Goal: Task Accomplishment & Management: Manage account settings

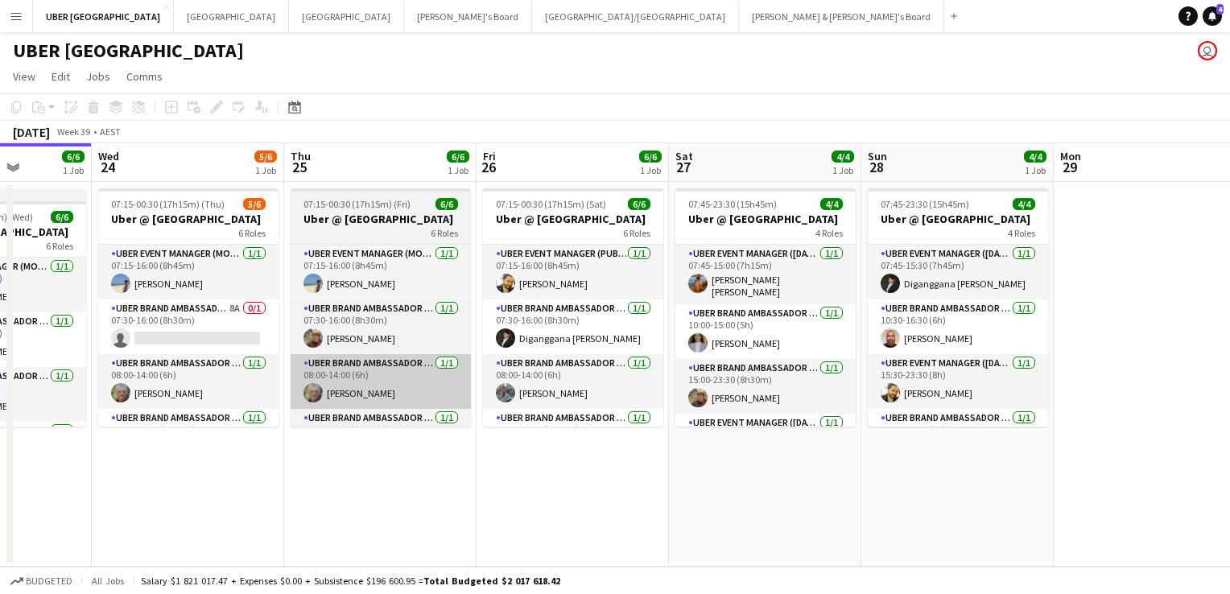
scroll to position [0, 488]
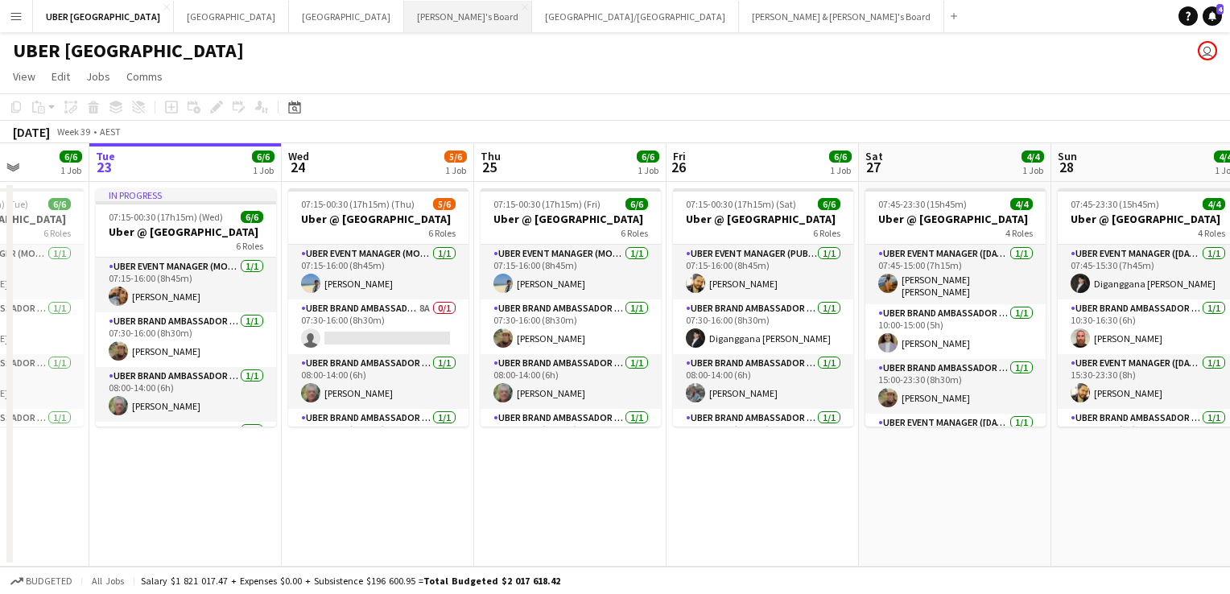
click at [404, 18] on button "Tennille's Board Close" at bounding box center [468, 16] width 128 height 31
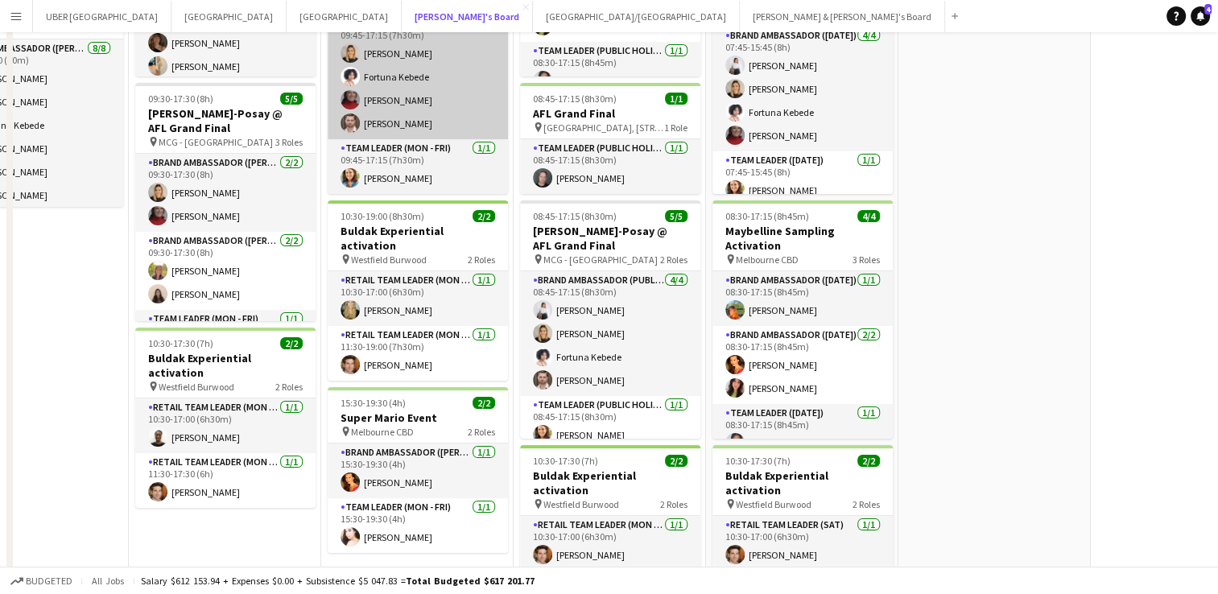
scroll to position [441, 0]
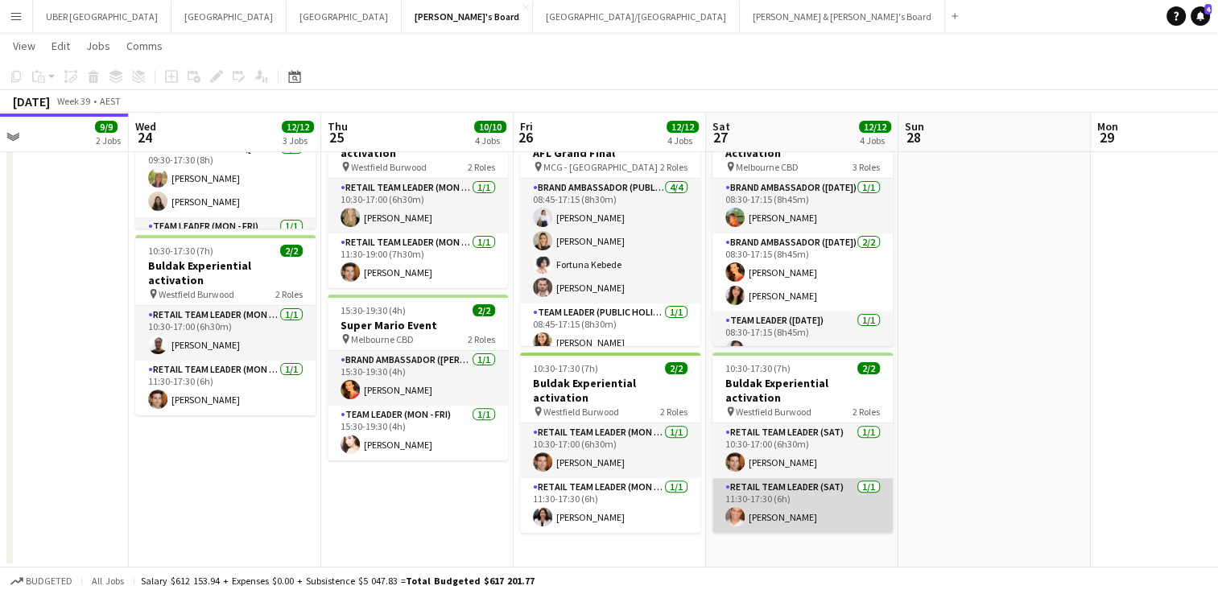
click at [841, 488] on app-card-role "RETAIL Team Leader (Sat) [DATE] 11:30-17:30 (6h) [PERSON_NAME]" at bounding box center [803, 505] width 180 height 55
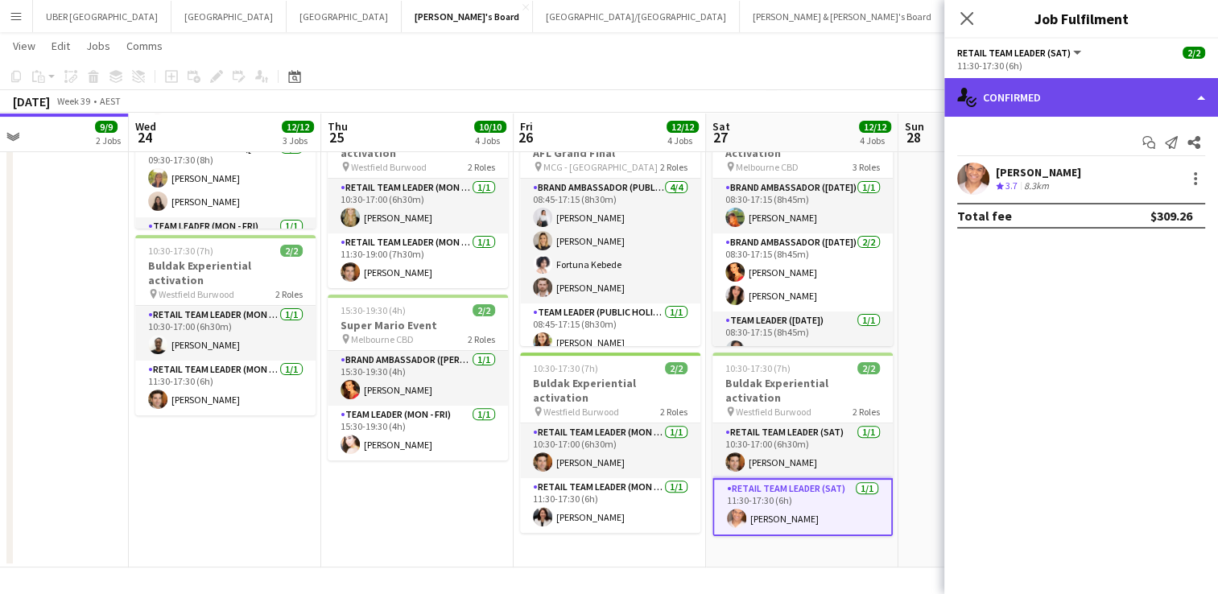
click at [1045, 98] on div "single-neutral-actions-check-2 Confirmed" at bounding box center [1082, 97] width 274 height 39
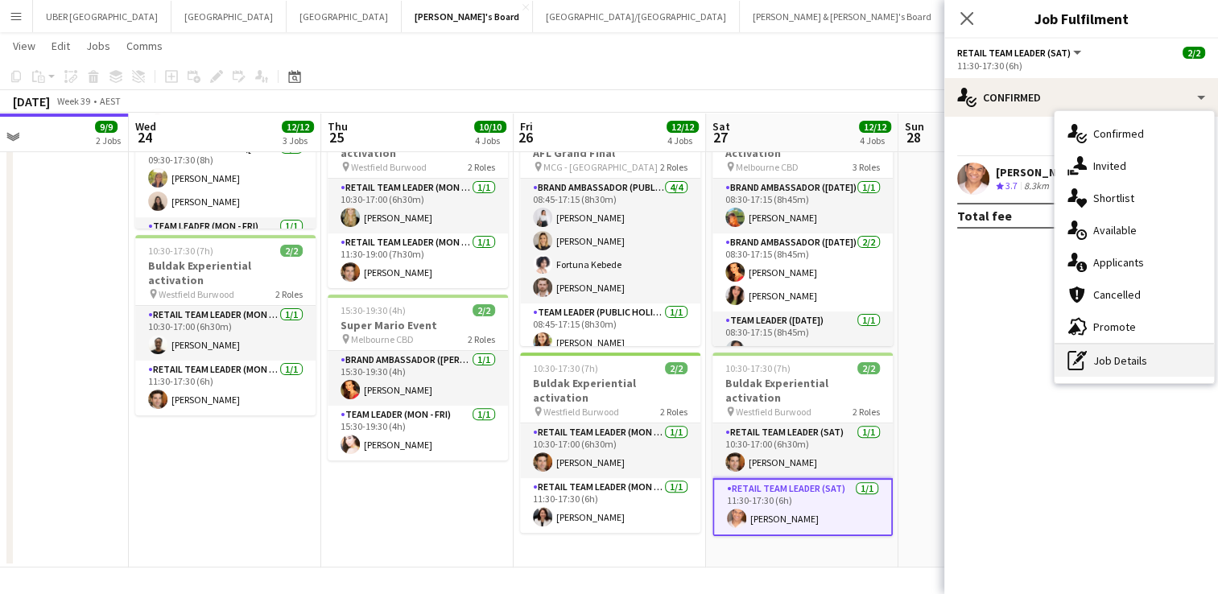
click at [1140, 358] on div "pen-write Job Details" at bounding box center [1134, 361] width 159 height 32
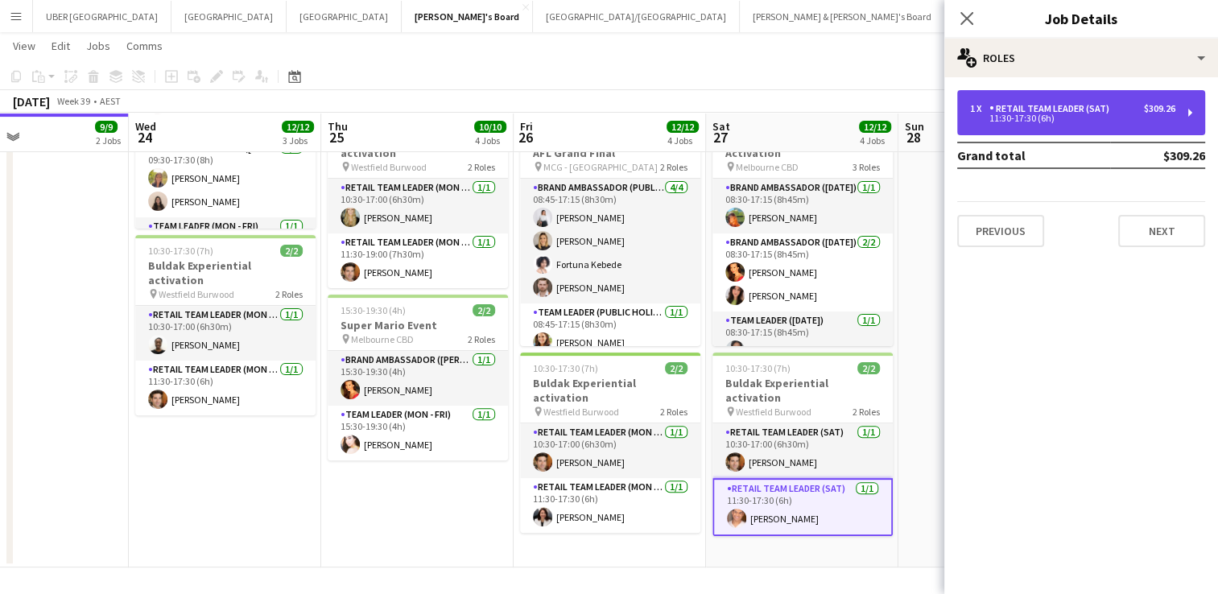
click at [1065, 104] on div "RETAIL Team Leader (Sat)" at bounding box center [1053, 108] width 126 height 11
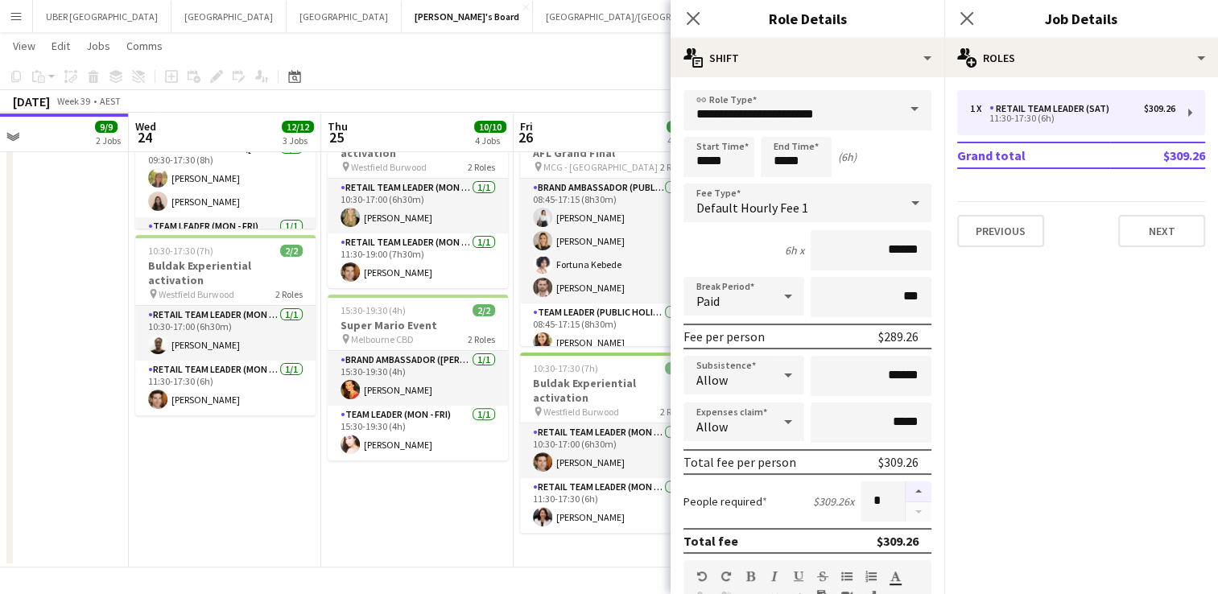
click at [906, 487] on button "button" at bounding box center [919, 492] width 26 height 21
type input "*"
click at [963, 17] on icon "Close pop-in" at bounding box center [966, 17] width 15 height 15
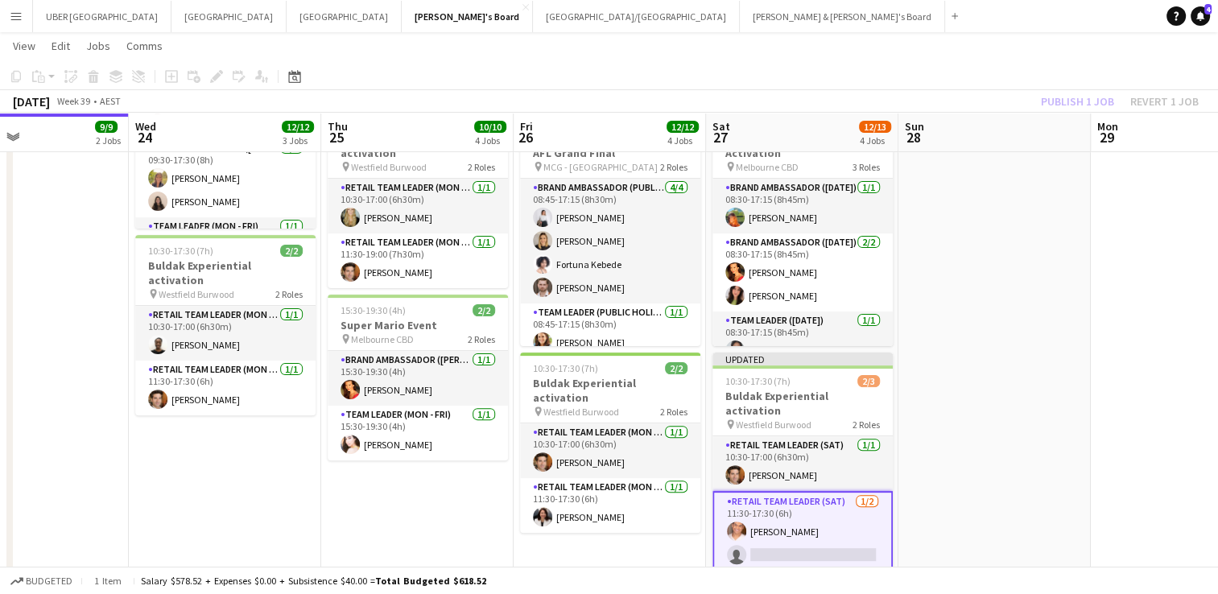
click at [794, 540] on app-card-role "RETAIL Team Leader (Sat) [DATE] 11:30-17:30 (6h) [PERSON_NAME] single-neutral-a…" at bounding box center [803, 531] width 180 height 81
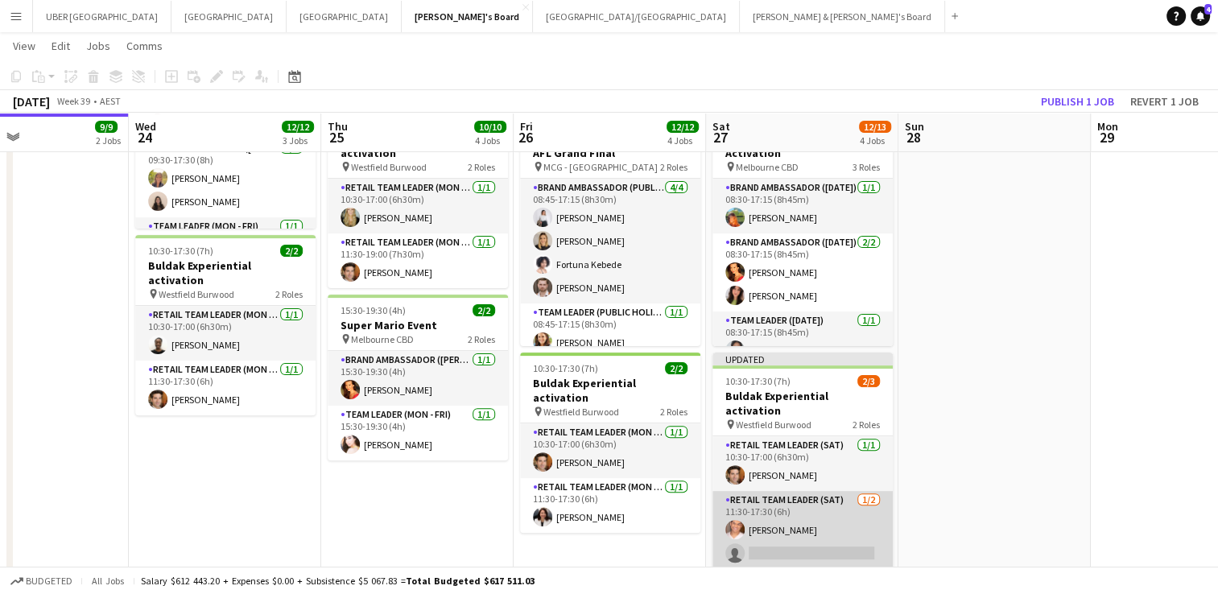
click at [794, 540] on app-card-role "RETAIL Team Leader (Sat) [DATE] 11:30-17:30 (6h) [PERSON_NAME] single-neutral-a…" at bounding box center [803, 530] width 180 height 78
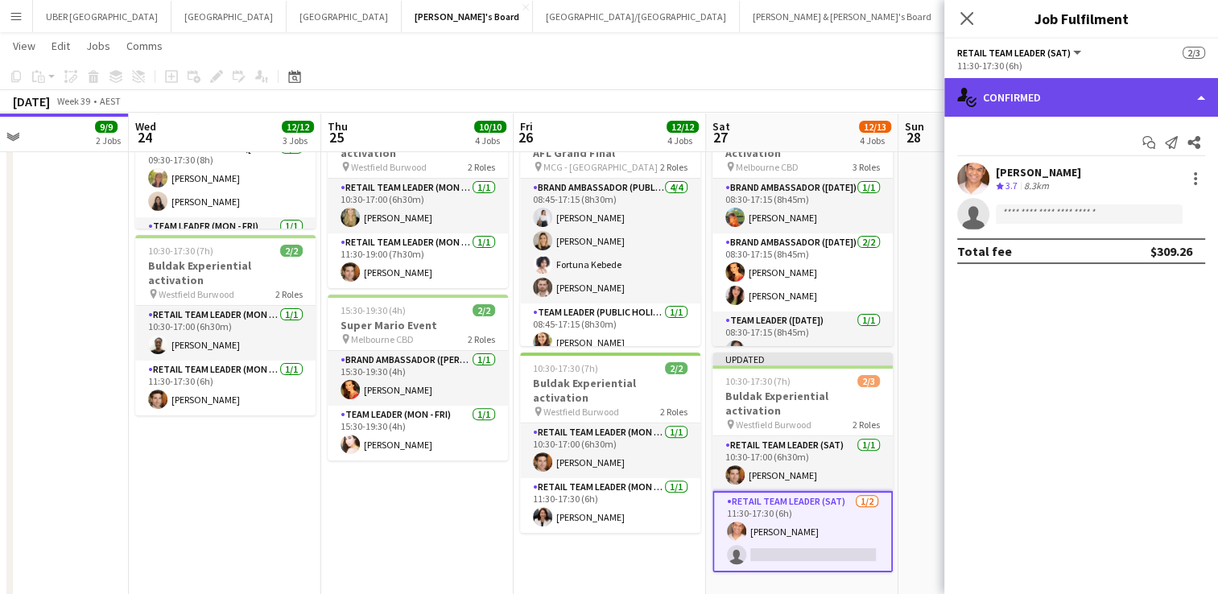
click at [1067, 114] on div "single-neutral-actions-check-2 Confirmed" at bounding box center [1082, 97] width 274 height 39
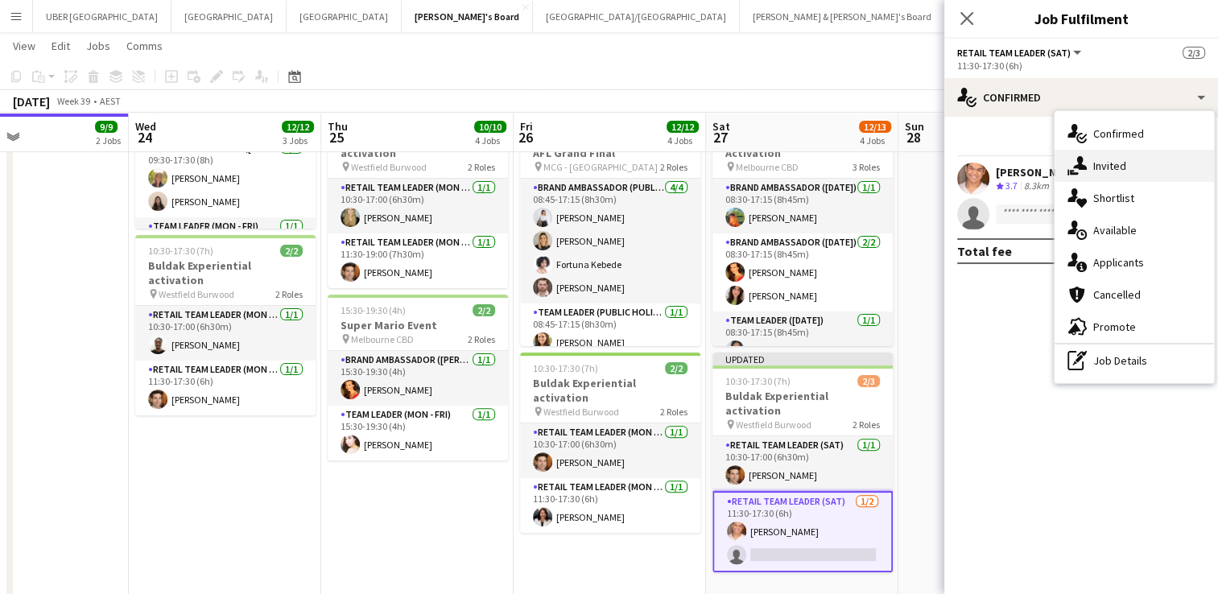
click at [1099, 159] on span "Invited" at bounding box center [1109, 166] width 33 height 14
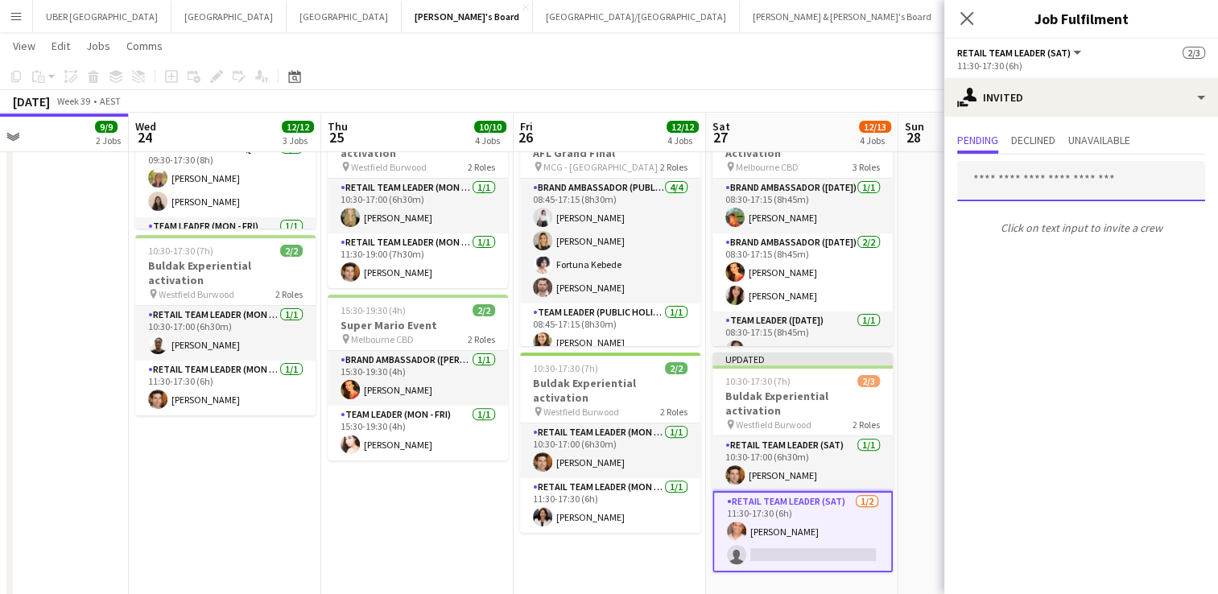
click at [1061, 179] on input "text" at bounding box center [1081, 181] width 248 height 40
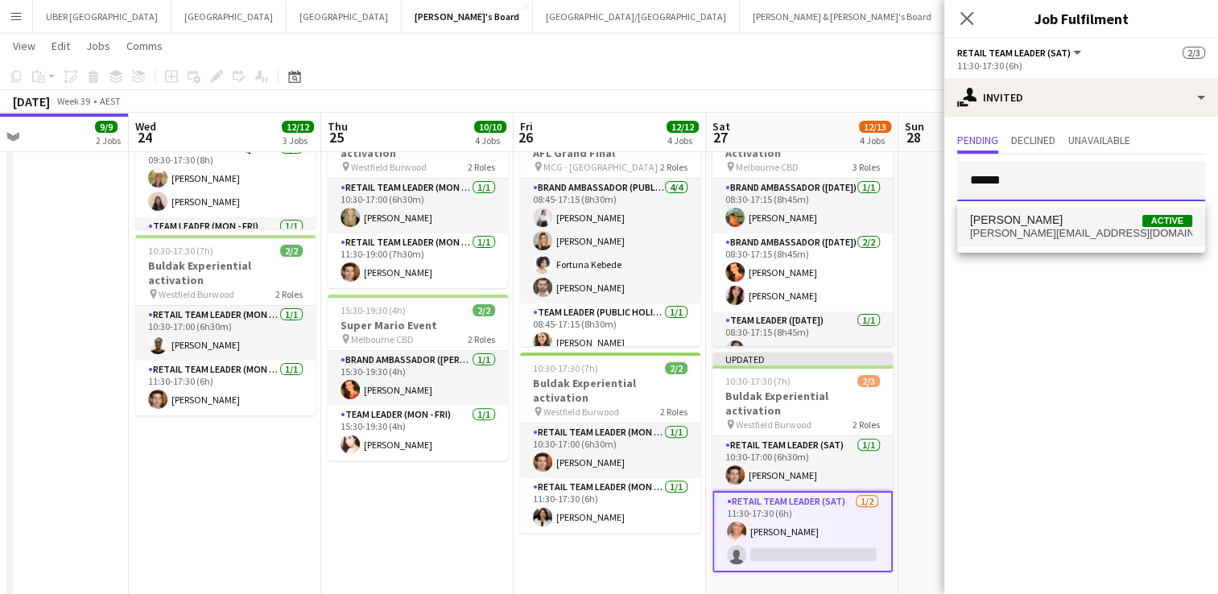
type input "******"
click at [1030, 224] on span "[PERSON_NAME]" at bounding box center [1016, 220] width 93 height 14
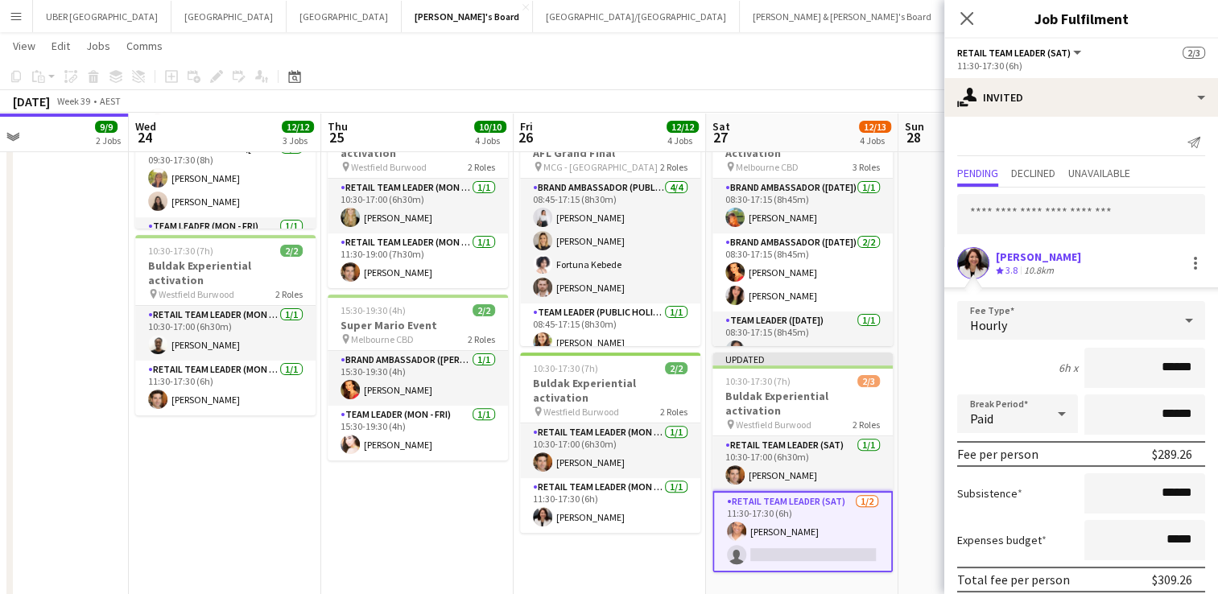
scroll to position [64, 0]
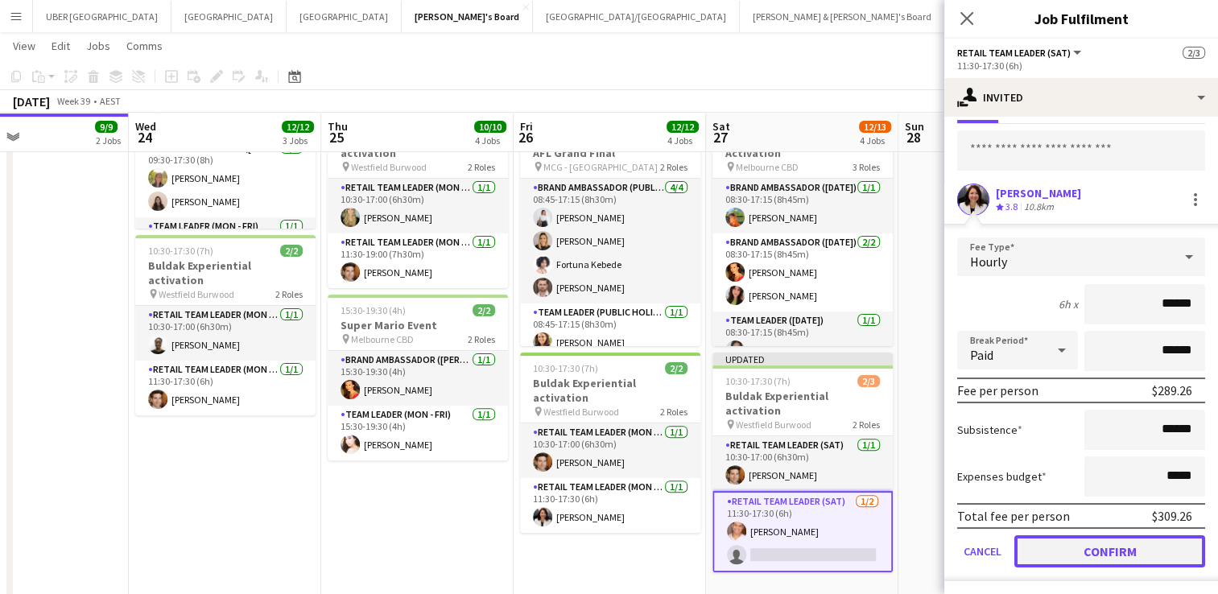
click at [1060, 548] on button "Confirm" at bounding box center [1110, 551] width 191 height 32
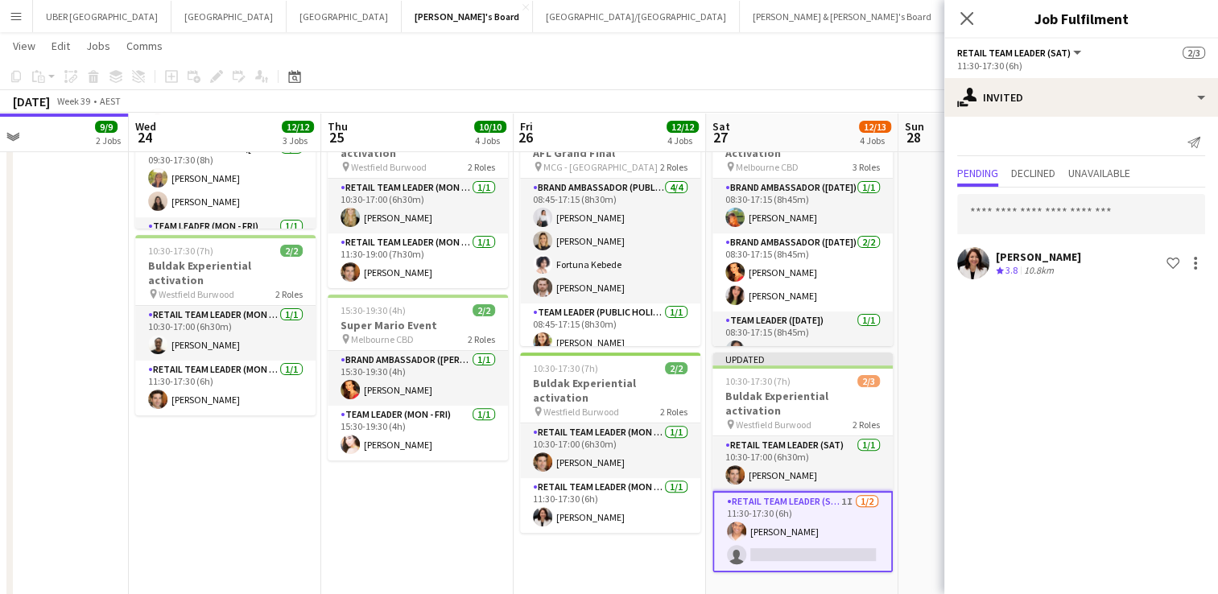
scroll to position [0, 0]
click at [964, 21] on icon at bounding box center [966, 17] width 15 height 15
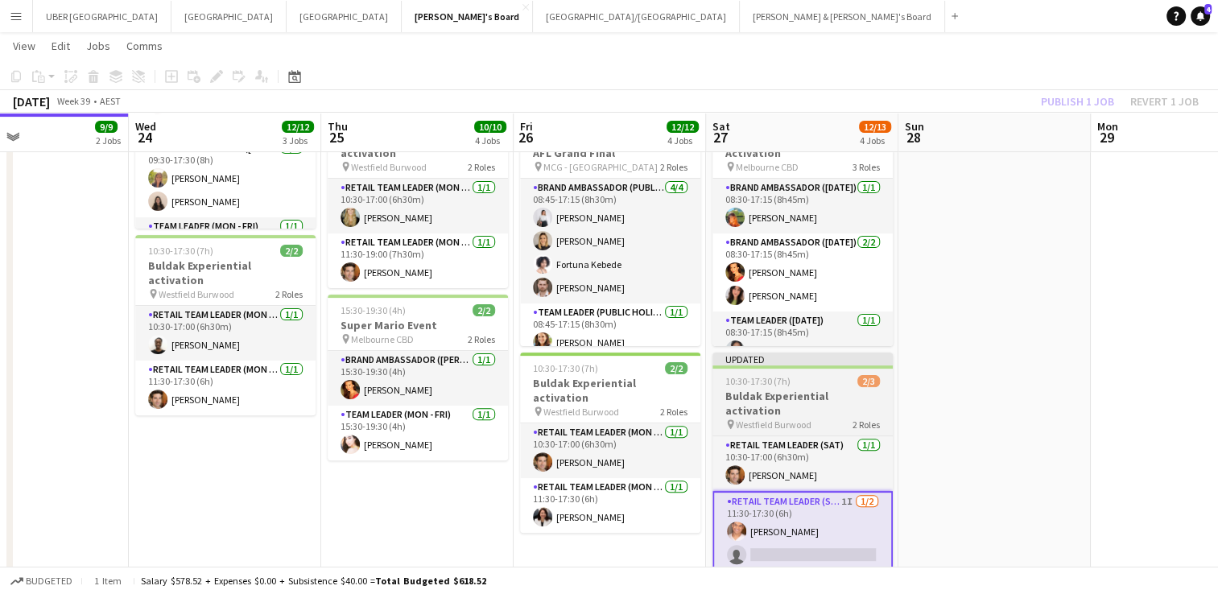
click at [761, 399] on h3 "Buldak Experiential activation" at bounding box center [803, 403] width 180 height 29
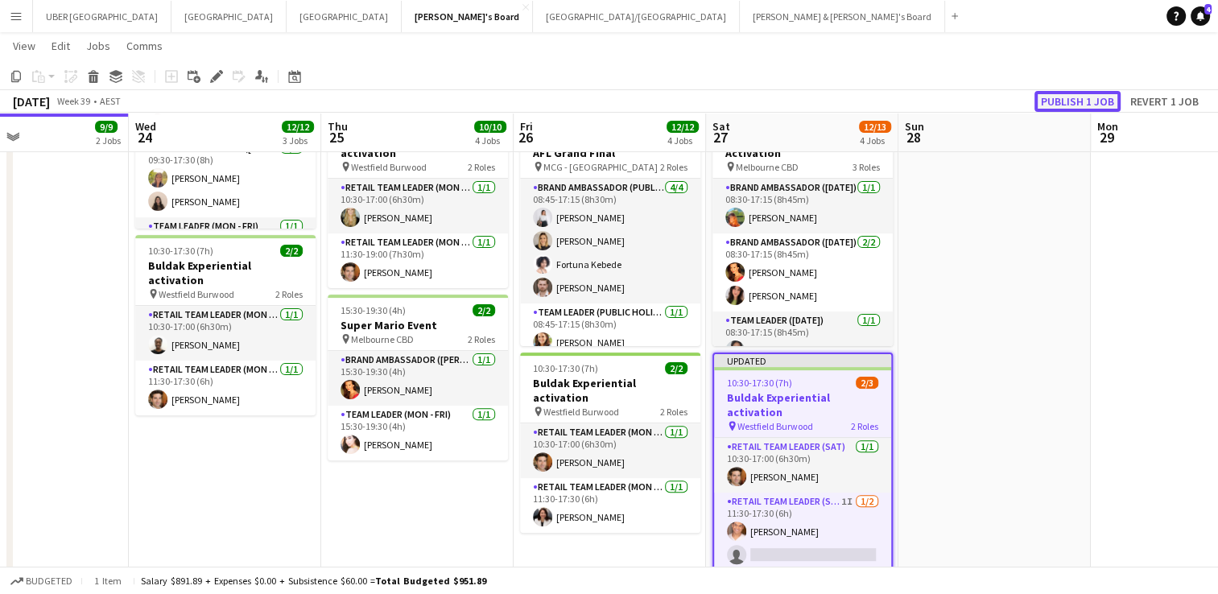
click at [1075, 92] on button "Publish 1 job" at bounding box center [1078, 101] width 86 height 21
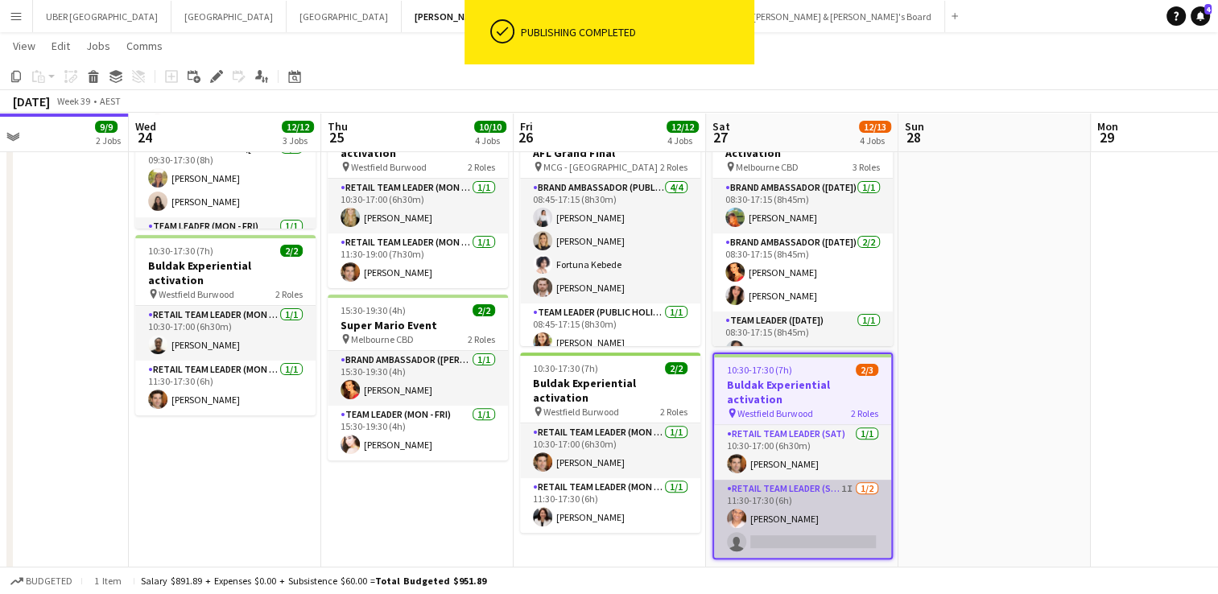
click at [790, 526] on app-card-role "RETAIL Team Leader (Sat) 1I [DATE] 11:30-17:30 (6h) [PERSON_NAME] single-neutra…" at bounding box center [802, 519] width 177 height 78
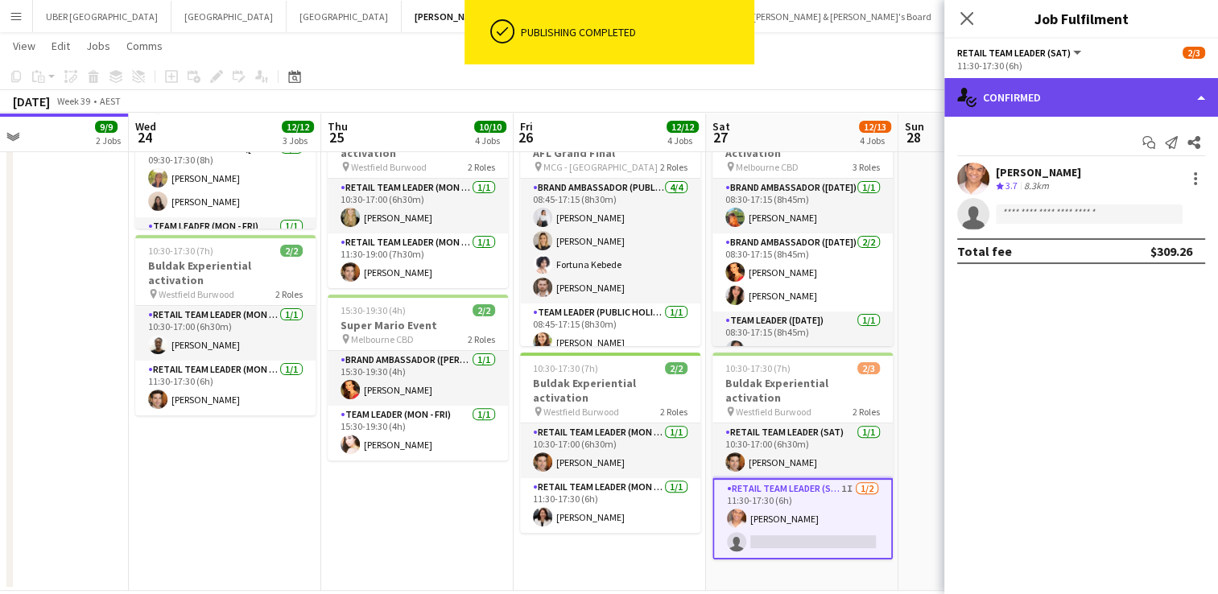
click at [1048, 97] on div "single-neutral-actions-check-2 Confirmed" at bounding box center [1082, 97] width 274 height 39
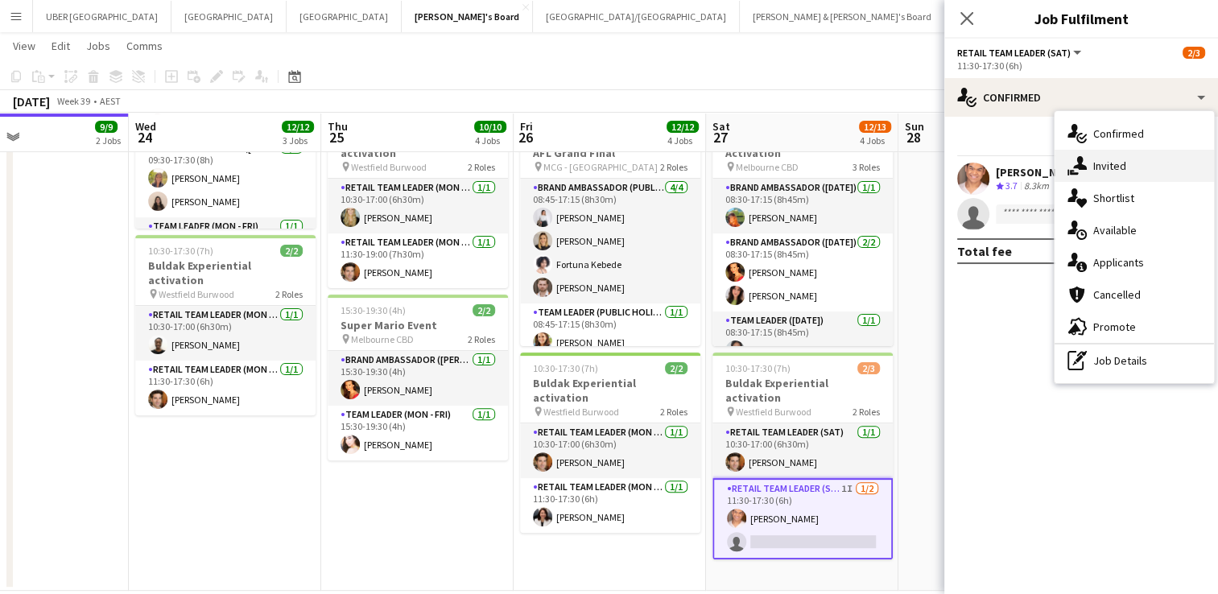
click at [1093, 166] on span "Invited" at bounding box center [1109, 166] width 33 height 14
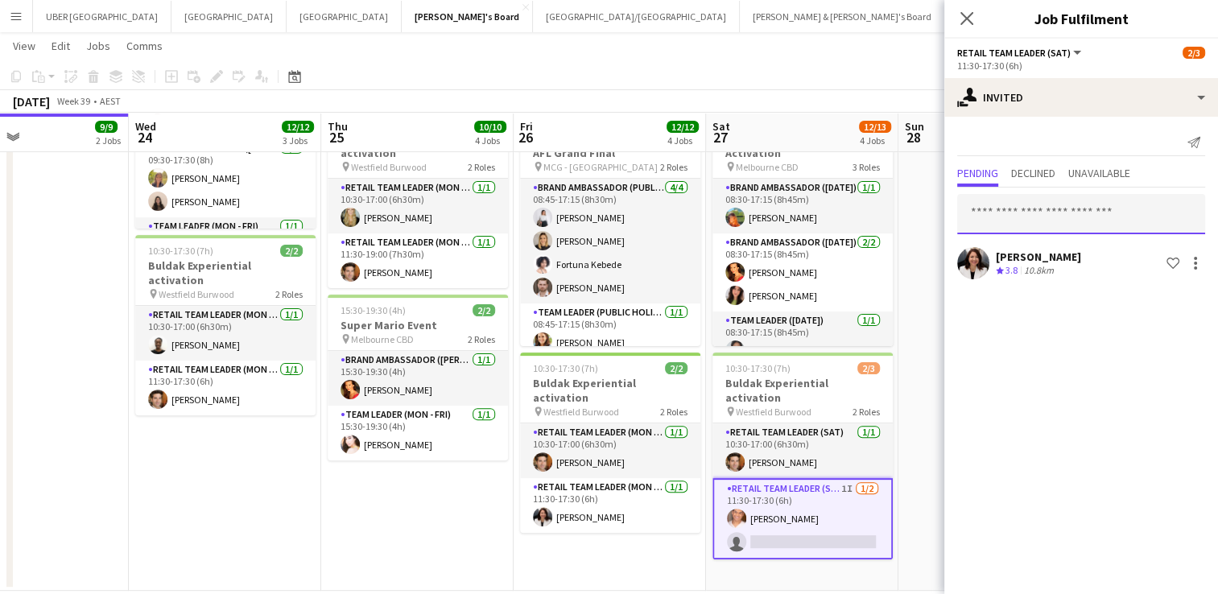
click at [1051, 217] on input "text" at bounding box center [1081, 214] width 248 height 40
click at [965, 14] on icon "Close pop-in" at bounding box center [966, 17] width 15 height 15
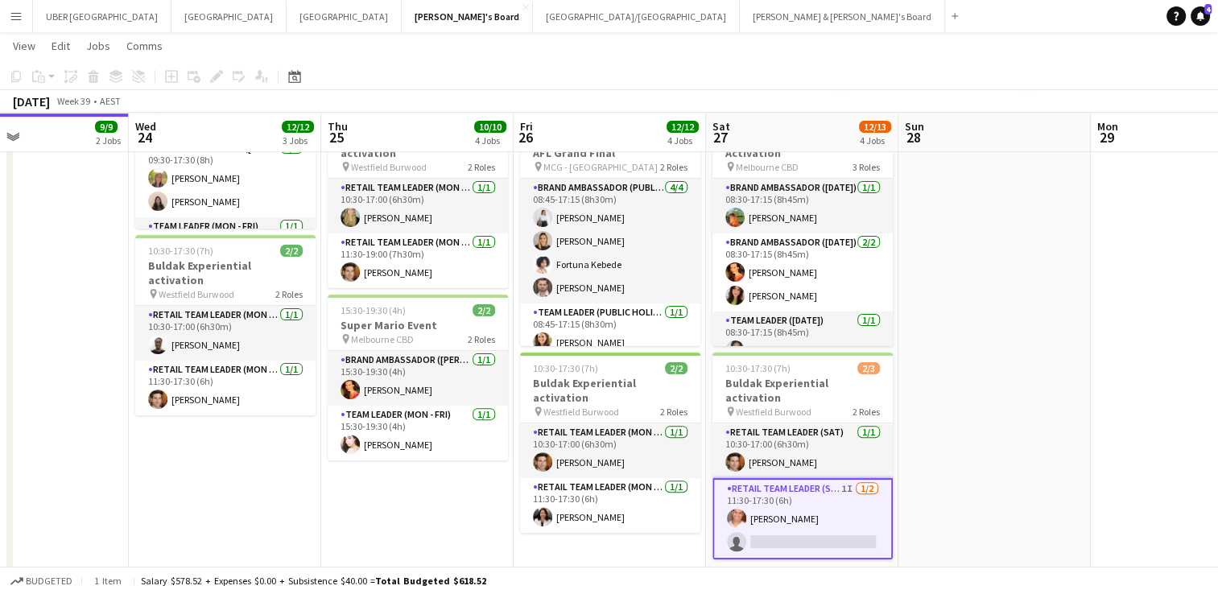
click at [978, 412] on app-date-cell at bounding box center [995, 165] width 192 height 852
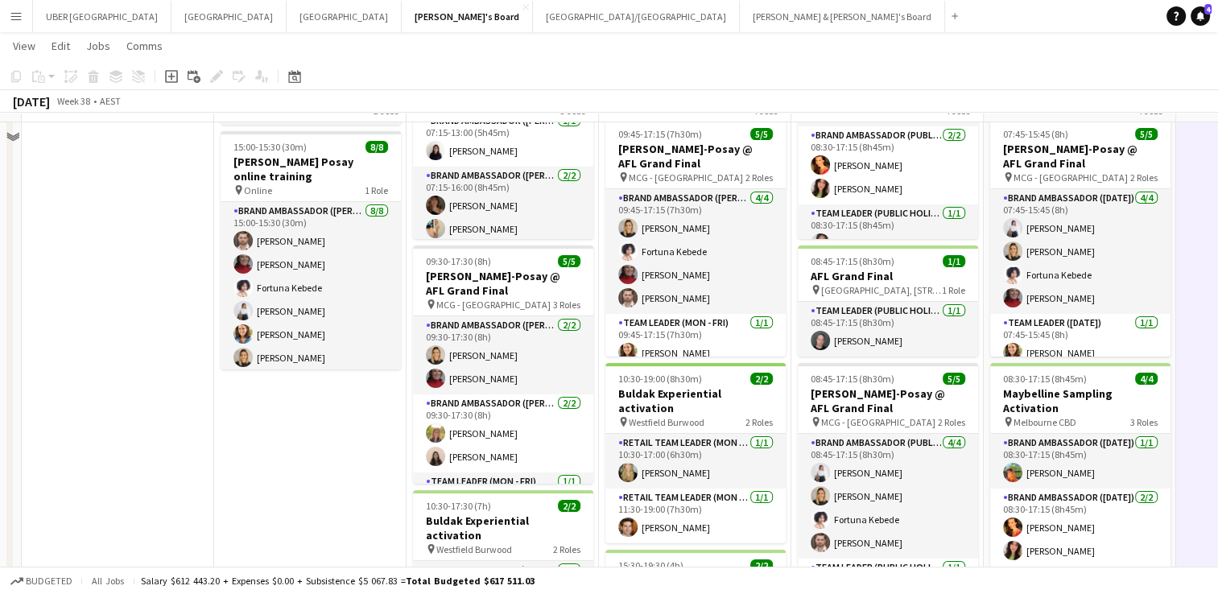
scroll to position [156, 0]
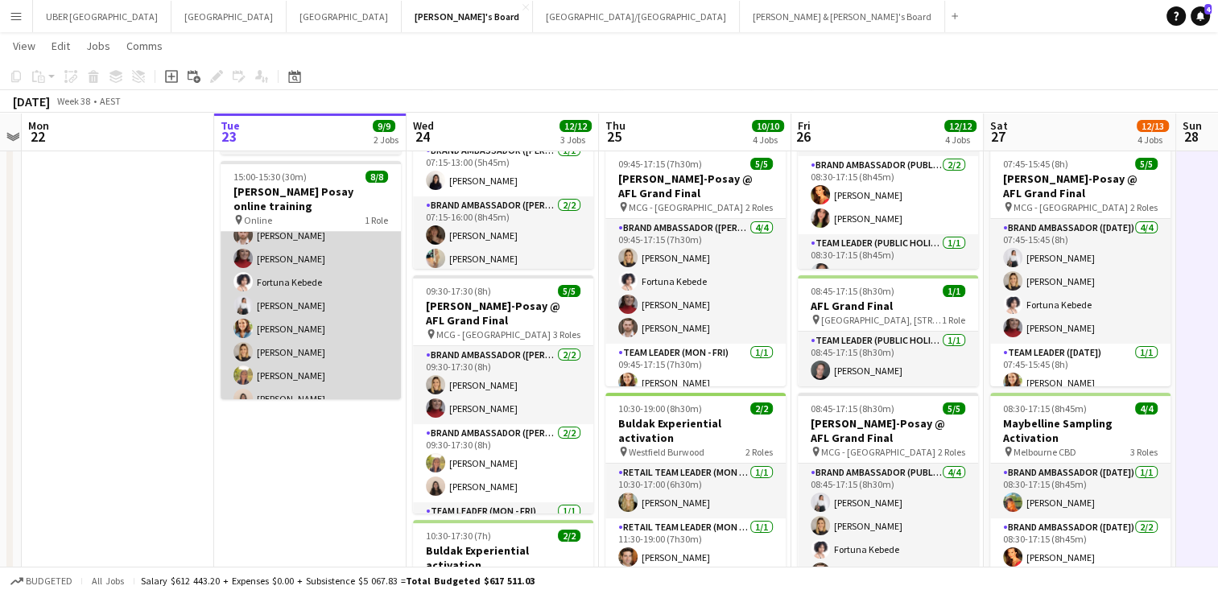
click at [287, 351] on app-card-role "Brand Ambassador ([PERSON_NAME]) [DATE] 15:00-15:30 (30m) [PERSON_NAME] [PERSON…" at bounding box center [311, 305] width 180 height 218
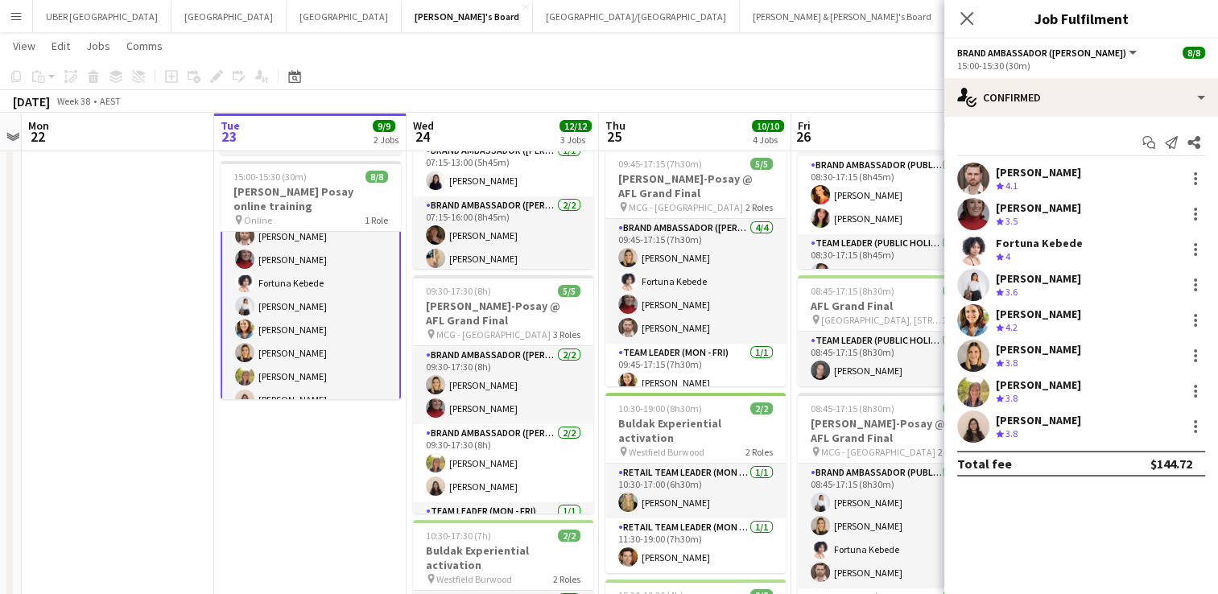
click at [1038, 384] on div "[PERSON_NAME]" at bounding box center [1038, 385] width 85 height 14
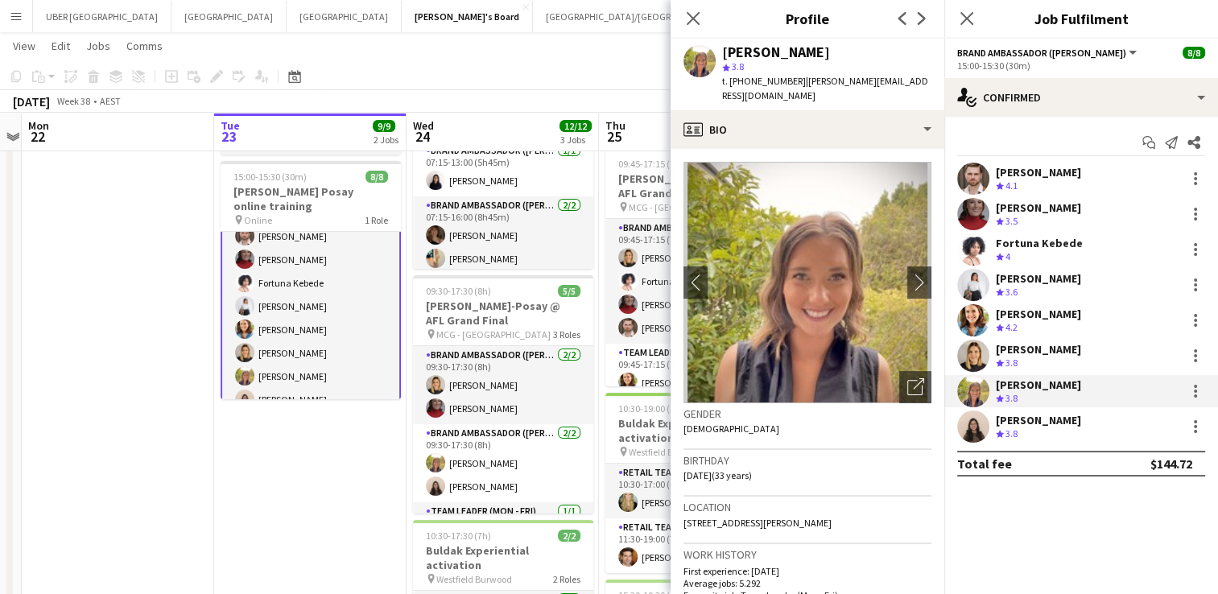
drag, startPoint x: 792, startPoint y: 83, endPoint x: 762, endPoint y: 78, distance: 30.2
click at [762, 78] on div "t. [PHONE_NUMBER] | [PERSON_NAME][EMAIL_ADDRESS][DOMAIN_NAME]" at bounding box center [826, 88] width 209 height 29
click at [756, 81] on span "t. [PHONE_NUMBER]" at bounding box center [764, 81] width 84 height 12
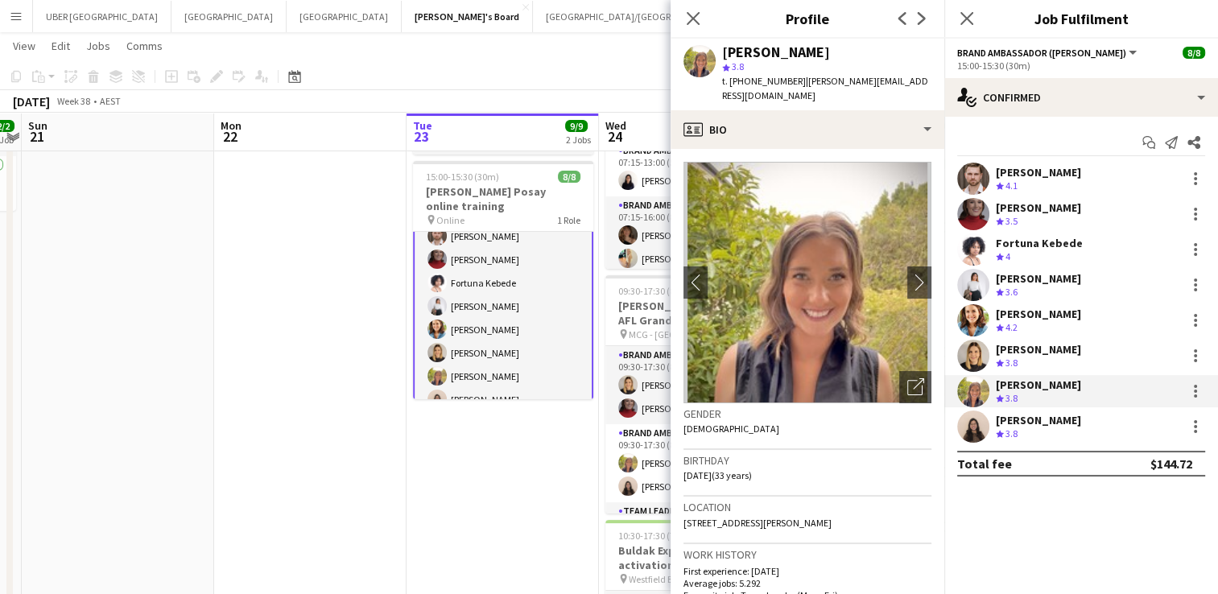
click at [776, 74] on div "t. [PHONE_NUMBER] | [PERSON_NAME][EMAIL_ADDRESS][DOMAIN_NAME]" at bounding box center [826, 88] width 209 height 29
drag, startPoint x: 788, startPoint y: 82, endPoint x: 746, endPoint y: 81, distance: 41.1
click at [746, 81] on span "t. [PHONE_NUMBER]" at bounding box center [764, 81] width 84 height 12
copy span "404111726"
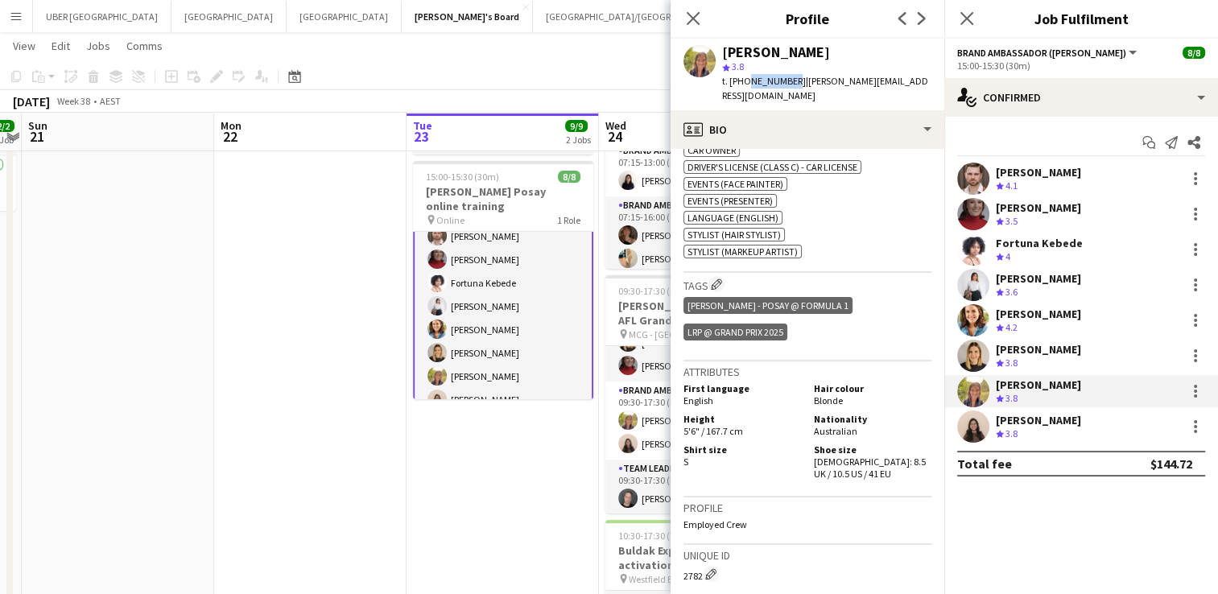
scroll to position [856, 0]
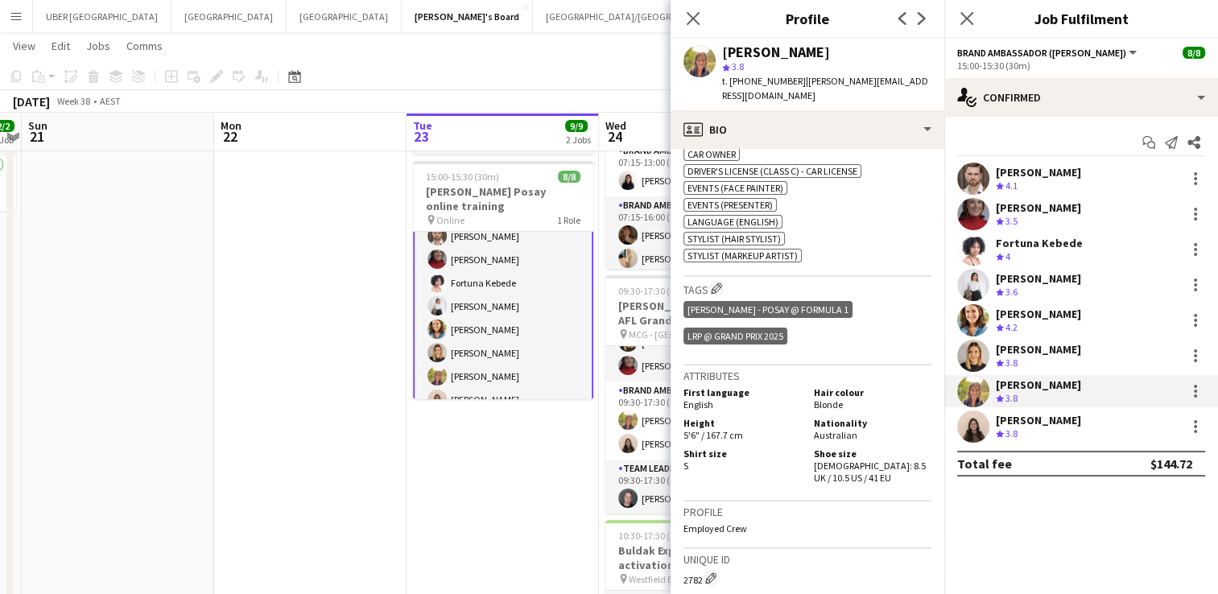
click at [1063, 422] on div "[PERSON_NAME]" at bounding box center [1038, 420] width 85 height 14
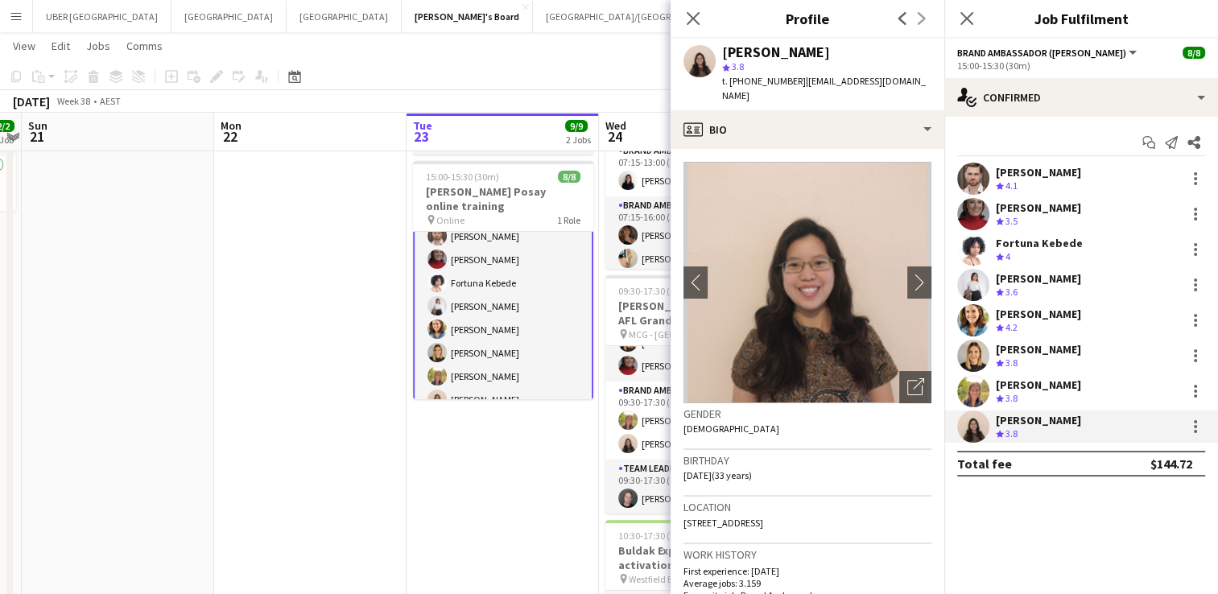
drag, startPoint x: 860, startPoint y: 50, endPoint x: 726, endPoint y: 43, distance: 133.9
click at [726, 45] on div "[PERSON_NAME]" at bounding box center [826, 52] width 209 height 14
copy div "[PERSON_NAME]"
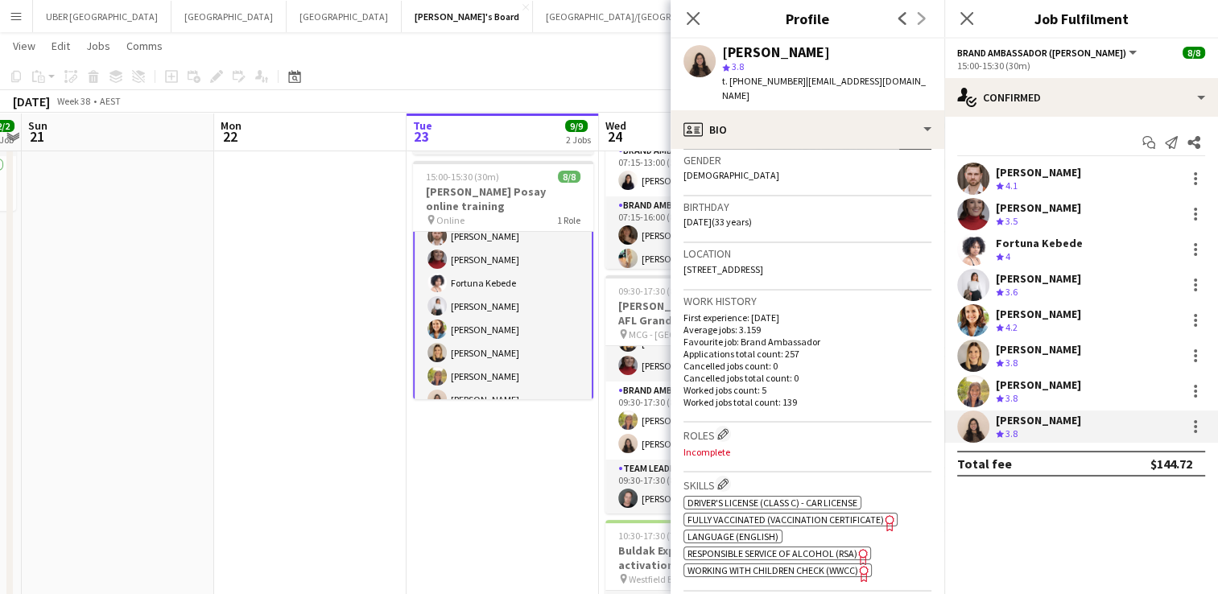
scroll to position [271, 0]
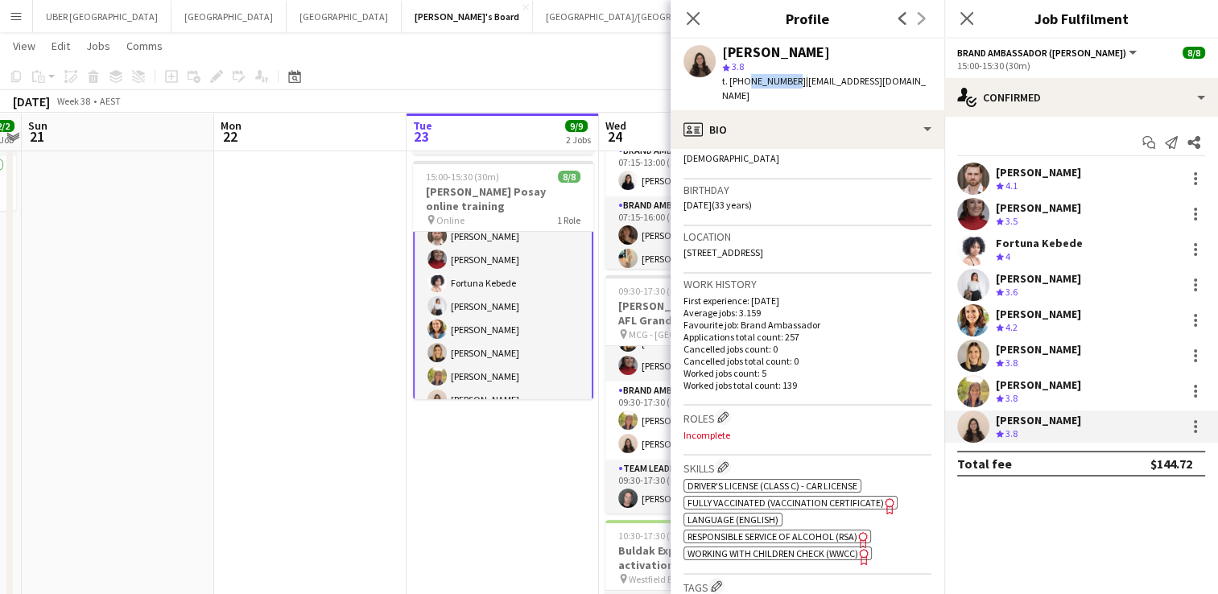
drag, startPoint x: 786, startPoint y: 79, endPoint x: 745, endPoint y: 77, distance: 41.1
click at [745, 77] on span "t. [PHONE_NUMBER]" at bounding box center [764, 81] width 84 height 12
copy span "452188642"
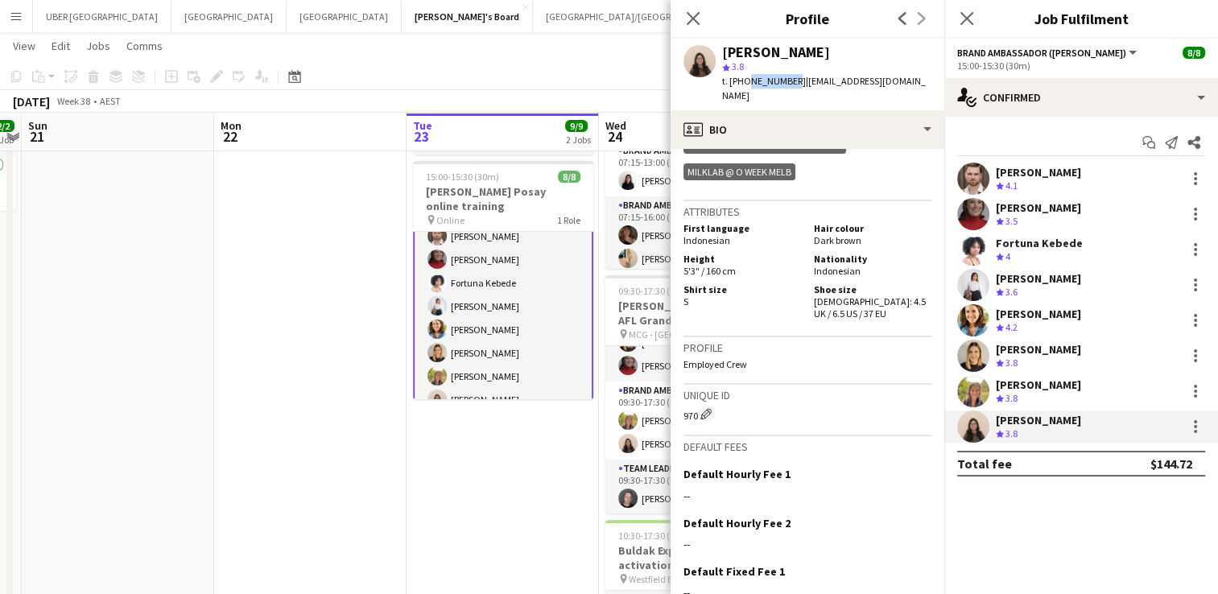
scroll to position [763, 0]
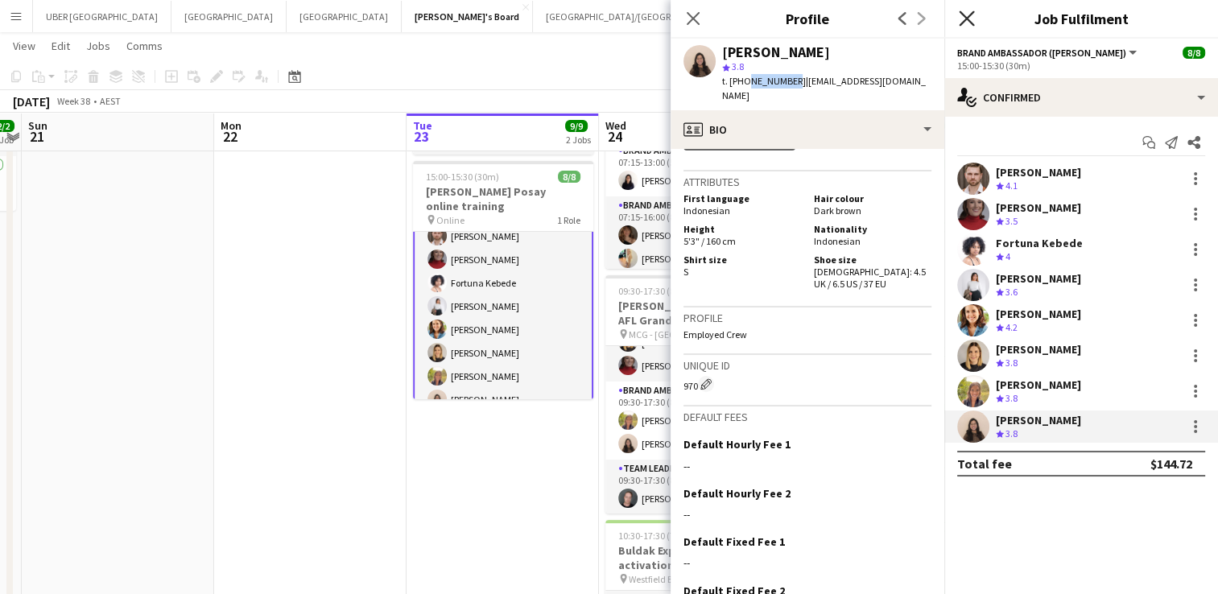
click at [969, 19] on icon "Close pop-in" at bounding box center [966, 17] width 15 height 15
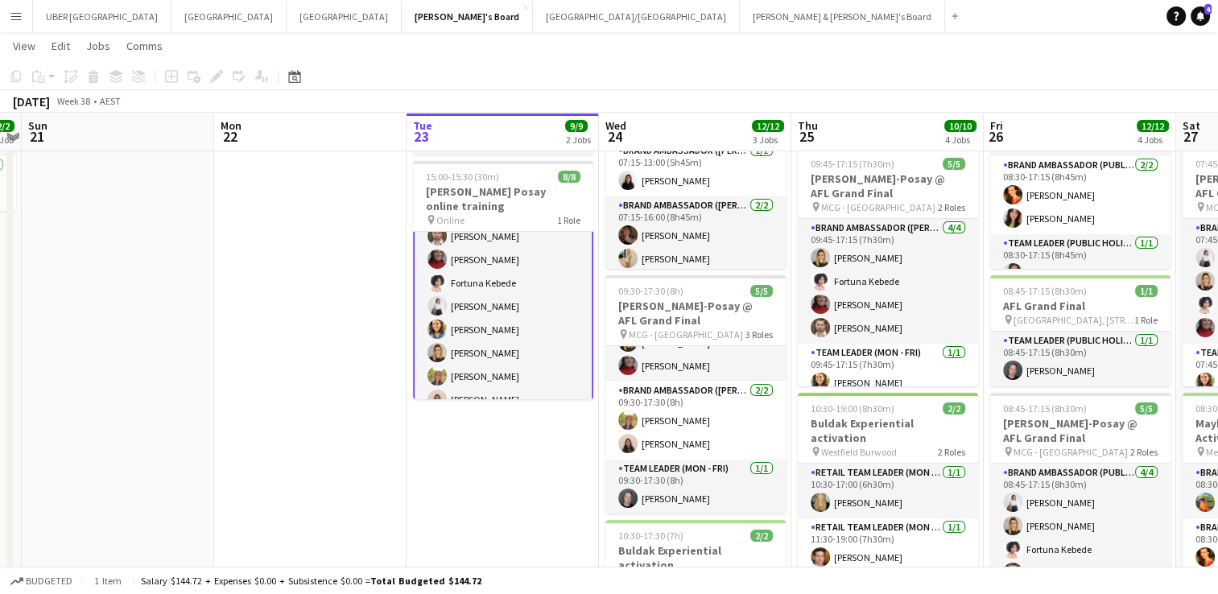
click at [504, 379] on app-card-role "Brand Ambassador ([PERSON_NAME]) [DATE] 15:00-15:30 (30m) [PERSON_NAME] [PERSON…" at bounding box center [503, 306] width 180 height 221
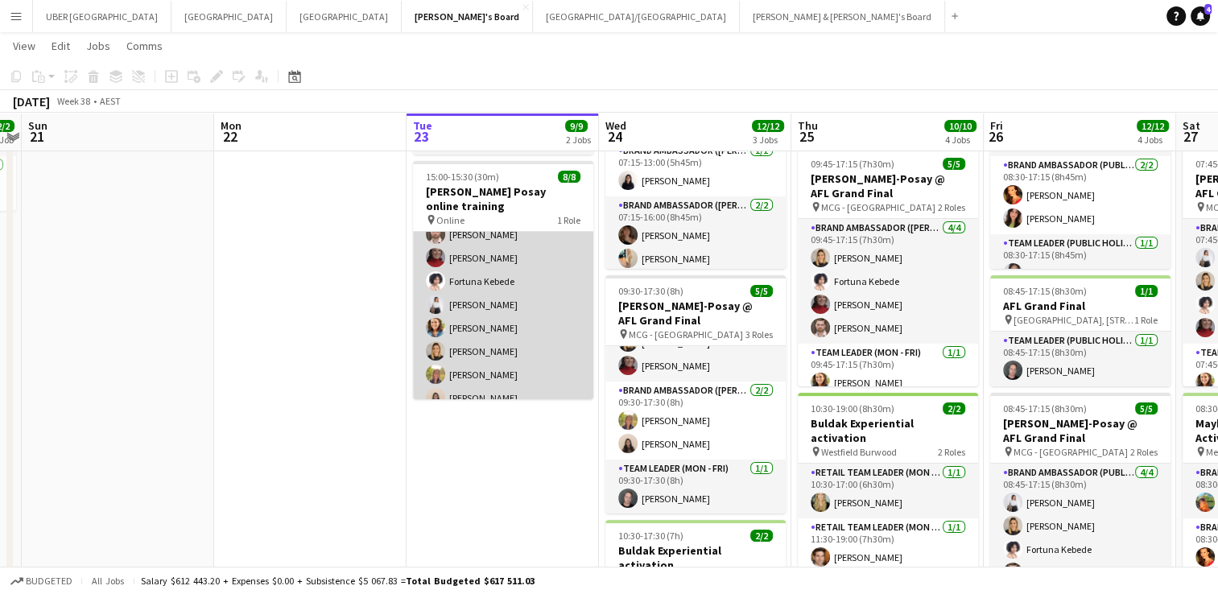
scroll to position [35, 0]
click at [498, 382] on app-card-role "Brand Ambassador ([PERSON_NAME]) [DATE] 15:00-15:30 (30m) [PERSON_NAME] [PERSON…" at bounding box center [503, 305] width 180 height 218
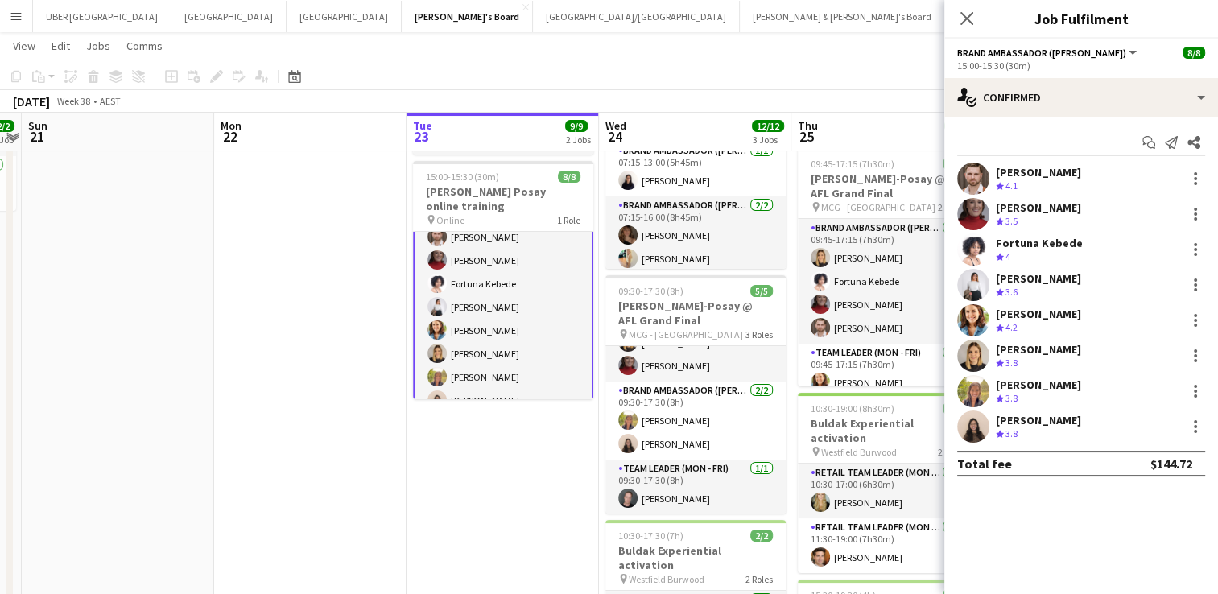
scroll to position [36, 0]
click at [1067, 416] on div "[PERSON_NAME]" at bounding box center [1038, 420] width 85 height 14
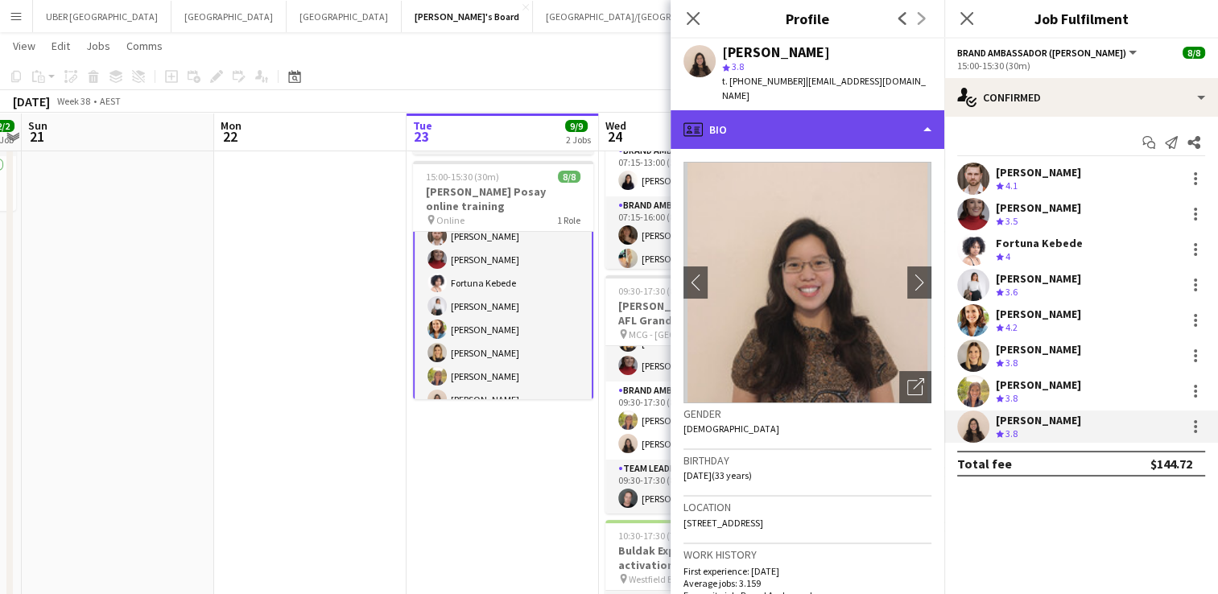
click at [788, 114] on div "profile Bio" at bounding box center [808, 129] width 274 height 39
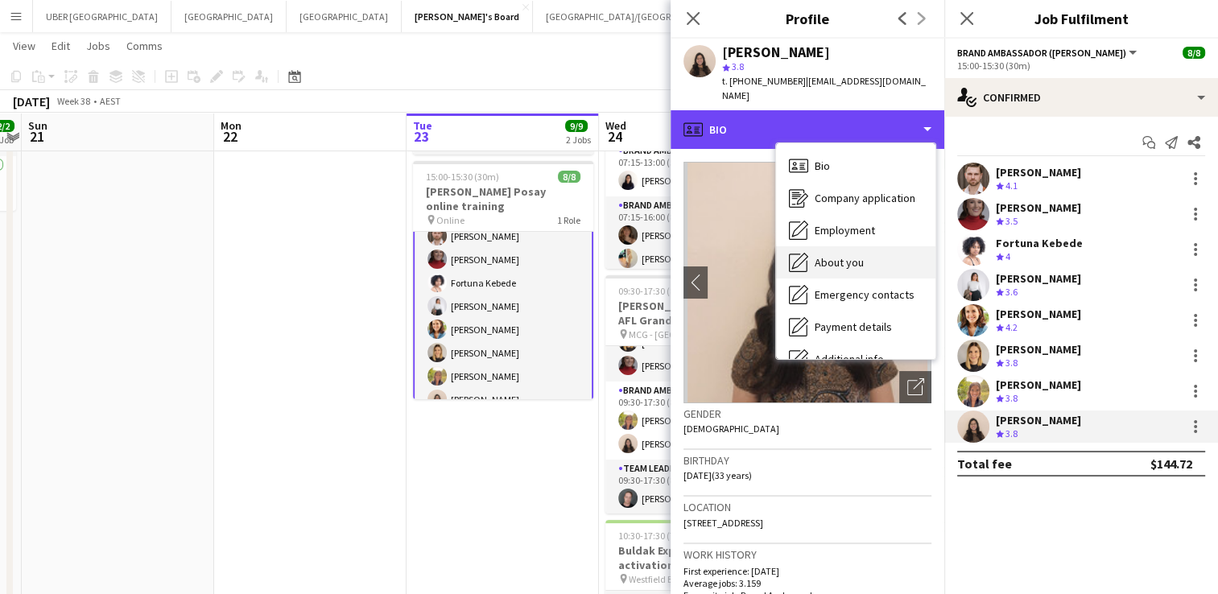
scroll to position [119, 0]
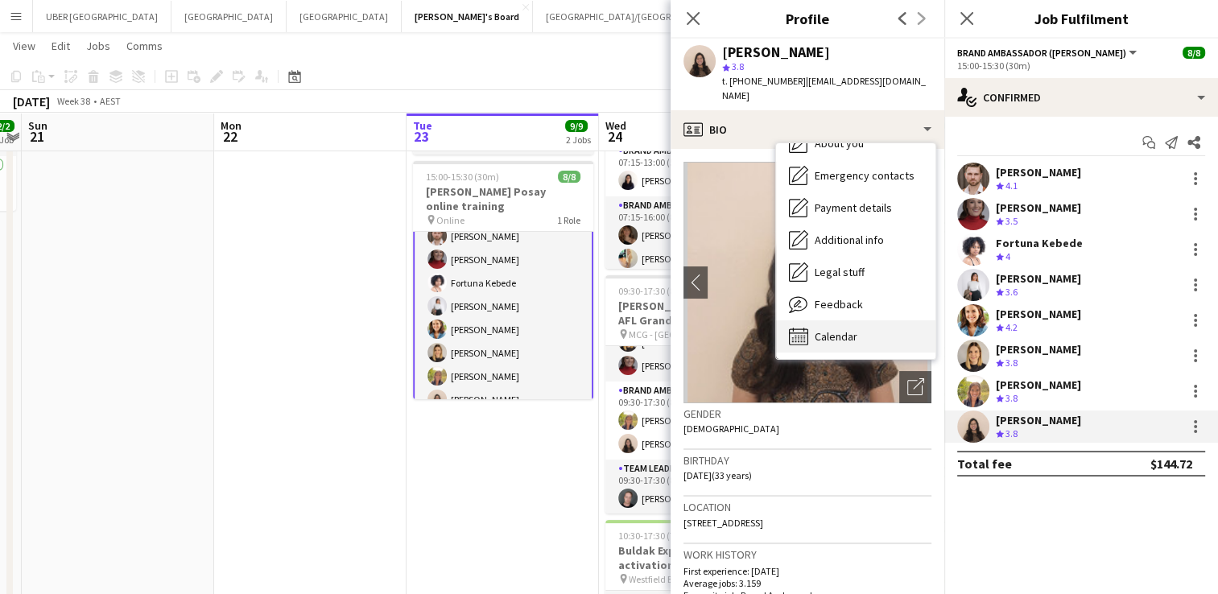
click at [818, 329] on span "Calendar" at bounding box center [836, 336] width 43 height 14
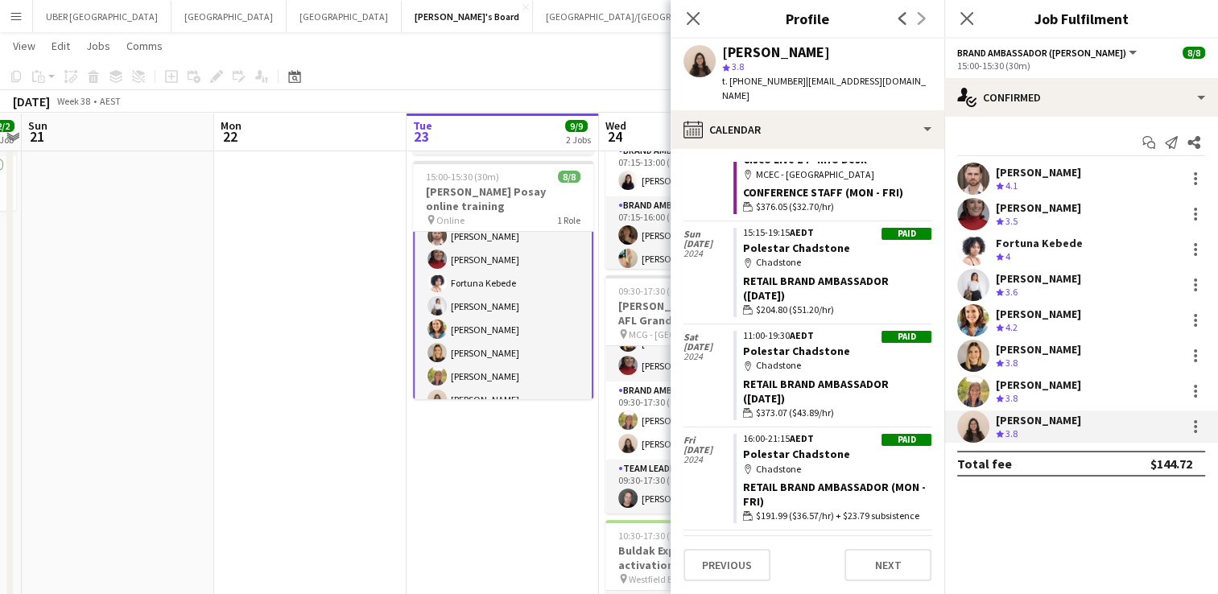
scroll to position [7302, 0]
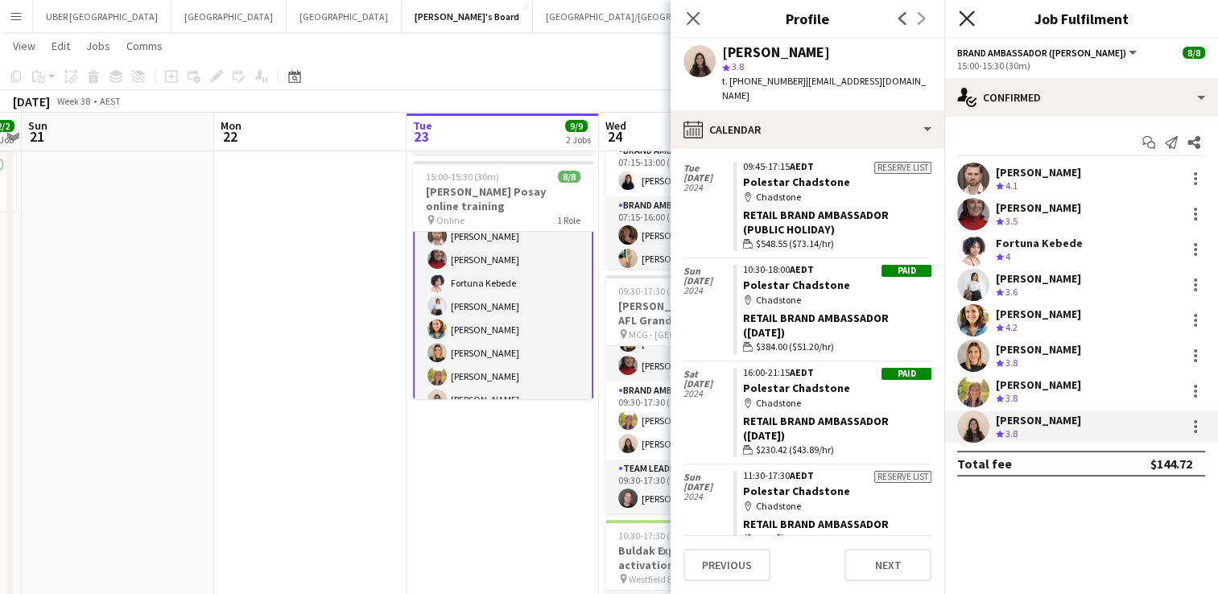
click at [964, 18] on icon "Close pop-in" at bounding box center [966, 17] width 15 height 15
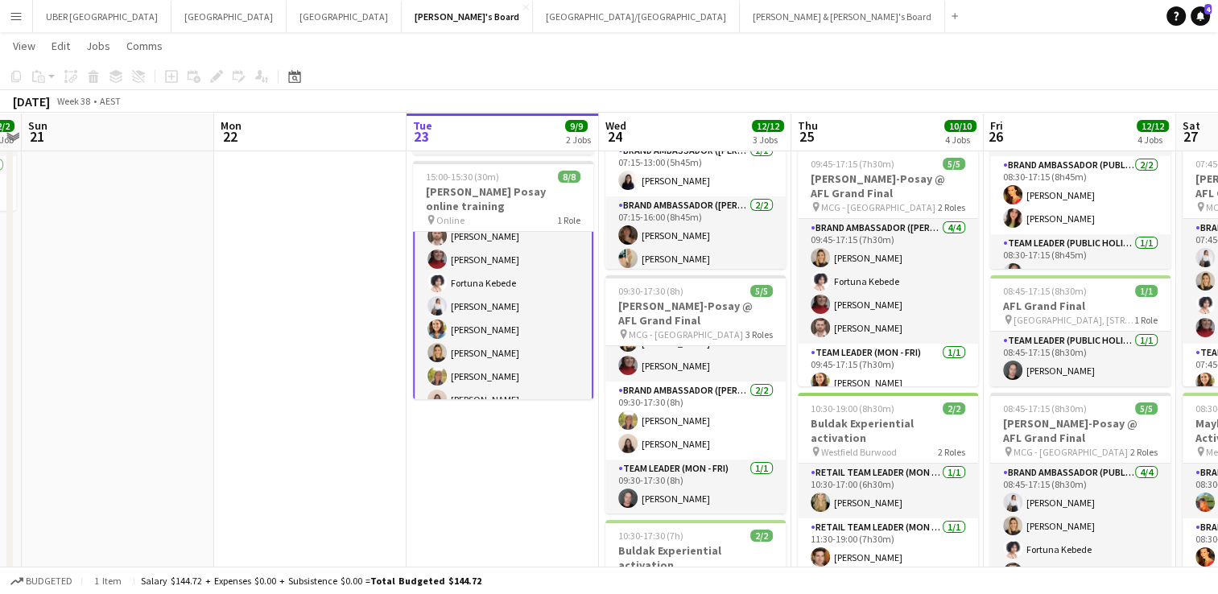
scroll to position [2, 0]
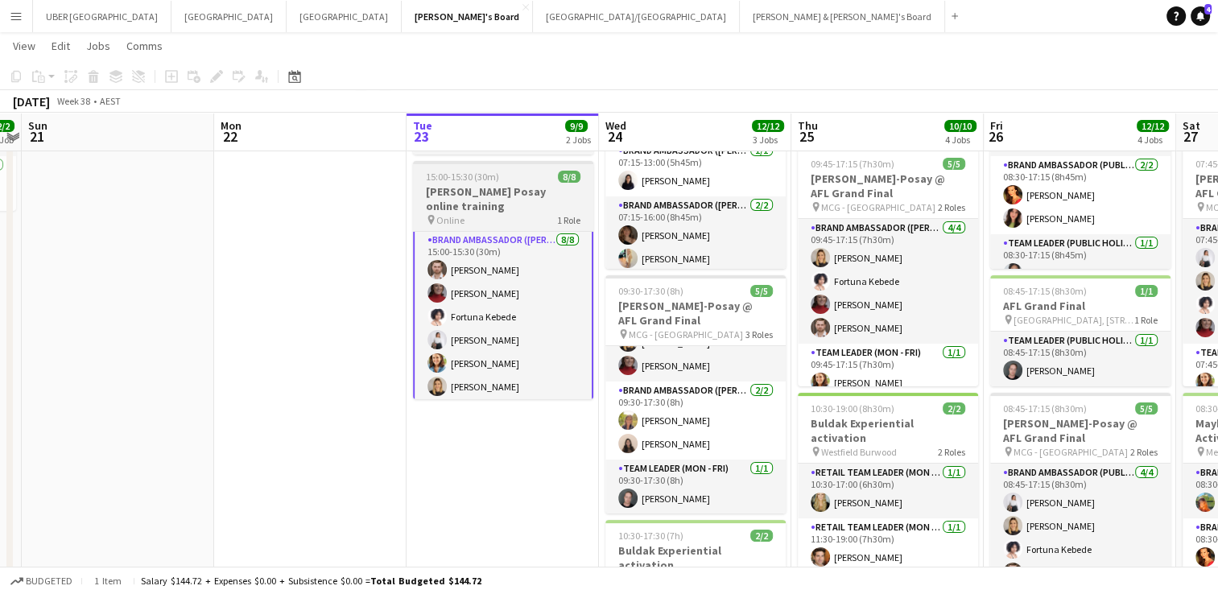
click at [524, 213] on div "pin Online 1 Role" at bounding box center [503, 219] width 180 height 13
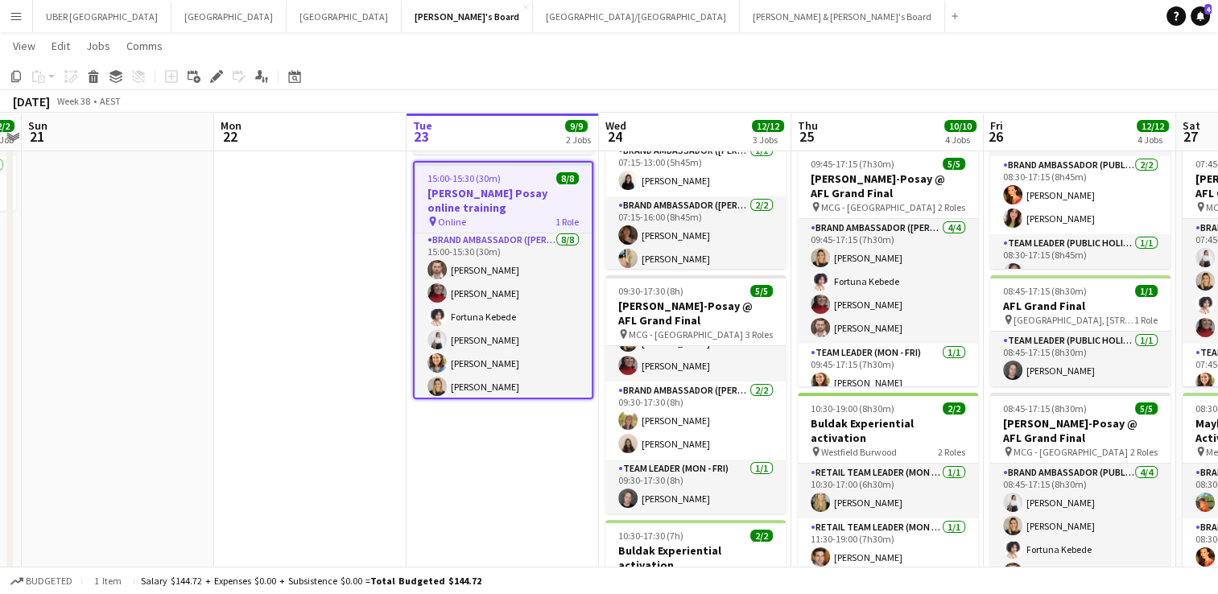
scroll to position [1, 0]
click at [213, 72] on icon "Edit" at bounding box center [216, 76] width 13 height 13
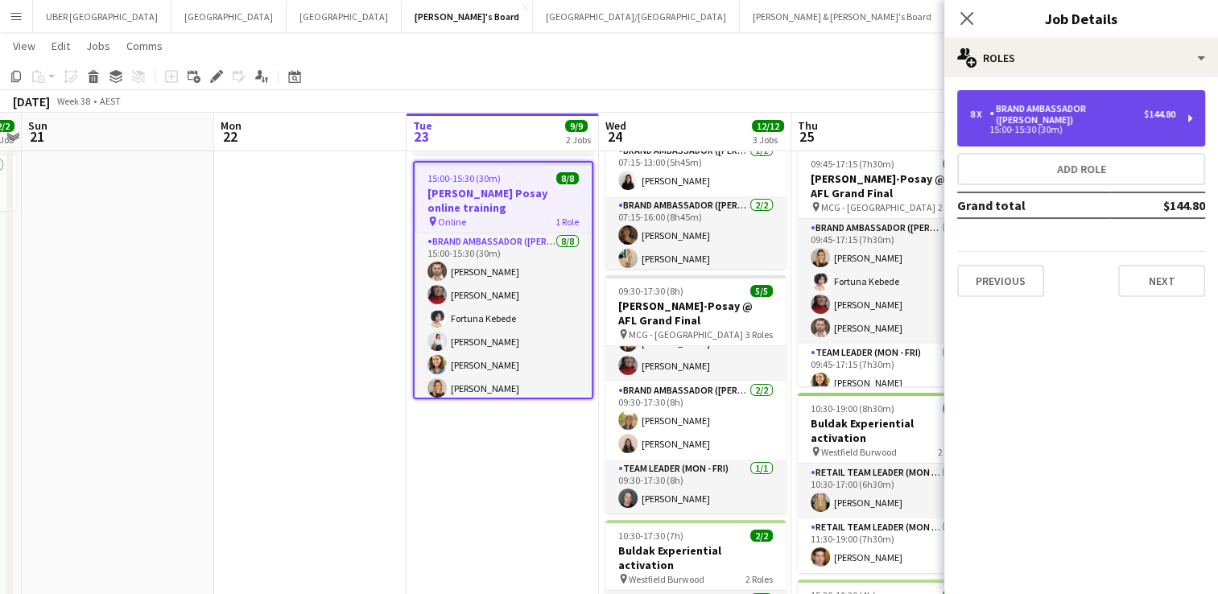
click at [1102, 127] on div "8 x Brand Ambassador (Mon - Fri) $144.80 15:00-15:30 (30m)" at bounding box center [1081, 118] width 248 height 56
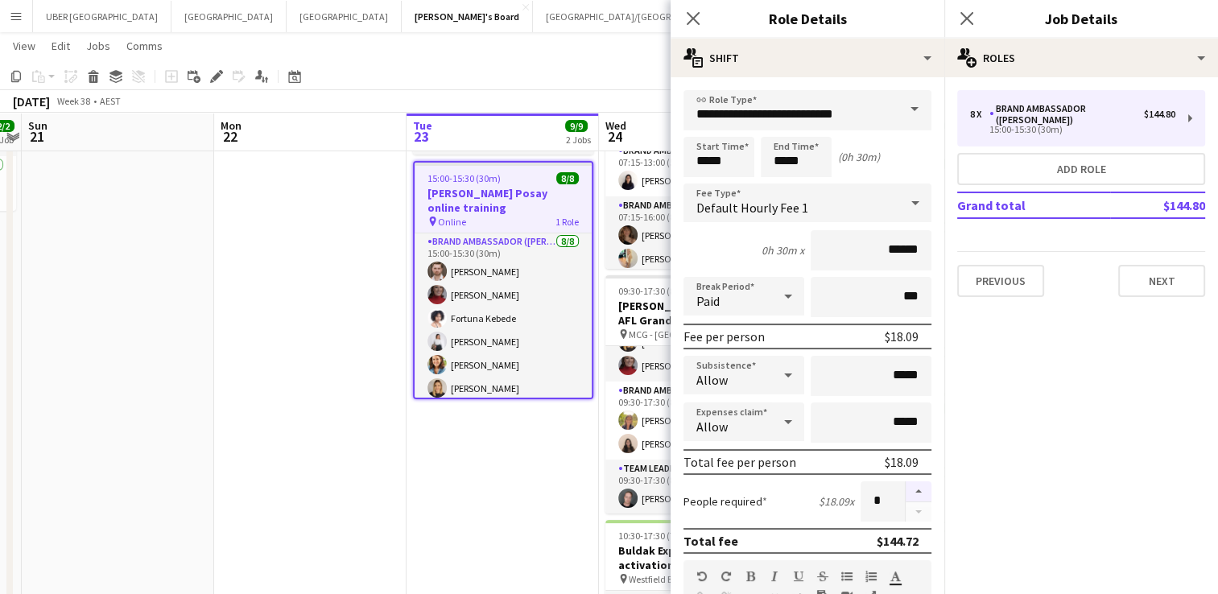
click at [906, 486] on button "button" at bounding box center [919, 492] width 26 height 21
type input "*"
click at [968, 17] on icon at bounding box center [966, 17] width 15 height 15
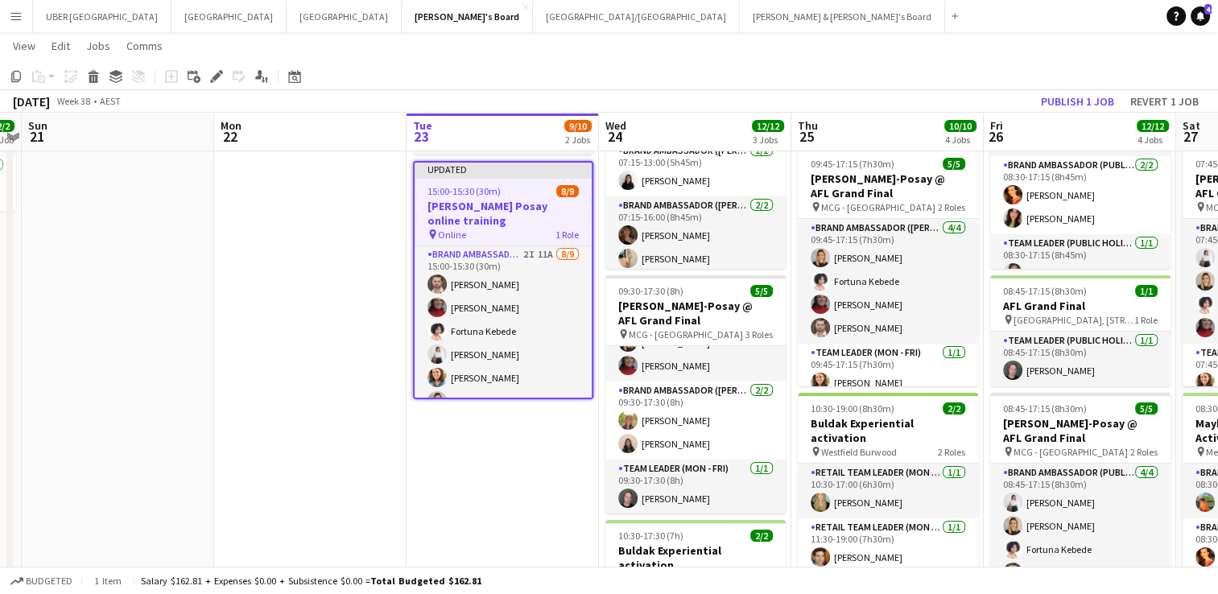
click at [540, 195] on div "15:00-15:30 (30m) 8/9" at bounding box center [503, 191] width 177 height 12
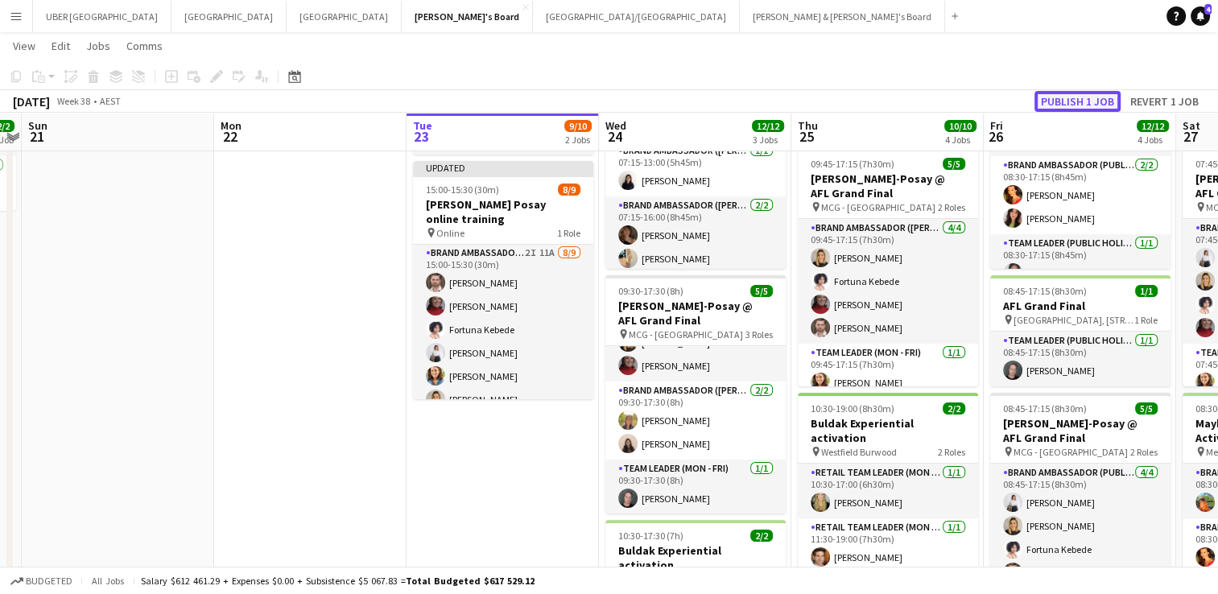
click at [1046, 101] on button "Publish 1 job" at bounding box center [1078, 101] width 86 height 21
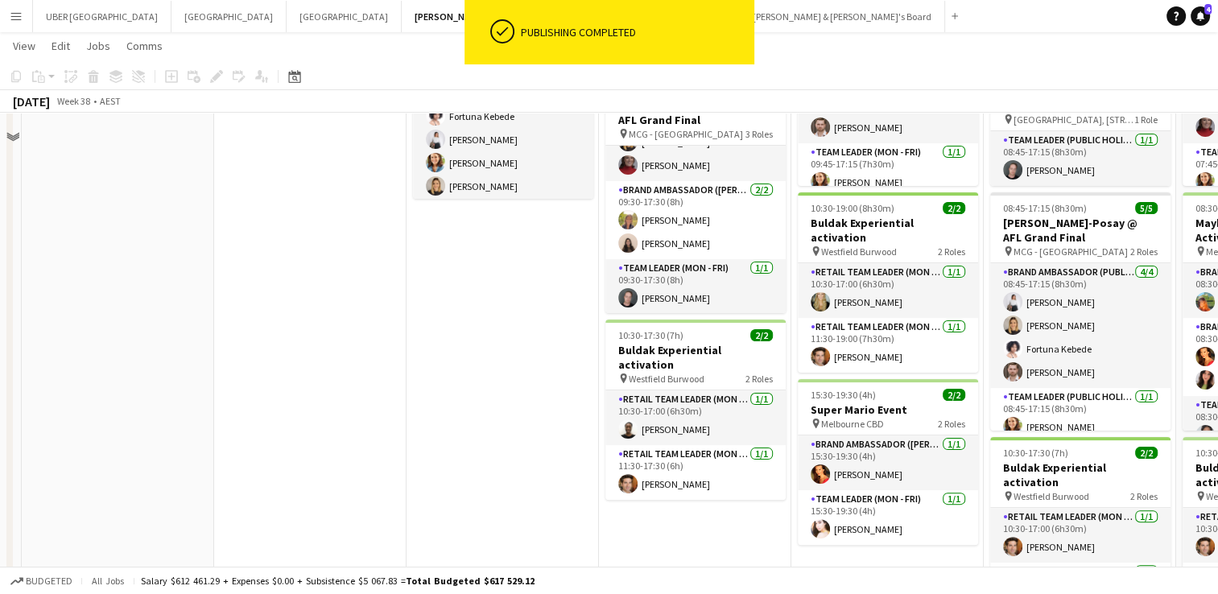
scroll to position [111, 0]
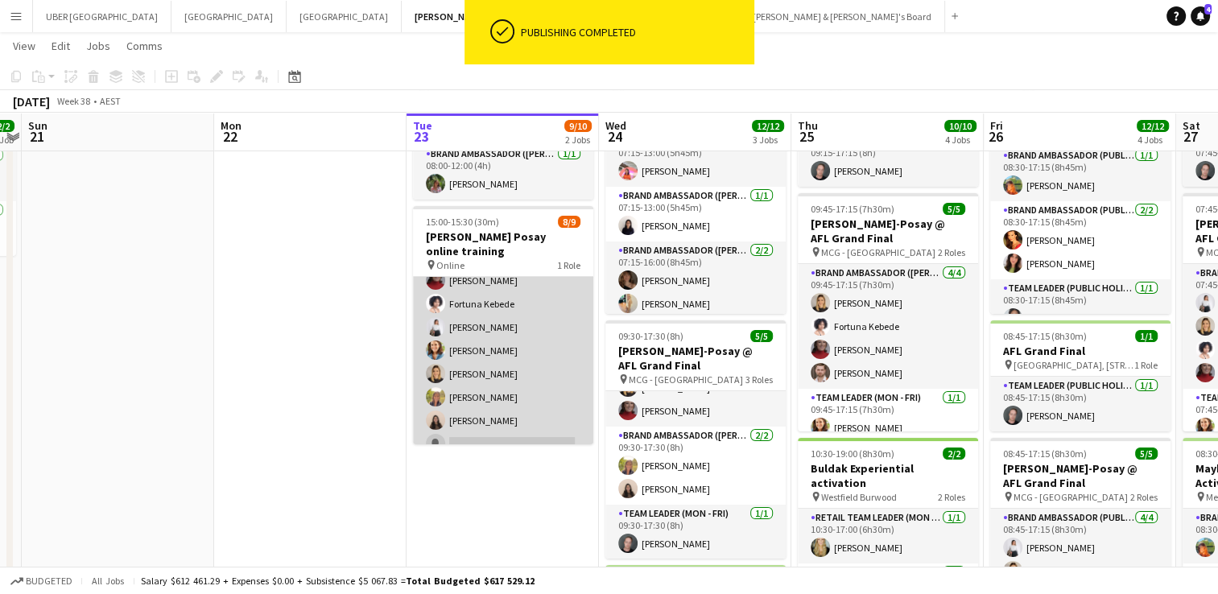
click at [483, 424] on app-card-role "Brand Ambassador ([PERSON_NAME]) 2I 11A [DATE] 15:00-15:30 (30m) [PERSON_NAME] …" at bounding box center [503, 339] width 180 height 242
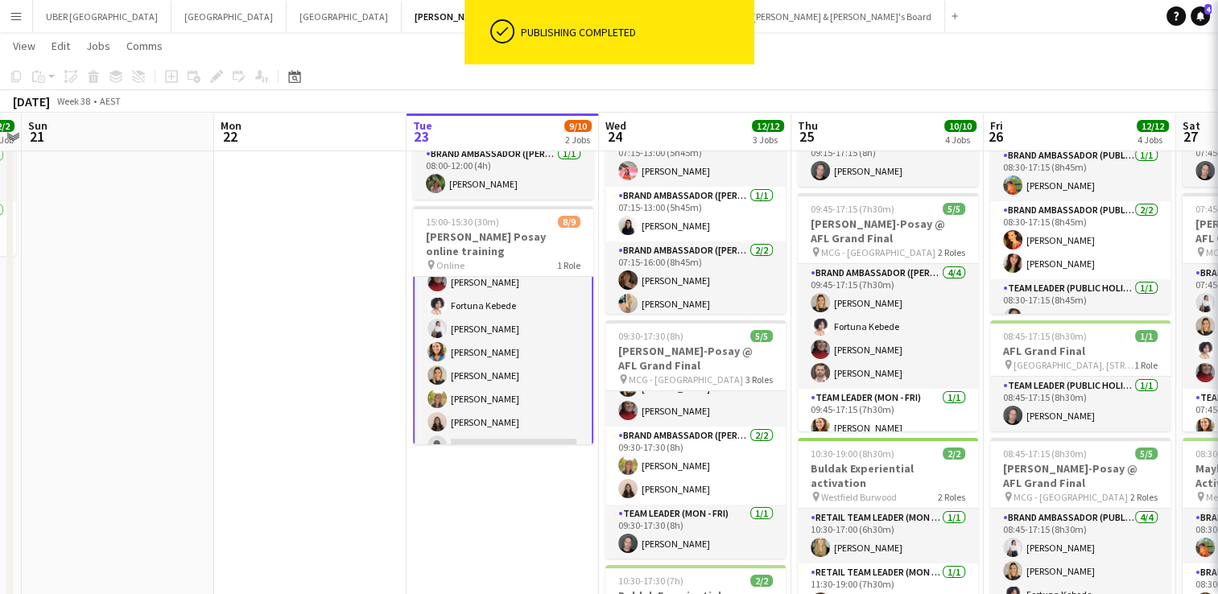
scroll to position [60, 0]
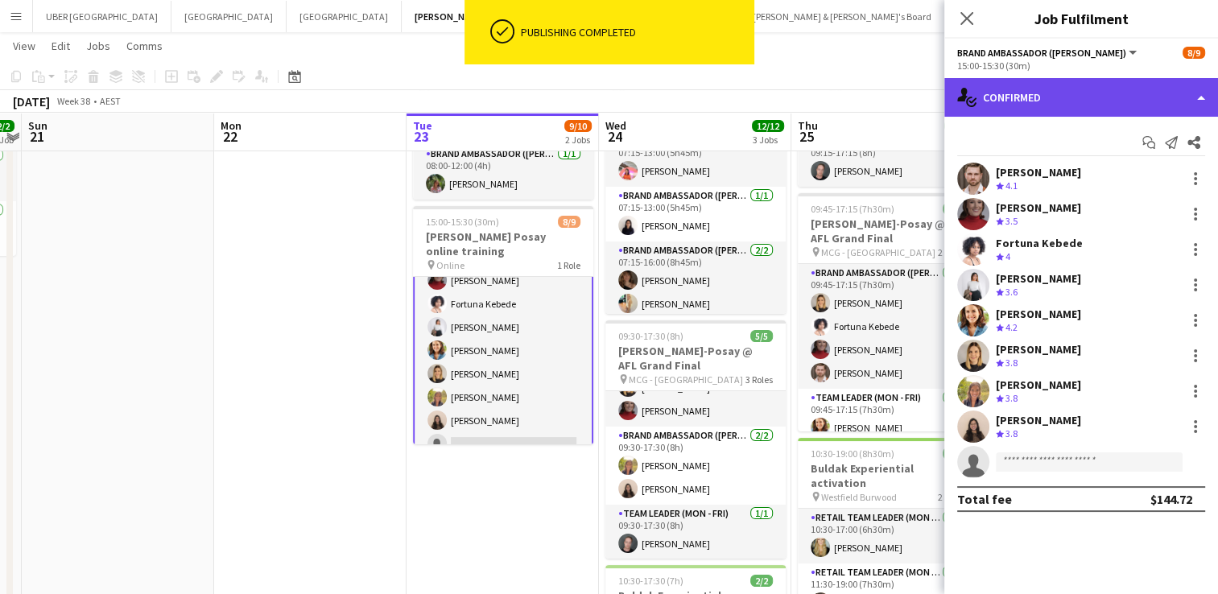
click at [1010, 98] on div "single-neutral-actions-check-2 Confirmed" at bounding box center [1082, 97] width 274 height 39
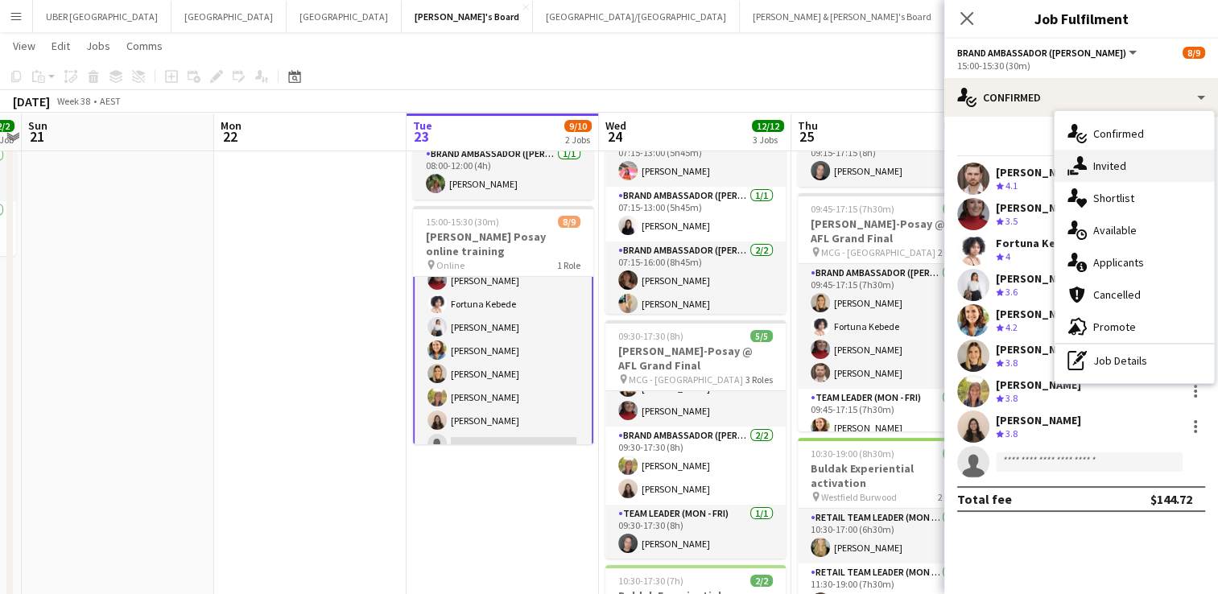
click at [1102, 164] on span "Invited" at bounding box center [1109, 166] width 33 height 14
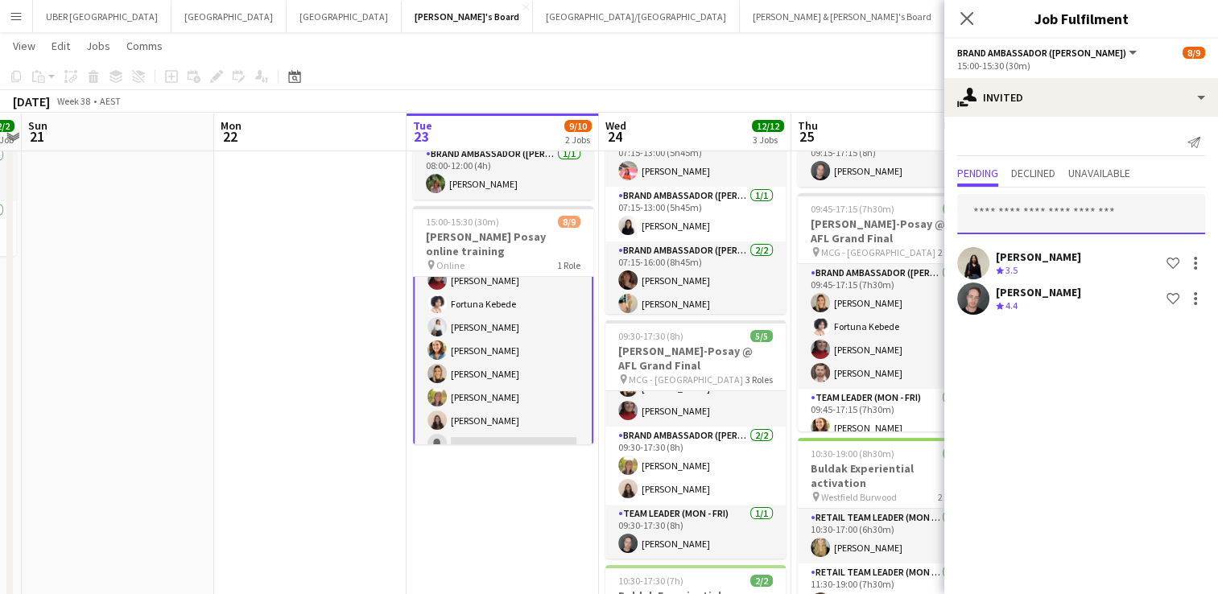
click at [1018, 220] on input "text" at bounding box center [1081, 214] width 248 height 40
click at [960, 14] on icon "Close pop-in" at bounding box center [966, 17] width 15 height 15
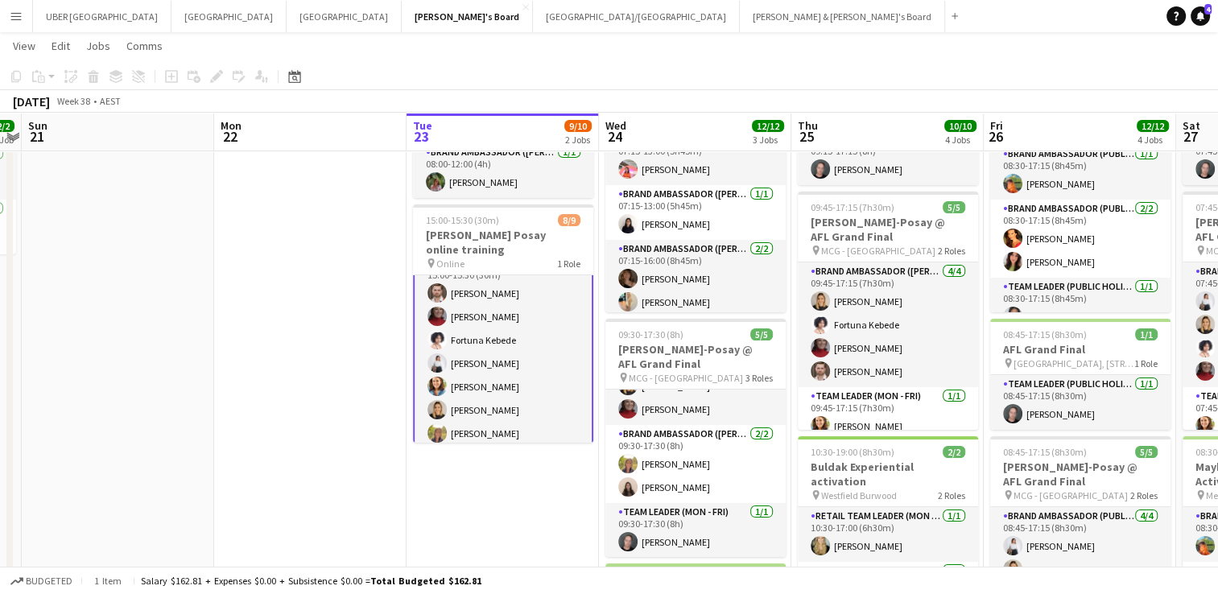
scroll to position [61, 0]
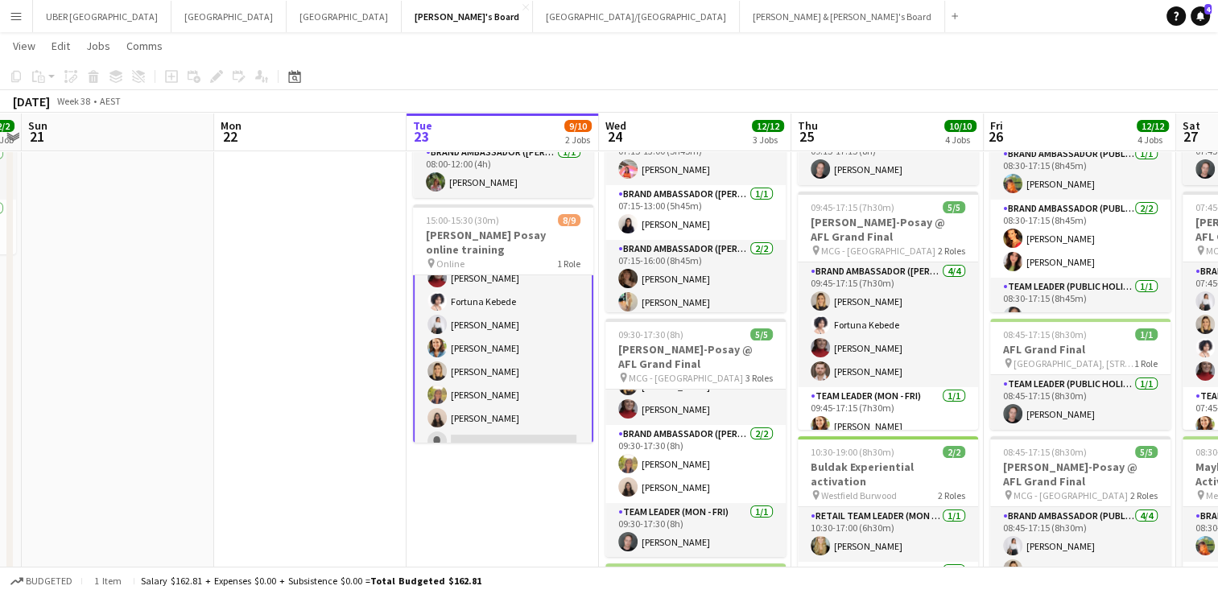
click at [503, 427] on app-card-role "Brand Ambassador ([PERSON_NAME]) 2I 11A [DATE] 15:00-15:30 (30m) [PERSON_NAME] …" at bounding box center [503, 336] width 180 height 245
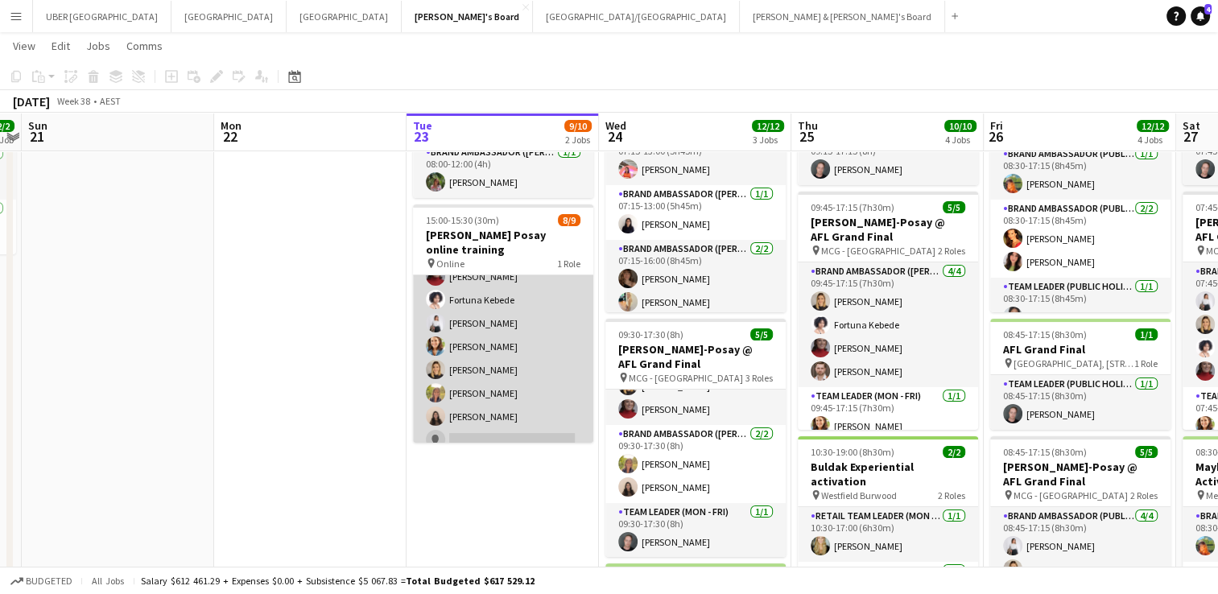
scroll to position [59, 0]
click at [494, 432] on app-card-role "Brand Ambassador ([PERSON_NAME]) 2I 11A [DATE] 15:00-15:30 (30m) [PERSON_NAME] …" at bounding box center [503, 338] width 180 height 242
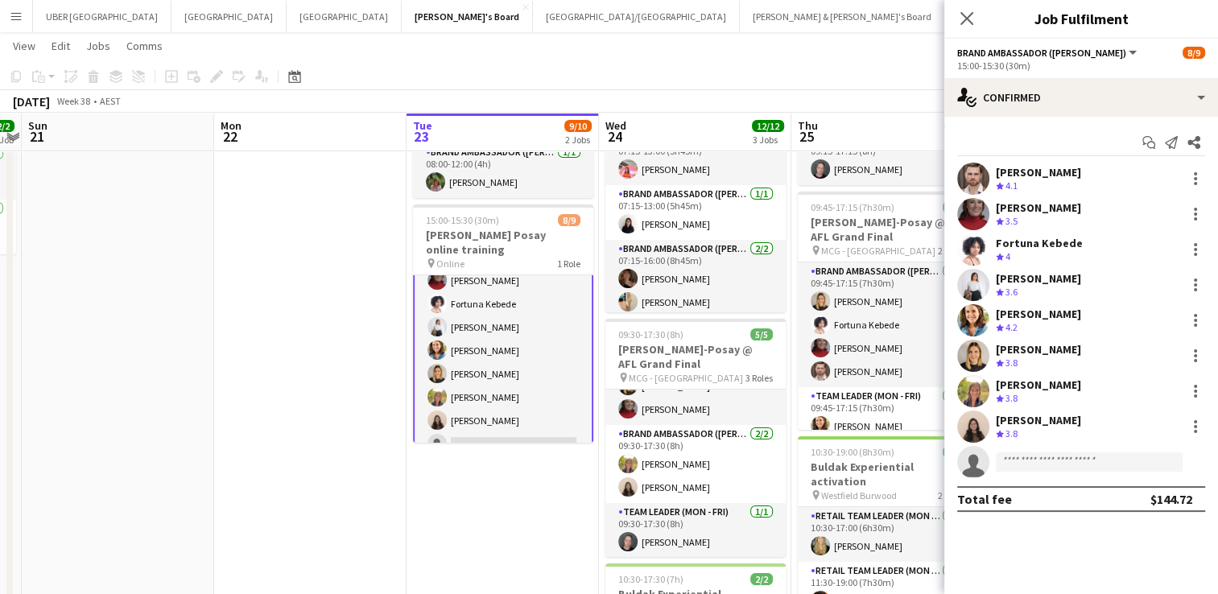
scroll to position [61, 0]
click at [1013, 453] on input at bounding box center [1089, 462] width 187 height 19
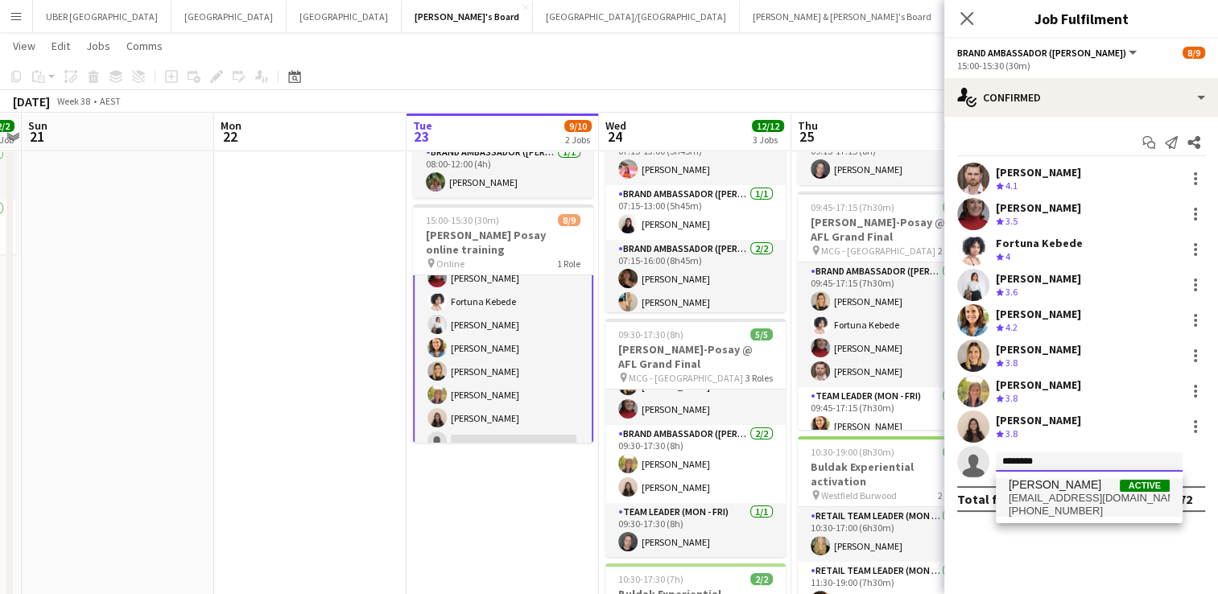
type input "********"
click at [1044, 478] on span "[PERSON_NAME]" at bounding box center [1055, 485] width 93 height 14
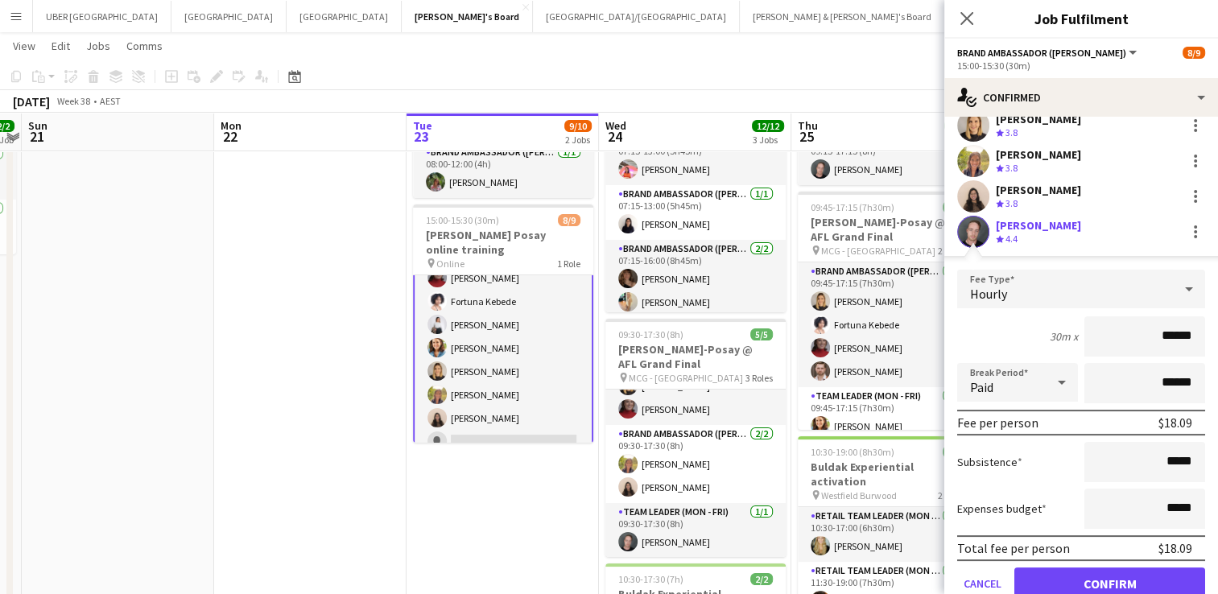
scroll to position [231, 0]
click at [1069, 578] on button "Confirm" at bounding box center [1110, 583] width 191 height 32
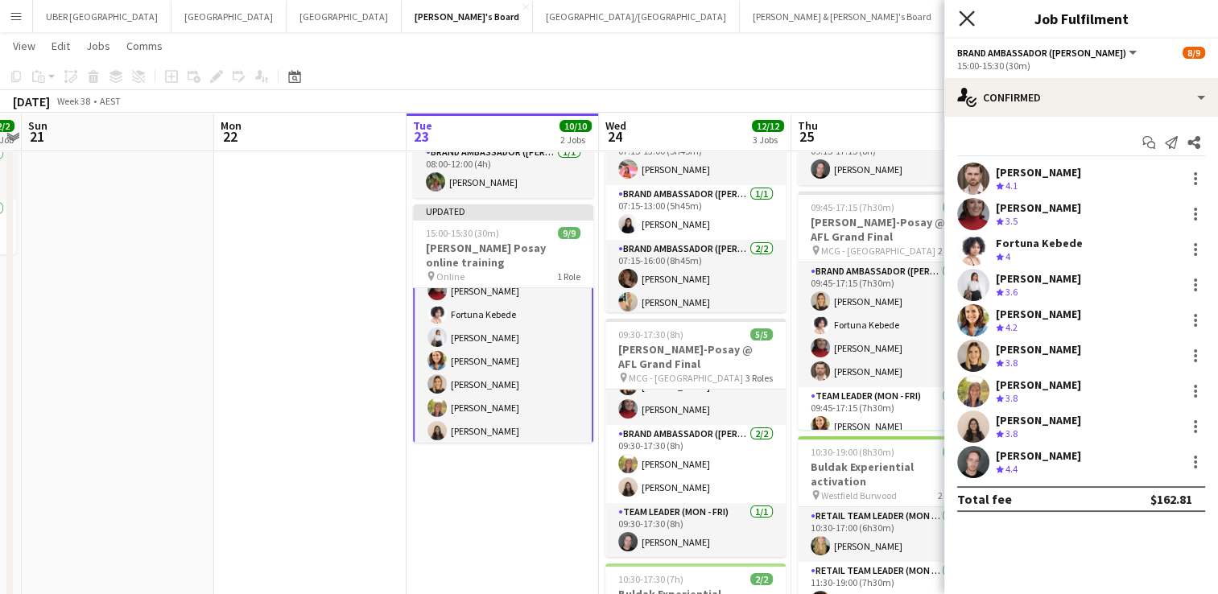
click at [962, 24] on icon at bounding box center [966, 17] width 15 height 15
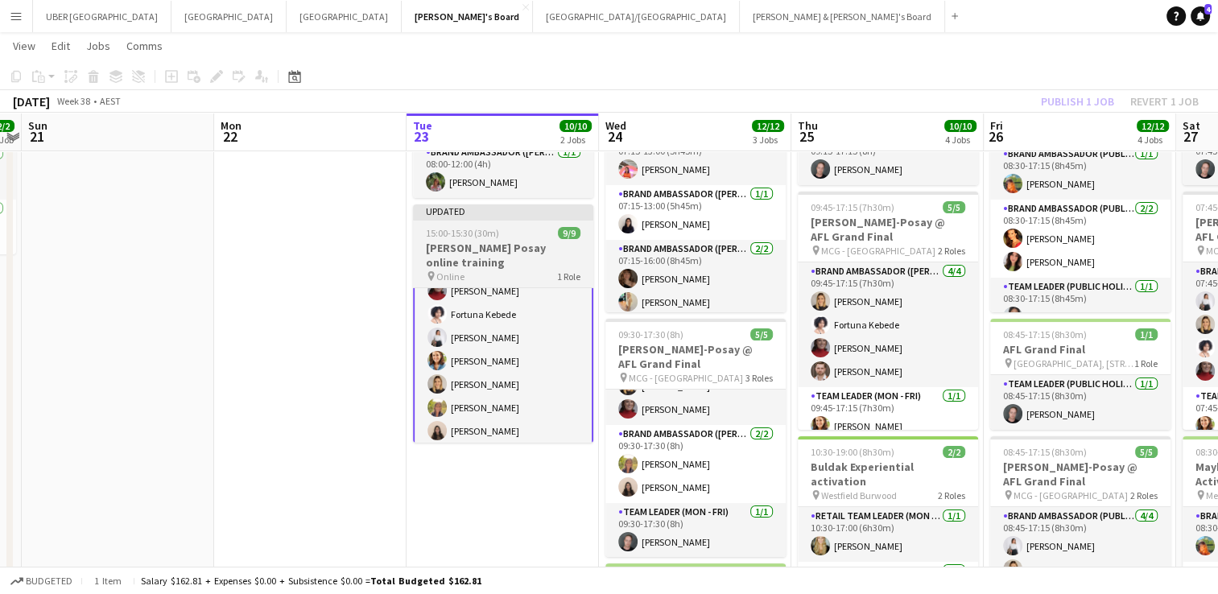
click at [508, 232] on div "15:00-15:30 (30m) 9/9" at bounding box center [503, 233] width 180 height 12
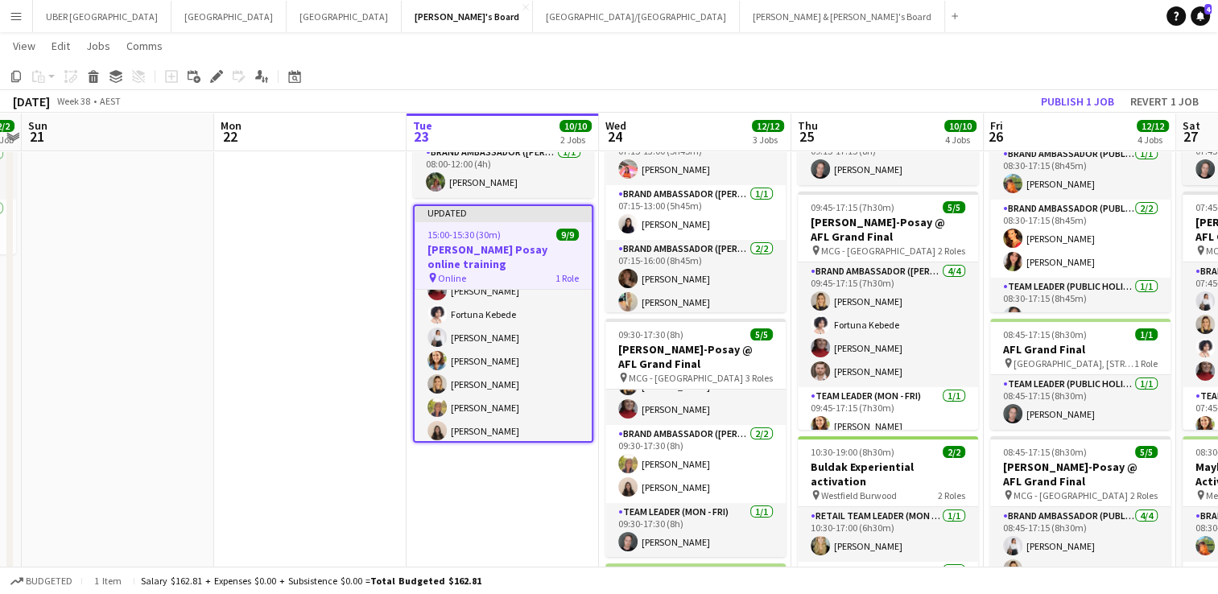
scroll to position [60, 0]
click at [1083, 105] on button "Publish 1 job" at bounding box center [1078, 101] width 86 height 21
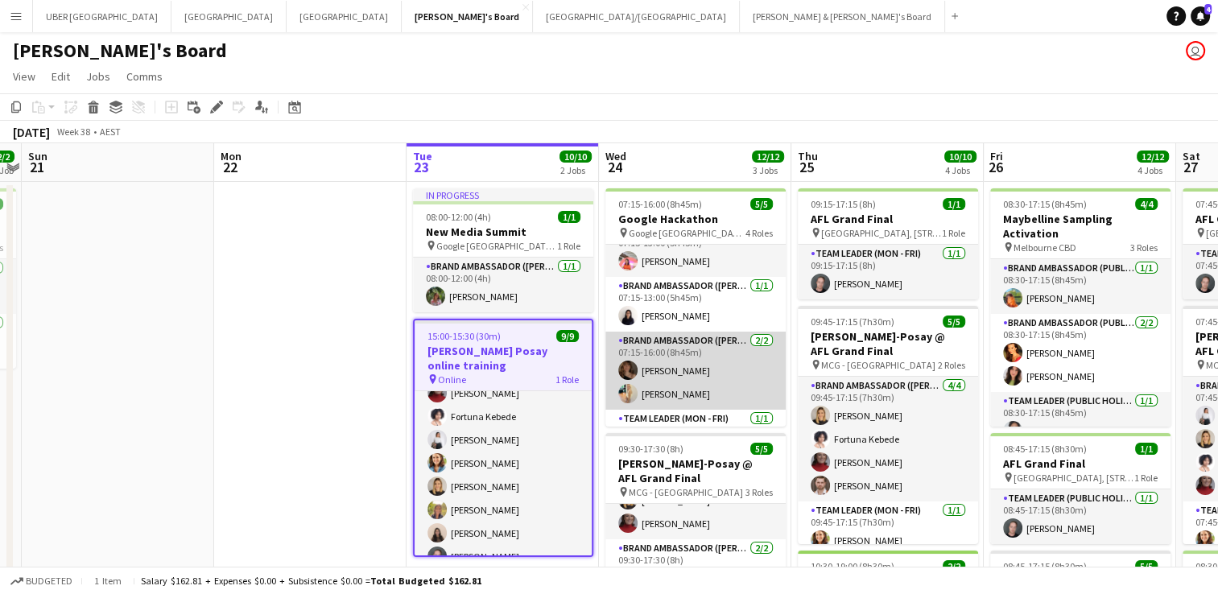
scroll to position [60, 0]
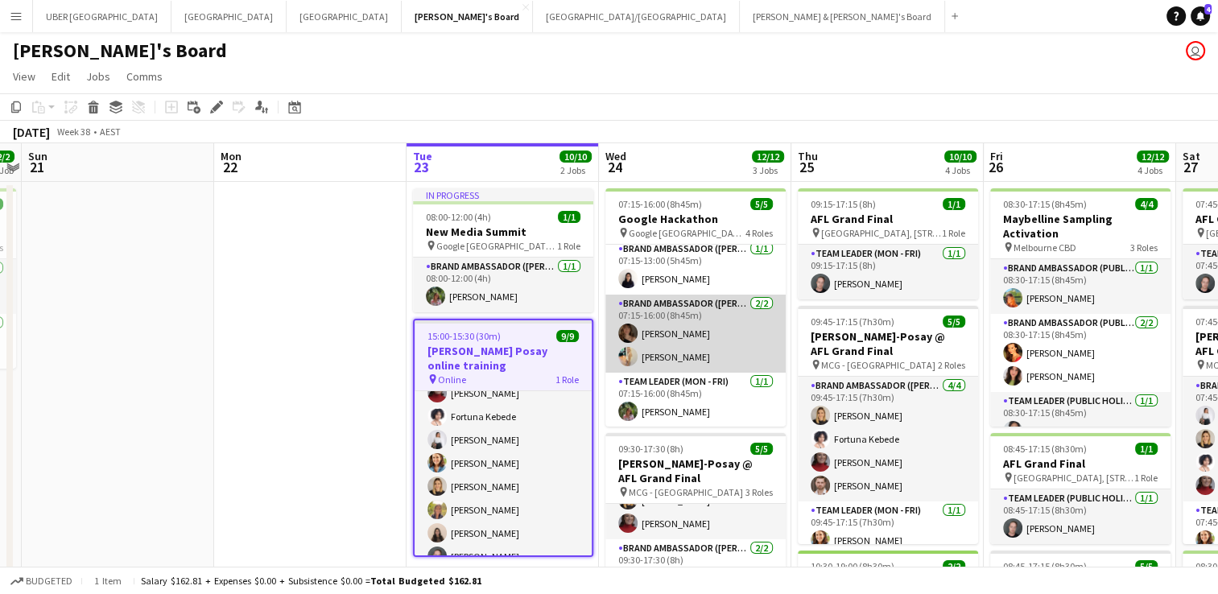
click at [673, 337] on app-card-role "Brand Ambassador (Mon - Fri) [DATE] 07:15-16:00 (8h45m) [PERSON_NAME] [PERSON_N…" at bounding box center [696, 334] width 180 height 78
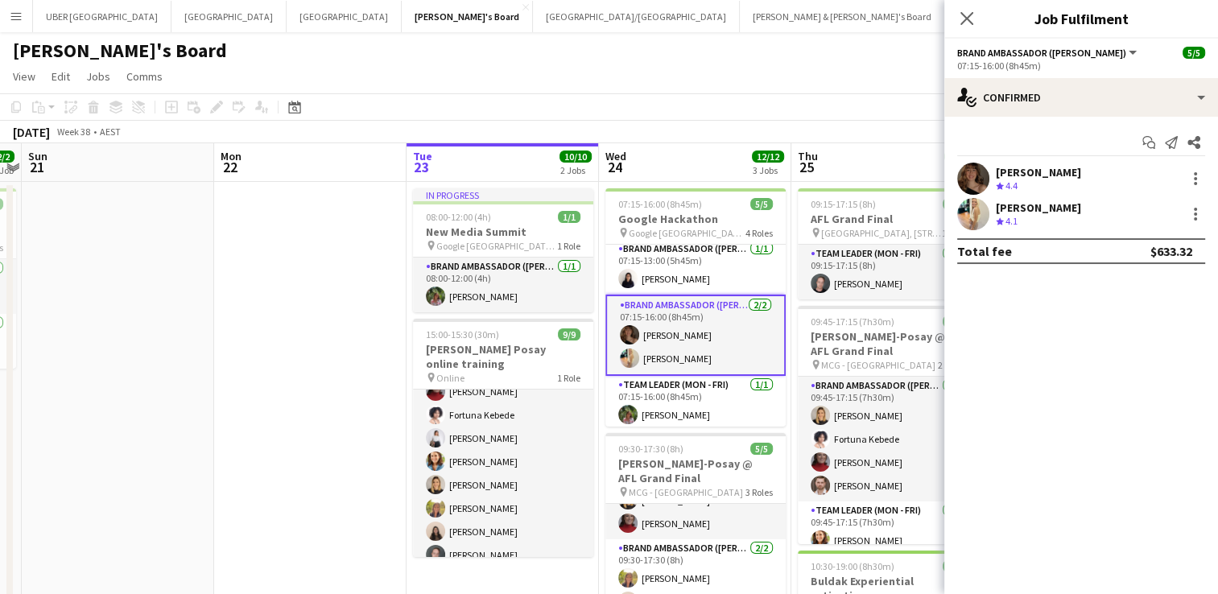
scroll to position [59, 0]
click at [1015, 167] on div "[PERSON_NAME]" at bounding box center [1038, 172] width 85 height 14
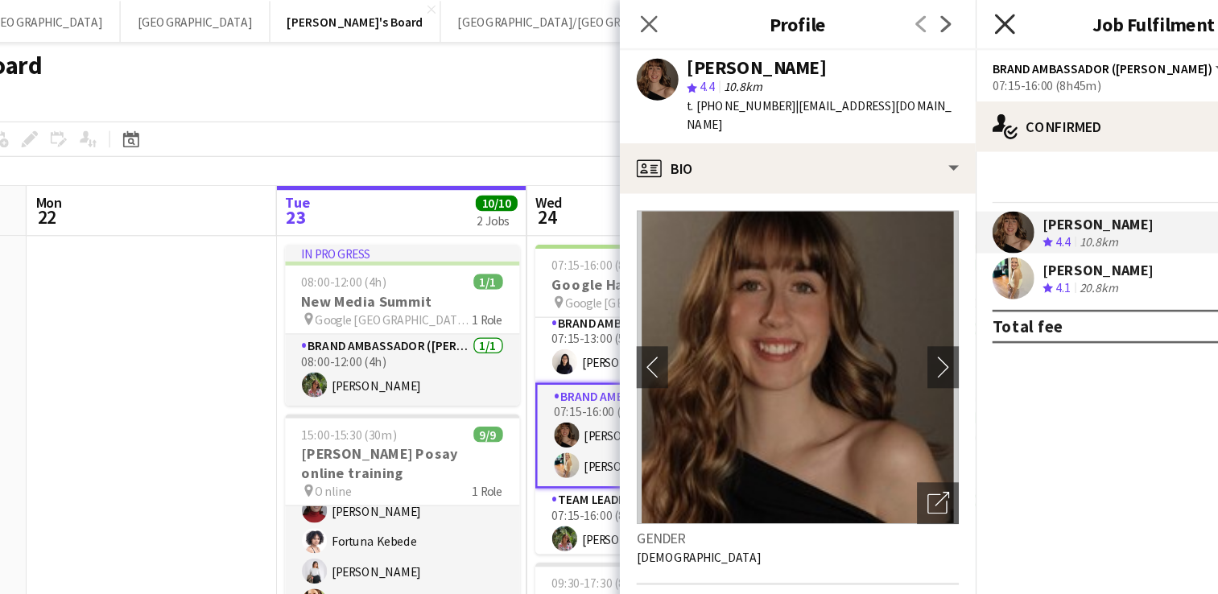
click at [962, 21] on icon "Close pop-in" at bounding box center [966, 17] width 15 height 15
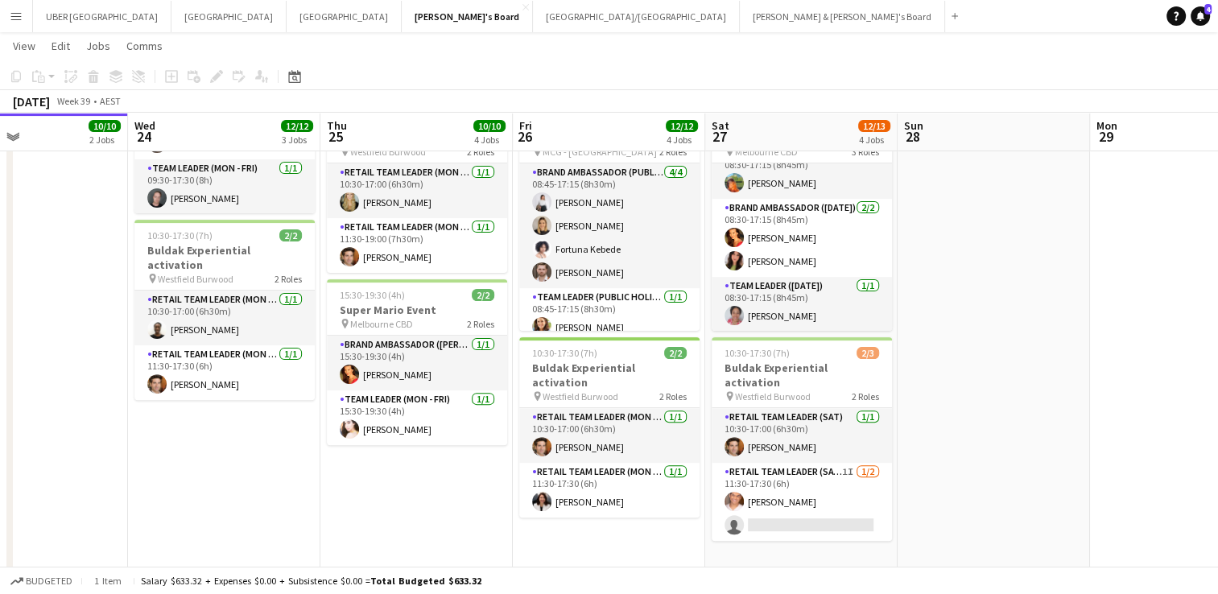
scroll to position [456, 0]
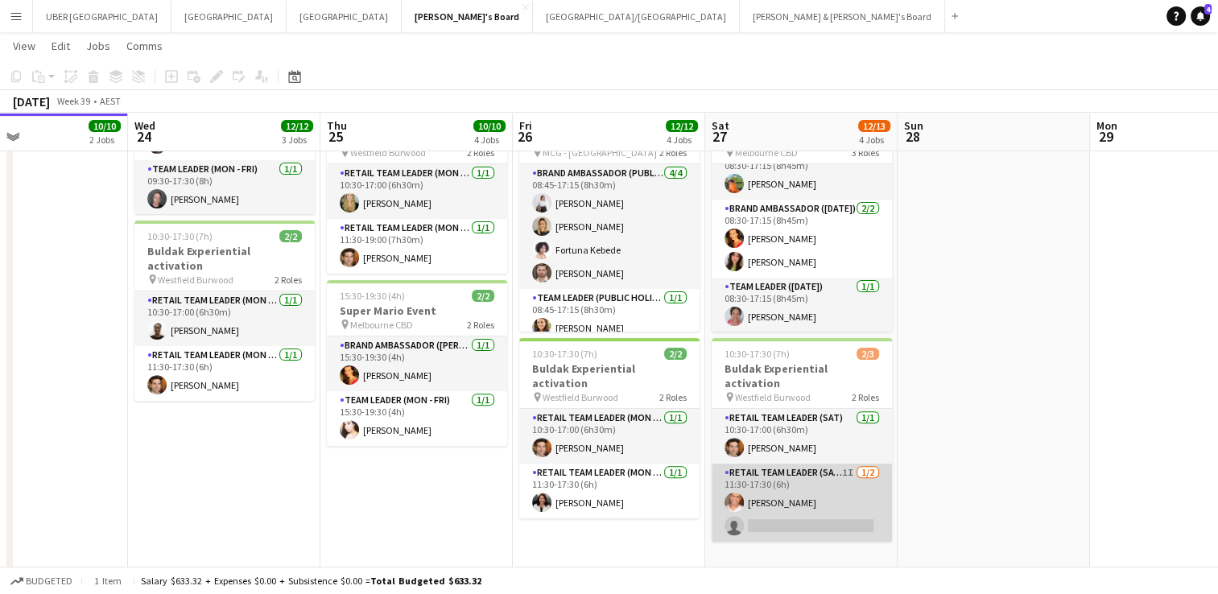
click at [789, 506] on app-card-role "RETAIL Team Leader (Sat) 1I [DATE] 11:30-17:30 (6h) [PERSON_NAME] single-neutra…" at bounding box center [802, 503] width 180 height 78
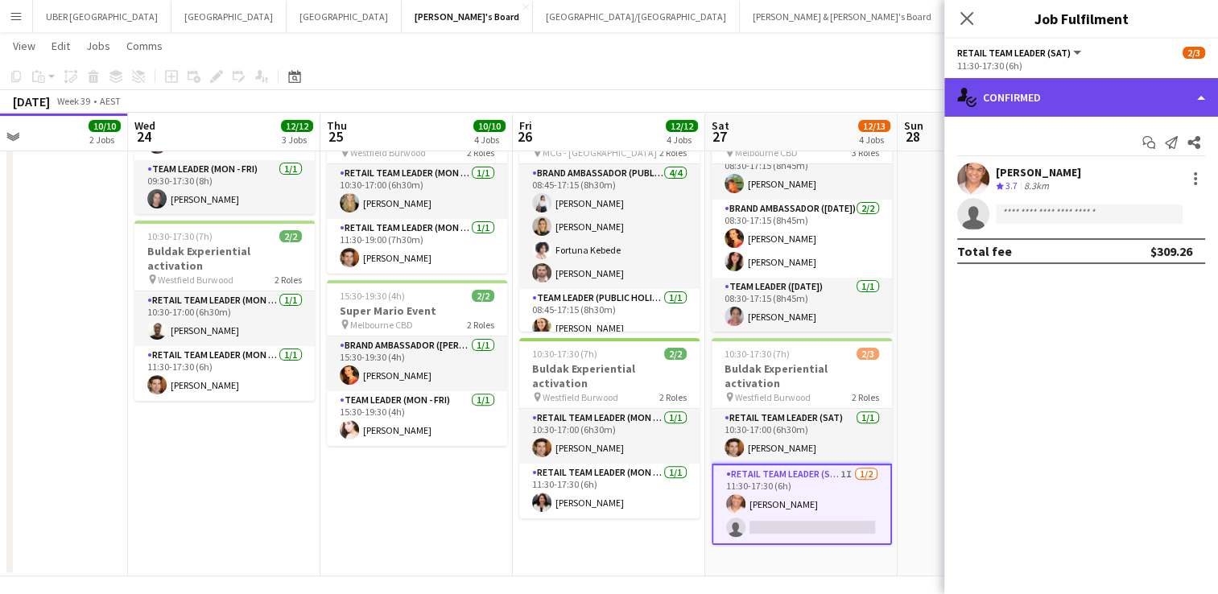
click at [1053, 105] on div "single-neutral-actions-check-2 Confirmed" at bounding box center [1082, 97] width 274 height 39
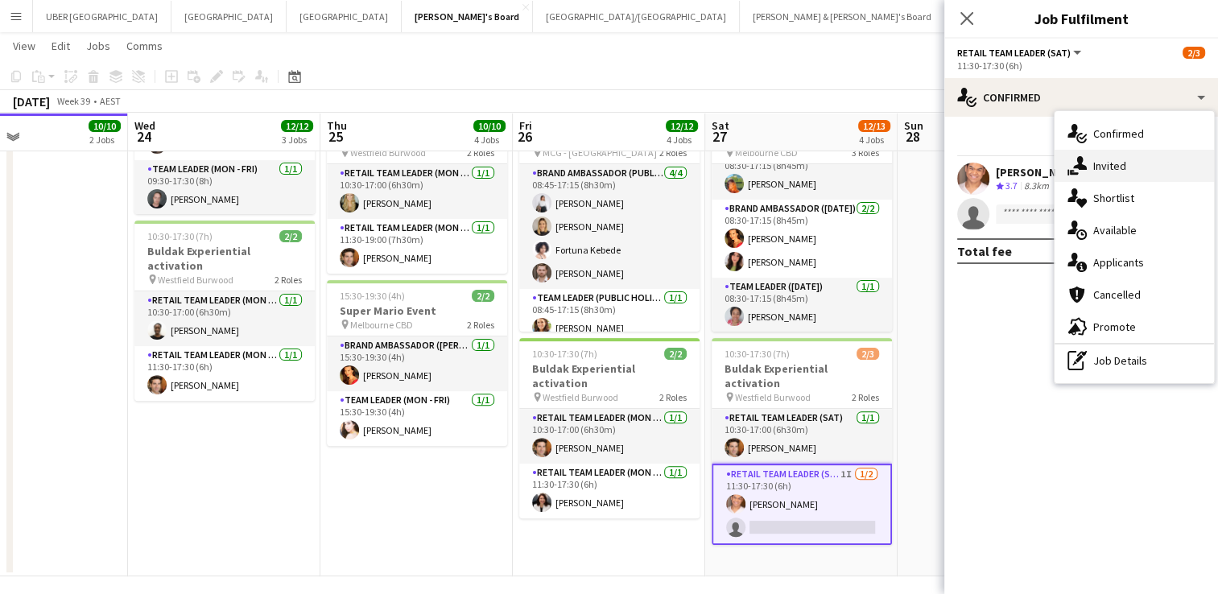
click at [1108, 170] on span "Invited" at bounding box center [1109, 166] width 33 height 14
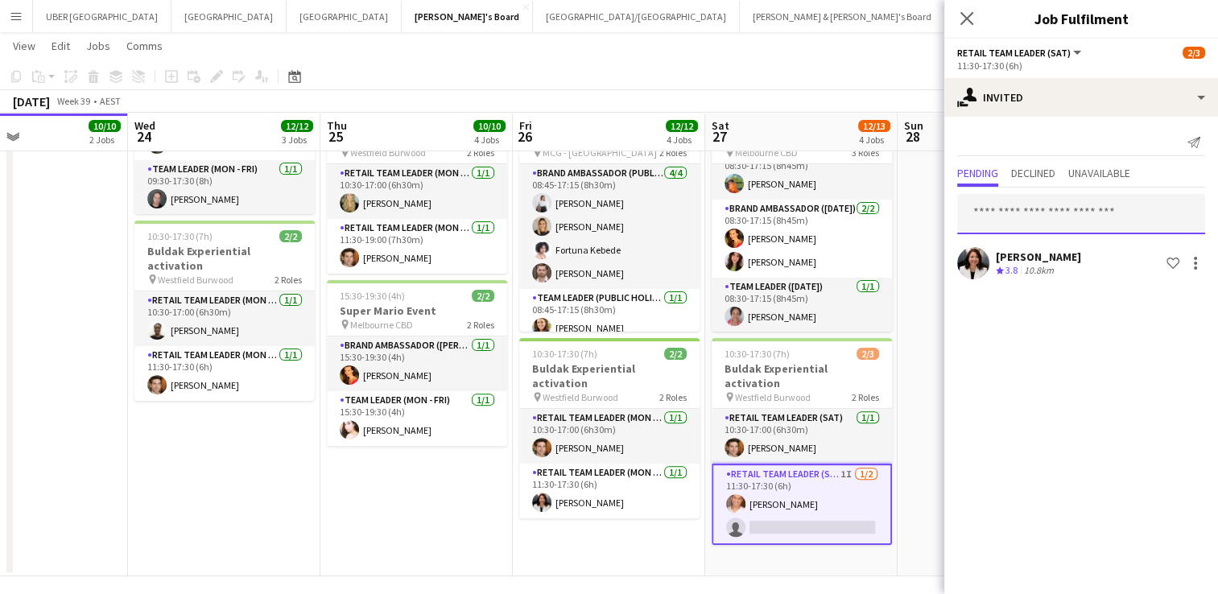
click at [1015, 208] on input "text" at bounding box center [1081, 214] width 248 height 40
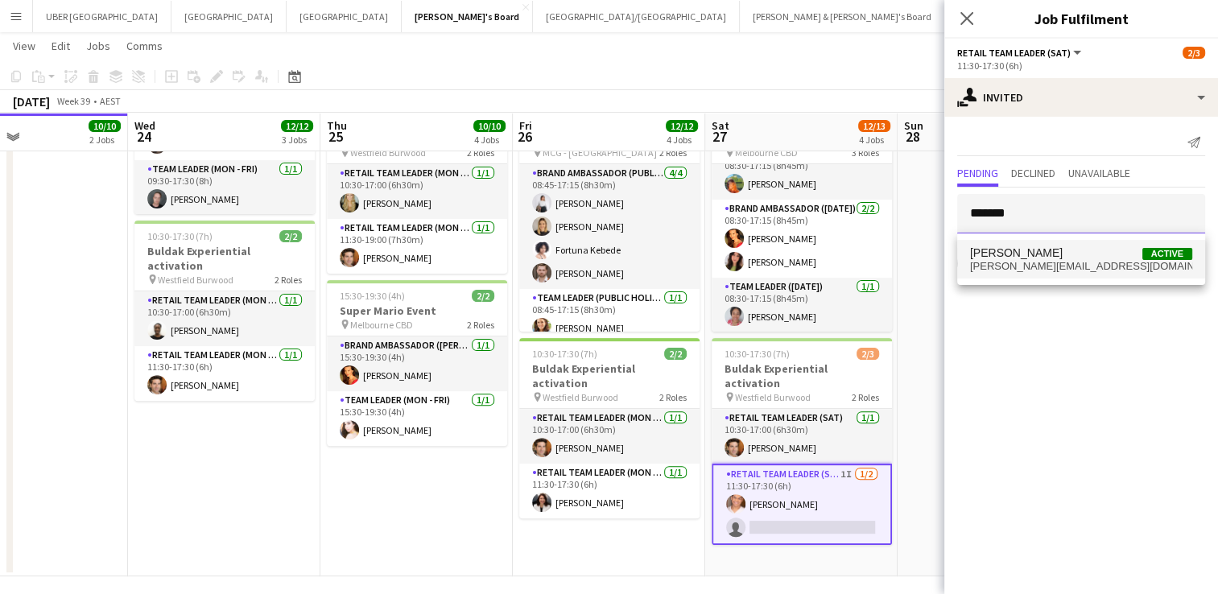
type input "*******"
click at [1008, 275] on mat-option "[PERSON_NAME] Active [PERSON_NAME][EMAIL_ADDRESS][DOMAIN_NAME]" at bounding box center [1081, 259] width 248 height 39
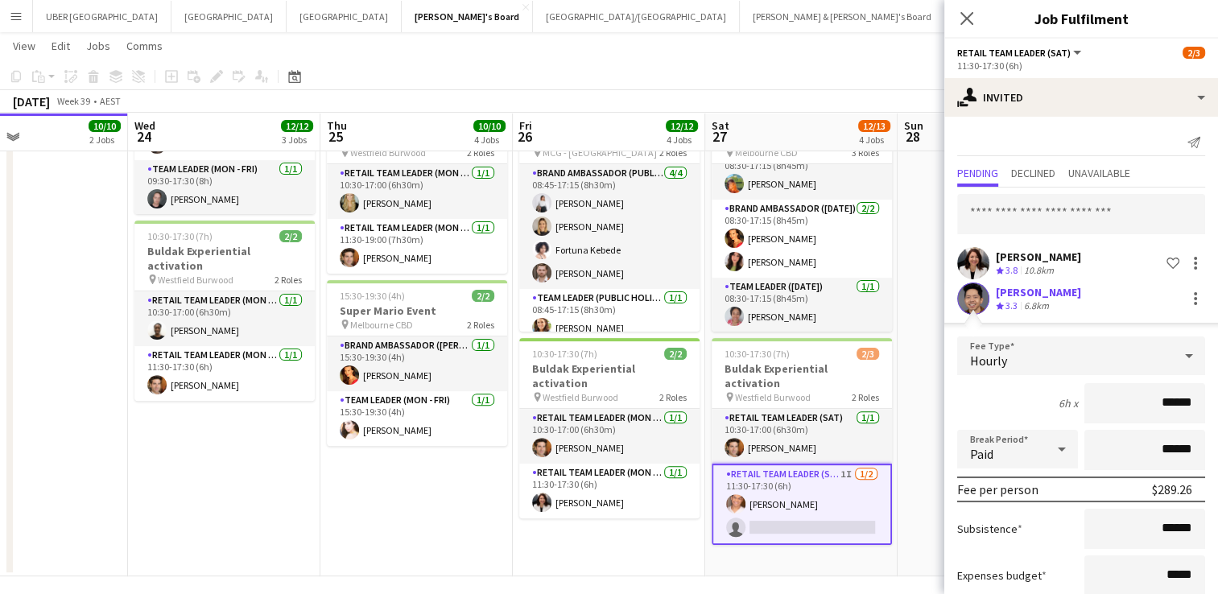
scroll to position [99, 0]
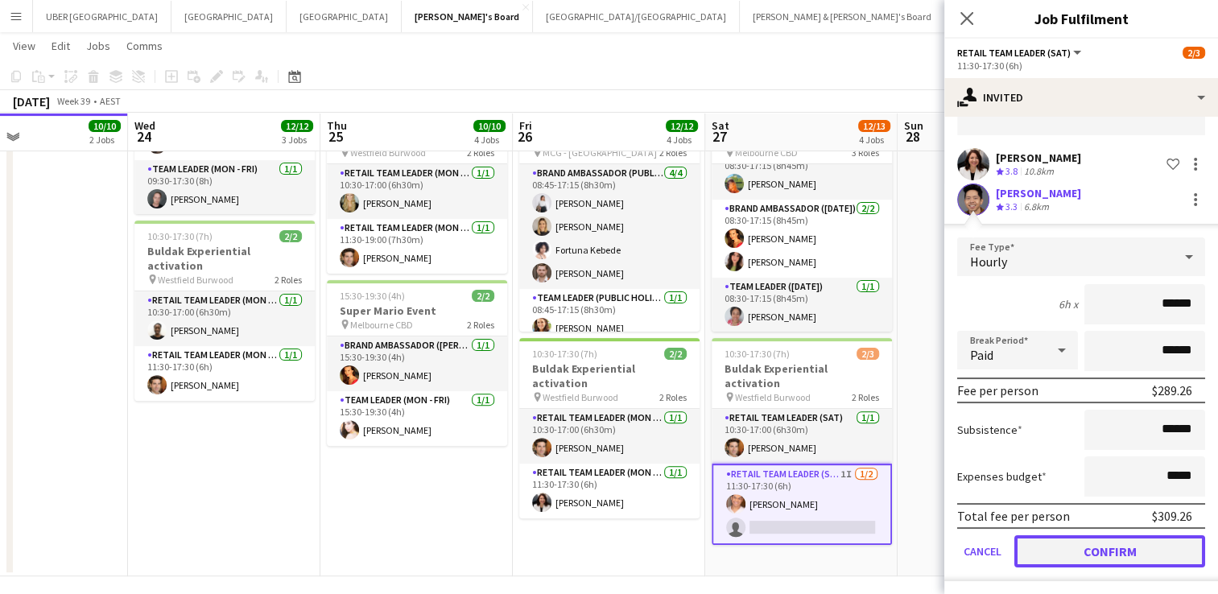
click at [1052, 542] on button "Confirm" at bounding box center [1110, 551] width 191 height 32
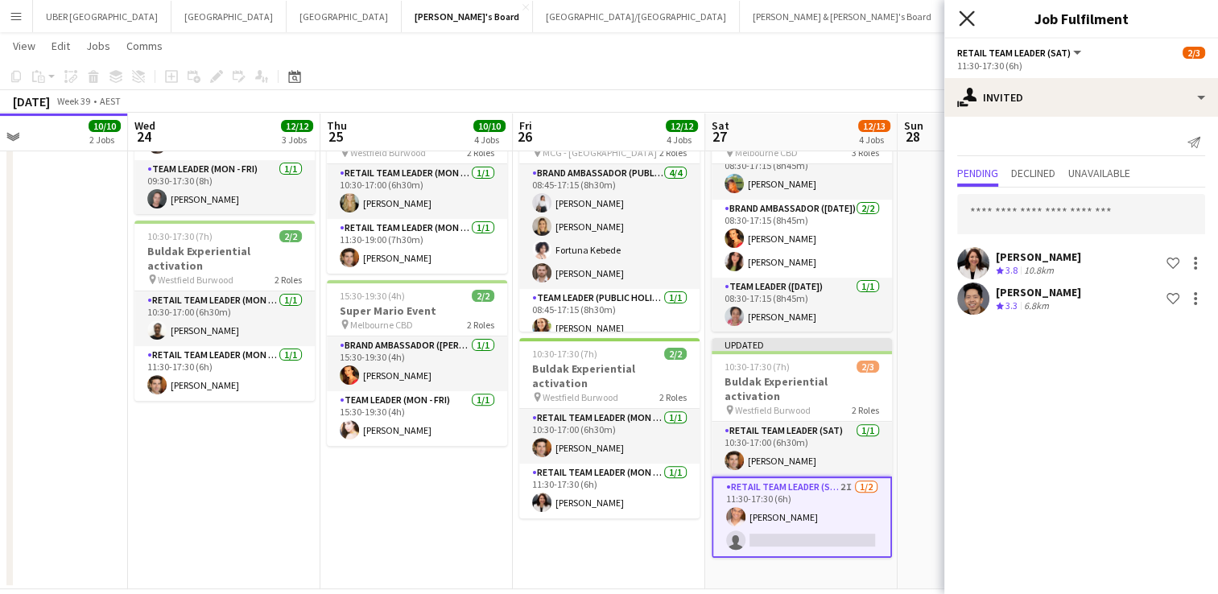
click at [963, 21] on icon at bounding box center [966, 17] width 15 height 15
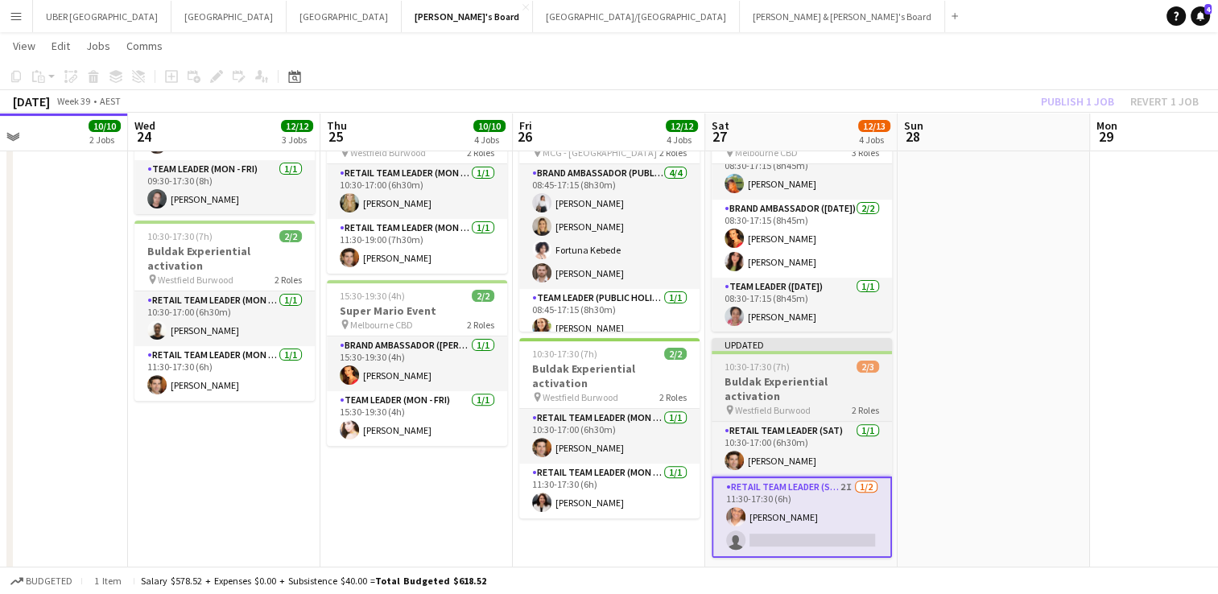
click at [812, 375] on h3 "Buldak Experiential activation" at bounding box center [802, 388] width 180 height 29
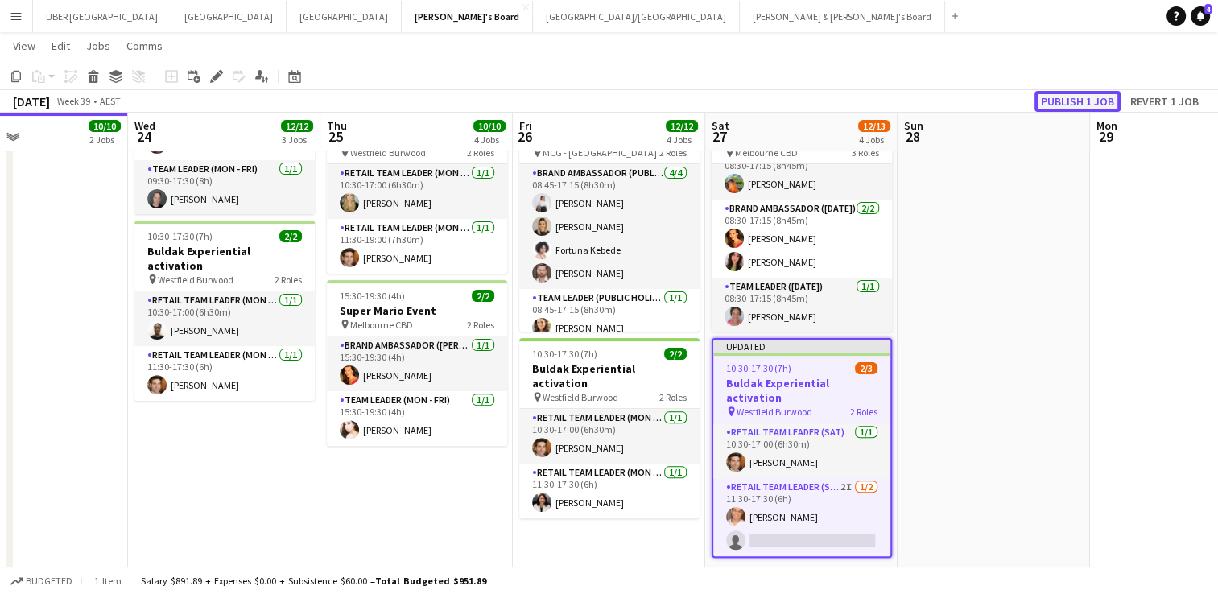
click at [1077, 98] on button "Publish 1 job" at bounding box center [1078, 101] width 86 height 21
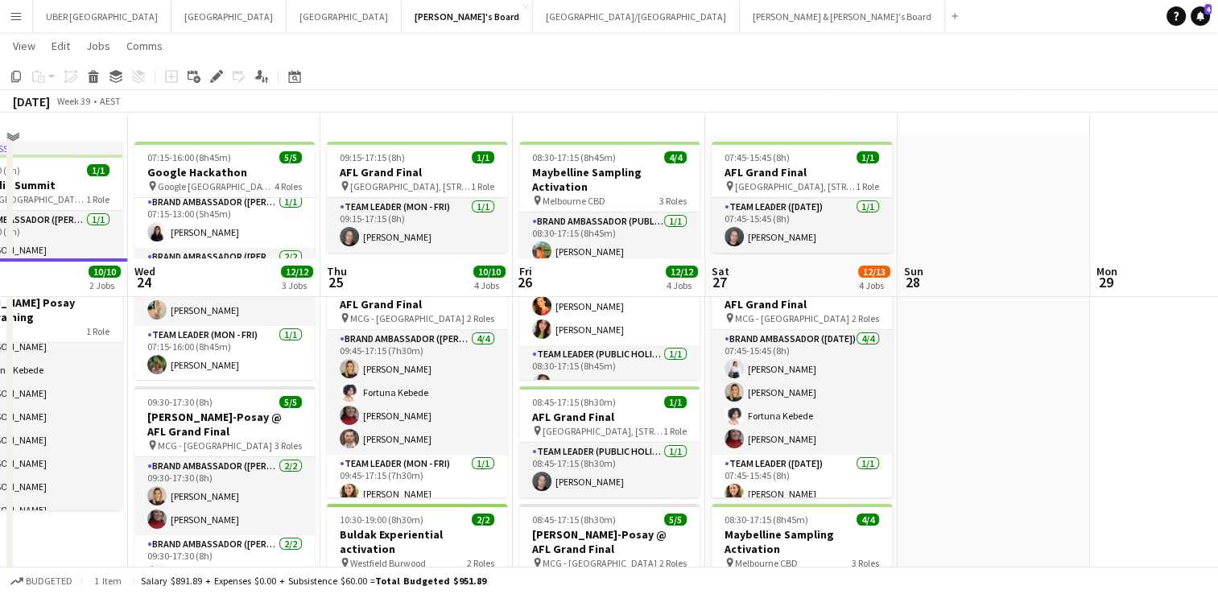
scroll to position [385, 0]
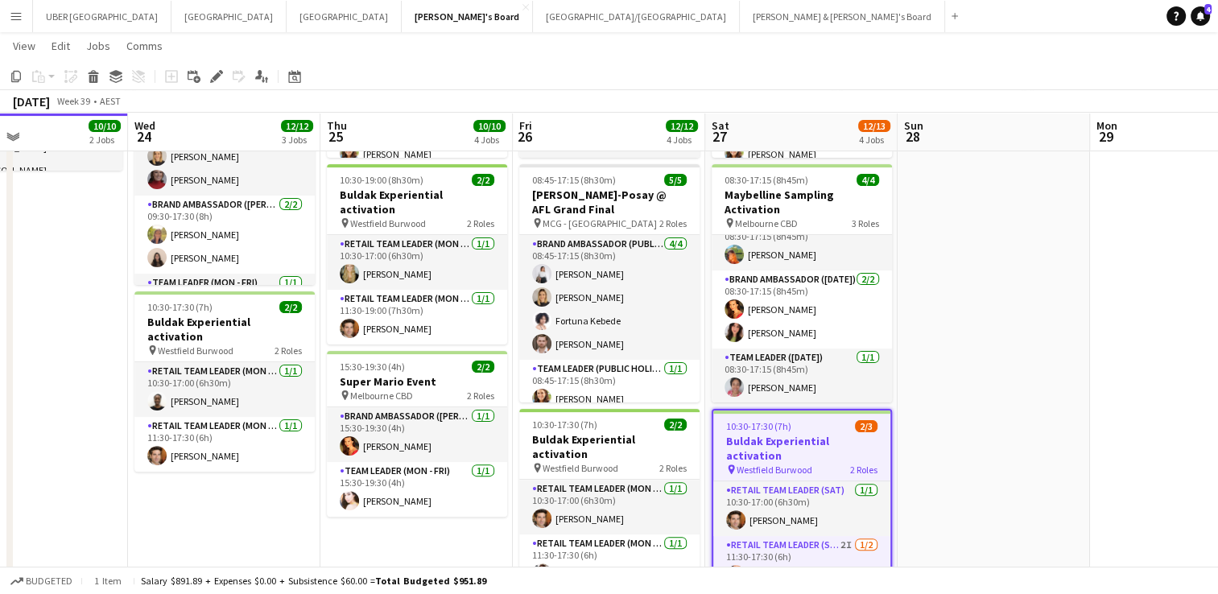
click at [1053, 409] on app-date-cell at bounding box center [994, 227] width 192 height 865
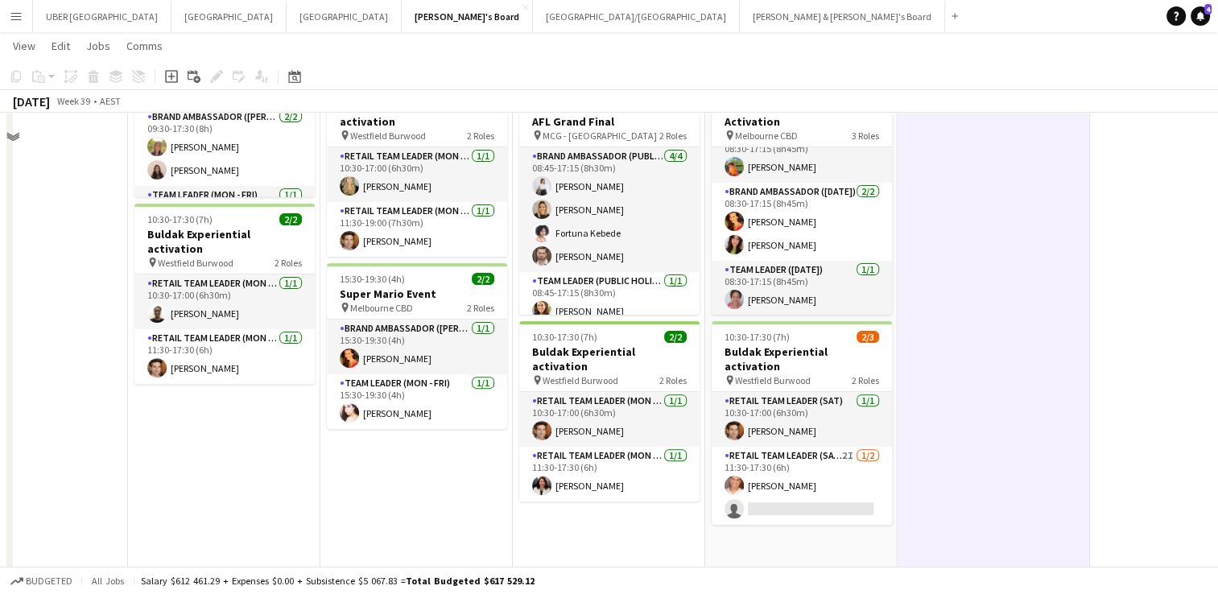
scroll to position [477, 0]
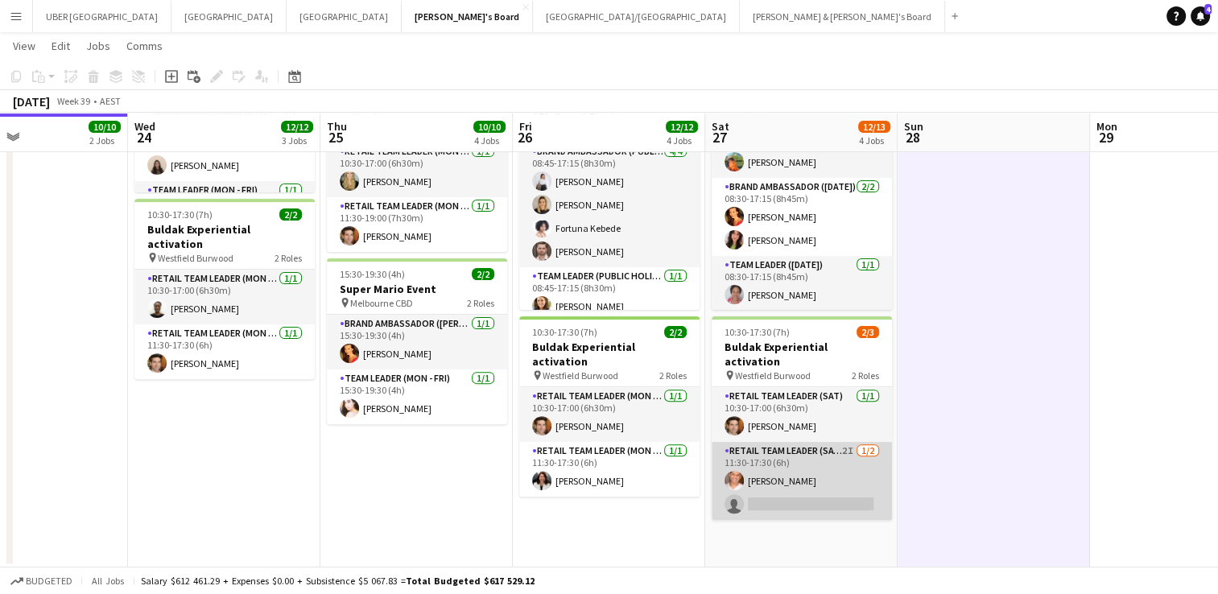
click at [825, 482] on app-card-role "RETAIL Team Leader (Sat) 2I [DATE] 11:30-17:30 (6h) [PERSON_NAME] single-neutra…" at bounding box center [802, 481] width 180 height 78
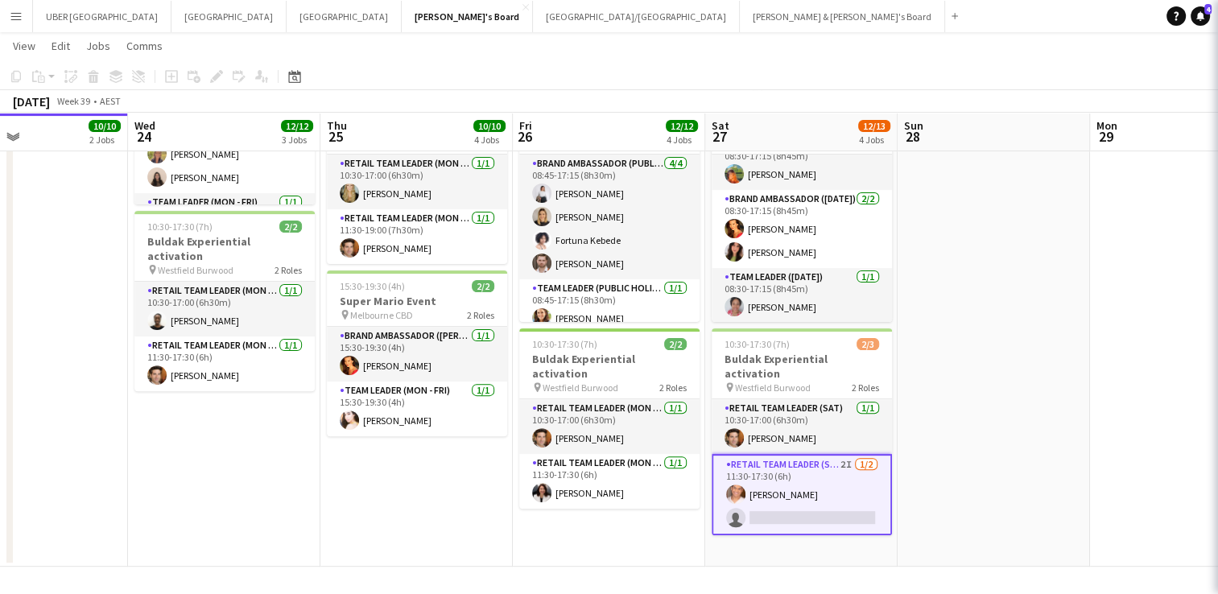
scroll to position [465, 0]
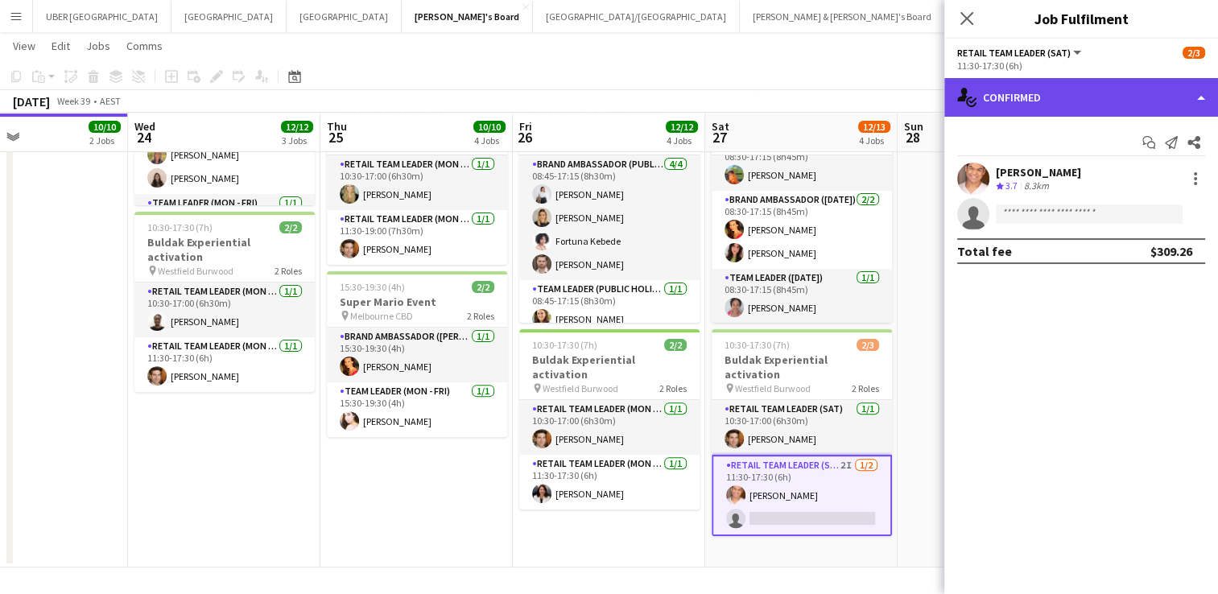
click at [1038, 106] on div "single-neutral-actions-check-2 Confirmed" at bounding box center [1082, 97] width 274 height 39
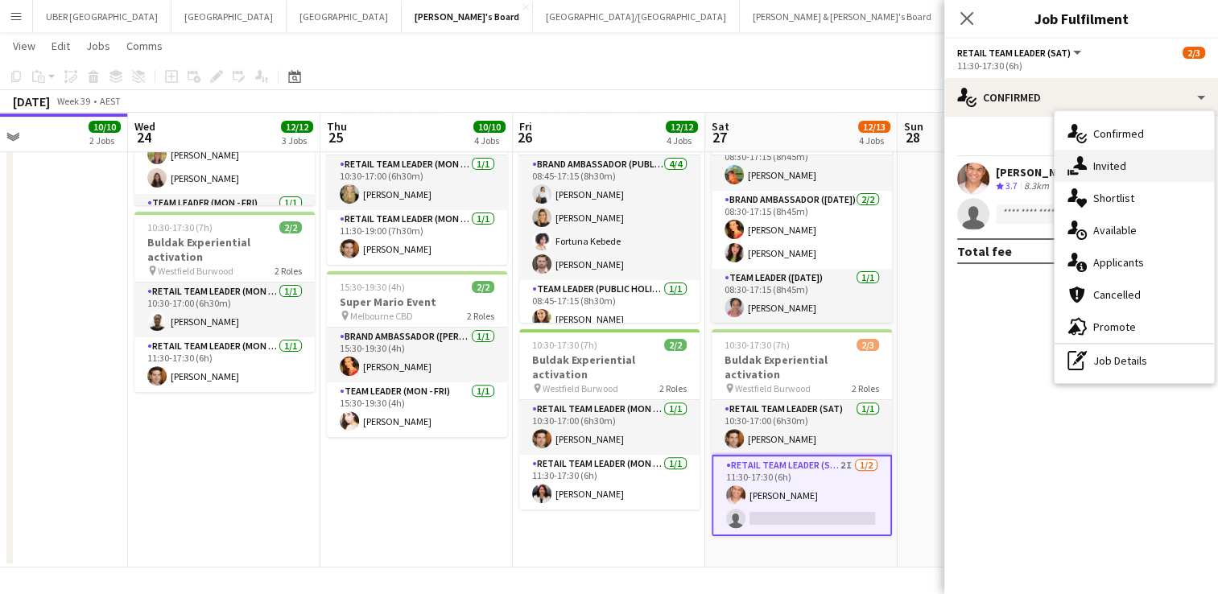
click at [1108, 156] on div "single-neutral-actions-share-1 Invited" at bounding box center [1134, 166] width 159 height 32
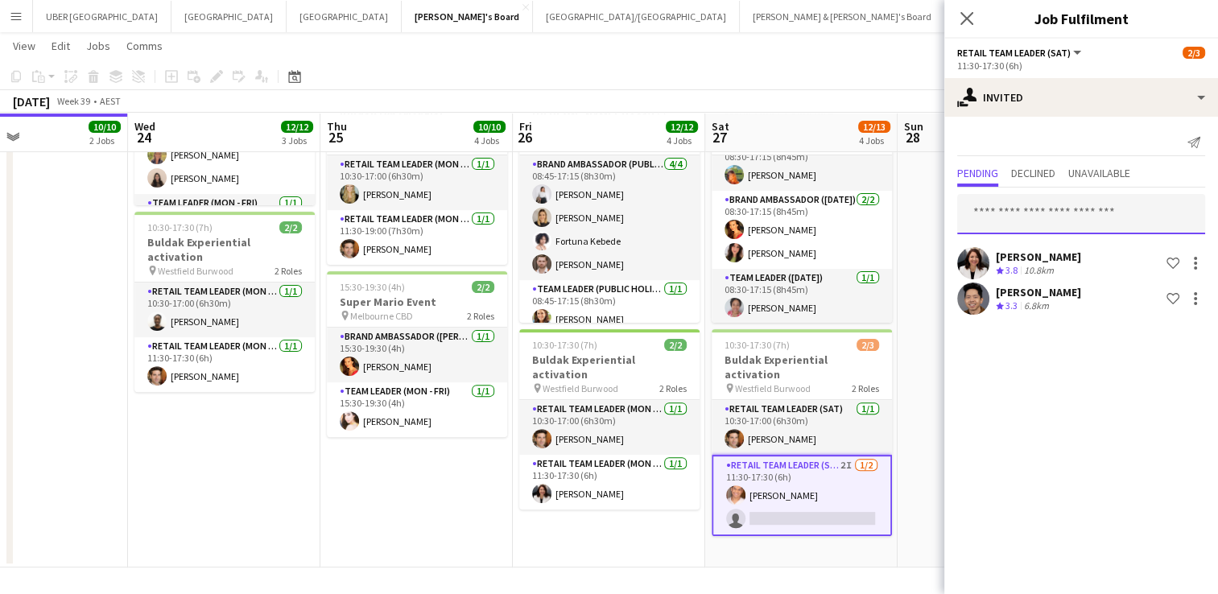
click at [1023, 218] on input "text" at bounding box center [1081, 214] width 248 height 40
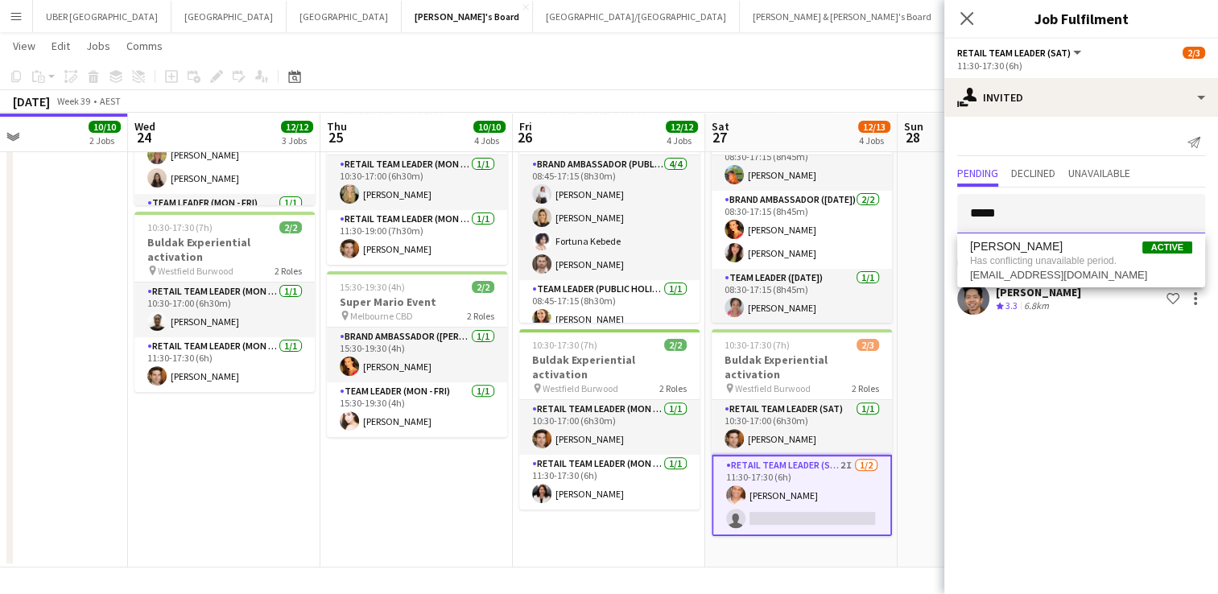
drag, startPoint x: 1002, startPoint y: 214, endPoint x: 926, endPoint y: 213, distance: 75.7
click at [926, 213] on body "Menu Boards Boards Boards All jobs Status Workforce Workforce My Workforce Recr…" at bounding box center [609, 65] width 1218 height 1060
type input "******"
click at [1007, 253] on span "[PERSON_NAME]" at bounding box center [1016, 253] width 93 height 14
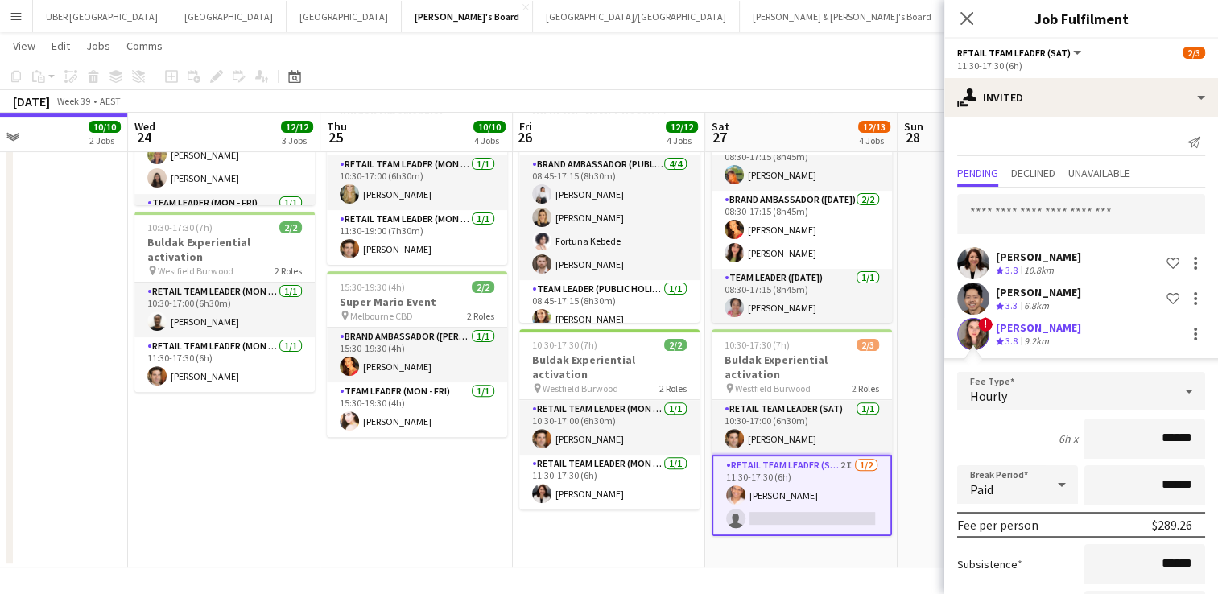
scroll to position [134, 0]
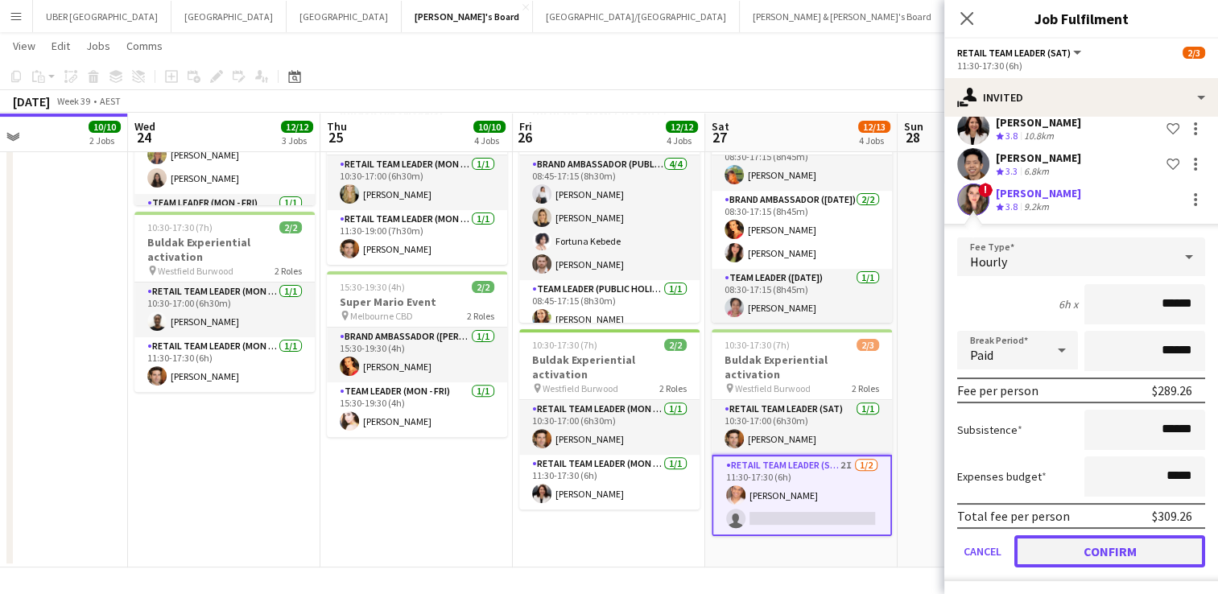
click at [1059, 552] on button "Confirm" at bounding box center [1110, 551] width 191 height 32
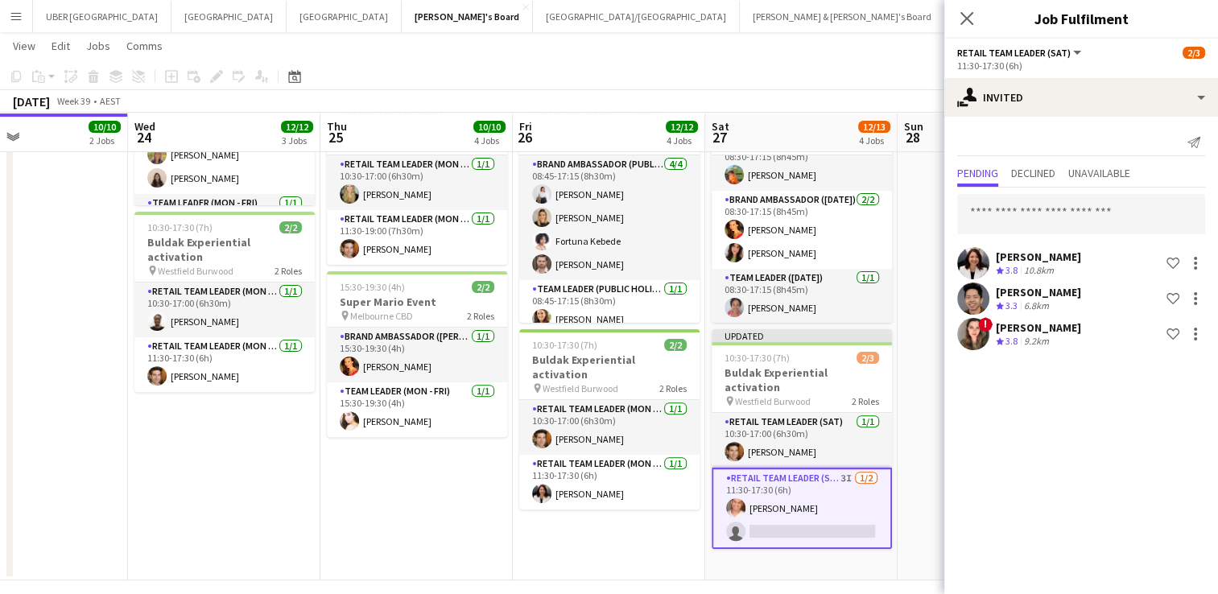
scroll to position [0, 0]
click at [963, 14] on icon at bounding box center [966, 17] width 15 height 15
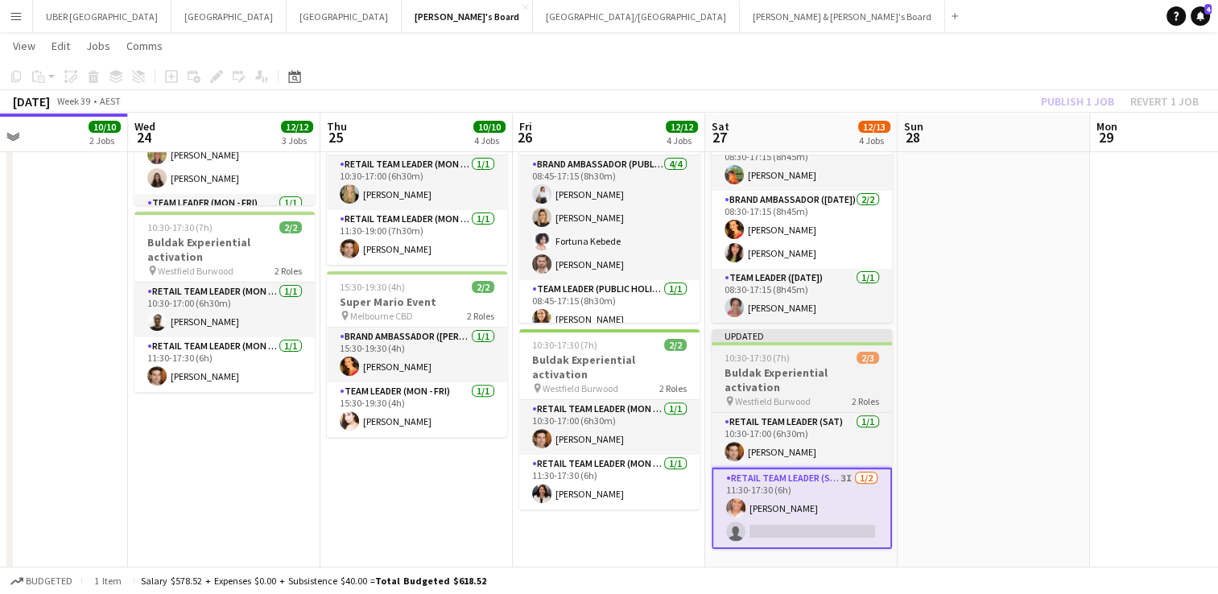
click at [795, 361] on div "10:30-17:30 (7h) 2/3" at bounding box center [802, 358] width 180 height 12
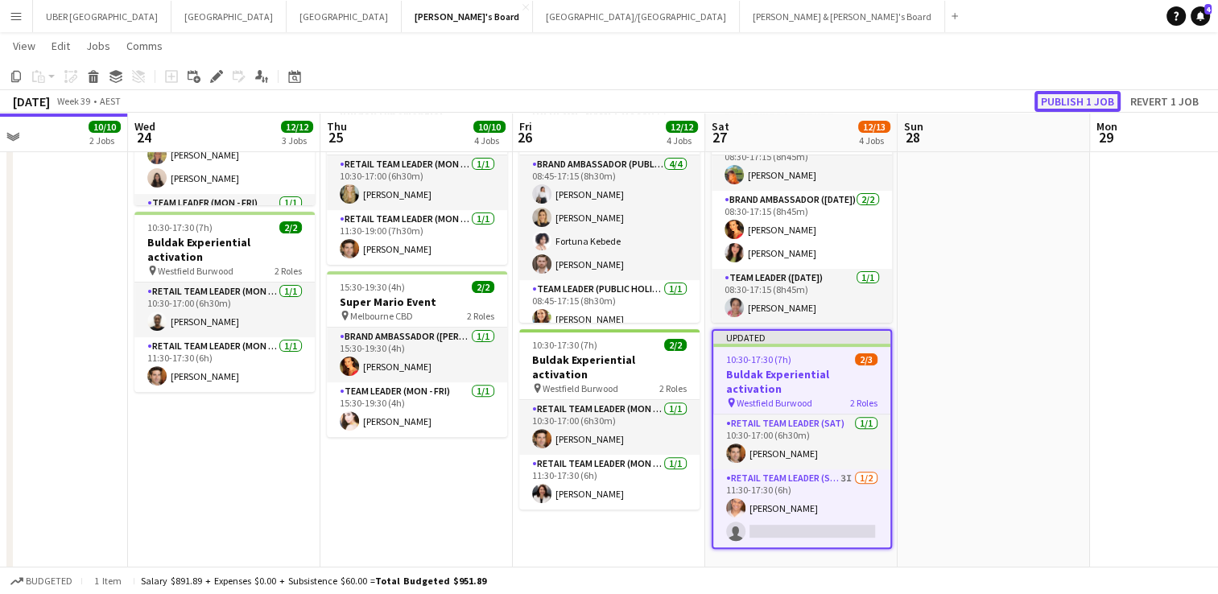
click at [1082, 96] on button "Publish 1 job" at bounding box center [1078, 101] width 86 height 21
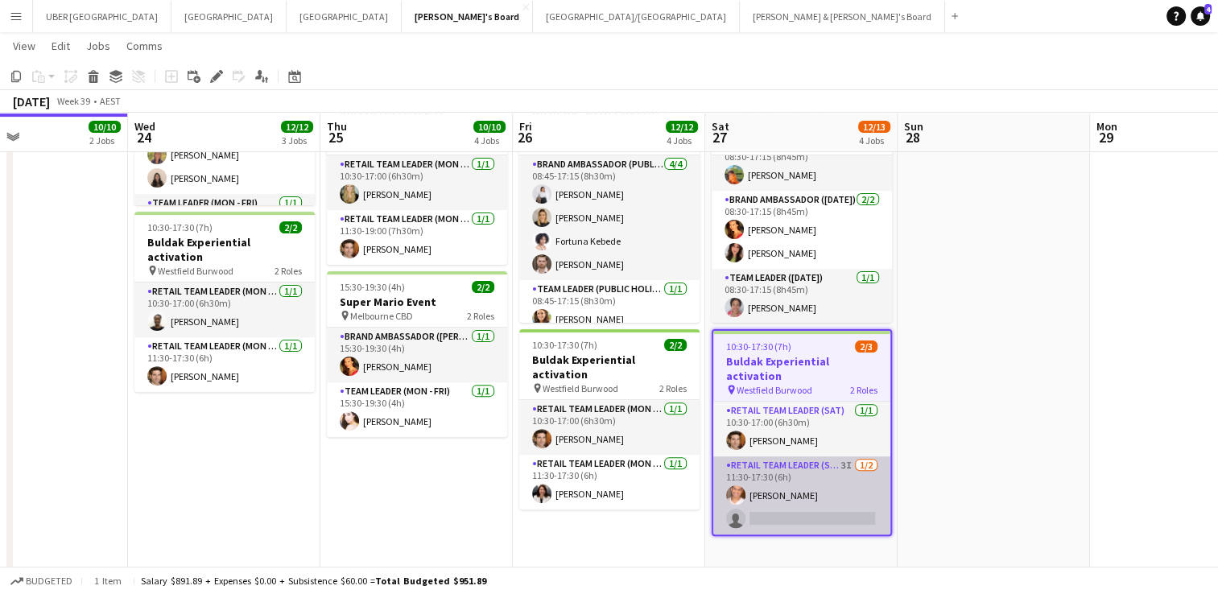
click at [844, 507] on app-card-role "RETAIL Team Leader (Sat) 3I [DATE] 11:30-17:30 (6h) [PERSON_NAME] single-neutra…" at bounding box center [801, 496] width 177 height 78
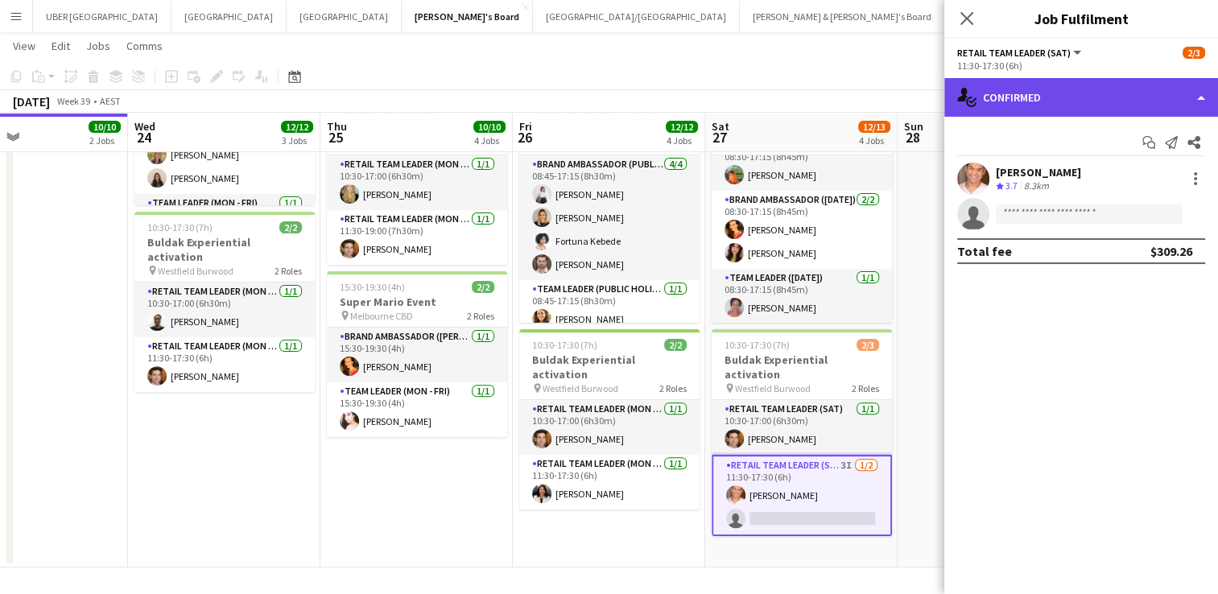
click at [1033, 100] on div "single-neutral-actions-check-2 Confirmed" at bounding box center [1082, 97] width 274 height 39
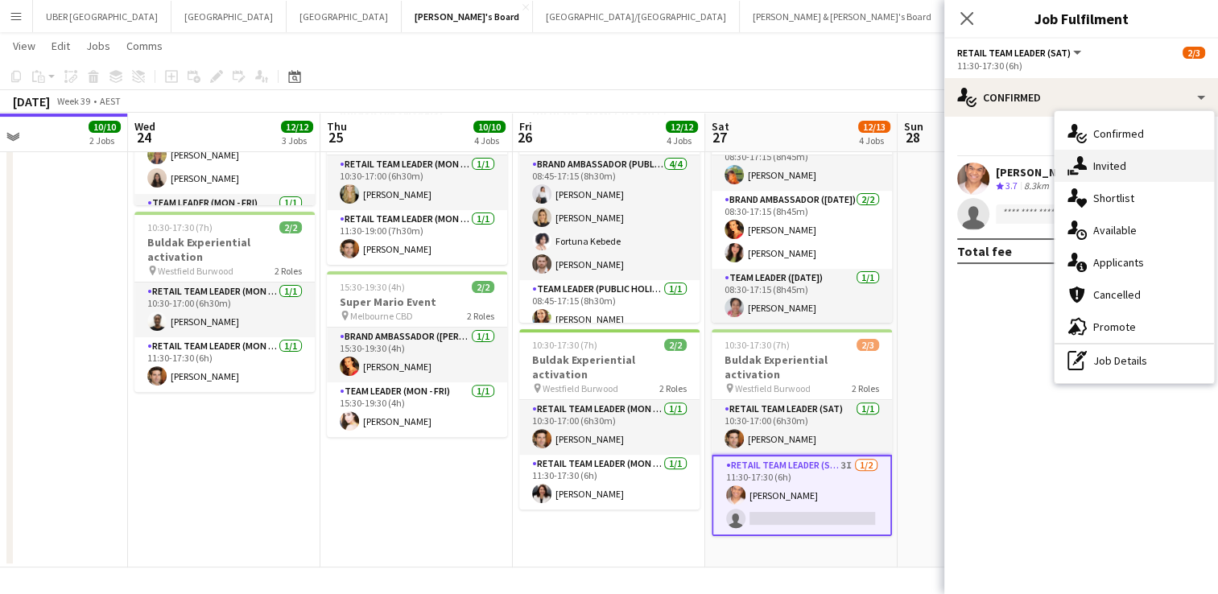
click at [1097, 156] on div "single-neutral-actions-share-1 Invited" at bounding box center [1134, 166] width 159 height 32
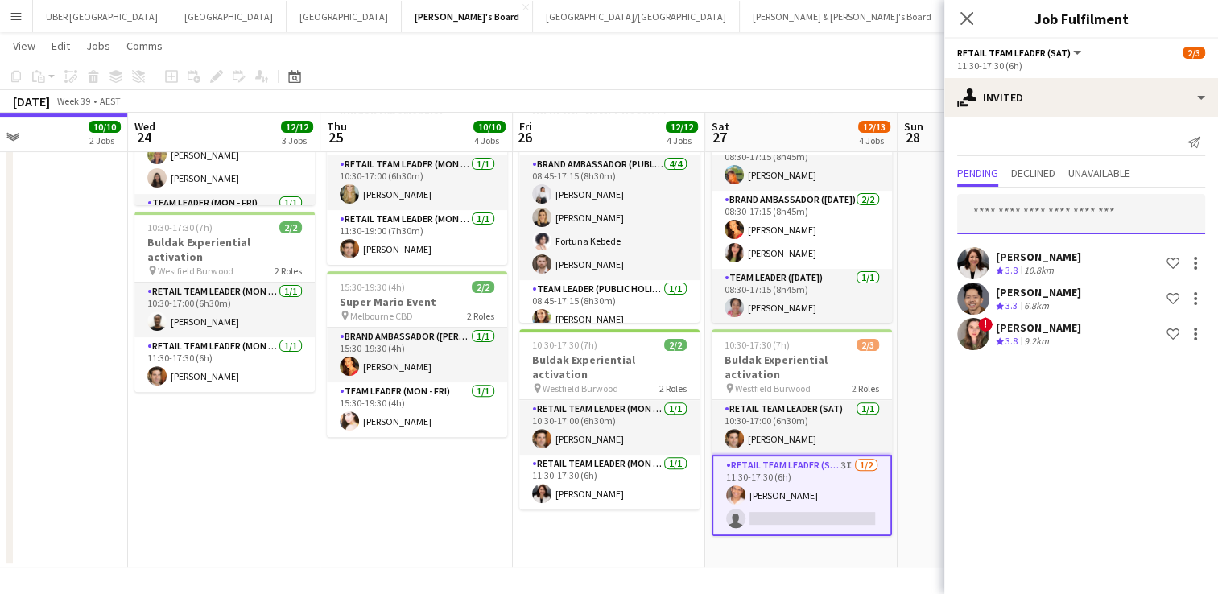
click at [1041, 218] on input "text" at bounding box center [1081, 214] width 248 height 40
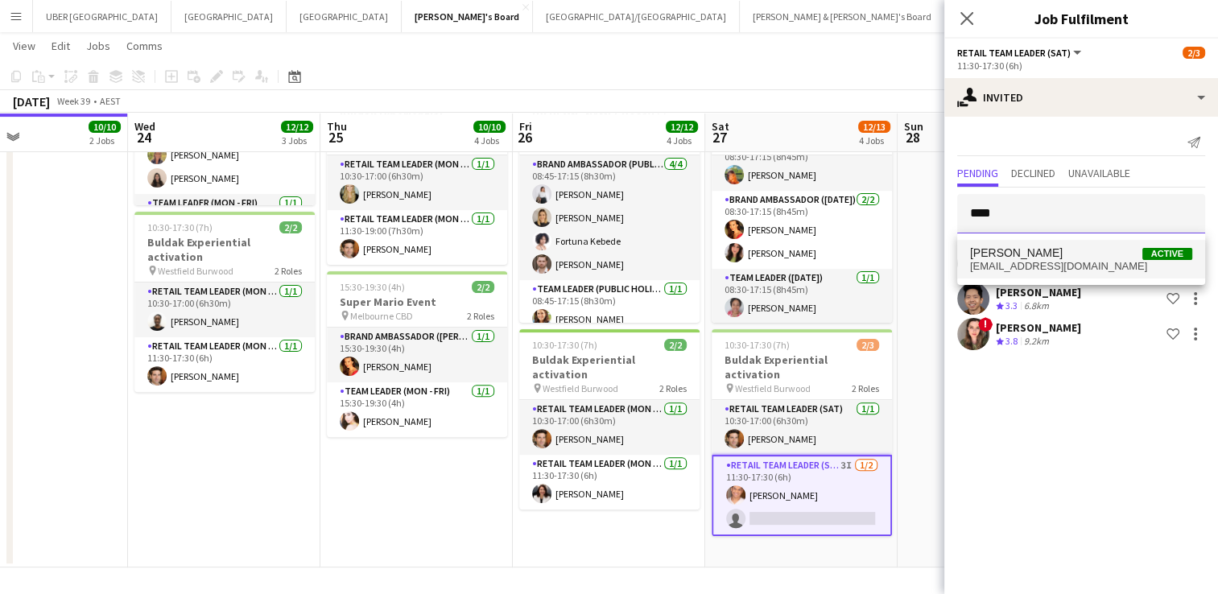
type input "****"
click at [1011, 263] on span "[EMAIL_ADDRESS][DOMAIN_NAME]" at bounding box center [1081, 266] width 222 height 13
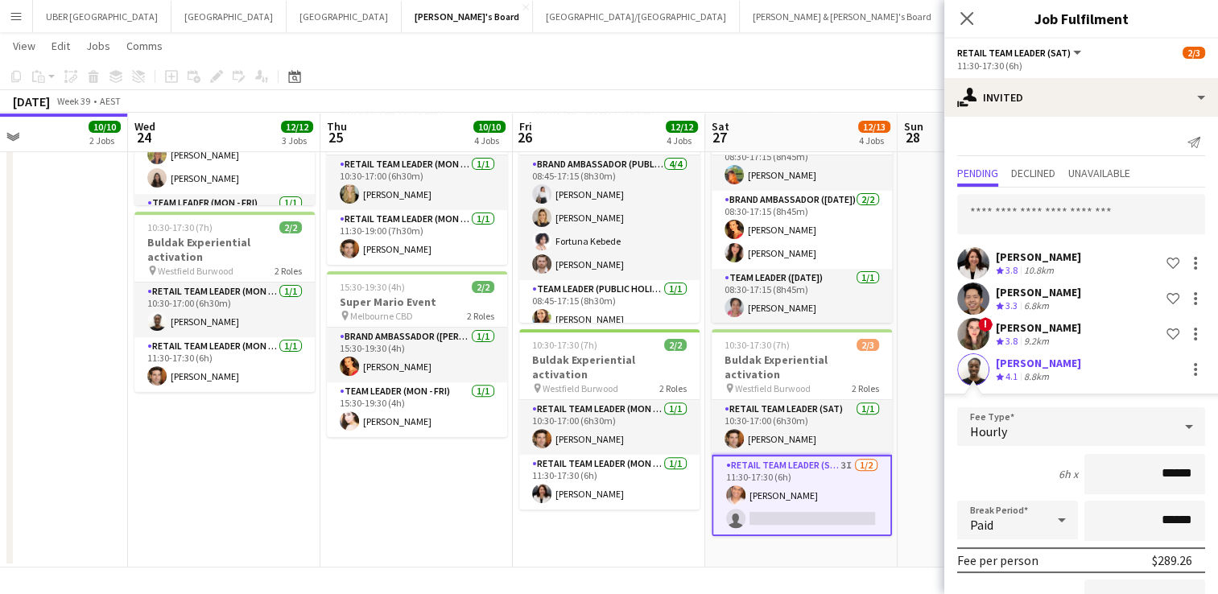
scroll to position [170, 0]
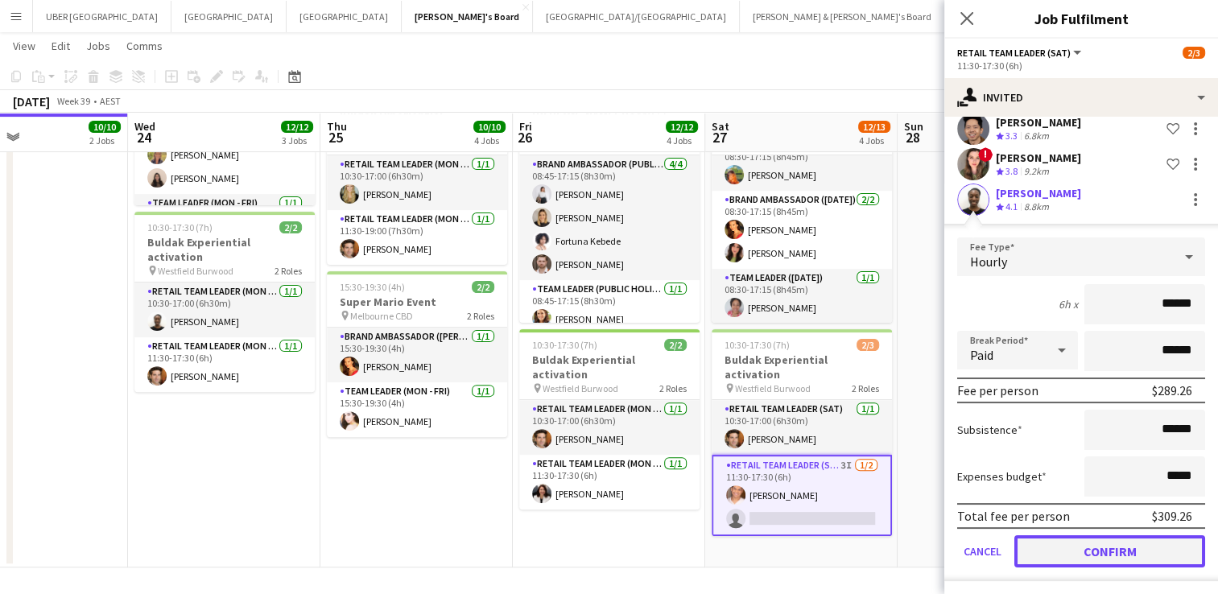
click at [1052, 539] on button "Confirm" at bounding box center [1110, 551] width 191 height 32
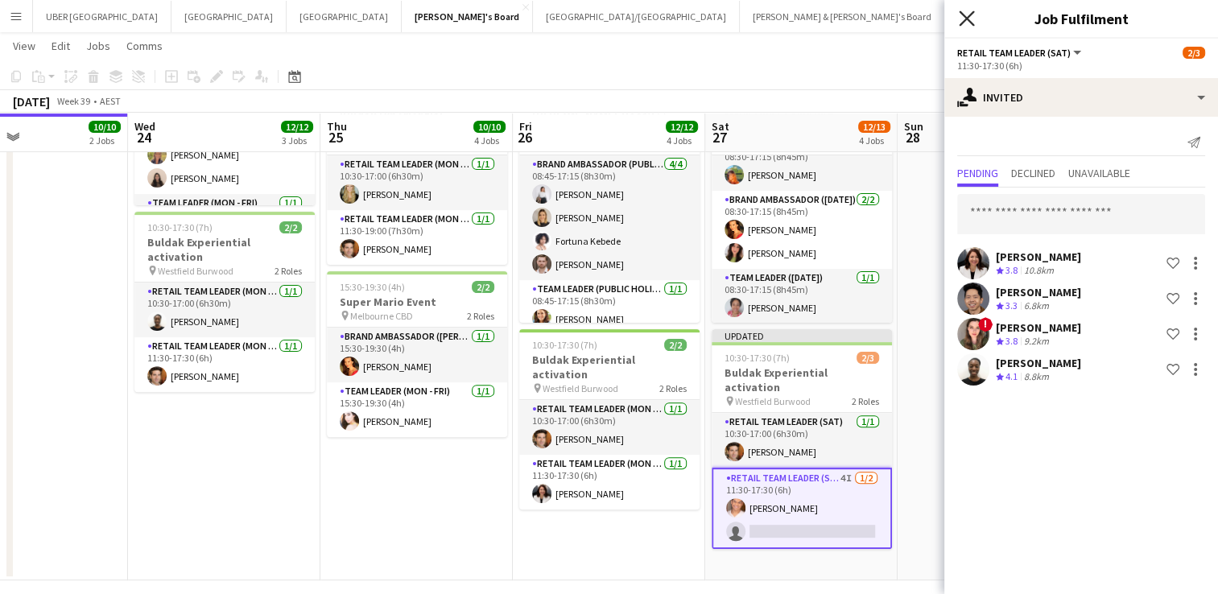
click at [966, 18] on icon at bounding box center [966, 17] width 15 height 15
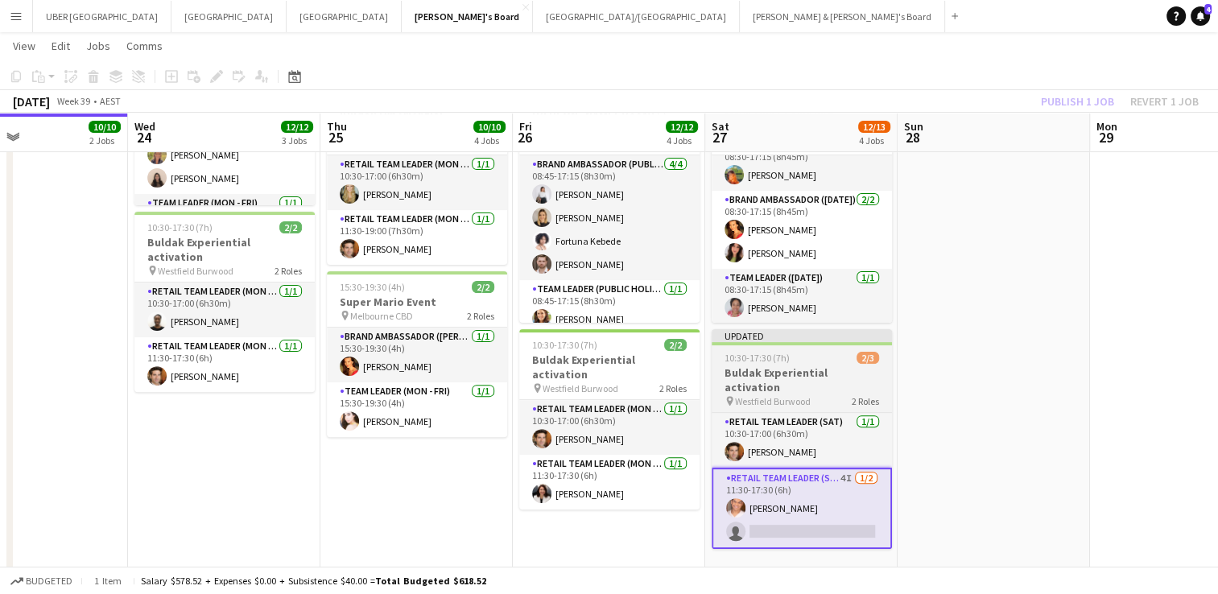
click at [767, 359] on span "10:30-17:30 (7h)" at bounding box center [757, 358] width 65 height 12
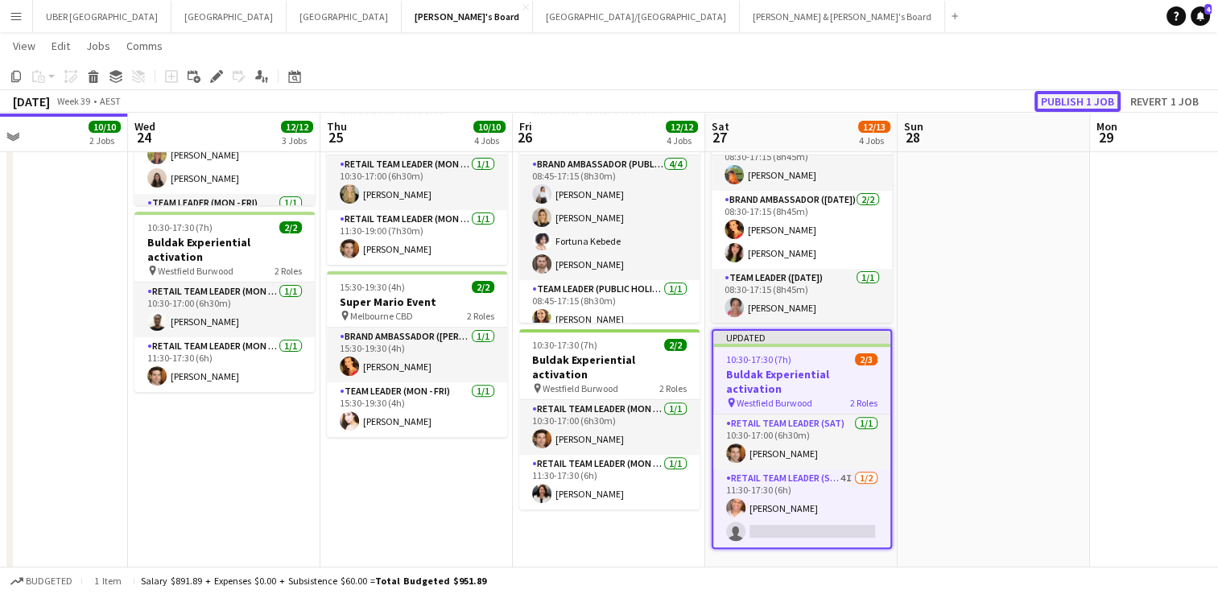
click at [1056, 101] on button "Publish 1 job" at bounding box center [1078, 101] width 86 height 21
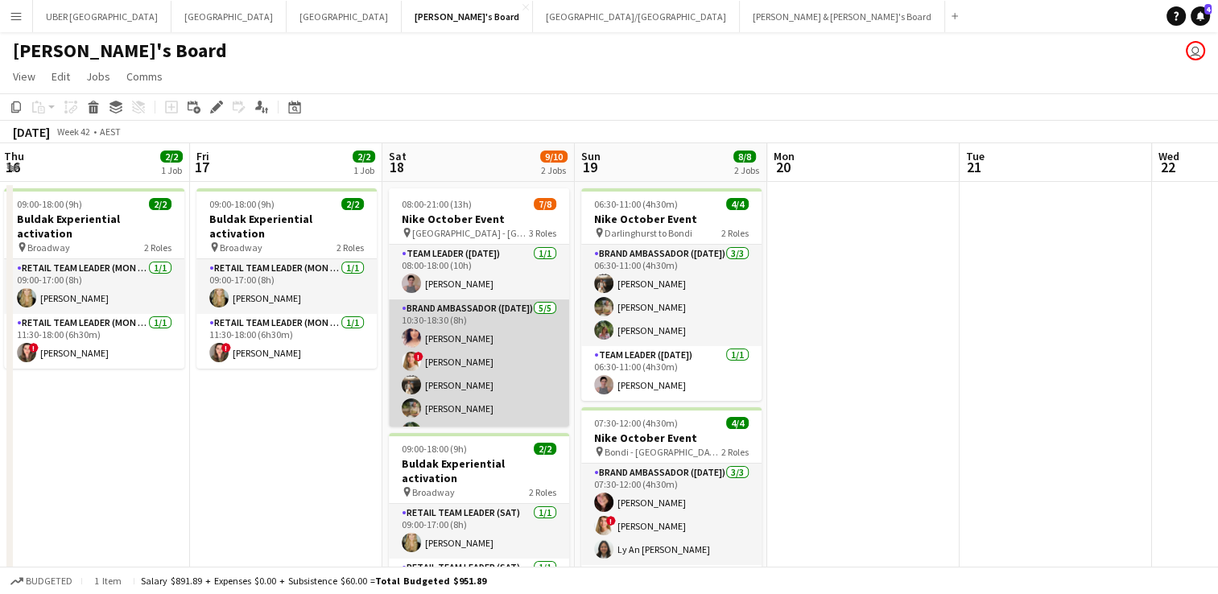
scroll to position [98, 0]
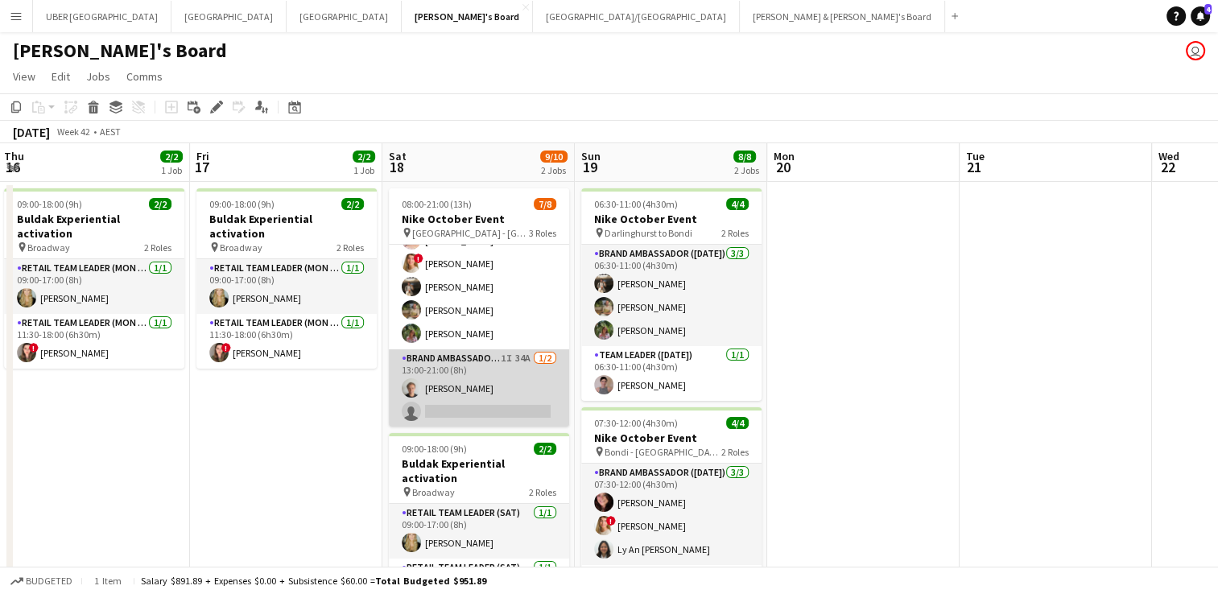
click at [457, 411] on app-card-role "Brand Ambassador ([DATE]) 1I 34A [DATE] 13:00-21:00 (8h) [PERSON_NAME] single-n…" at bounding box center [479, 388] width 180 height 78
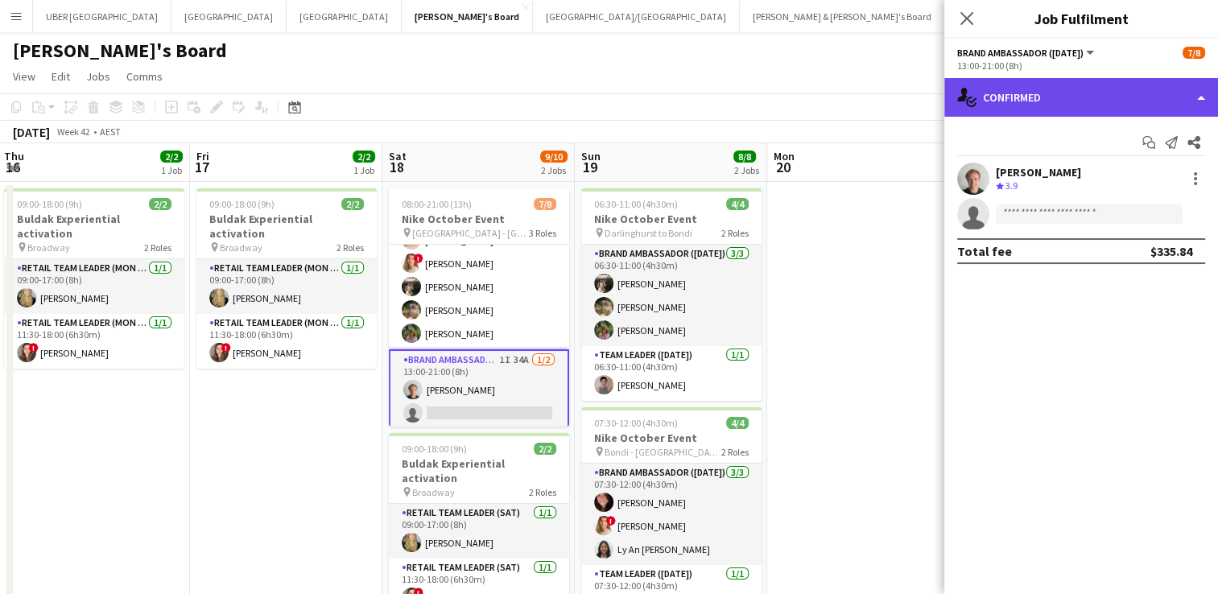
click at [1116, 93] on div "single-neutral-actions-check-2 Confirmed" at bounding box center [1082, 97] width 274 height 39
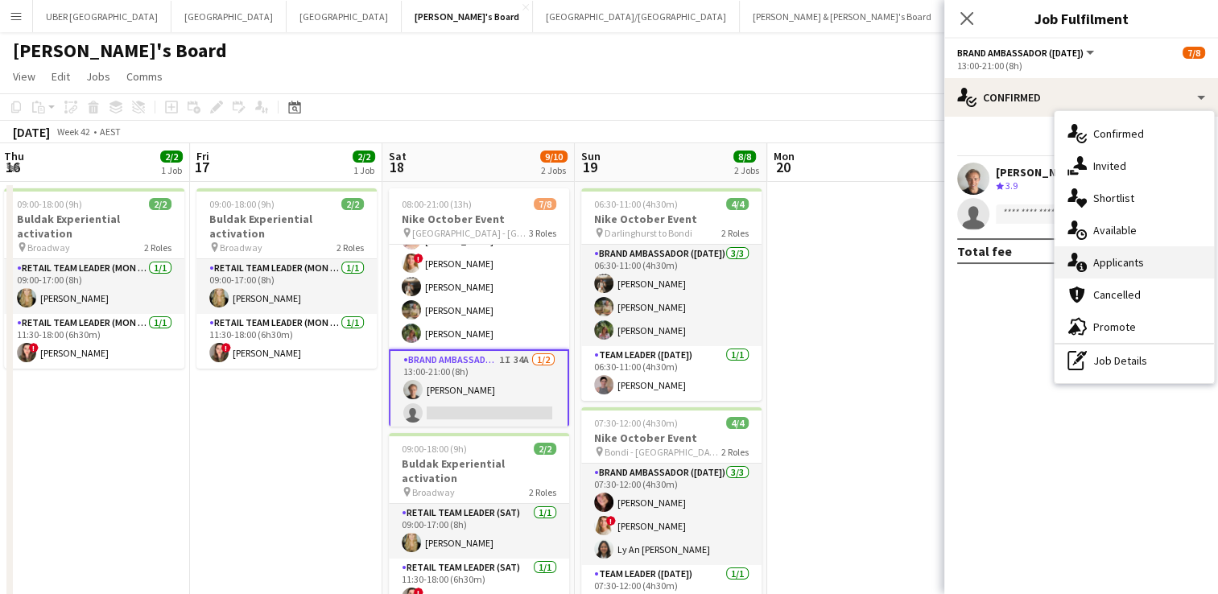
click at [1130, 258] on span "Applicants" at bounding box center [1118, 262] width 51 height 14
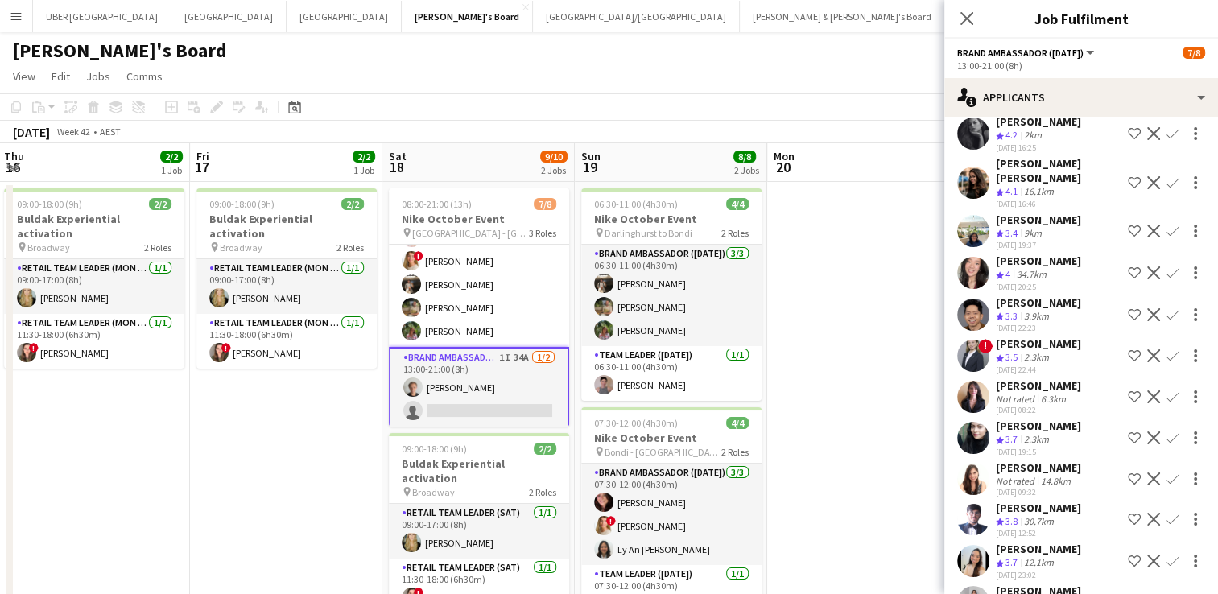
scroll to position [1031, 0]
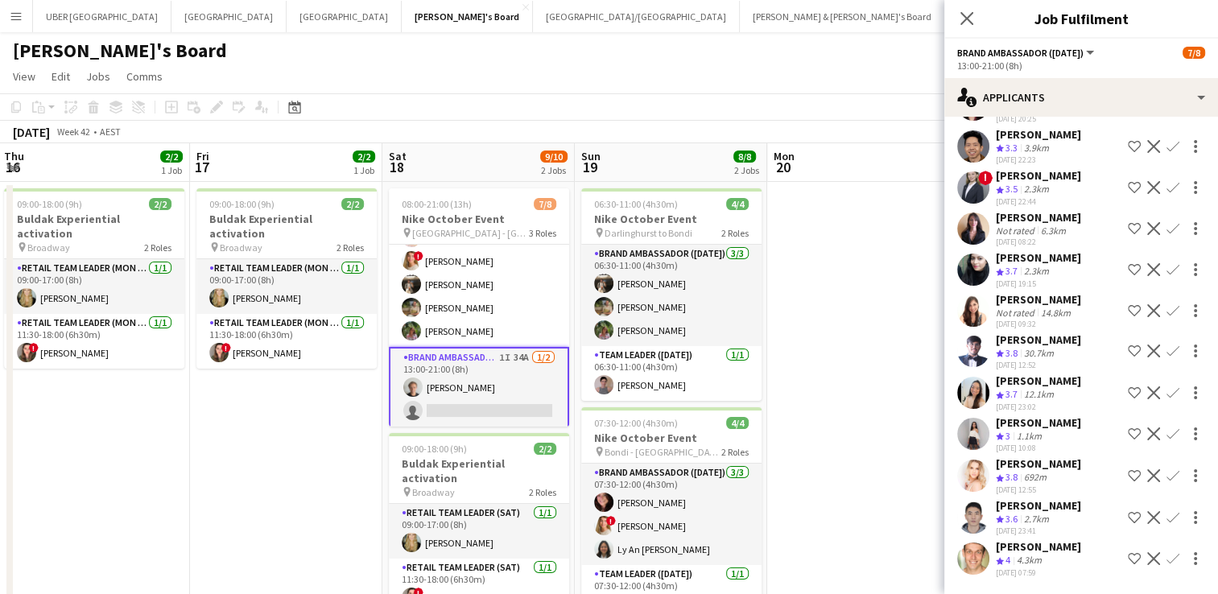
click at [1039, 507] on div "[PERSON_NAME]" at bounding box center [1038, 505] width 85 height 14
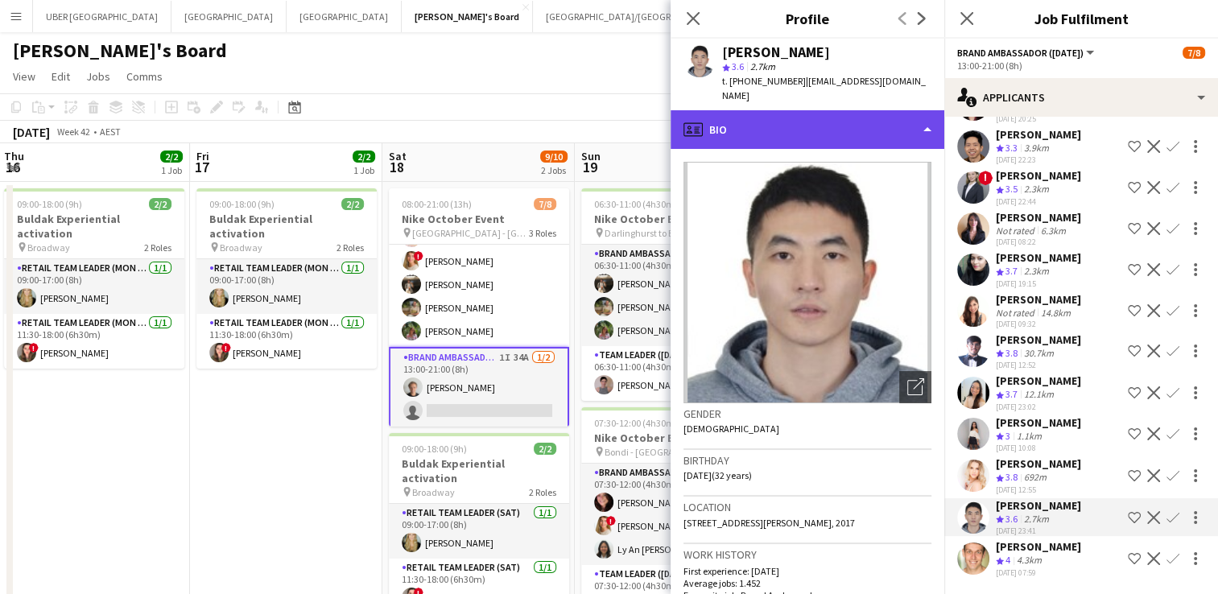
click at [863, 118] on div "profile Bio" at bounding box center [808, 129] width 274 height 39
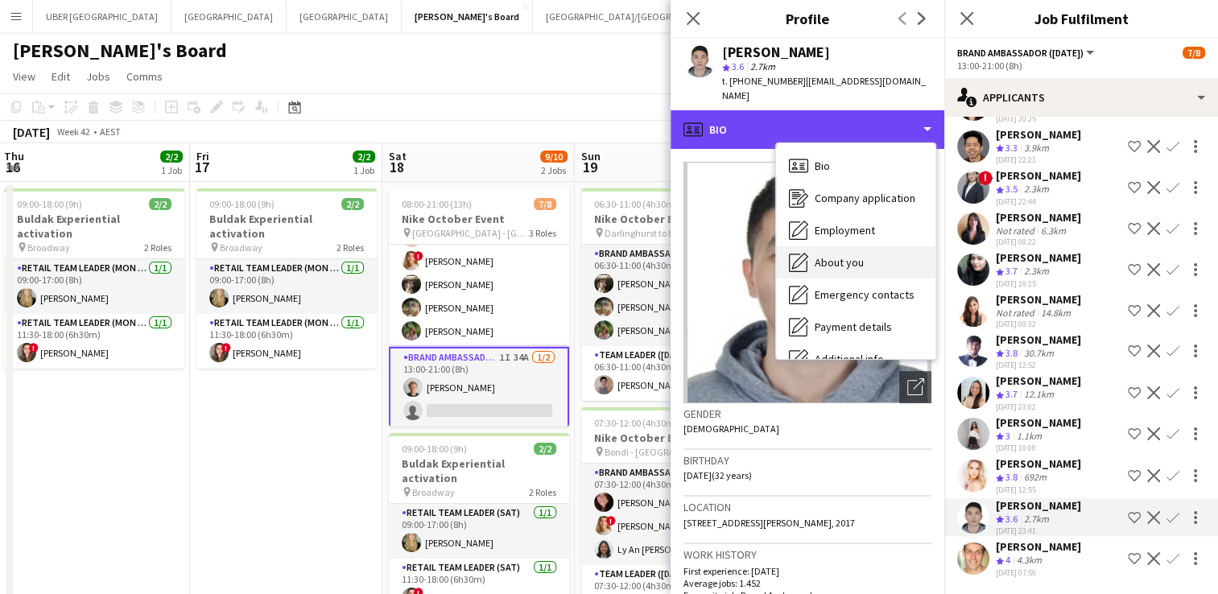
scroll to position [119, 0]
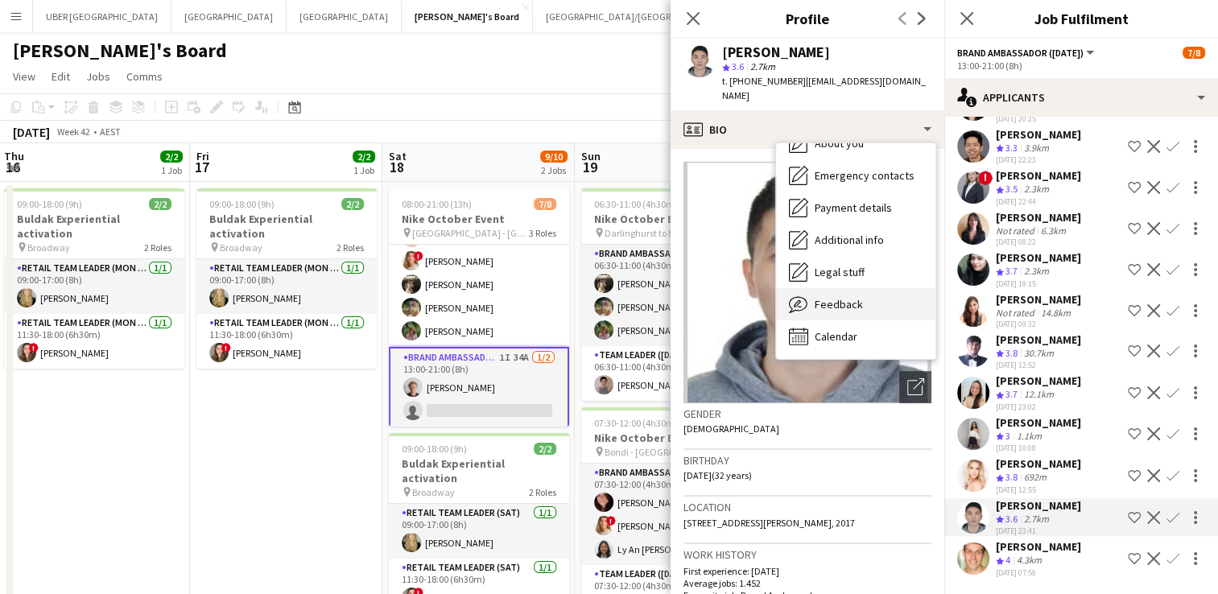
click at [853, 297] on span "Feedback" at bounding box center [839, 304] width 48 height 14
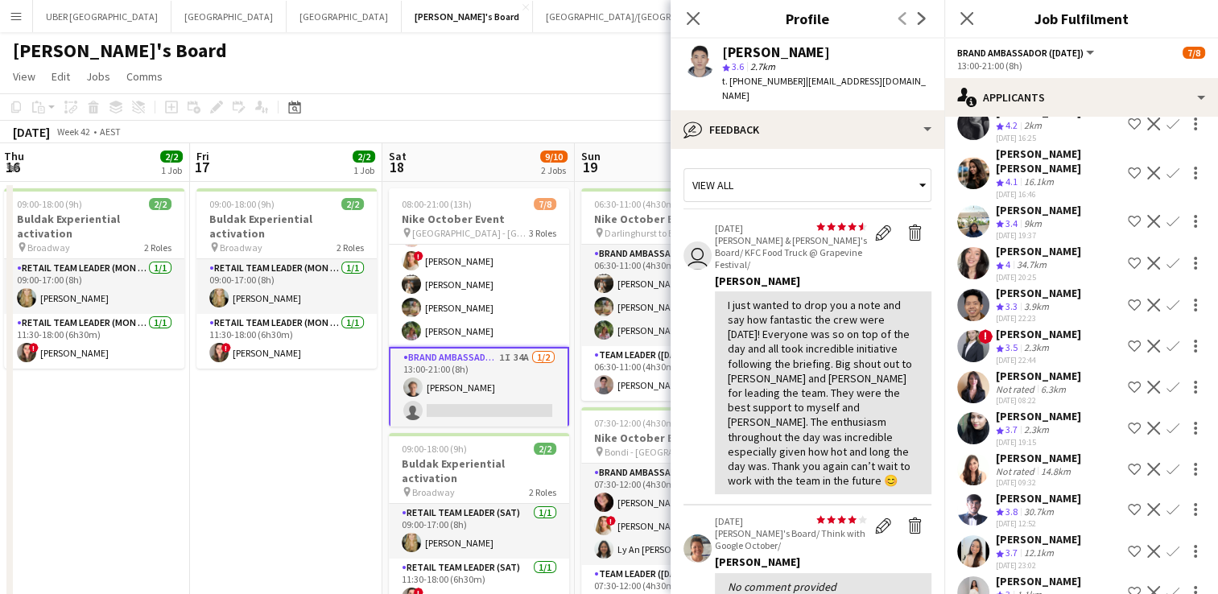
scroll to position [767, 0]
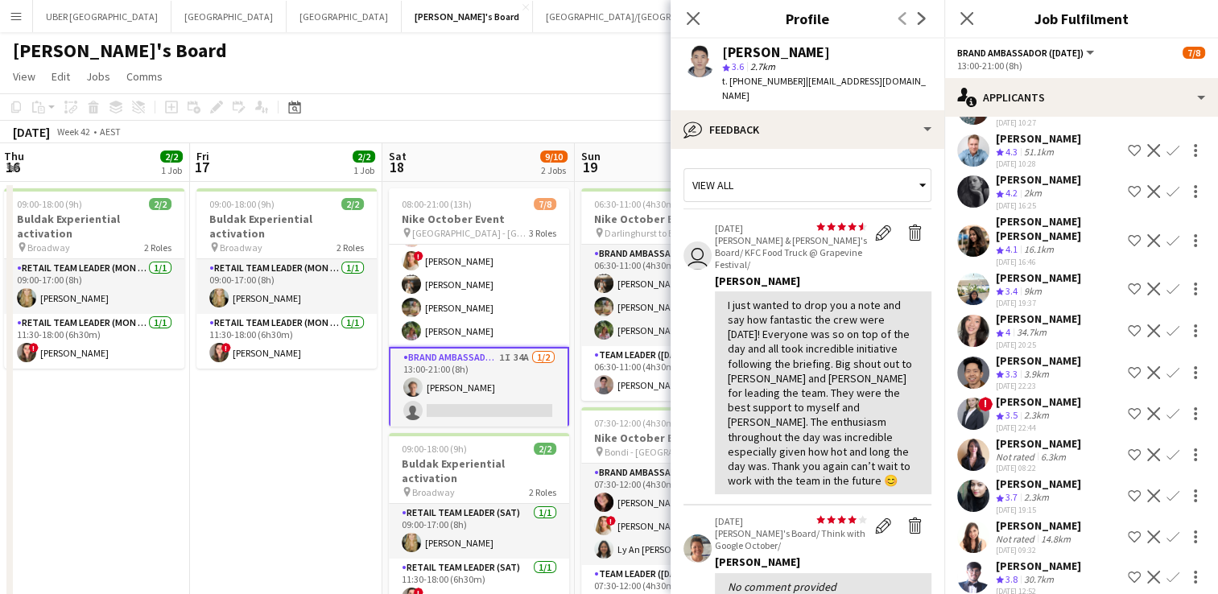
click at [1037, 357] on div "[PERSON_NAME]" at bounding box center [1038, 360] width 85 height 14
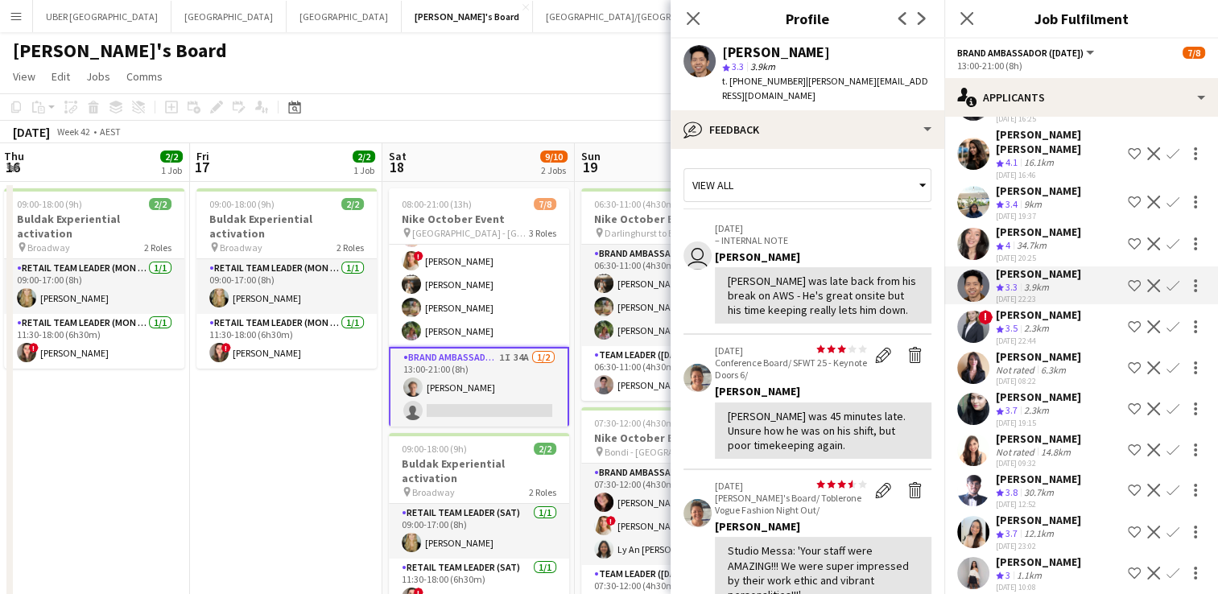
scroll to position [975, 0]
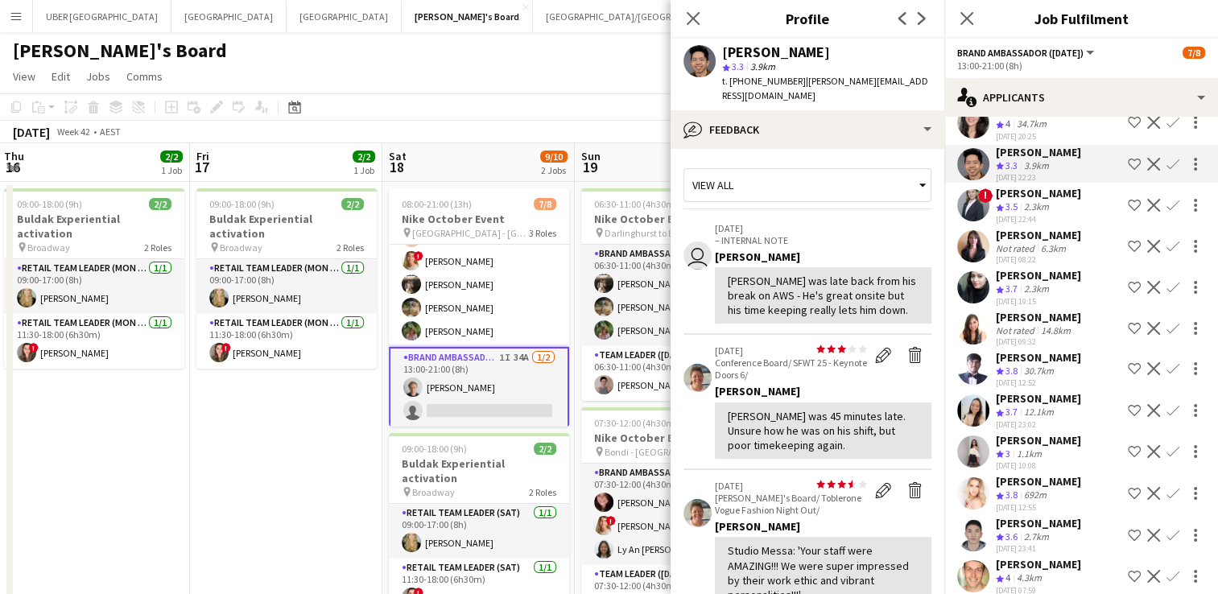
click at [1167, 163] on app-icon "Confirm" at bounding box center [1173, 164] width 13 height 13
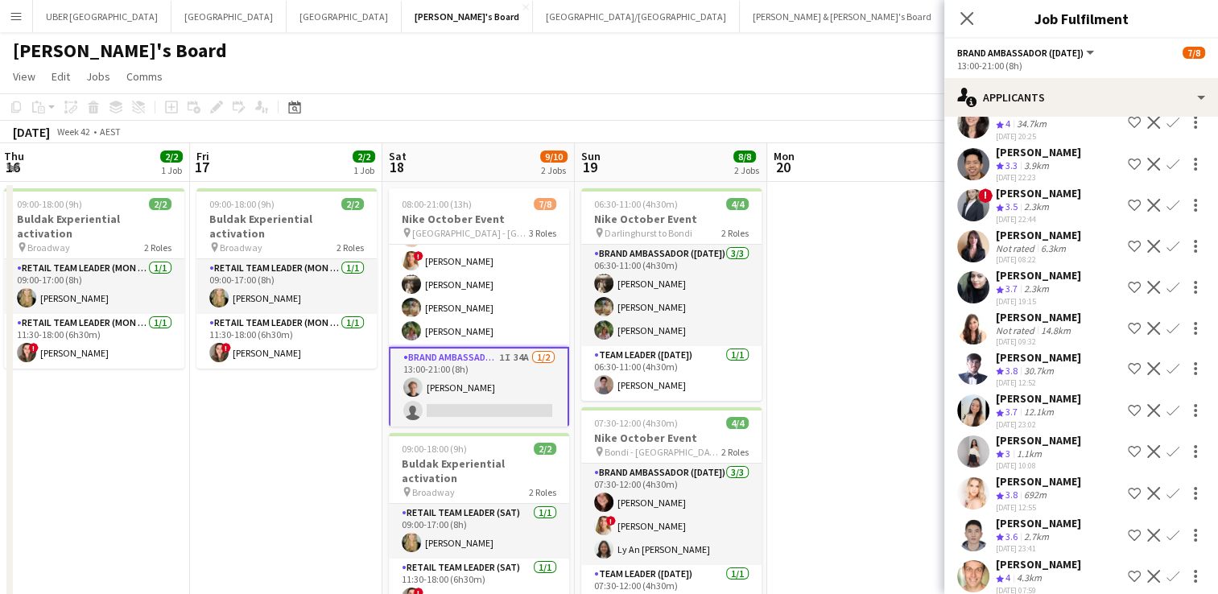
click at [1167, 163] on app-icon "Confirm" at bounding box center [1173, 164] width 13 height 13
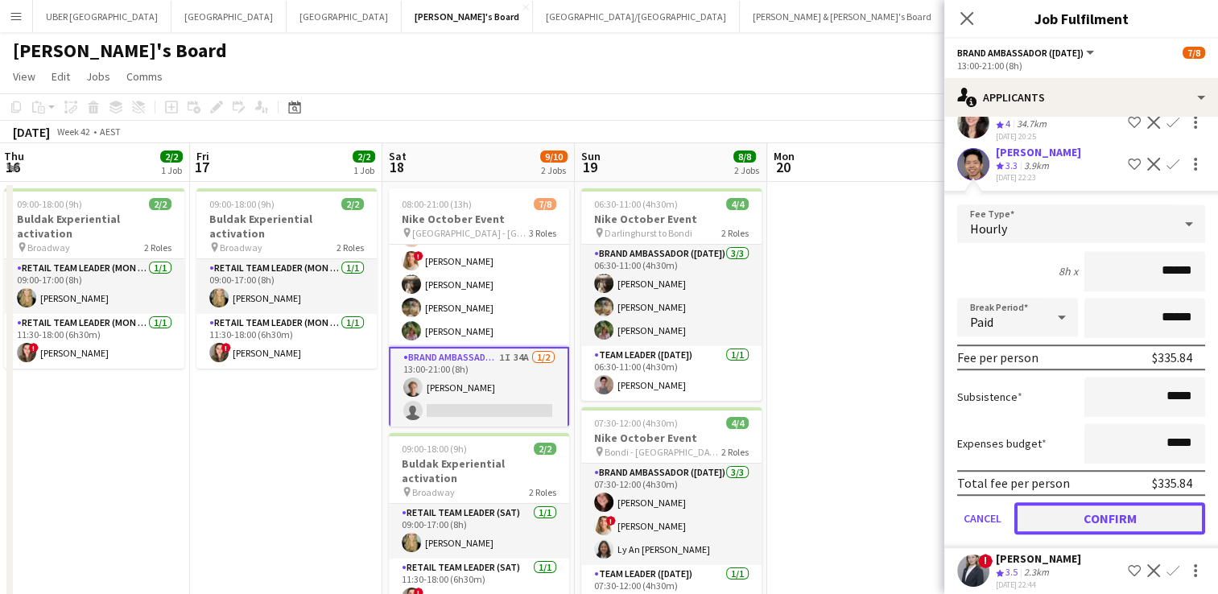
click at [1105, 523] on button "Confirm" at bounding box center [1110, 518] width 191 height 32
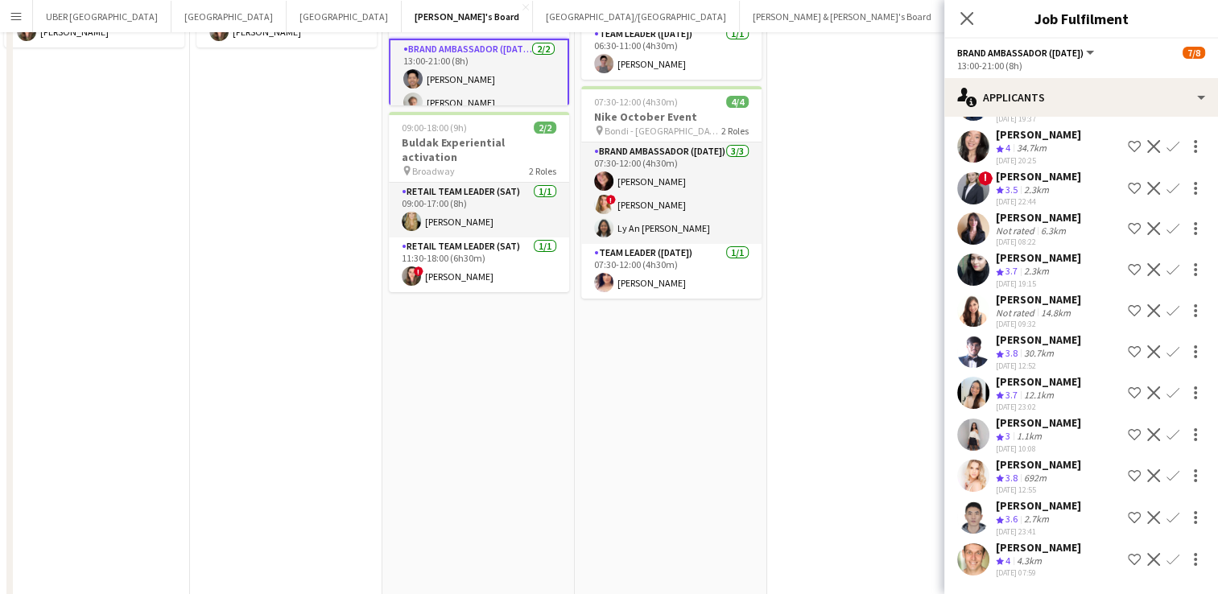
scroll to position [327, 0]
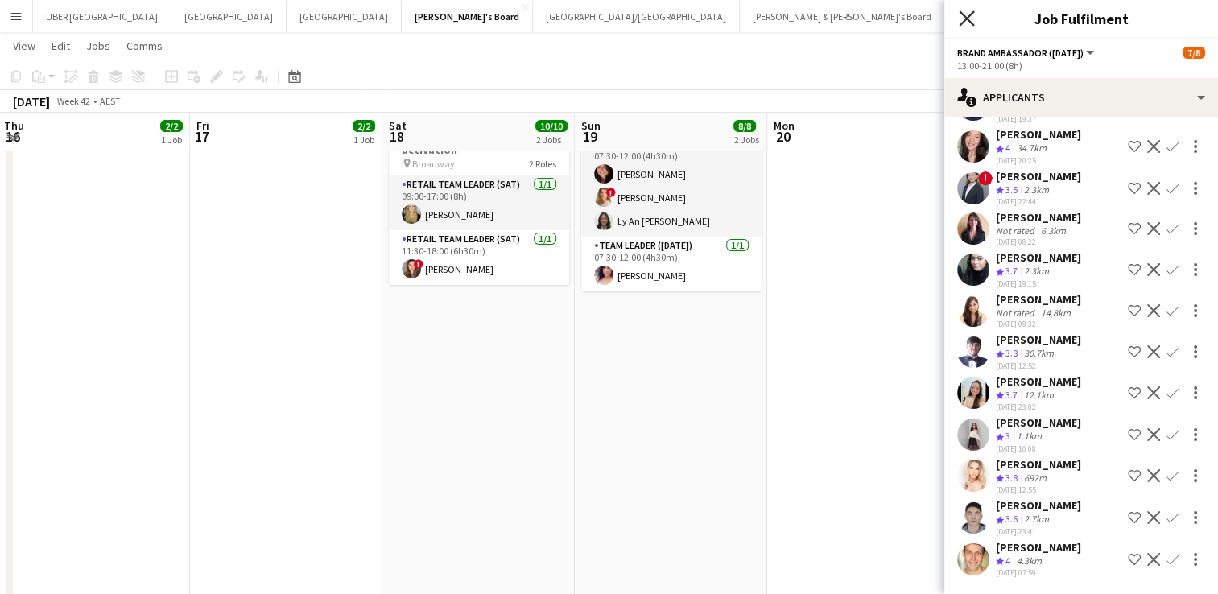
click at [966, 26] on icon "Close pop-in" at bounding box center [966, 17] width 15 height 15
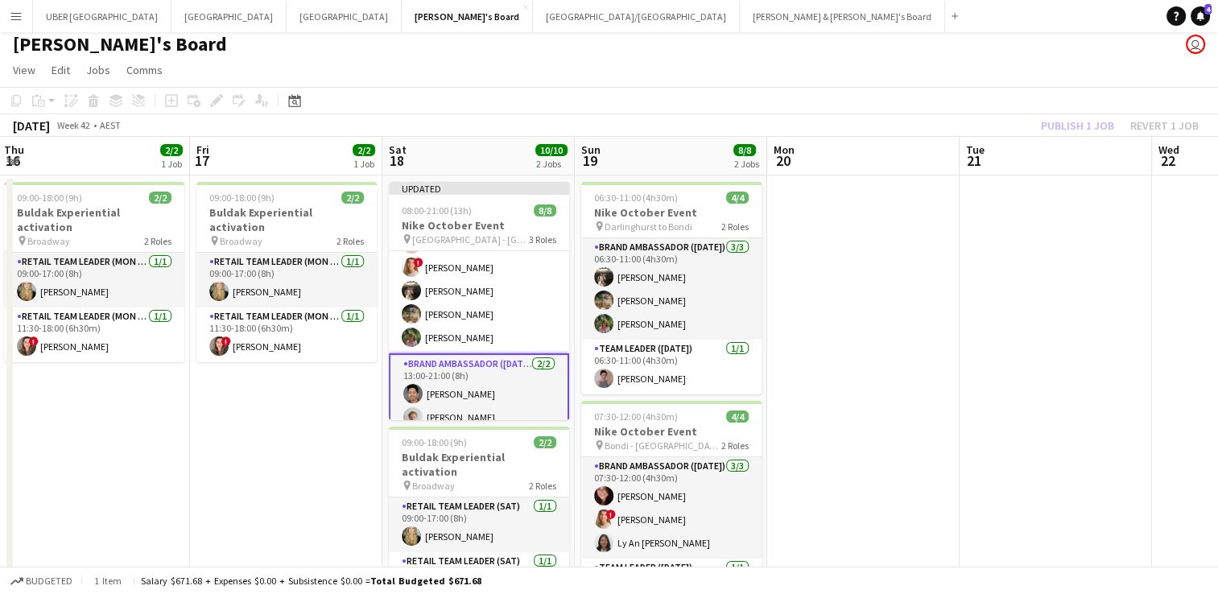
scroll to position [6, 0]
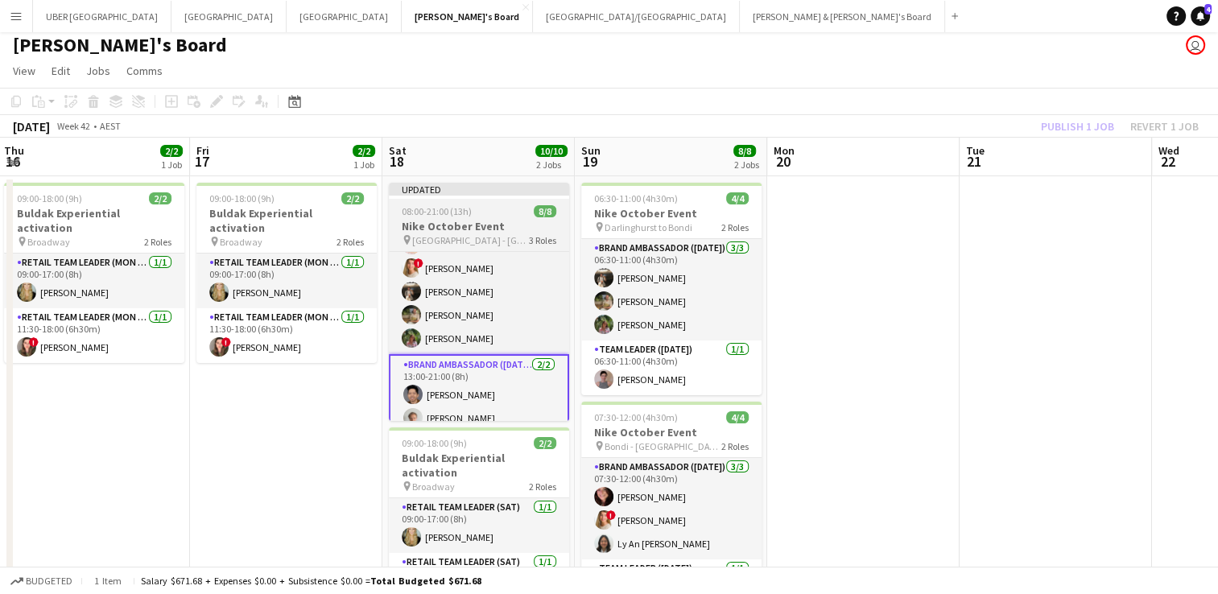
click at [488, 209] on div "08:00-21:00 (13h) 8/8" at bounding box center [479, 211] width 180 height 12
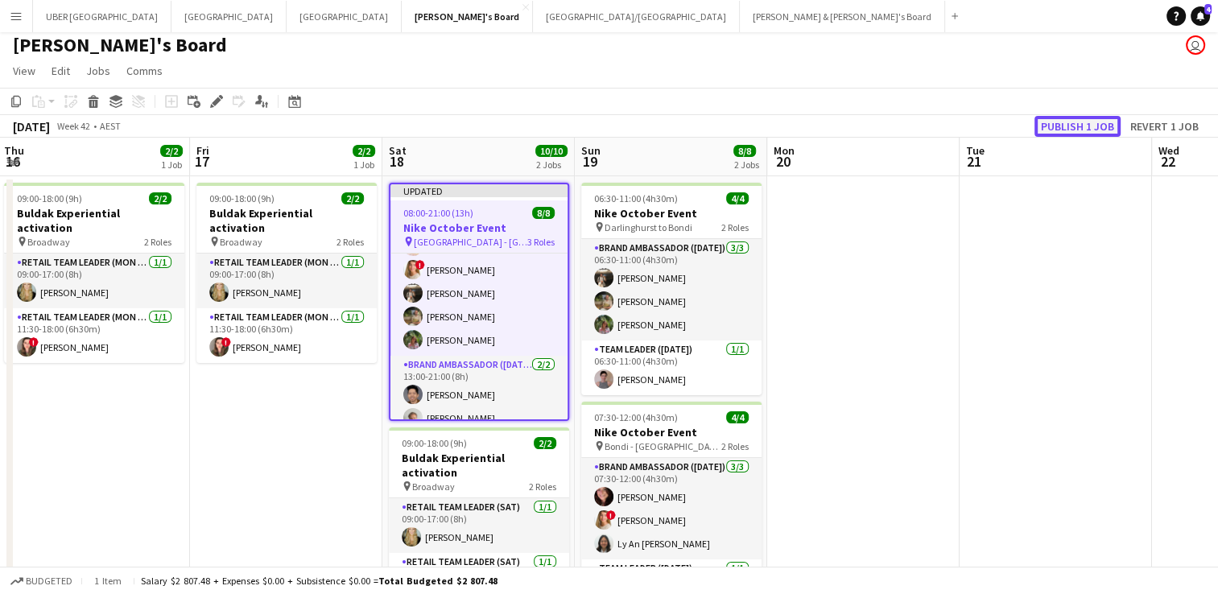
click at [1100, 121] on button "Publish 1 job" at bounding box center [1078, 126] width 86 height 21
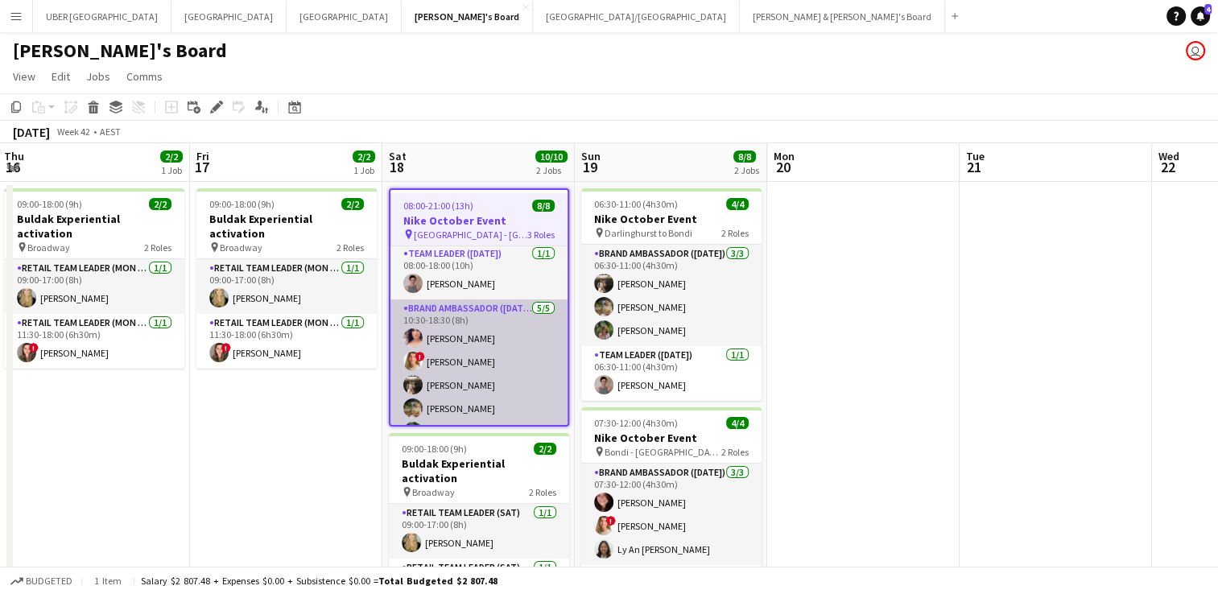
scroll to position [0, 0]
click at [455, 359] on app-card-role "Brand Ambassador ([DATE]) [DATE] 10:30-18:30 (8h) [PERSON_NAME] ! [PERSON_NAME]…" at bounding box center [479, 375] width 177 height 148
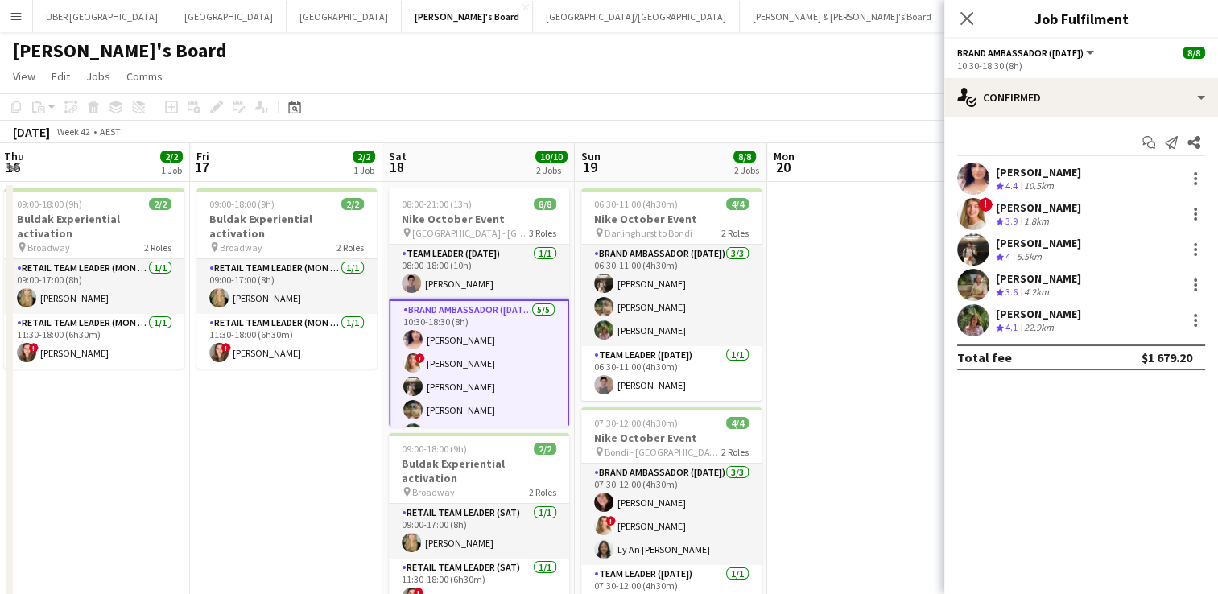
click at [1031, 205] on div "[PERSON_NAME]" at bounding box center [1038, 207] width 85 height 14
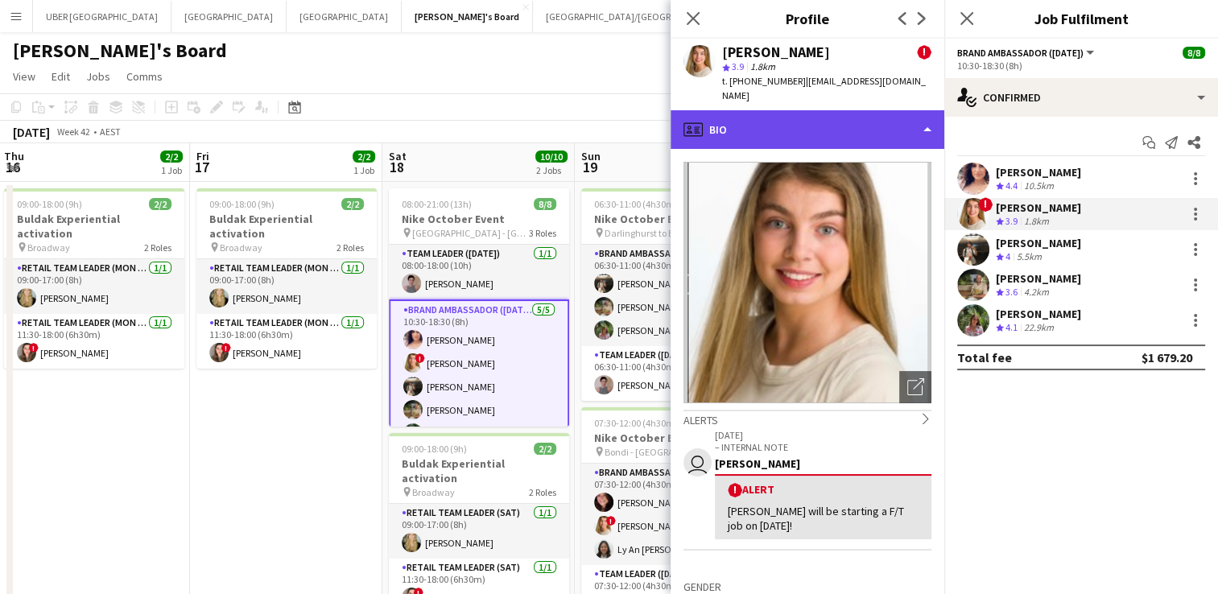
click at [808, 118] on div "profile Bio" at bounding box center [808, 129] width 274 height 39
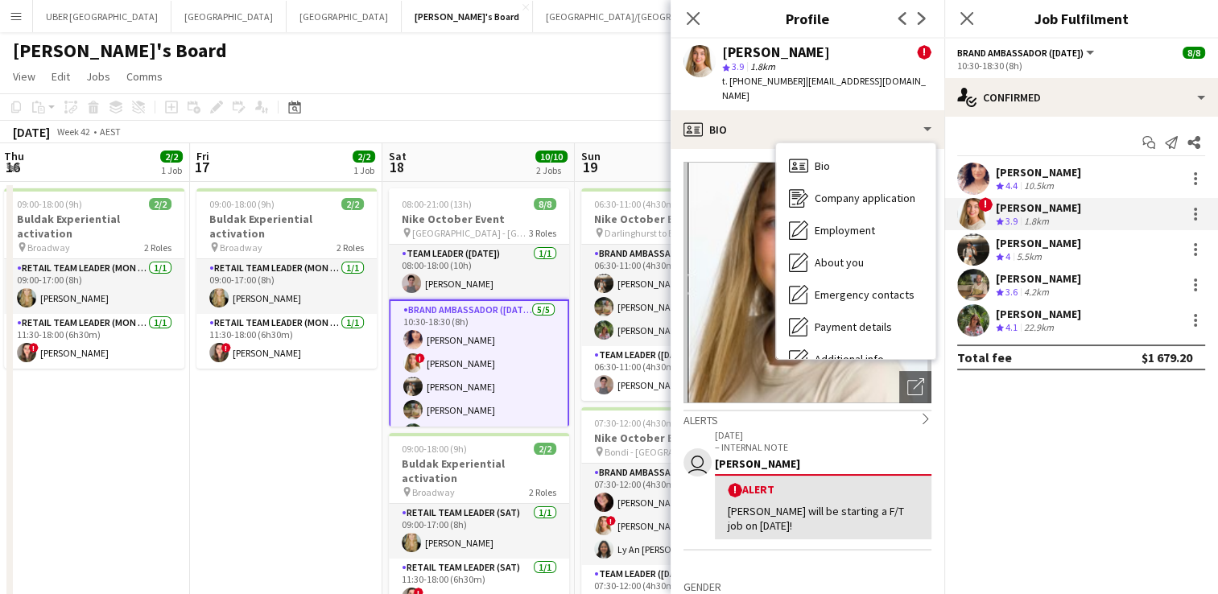
click at [513, 329] on app-card-role "Brand Ambassador ([DATE]) [DATE] 10:30-18:30 (8h) [PERSON_NAME] ! [PERSON_NAME]…" at bounding box center [479, 375] width 180 height 151
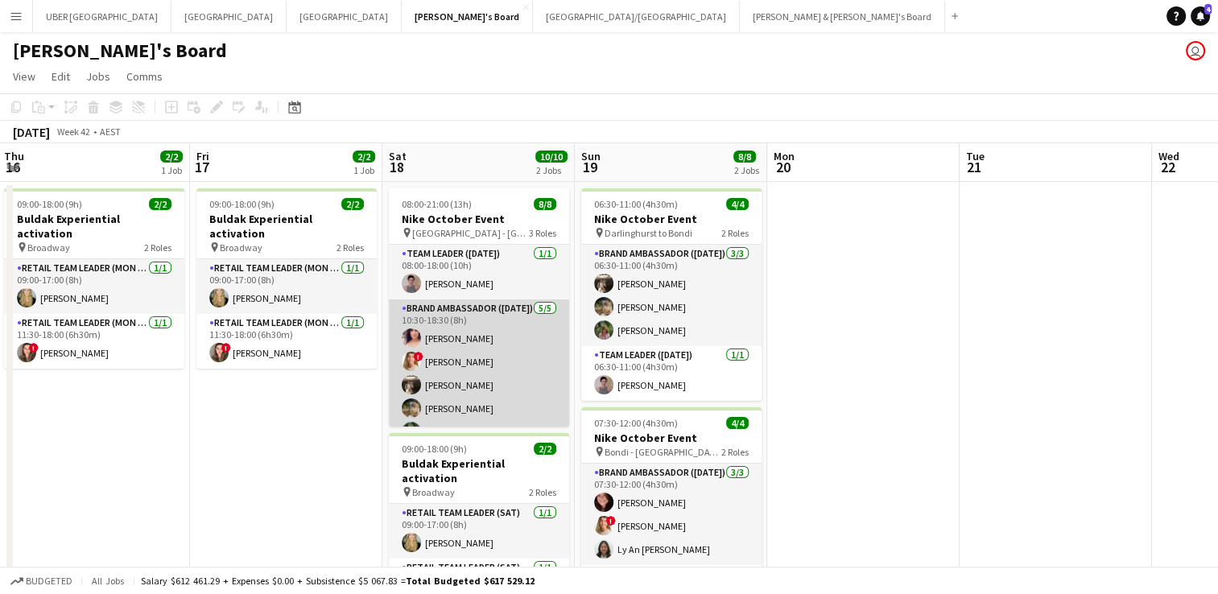
click at [461, 327] on app-card-role "Brand Ambassador ([DATE]) [DATE] 10:30-18:30 (8h) [PERSON_NAME] ! [PERSON_NAME]…" at bounding box center [479, 374] width 180 height 148
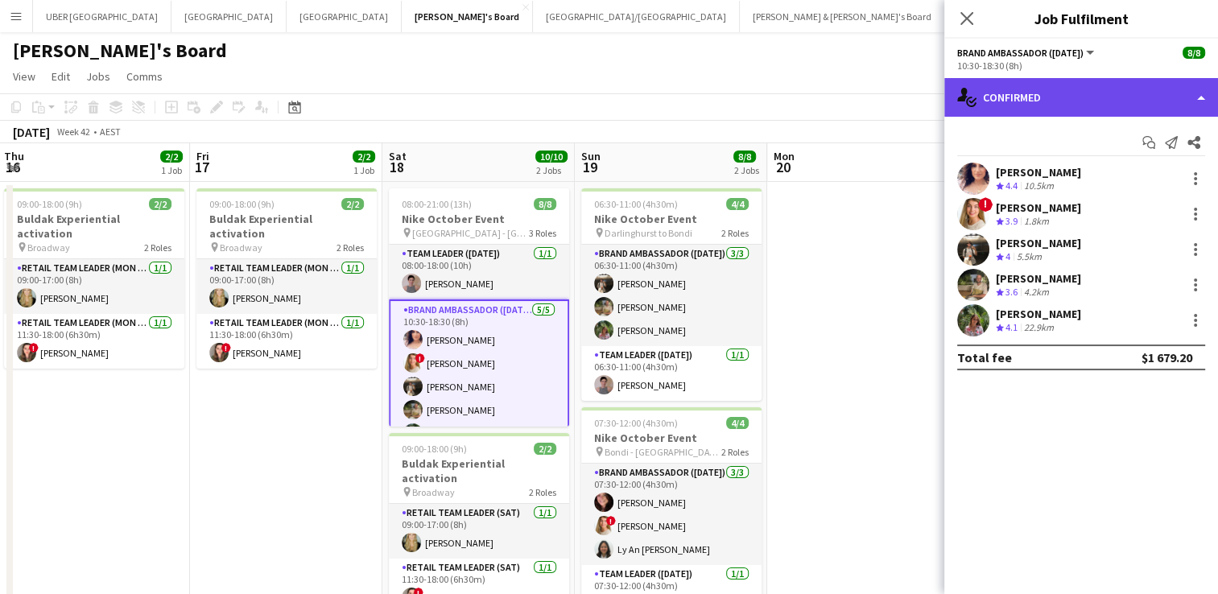
click at [1038, 95] on div "single-neutral-actions-check-2 Confirmed" at bounding box center [1082, 97] width 274 height 39
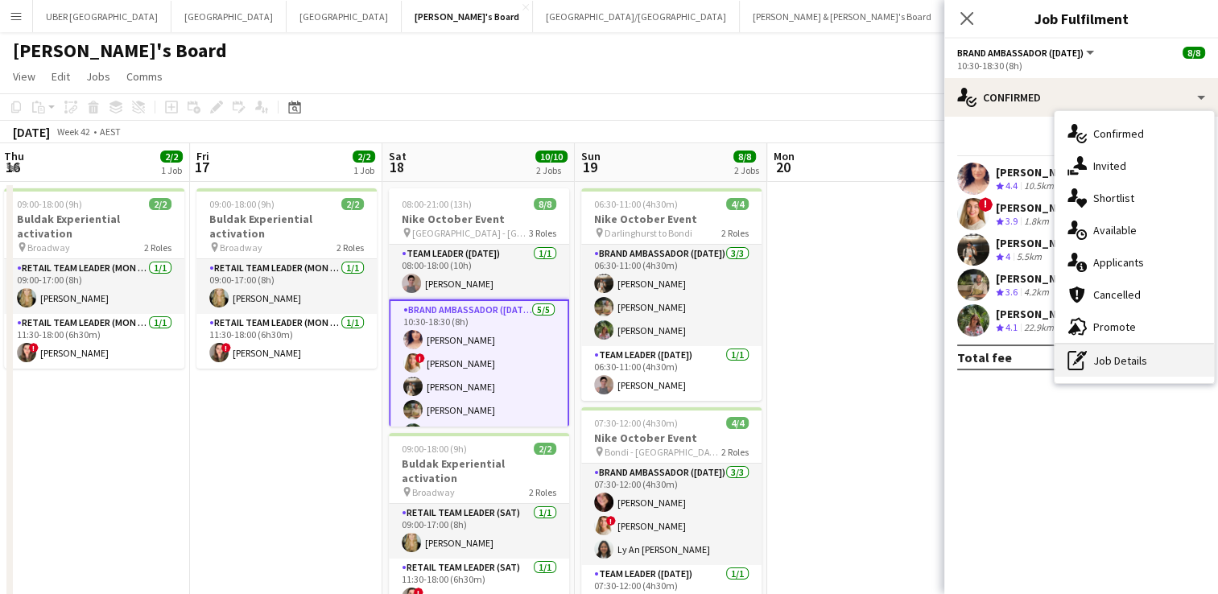
click at [1120, 357] on div "pen-write Job Details" at bounding box center [1134, 361] width 159 height 32
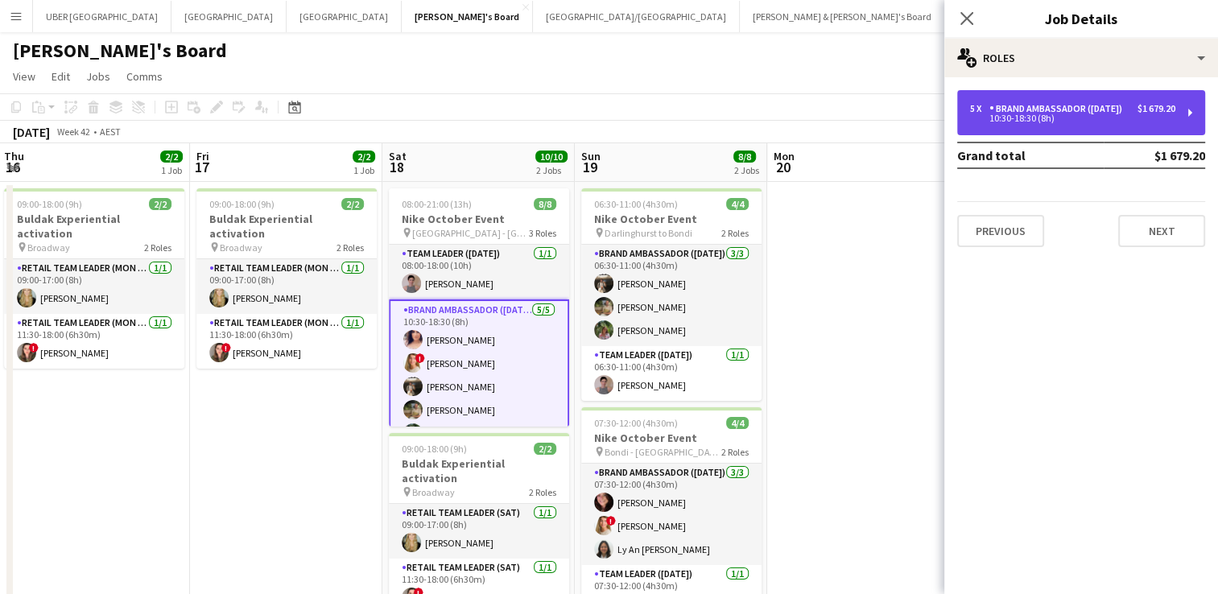
click at [1073, 122] on div "10:30-18:30 (8h)" at bounding box center [1072, 118] width 205 height 8
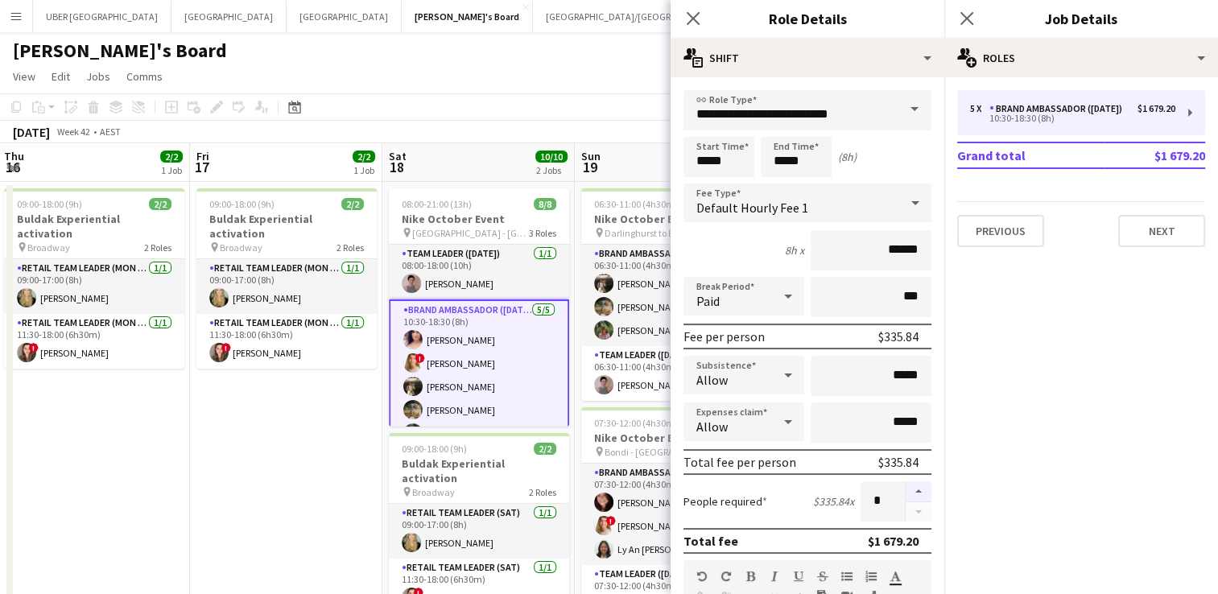
click at [906, 483] on button "button" at bounding box center [919, 492] width 26 height 21
type input "*"
click at [963, 11] on icon "Close pop-in" at bounding box center [966, 17] width 15 height 15
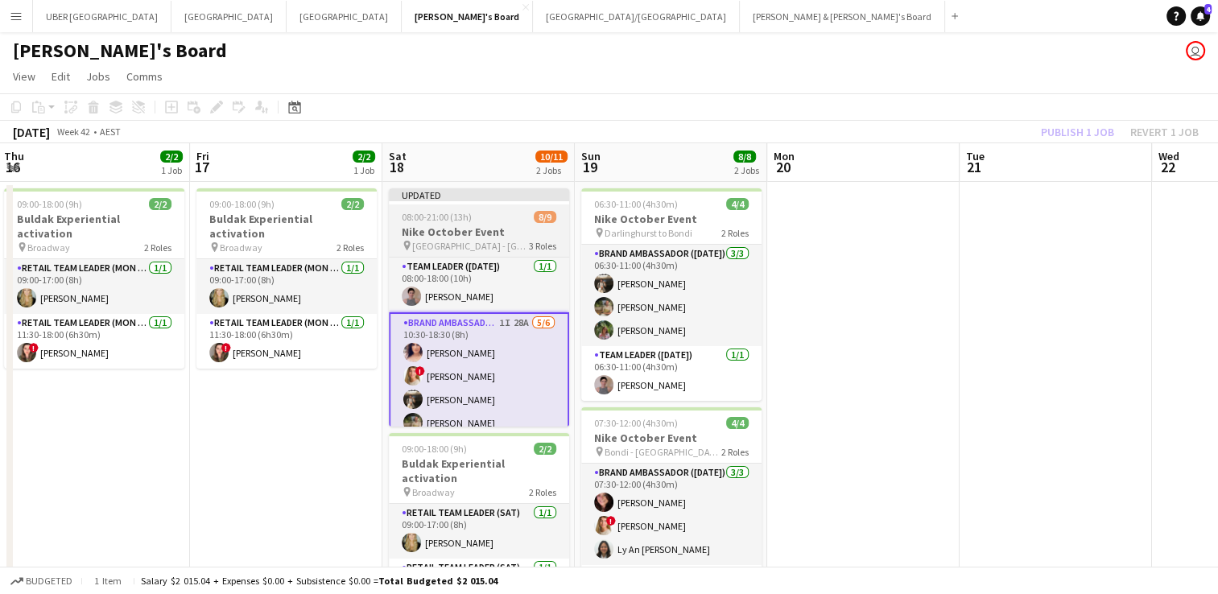
click at [506, 218] on div "08:00-21:00 (13h) 8/9" at bounding box center [479, 217] width 180 height 12
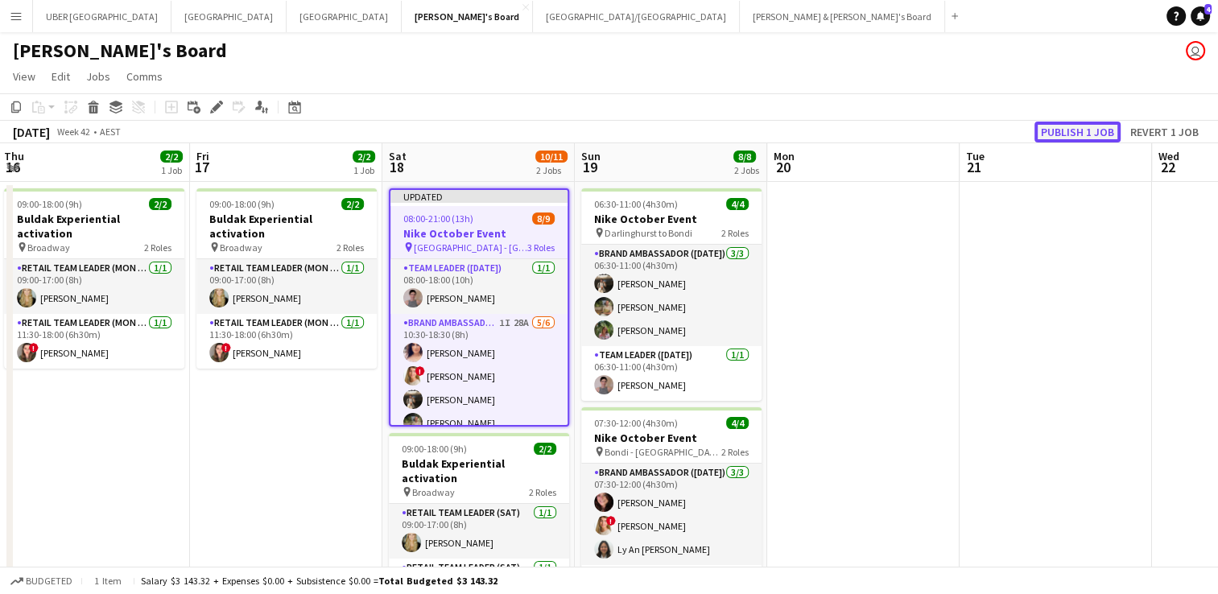
click at [1068, 122] on button "Publish 1 job" at bounding box center [1078, 132] width 86 height 21
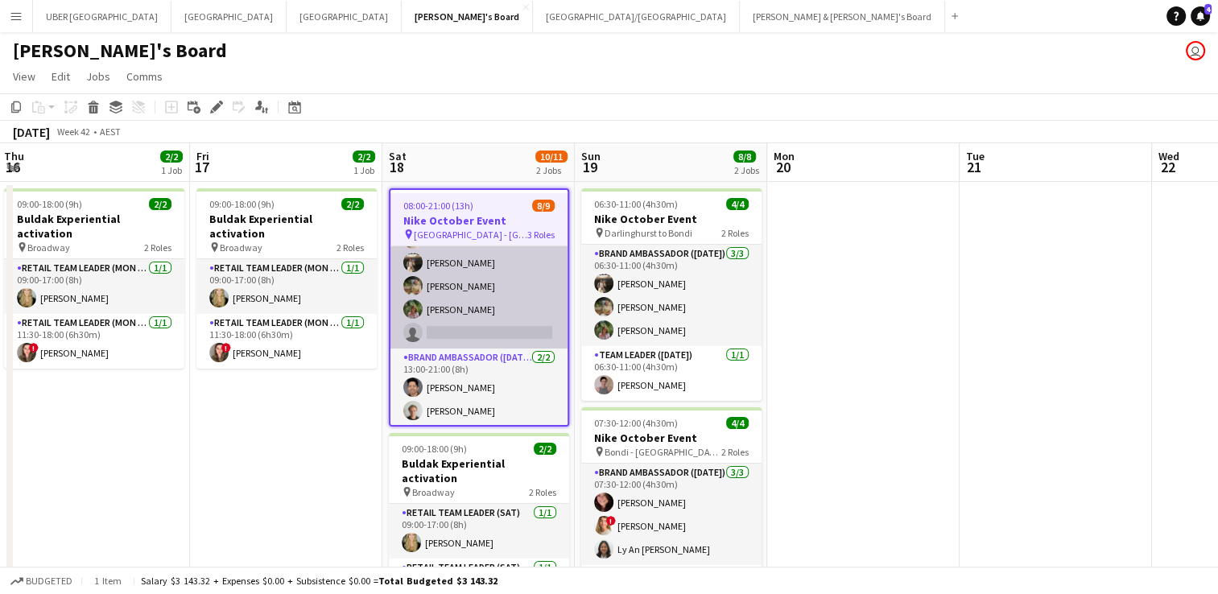
click at [462, 332] on app-card-role "Brand Ambassador ([DATE]) 1I 28A [DATE] 10:30-18:30 (8h) [PERSON_NAME] ! [PERSO…" at bounding box center [479, 263] width 177 height 172
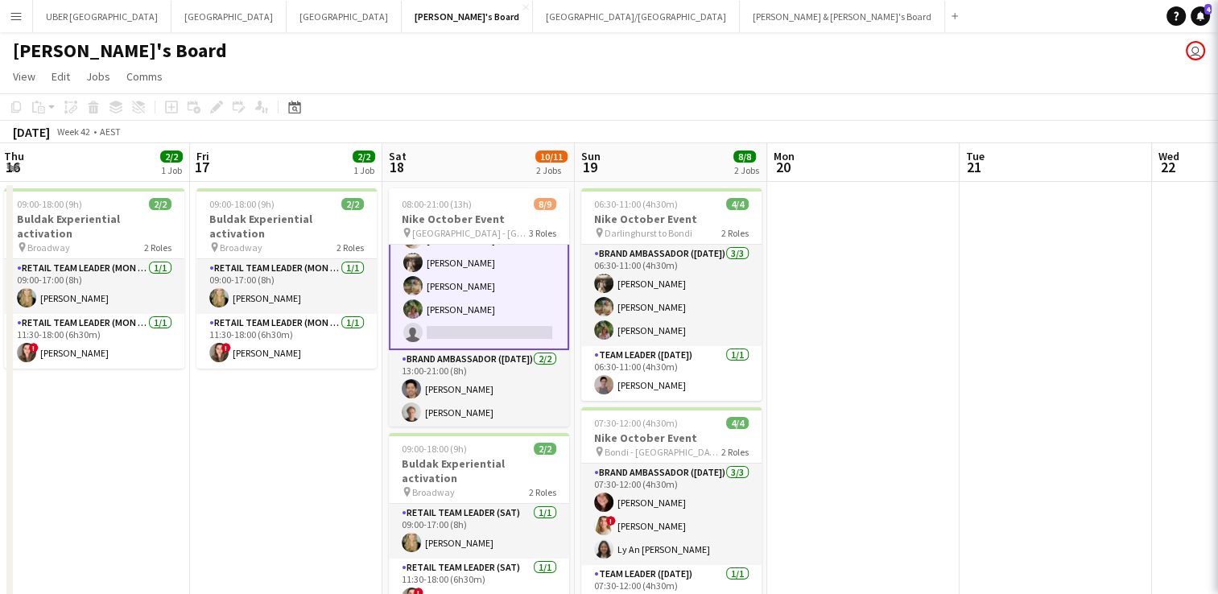
scroll to position [125, 0]
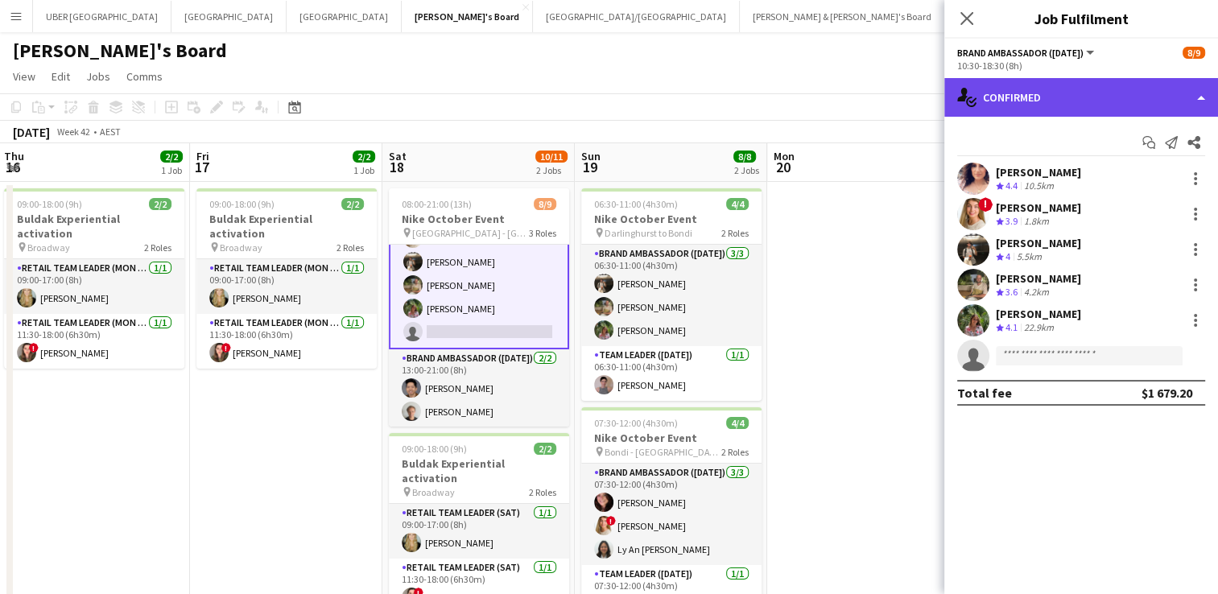
click at [1054, 105] on div "single-neutral-actions-check-2 Confirmed" at bounding box center [1082, 97] width 274 height 39
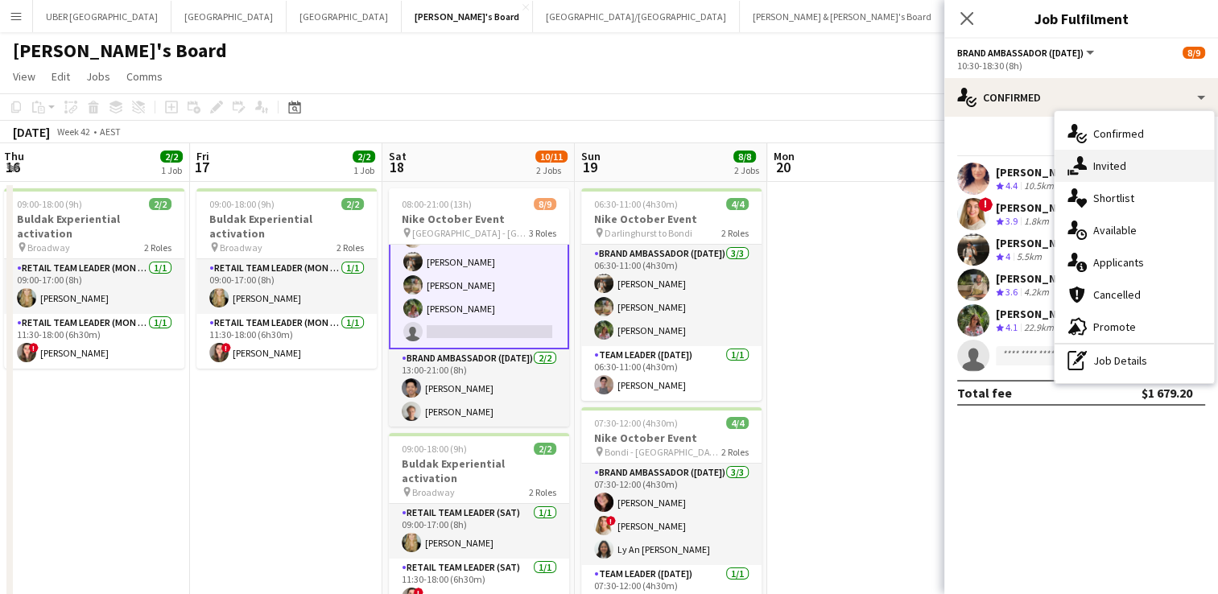
click at [1095, 159] on span "Invited" at bounding box center [1109, 166] width 33 height 14
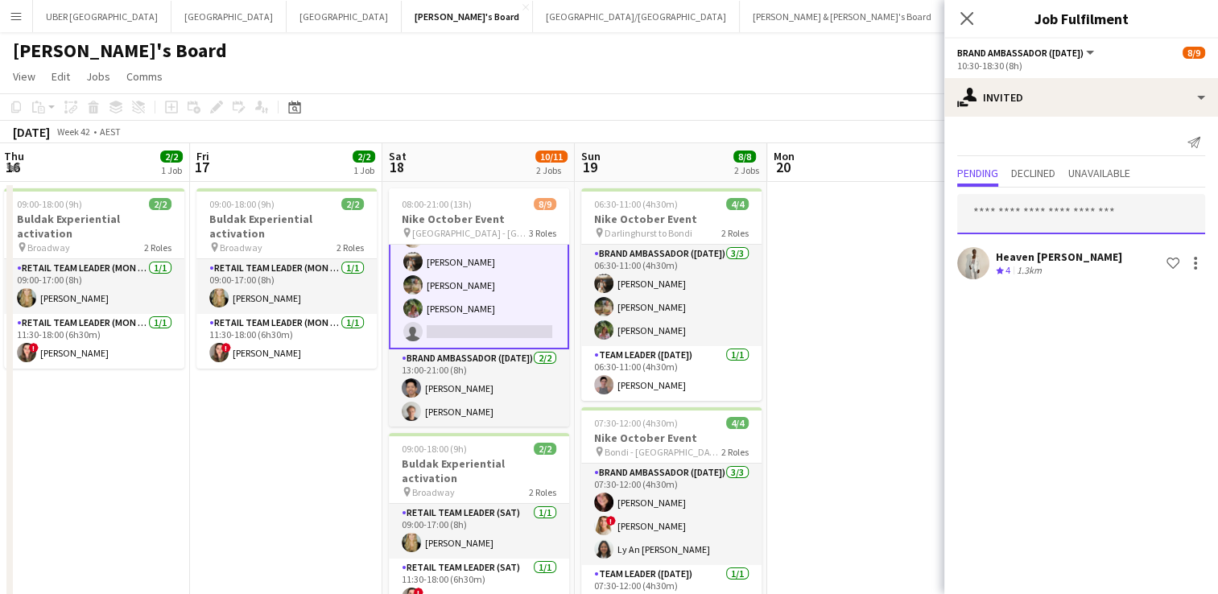
click at [1004, 211] on input "text" at bounding box center [1081, 214] width 248 height 40
click at [961, 22] on icon "Close pop-in" at bounding box center [966, 17] width 15 height 15
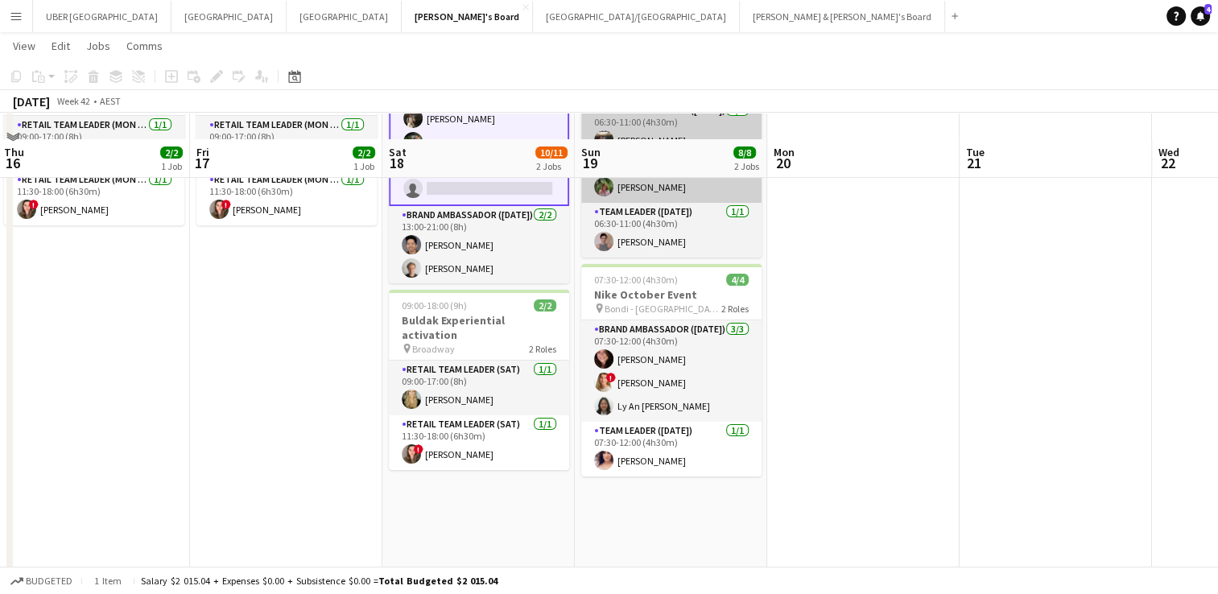
scroll to position [167, 0]
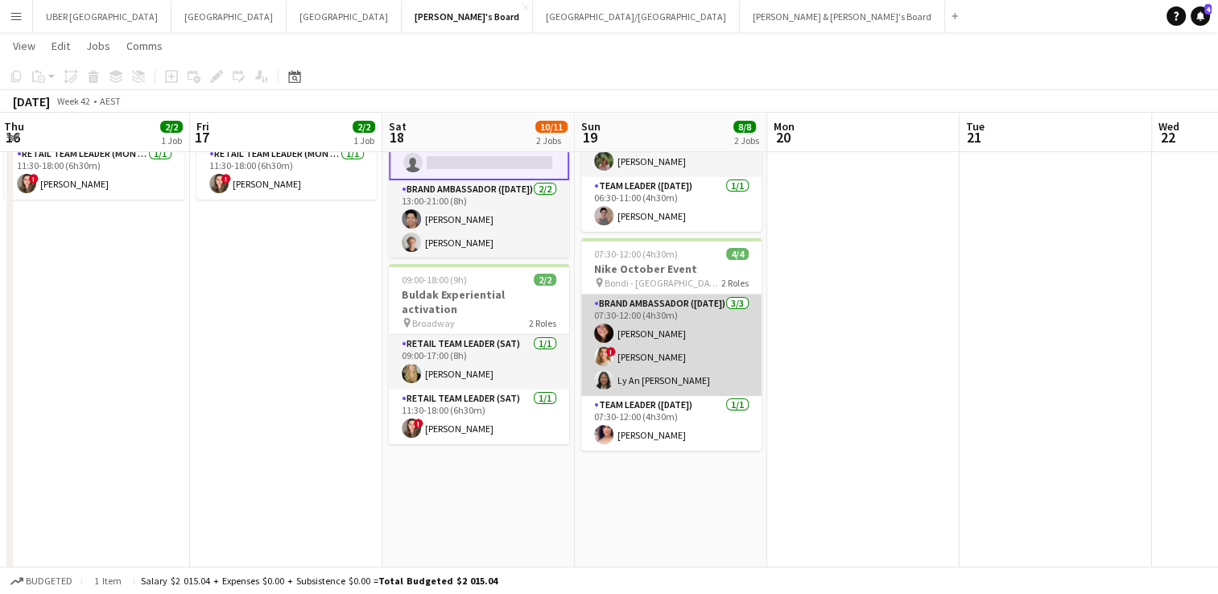
click at [691, 329] on app-card-role "Brand Ambassador ([DATE]) [DATE] 07:30-12:00 (4h30m) [PERSON_NAME] ! [PERSON_NA…" at bounding box center [671, 345] width 180 height 101
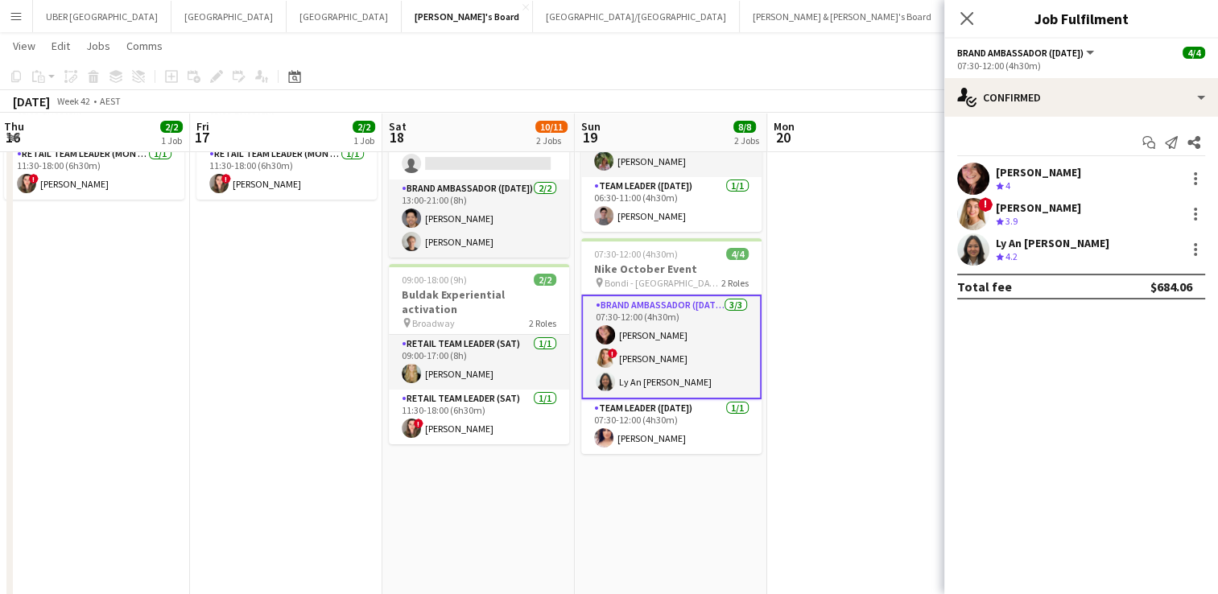
scroll to position [122, 0]
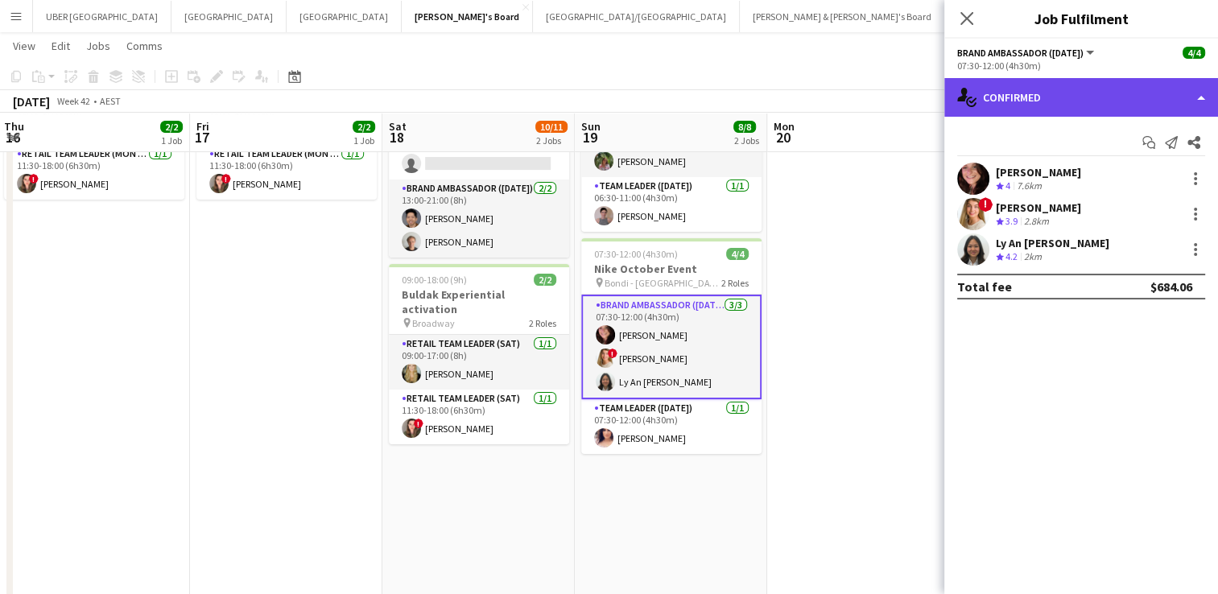
click at [1028, 105] on div "single-neutral-actions-check-2 Confirmed" at bounding box center [1082, 97] width 274 height 39
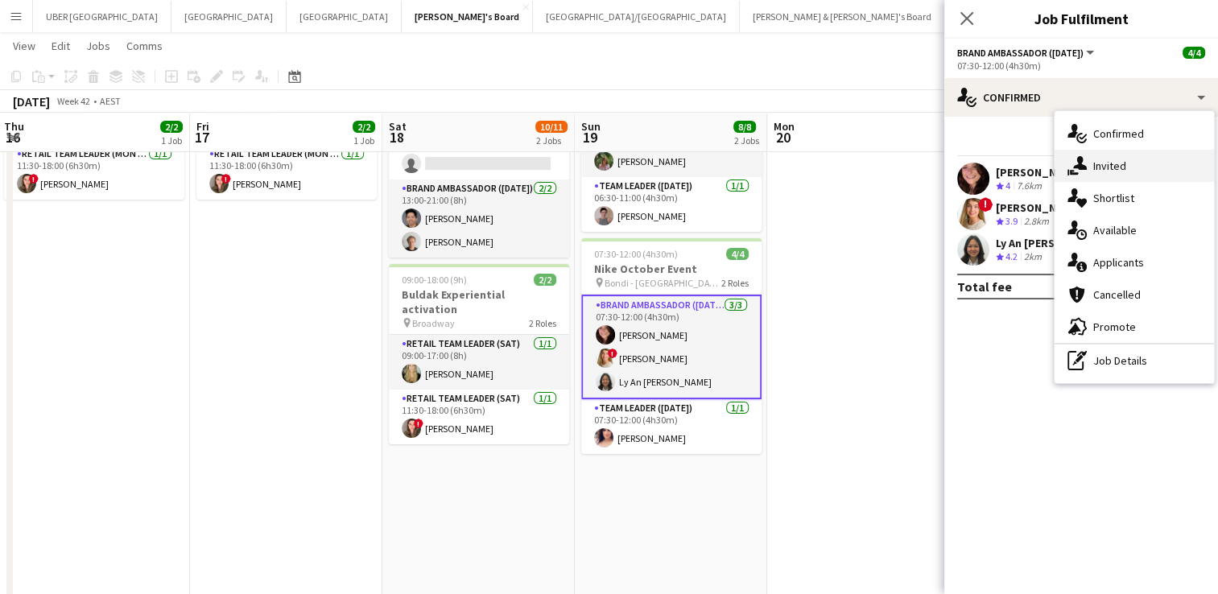
click at [1108, 164] on span "Invited" at bounding box center [1109, 166] width 33 height 14
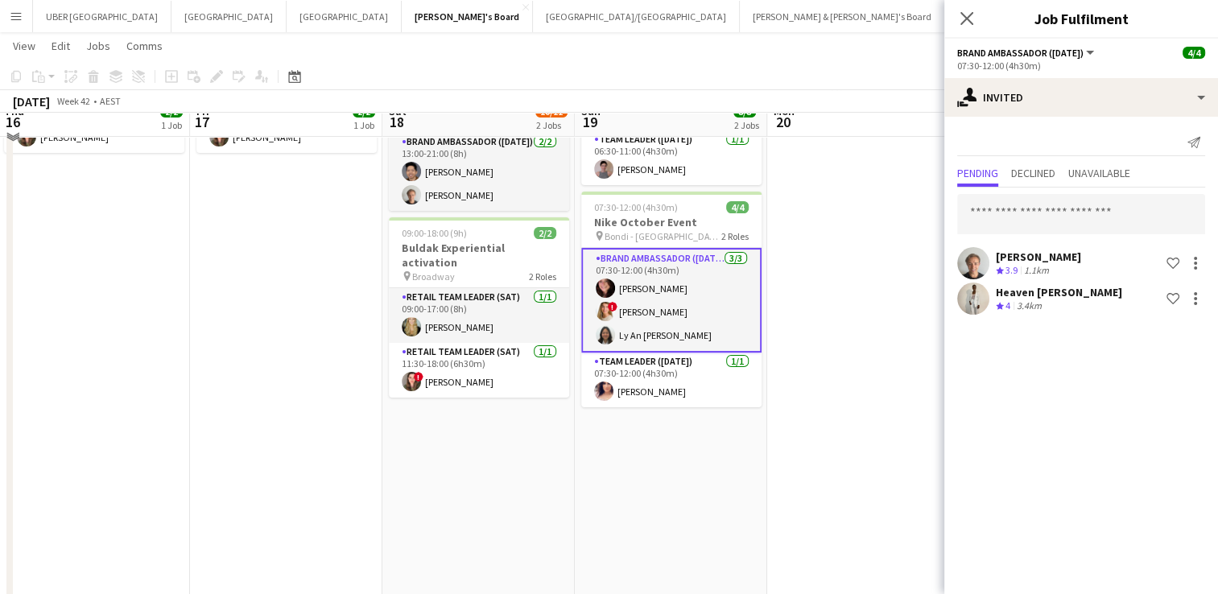
scroll to position [213, 0]
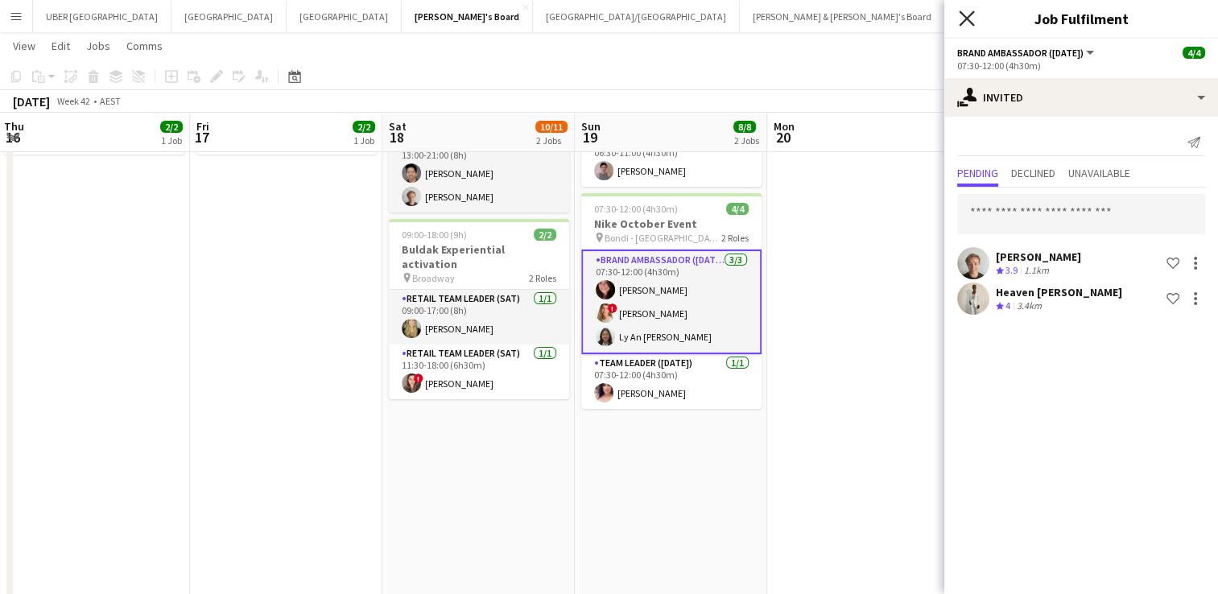
click at [962, 19] on icon "Close pop-in" at bounding box center [966, 17] width 15 height 15
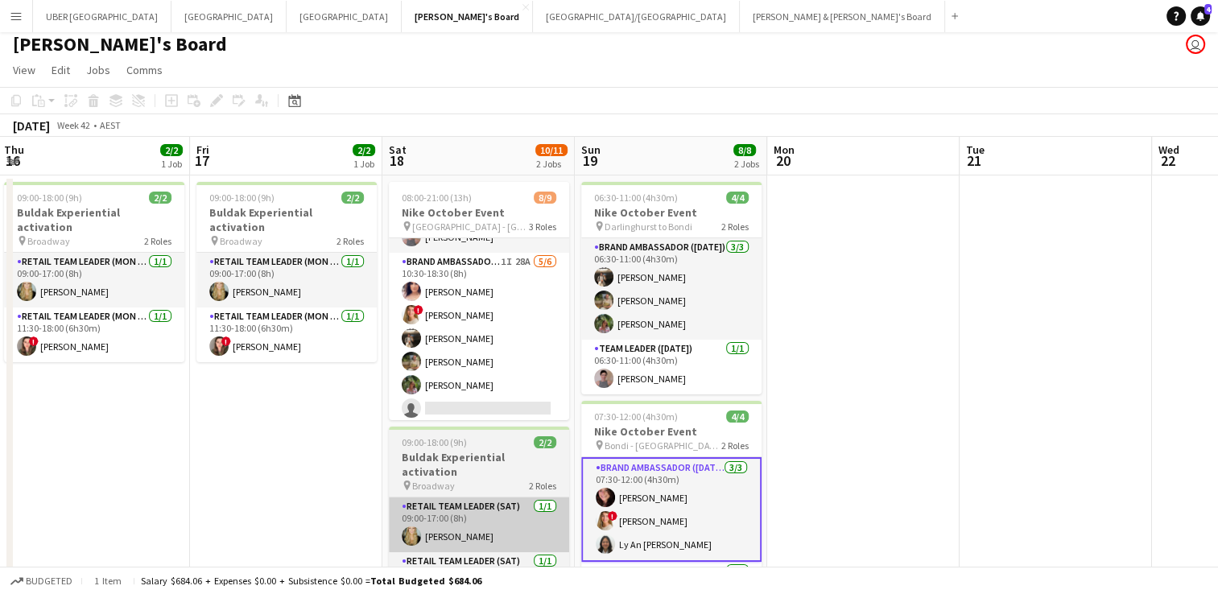
scroll to position [0, 0]
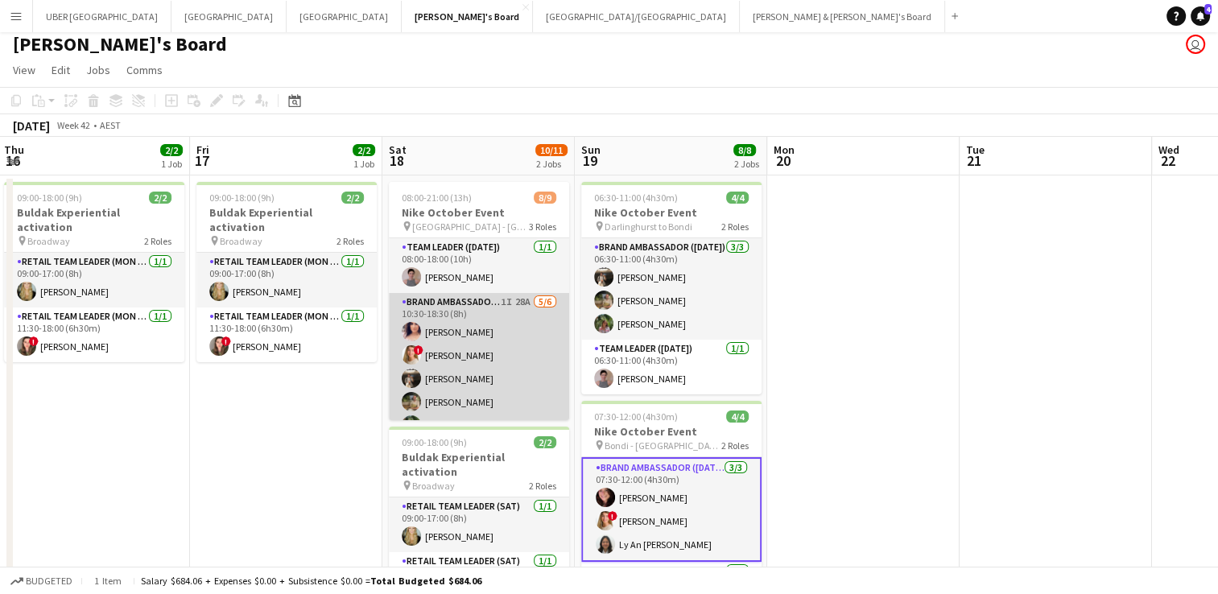
click at [512, 322] on app-card-role "Brand Ambassador ([DATE]) 1I 28A [DATE] 10:30-18:30 (8h) [PERSON_NAME] ! [PERSO…" at bounding box center [479, 379] width 180 height 172
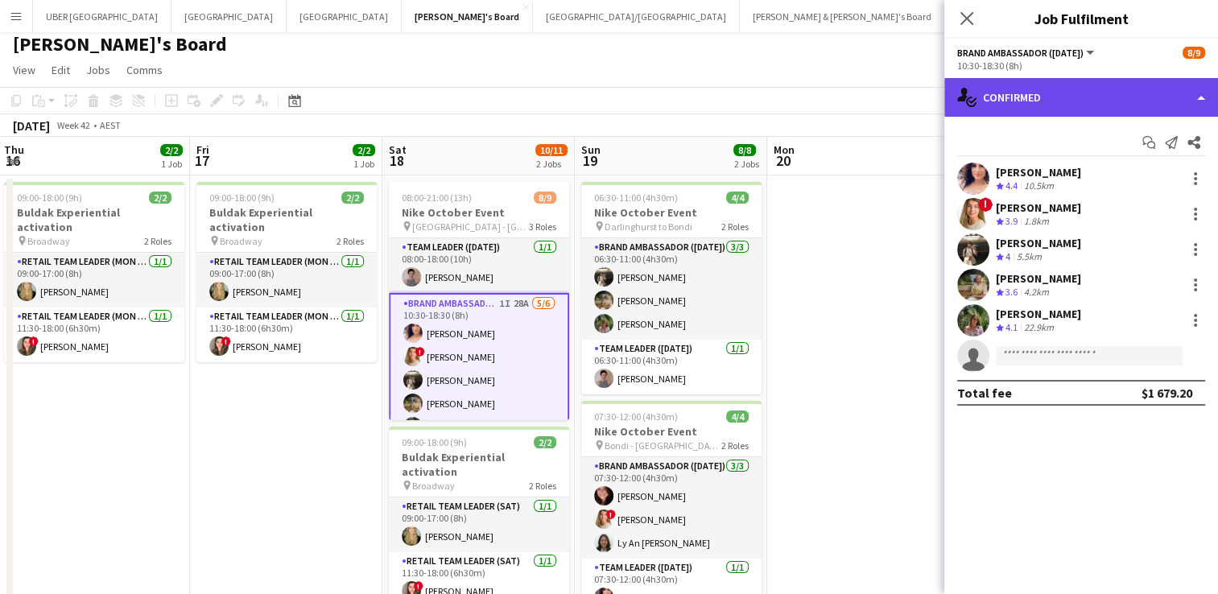
click at [1061, 92] on div "single-neutral-actions-check-2 Confirmed" at bounding box center [1082, 97] width 274 height 39
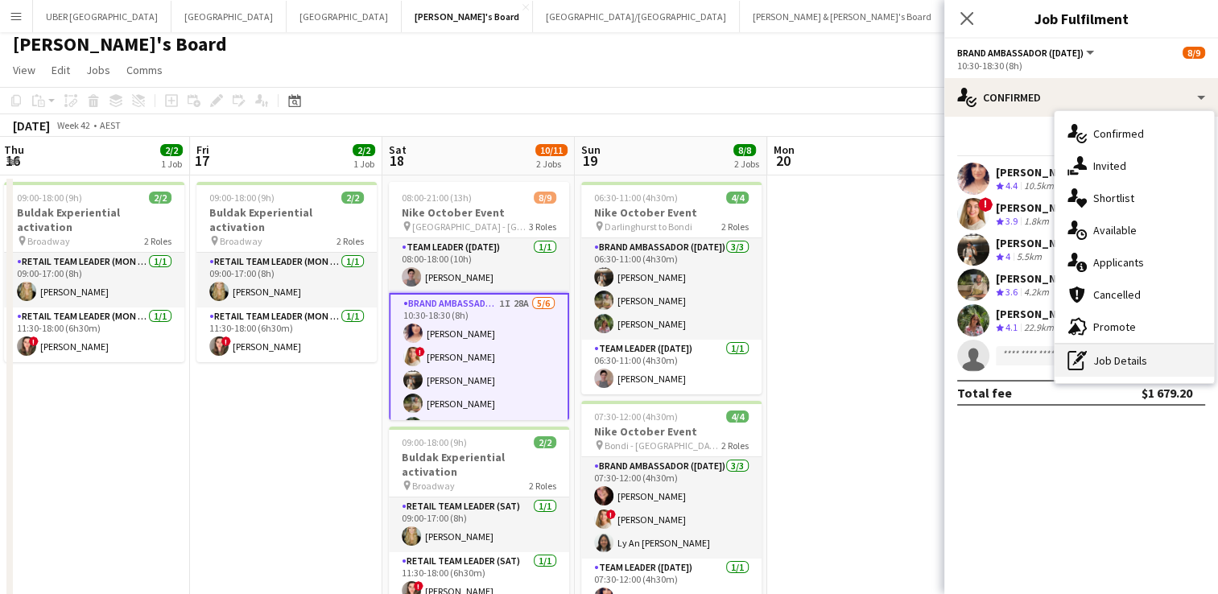
click at [1104, 350] on div "pen-write Job Details" at bounding box center [1134, 361] width 159 height 32
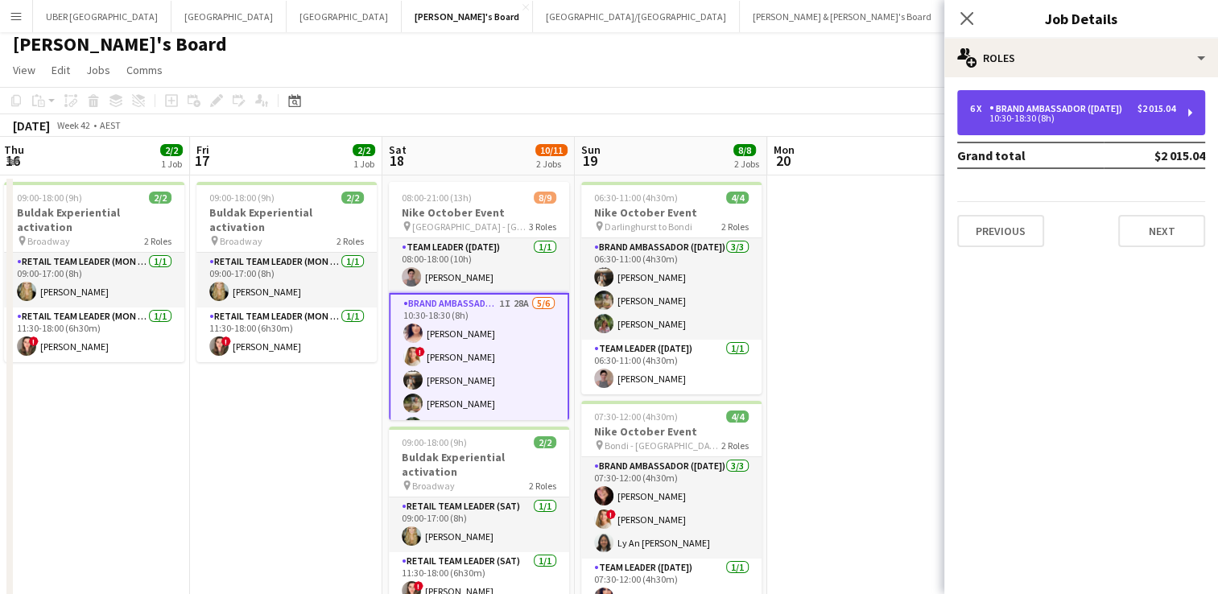
click at [1092, 101] on div "6 x Brand Ambassador ([DATE]) $2 015.04 10:30-18:30 (8h)" at bounding box center [1081, 112] width 248 height 45
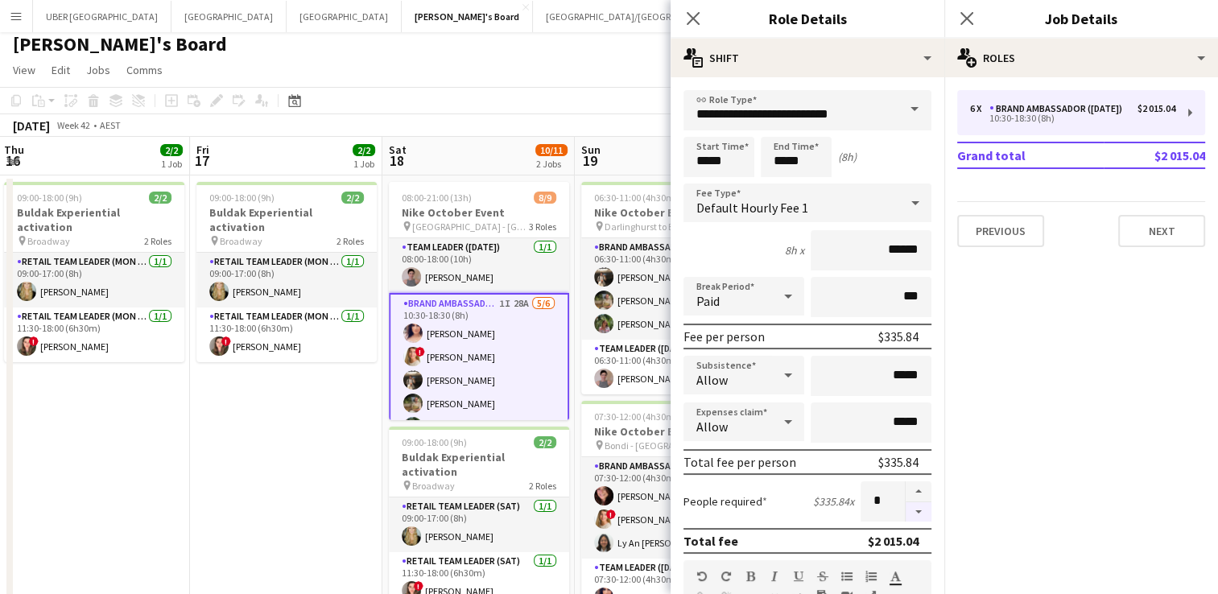
click at [908, 506] on button "button" at bounding box center [919, 512] width 26 height 20
type input "*"
click at [965, 11] on icon "Close pop-in" at bounding box center [966, 17] width 15 height 15
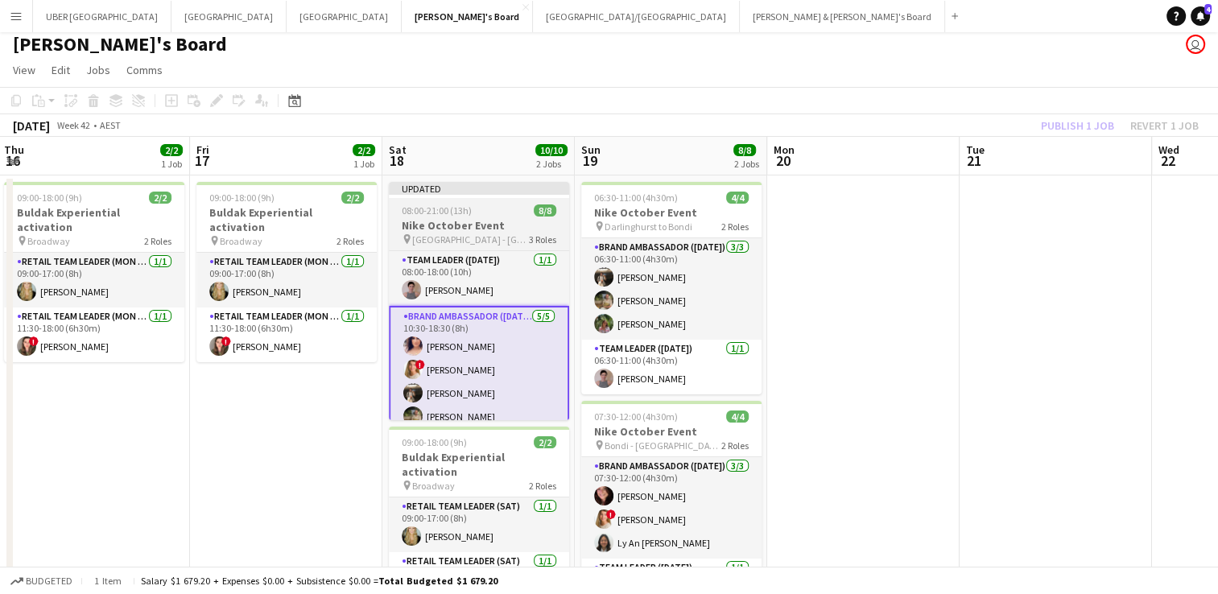
click at [493, 209] on div "08:00-21:00 (13h) 8/8" at bounding box center [479, 211] width 180 height 12
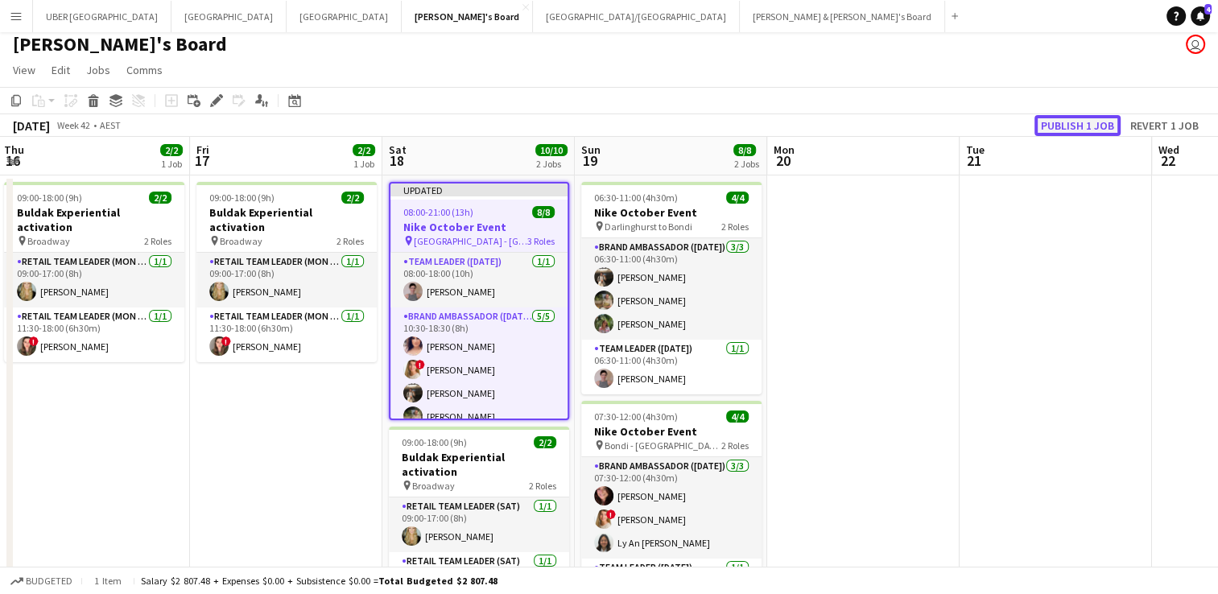
click at [1089, 133] on button "Publish 1 job" at bounding box center [1078, 125] width 86 height 21
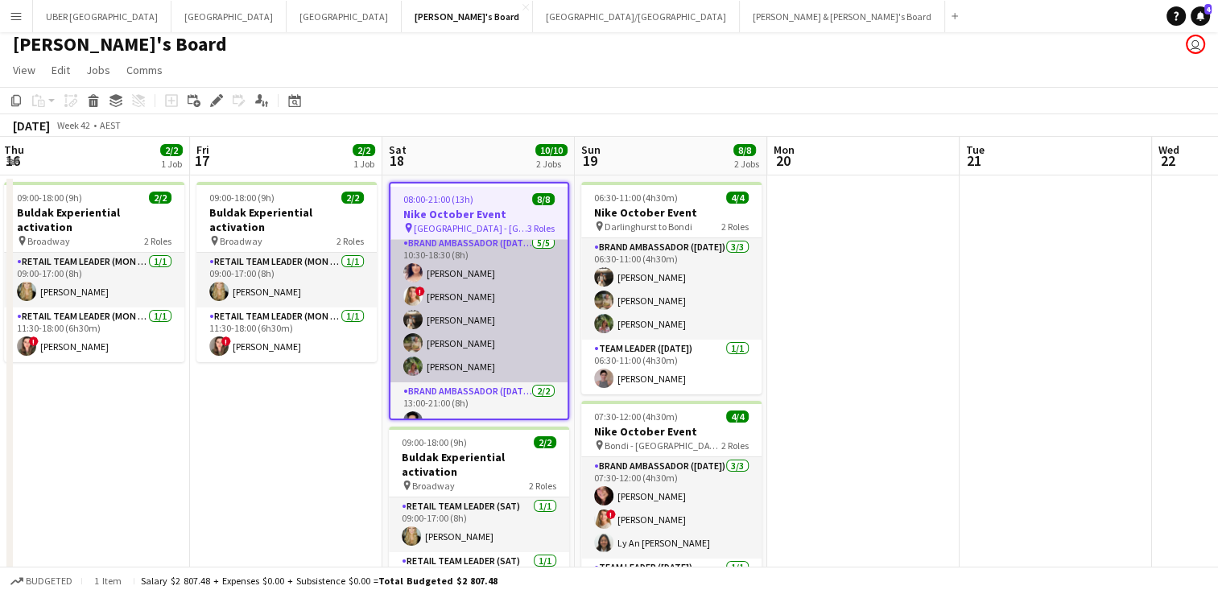
scroll to position [101, 0]
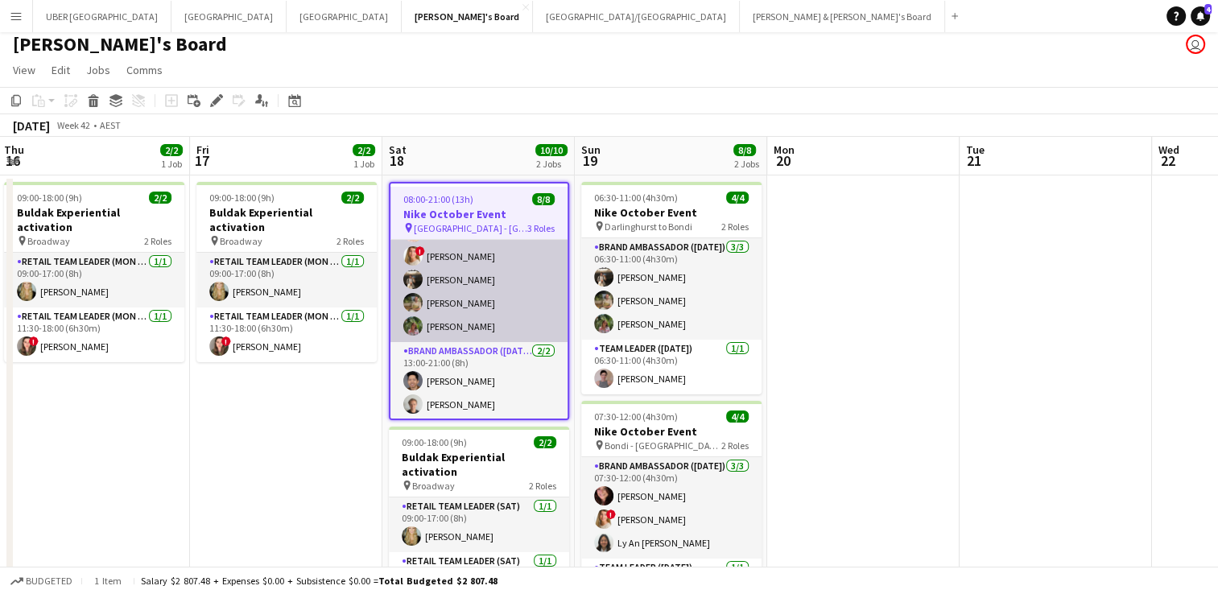
click at [454, 254] on app-card-role "Brand Ambassador ([DATE]) [DATE] 10:30-18:30 (8h) [PERSON_NAME] ! [PERSON_NAME]…" at bounding box center [479, 268] width 177 height 148
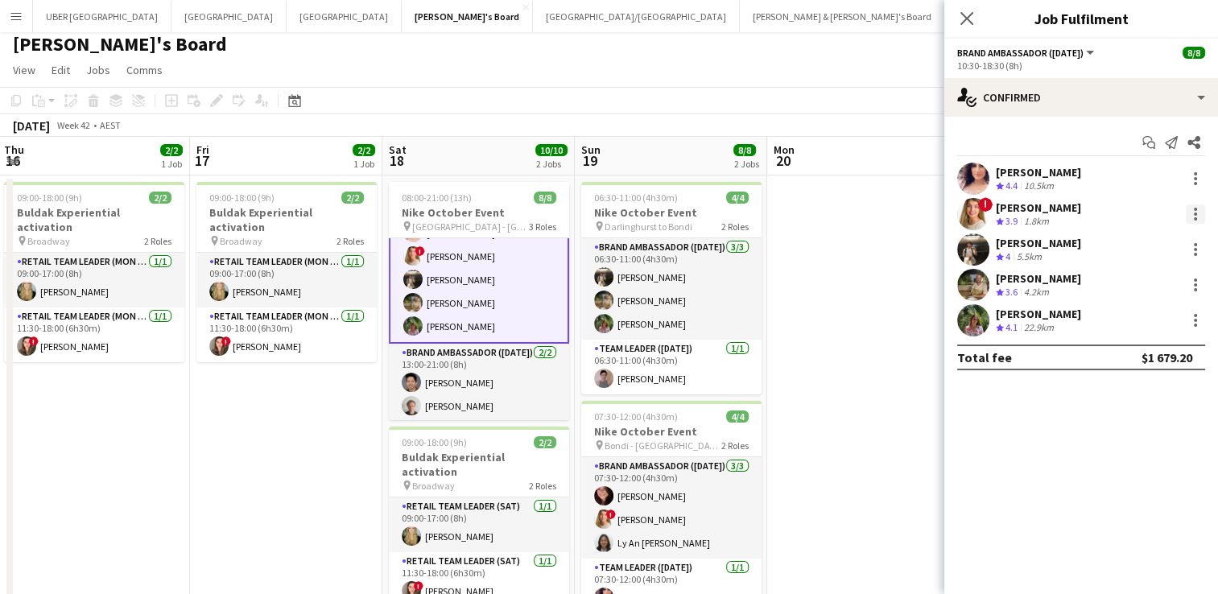
click at [1190, 209] on div at bounding box center [1195, 214] width 19 height 19
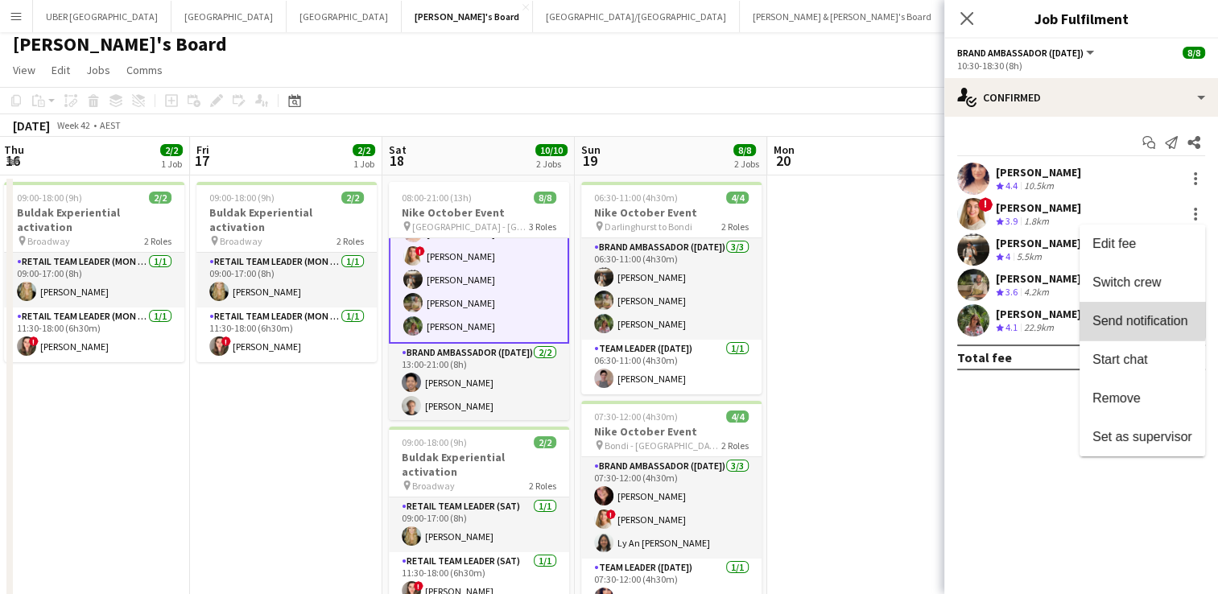
click at [1118, 320] on span "Send notification" at bounding box center [1140, 321] width 95 height 14
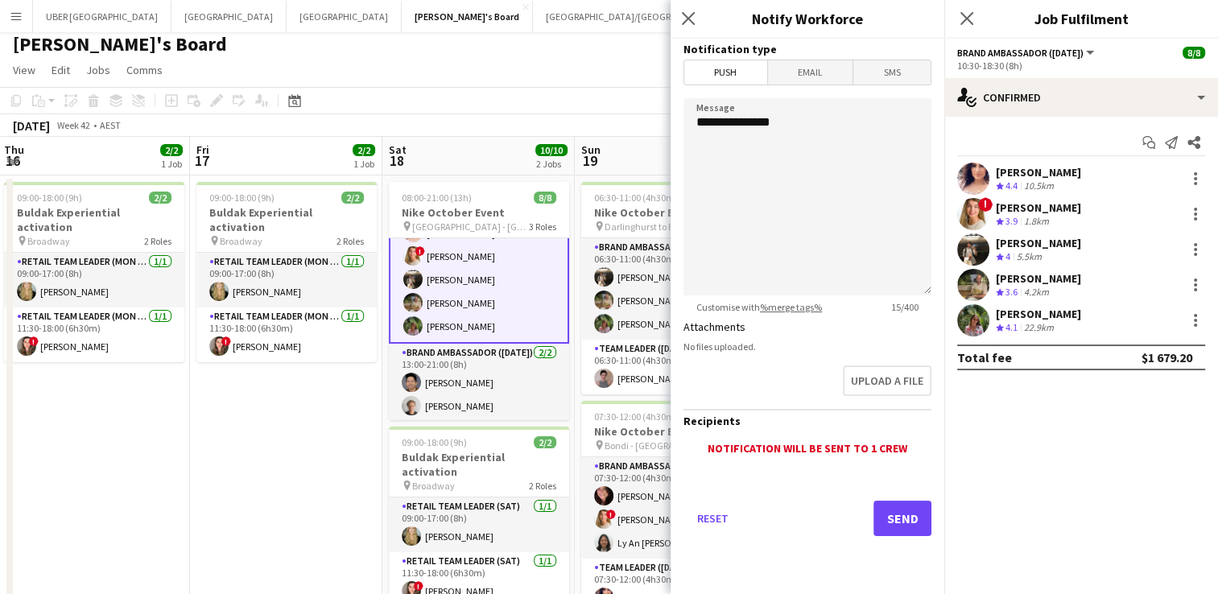
click at [833, 64] on span "Email" at bounding box center [810, 72] width 85 height 24
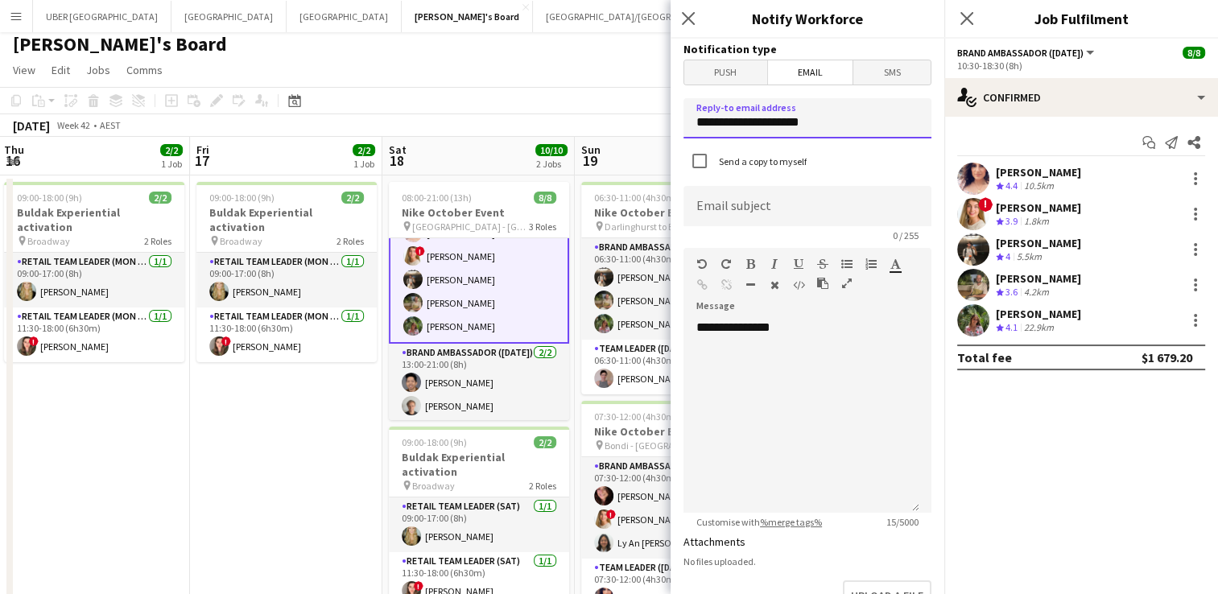
drag, startPoint x: 834, startPoint y: 119, endPoint x: 568, endPoint y: 93, distance: 267.8
click at [568, 93] on body "Menu Boards Boards Boards All jobs Status Workforce Workforce My Workforce Recr…" at bounding box center [609, 524] width 1218 height 1061
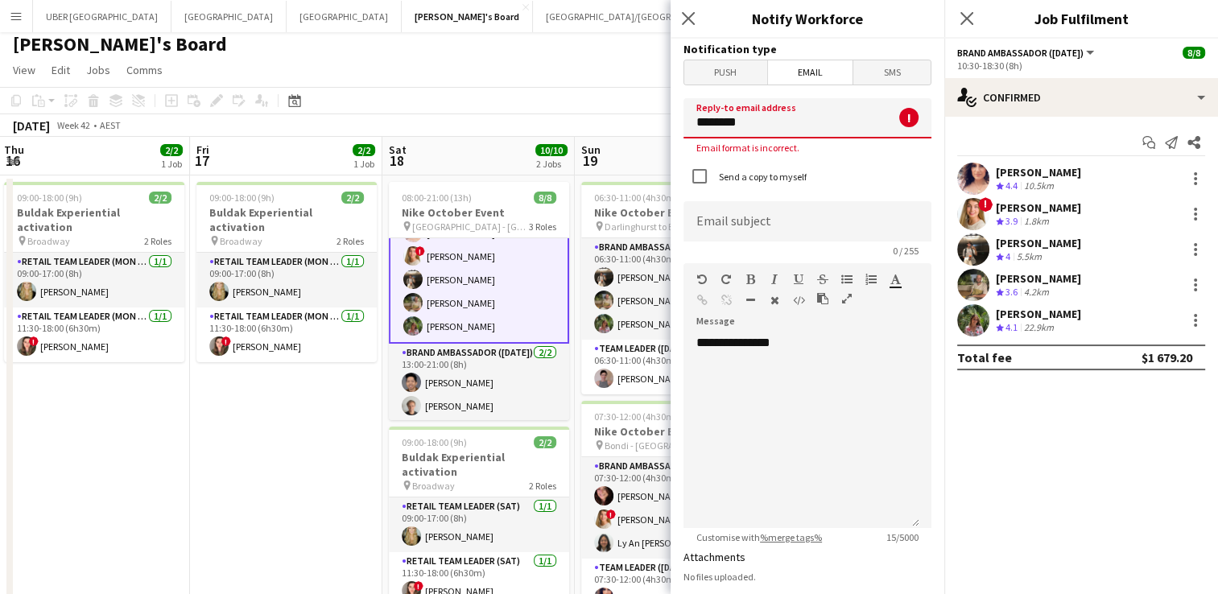
type input "**********"
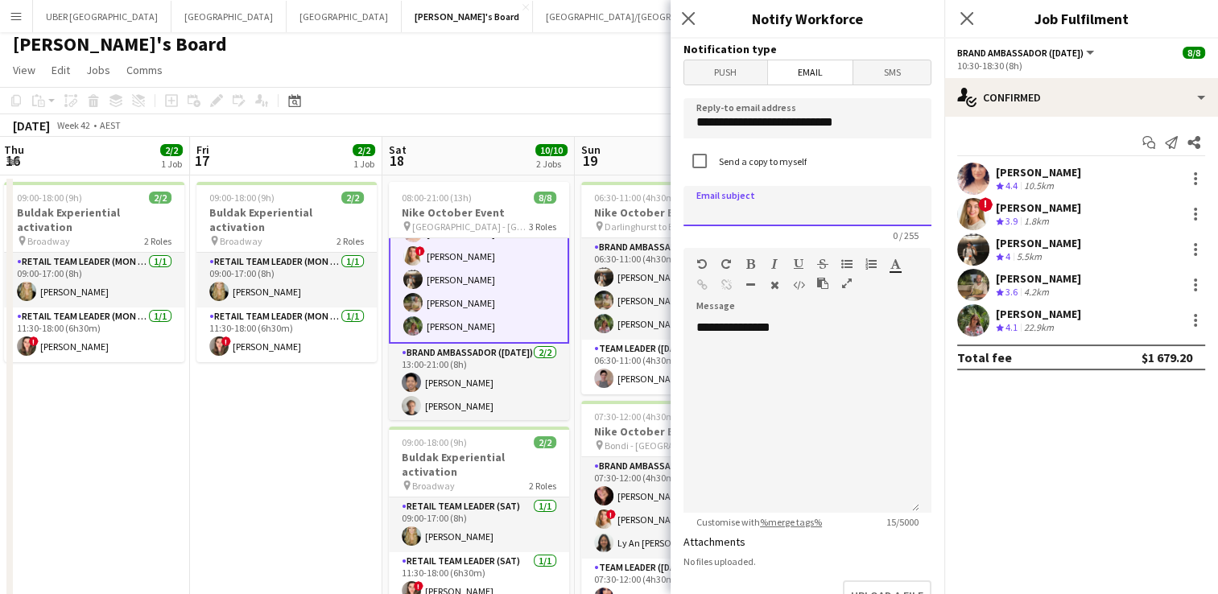
click at [784, 219] on input at bounding box center [808, 206] width 248 height 40
type input "**********"
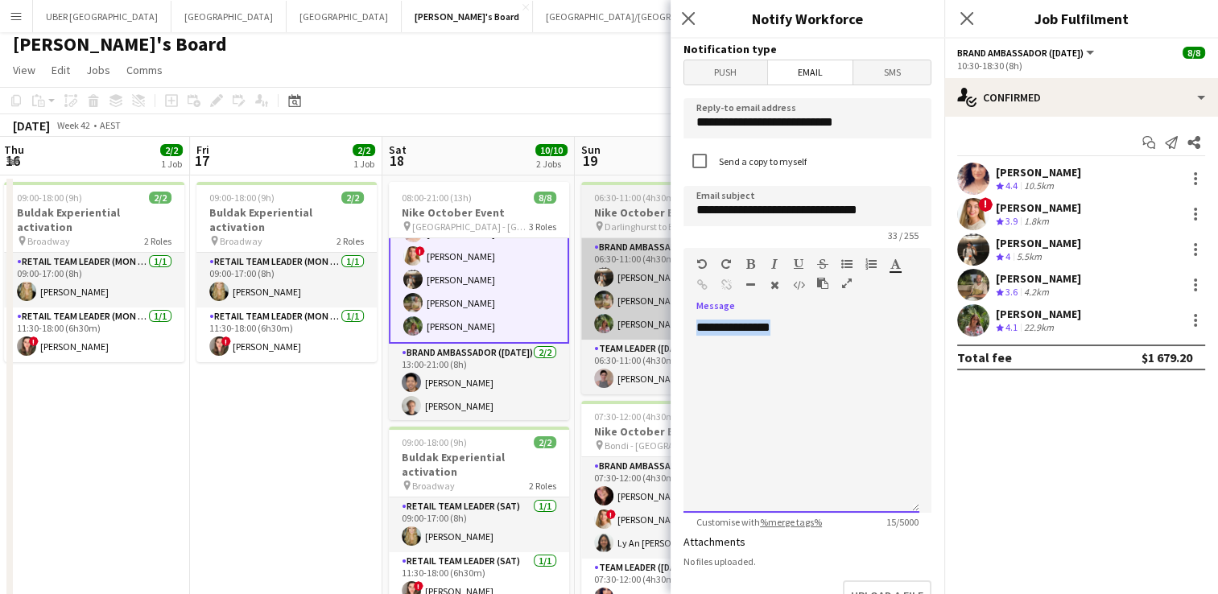
drag, startPoint x: 812, startPoint y: 329, endPoint x: 638, endPoint y: 321, distance: 174.1
click at [638, 321] on body "Menu Boards Boards Boards All jobs Status Workforce Workforce My Workforce Recr…" at bounding box center [609, 524] width 1218 height 1061
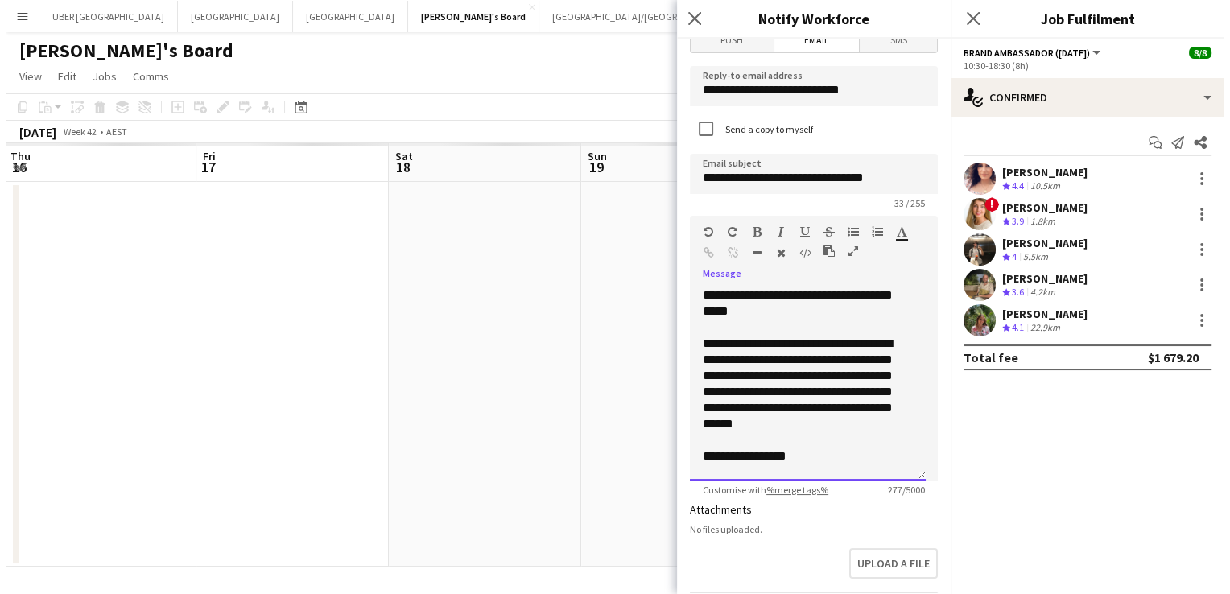
scroll to position [0, 0]
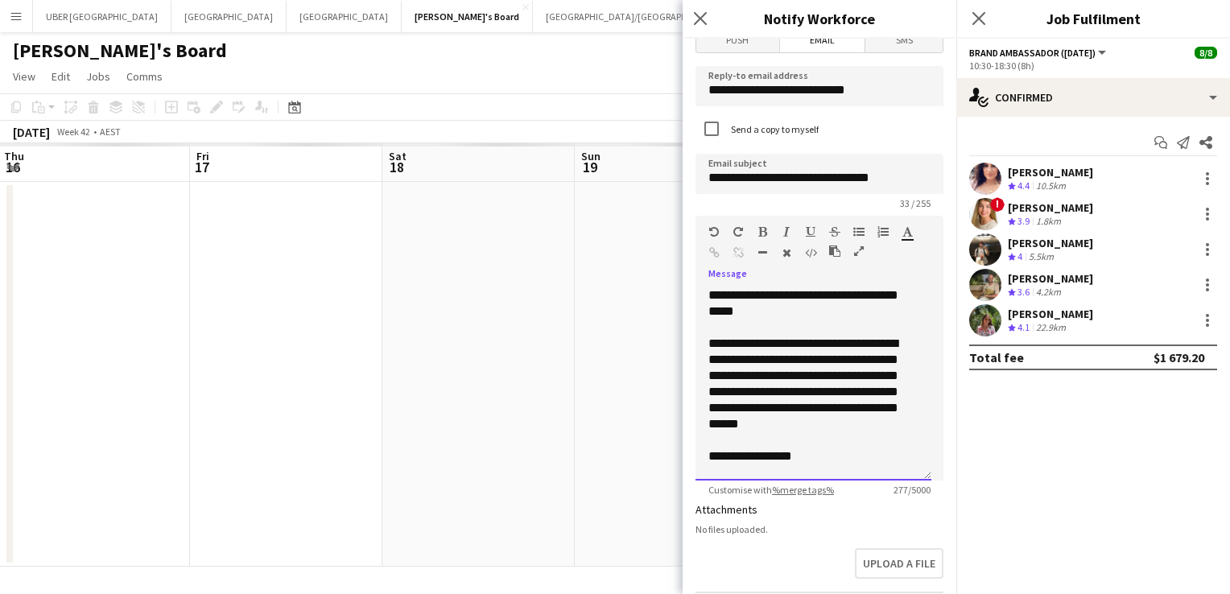
click at [854, 390] on div "**********" at bounding box center [814, 384] width 210 height 97
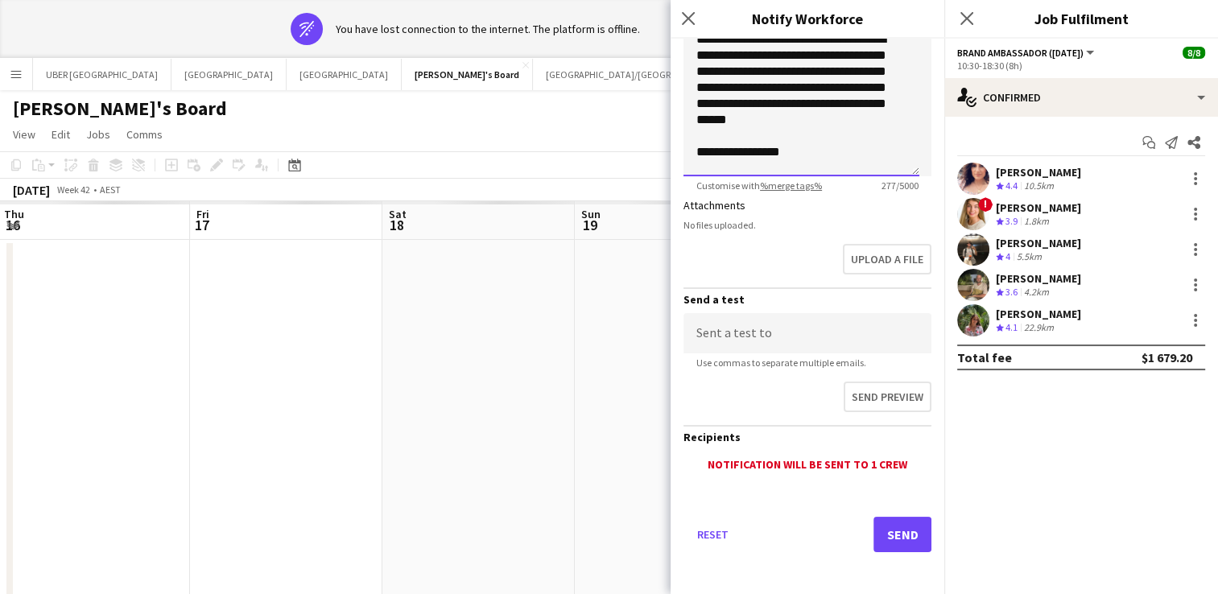
scroll to position [336, 0]
click at [887, 536] on button "Send" at bounding box center [903, 535] width 58 height 35
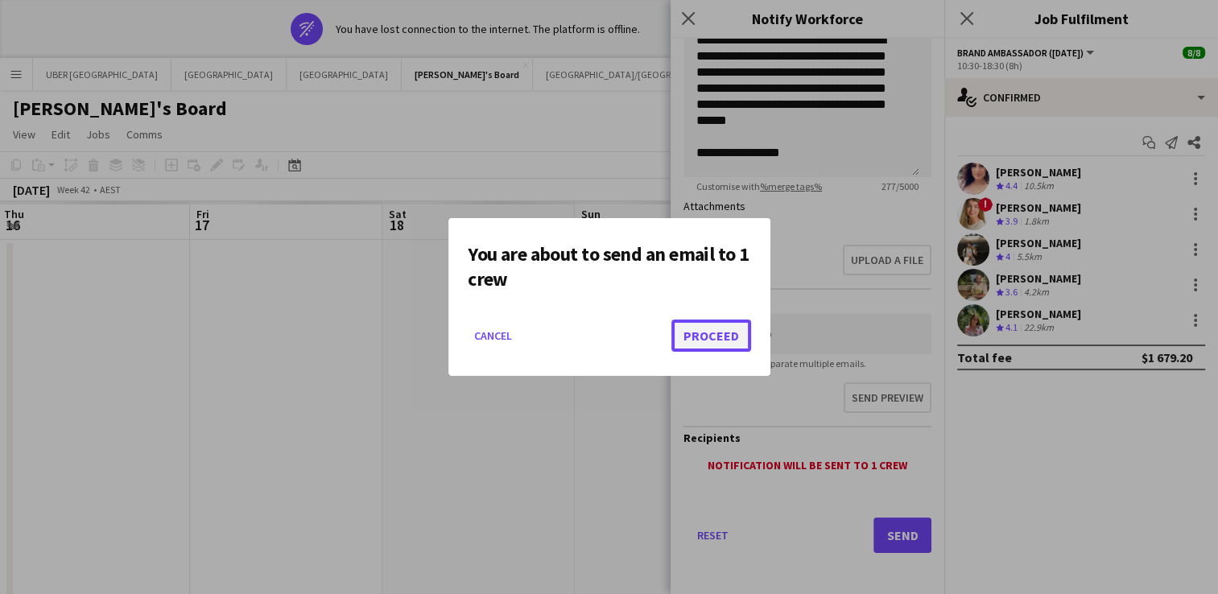
click at [710, 328] on button "Proceed" at bounding box center [712, 336] width 80 height 32
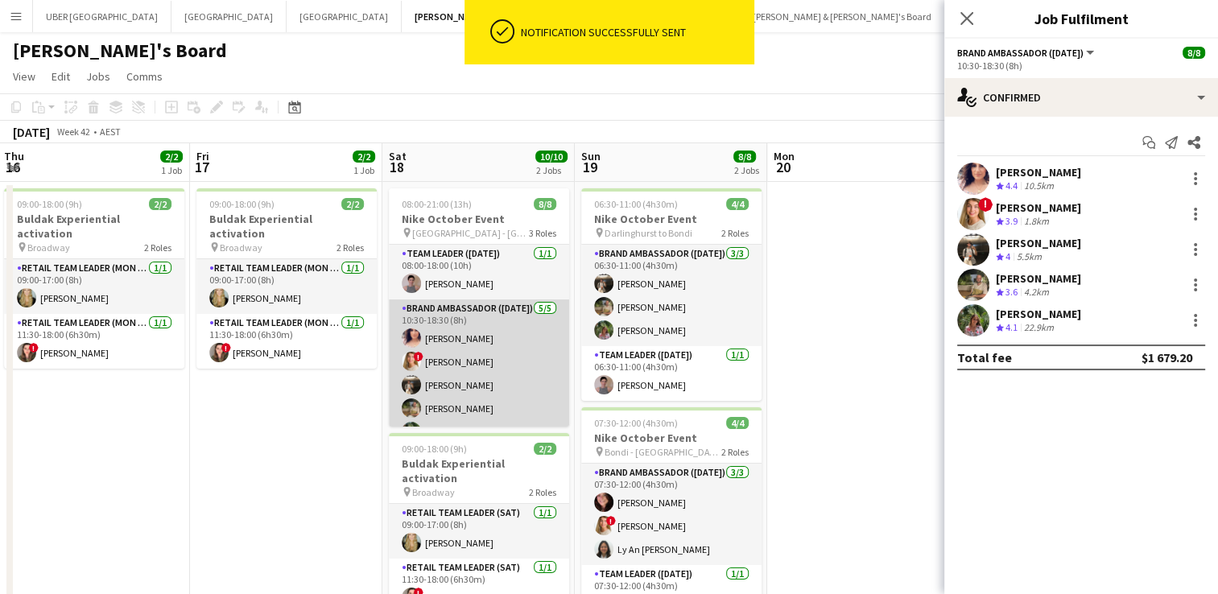
click at [473, 357] on app-card-role "Brand Ambassador ([DATE]) [DATE] 10:30-18:30 (8h) [PERSON_NAME] ! [PERSON_NAME]…" at bounding box center [479, 374] width 180 height 148
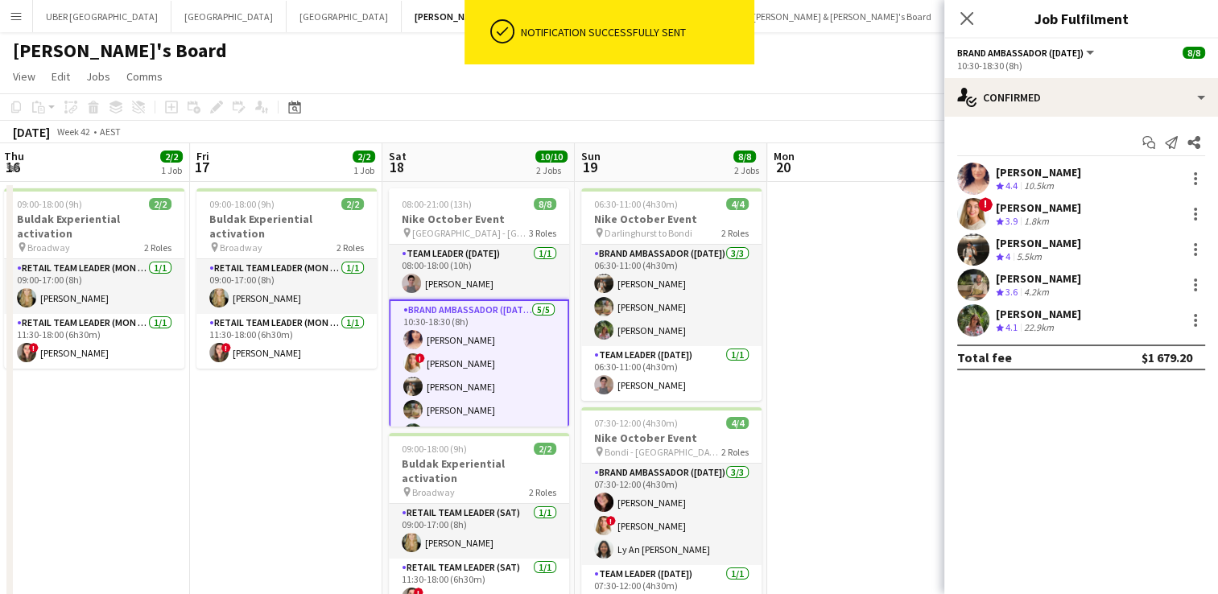
click at [1193, 204] on div "! [PERSON_NAME] Crew rating 3.9 1.8km" at bounding box center [1082, 214] width 274 height 32
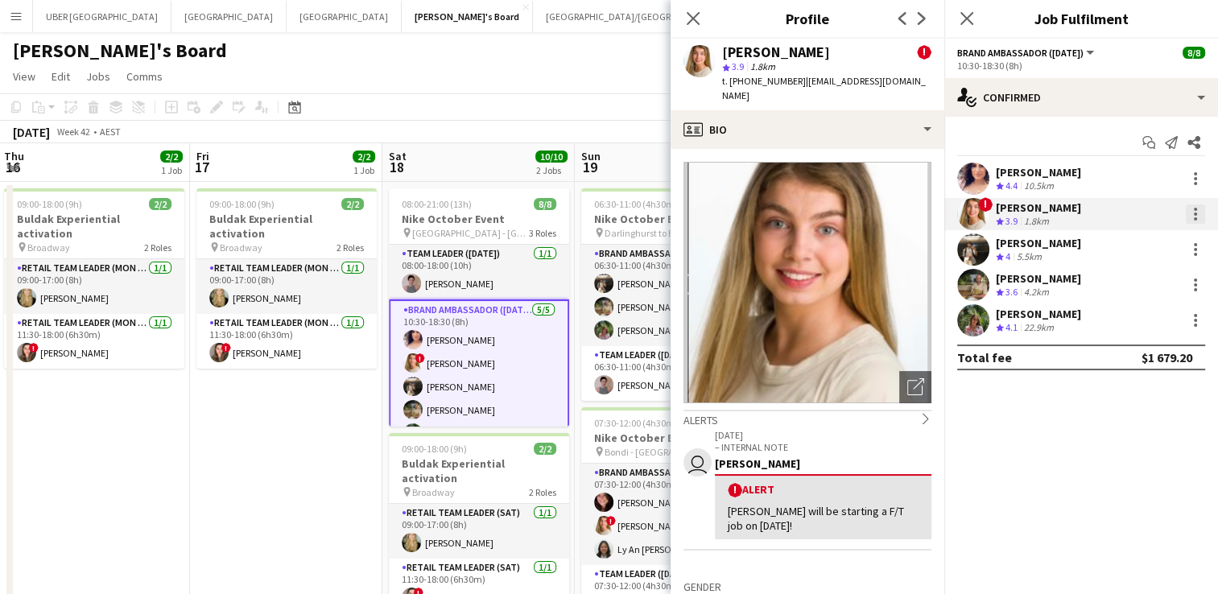
click at [1191, 216] on div at bounding box center [1195, 214] width 19 height 19
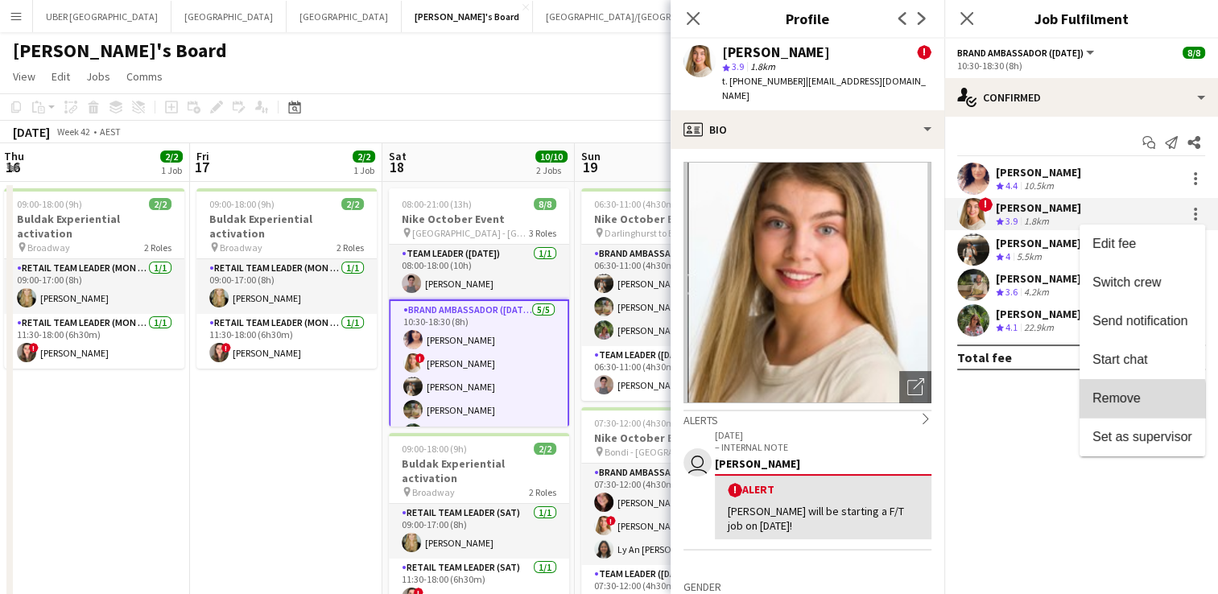
click at [1118, 404] on span "Remove" at bounding box center [1117, 398] width 48 height 14
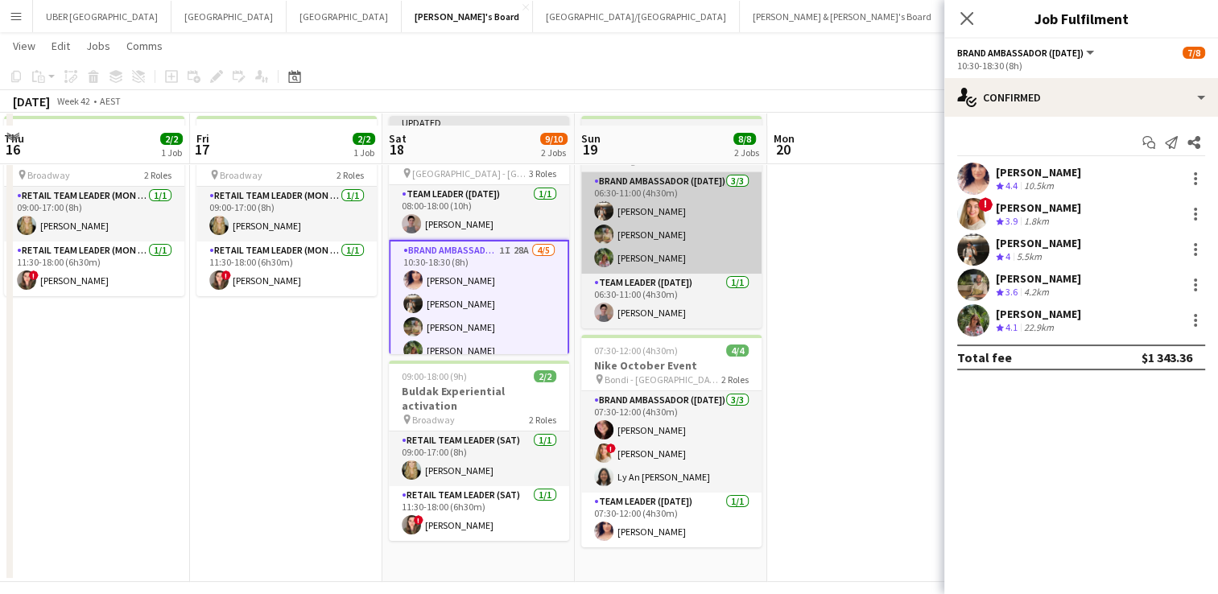
scroll to position [85, 0]
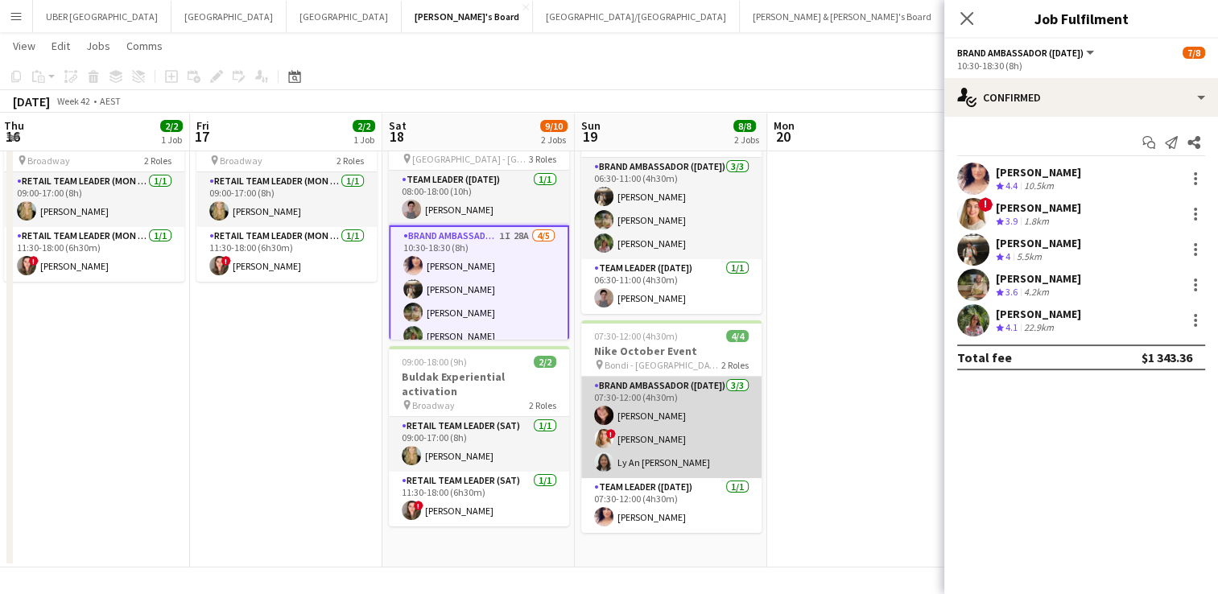
click at [646, 436] on app-card-role "Brand Ambassador ([DATE]) [DATE] 07:30-12:00 (4h30m) [PERSON_NAME] ! [PERSON_NA…" at bounding box center [671, 427] width 180 height 101
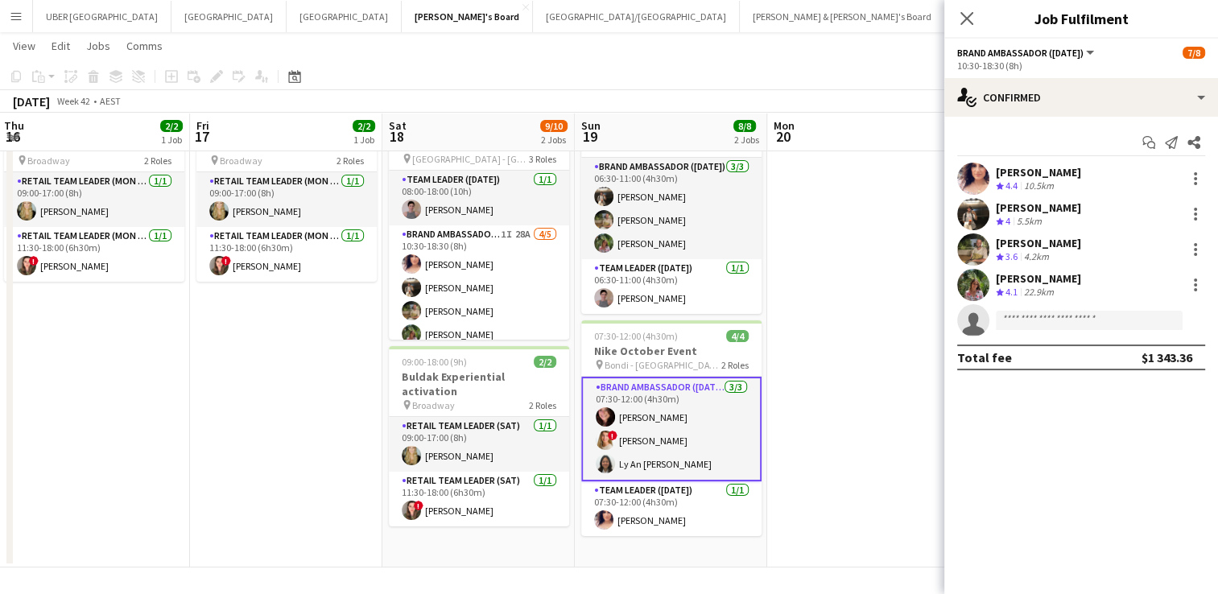
click at [619, 440] on app-card-role "Brand Ambassador ([DATE]) [DATE] 07:30-12:00 (4h30m) [PERSON_NAME] ! [PERSON_NA…" at bounding box center [671, 429] width 180 height 105
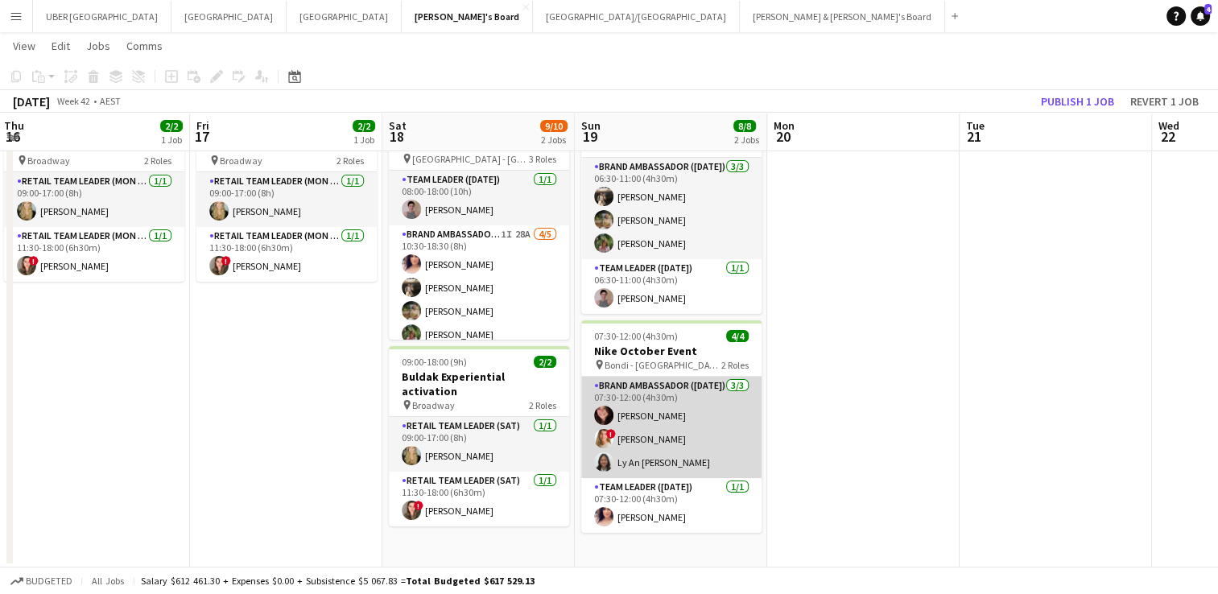
click at [622, 436] on app-card-role "Brand Ambassador ([DATE]) [DATE] 07:30-12:00 (4h30m) [PERSON_NAME] ! [PERSON_NA…" at bounding box center [671, 427] width 180 height 101
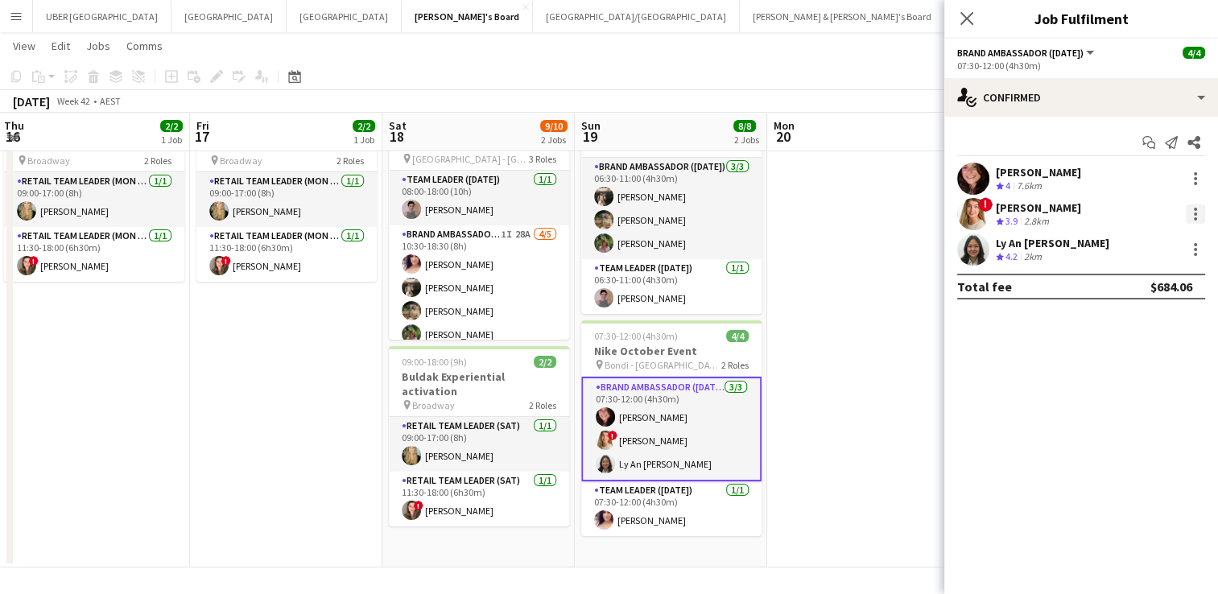
click at [1188, 215] on div at bounding box center [1195, 214] width 19 height 19
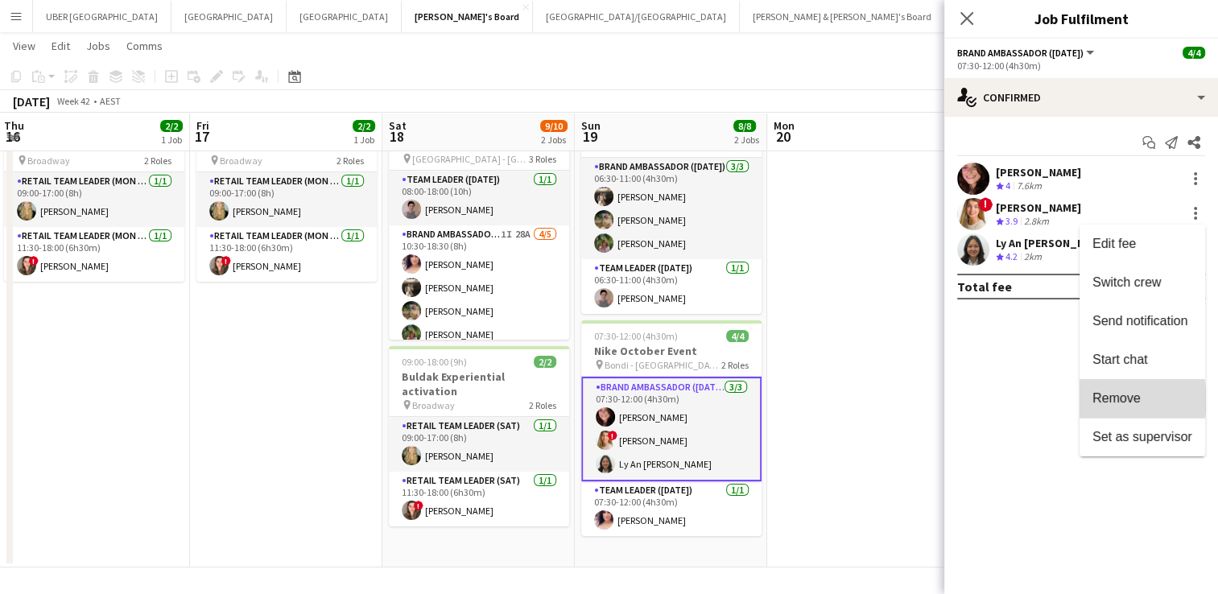
click at [1106, 400] on span "Remove" at bounding box center [1117, 398] width 48 height 14
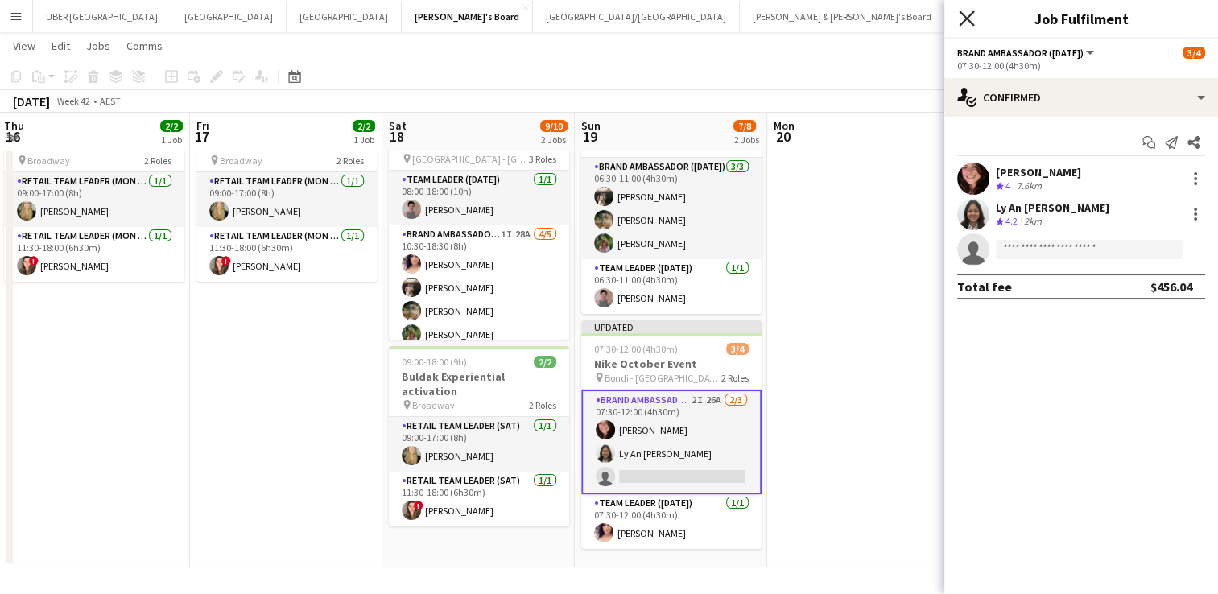
click at [974, 11] on icon at bounding box center [966, 17] width 15 height 15
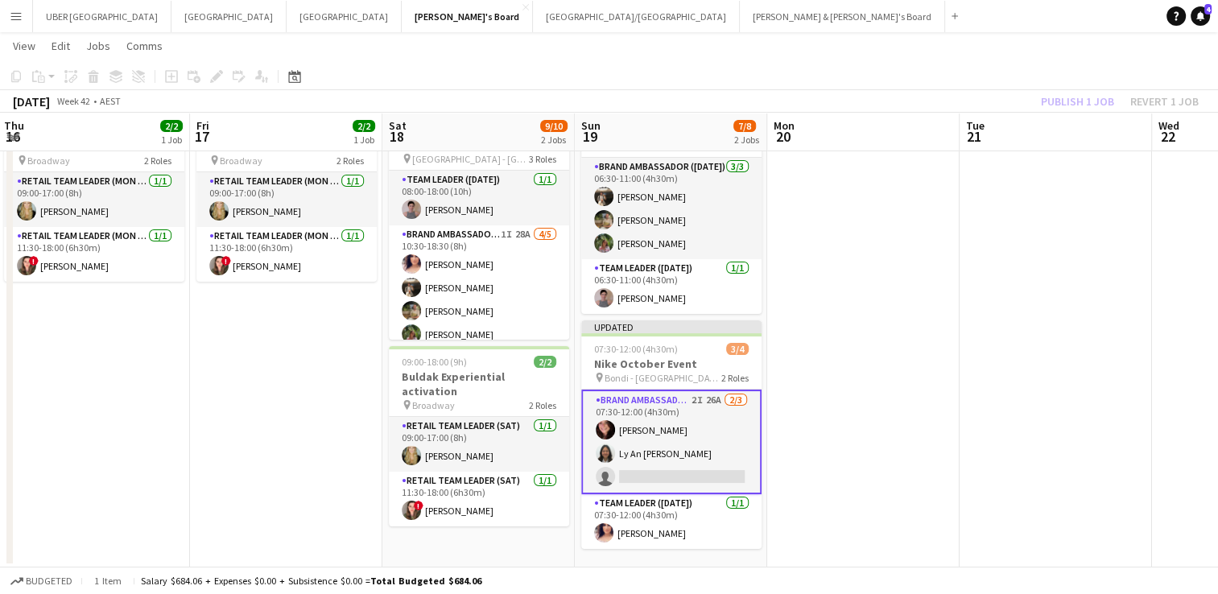
click at [1003, 276] on app-date-cell at bounding box center [1056, 331] width 192 height 473
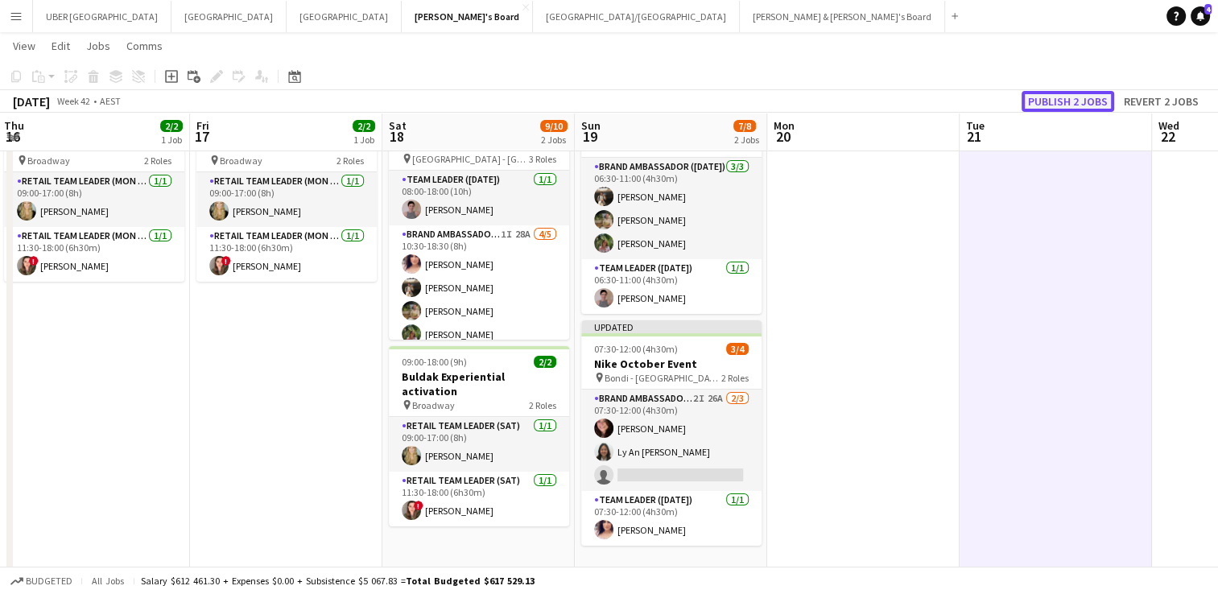
click at [1079, 98] on button "Publish 2 jobs" at bounding box center [1068, 101] width 93 height 21
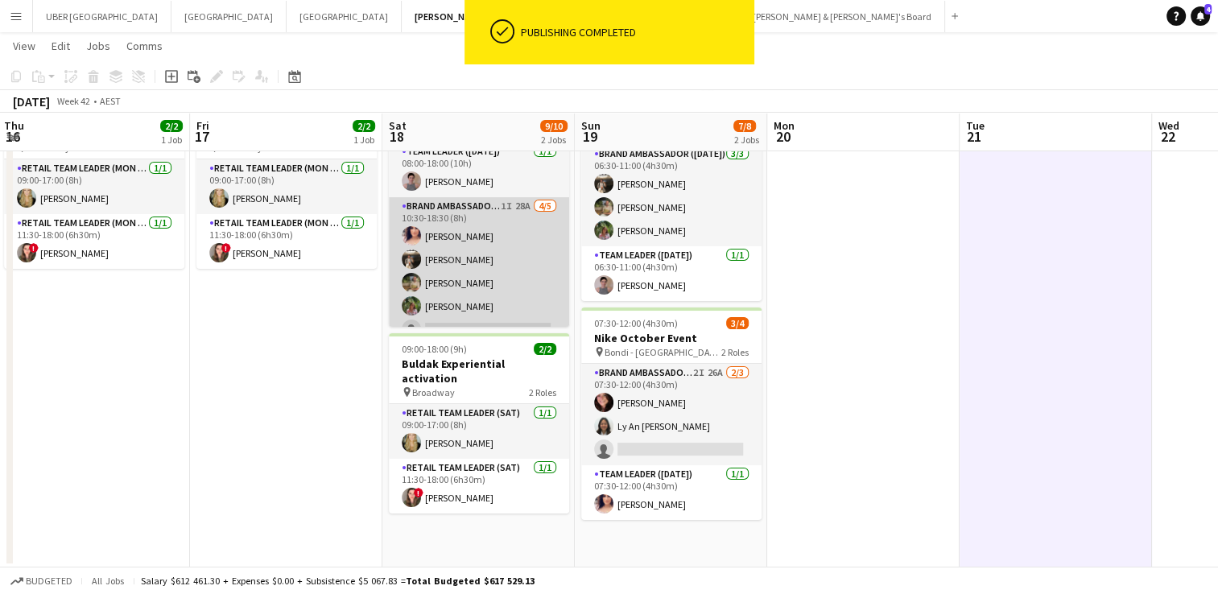
scroll to position [98, 0]
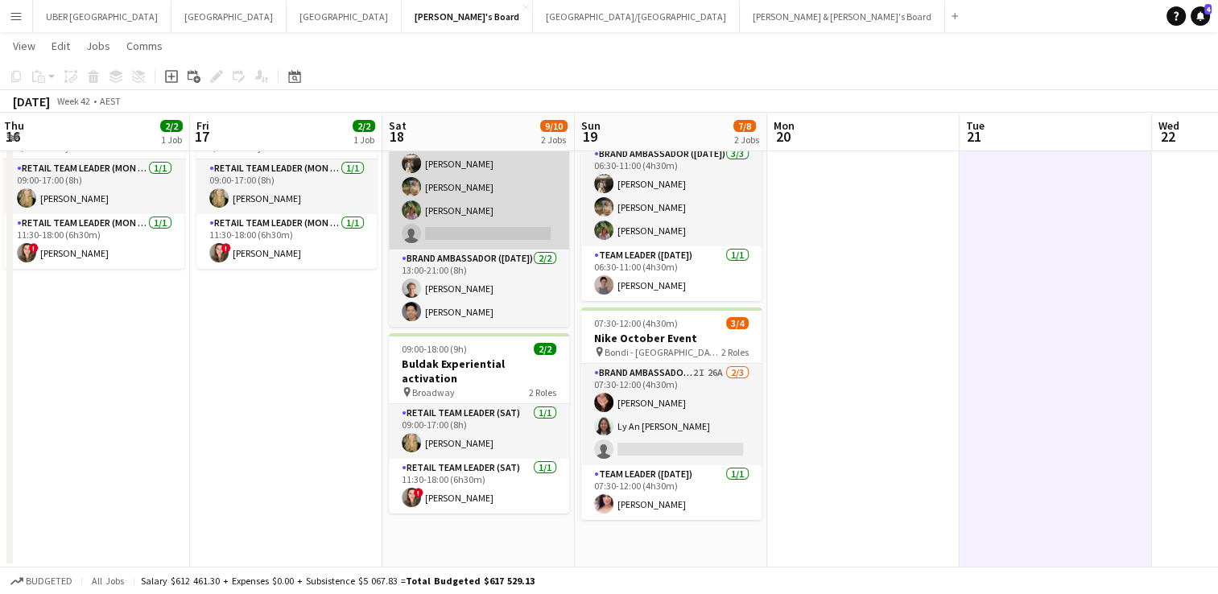
click at [443, 234] on app-card-role "Brand Ambassador ([DATE]) 1I 28A [DATE] 10:30-18:30 (8h) [PERSON_NAME] [PERSON_…" at bounding box center [479, 175] width 180 height 148
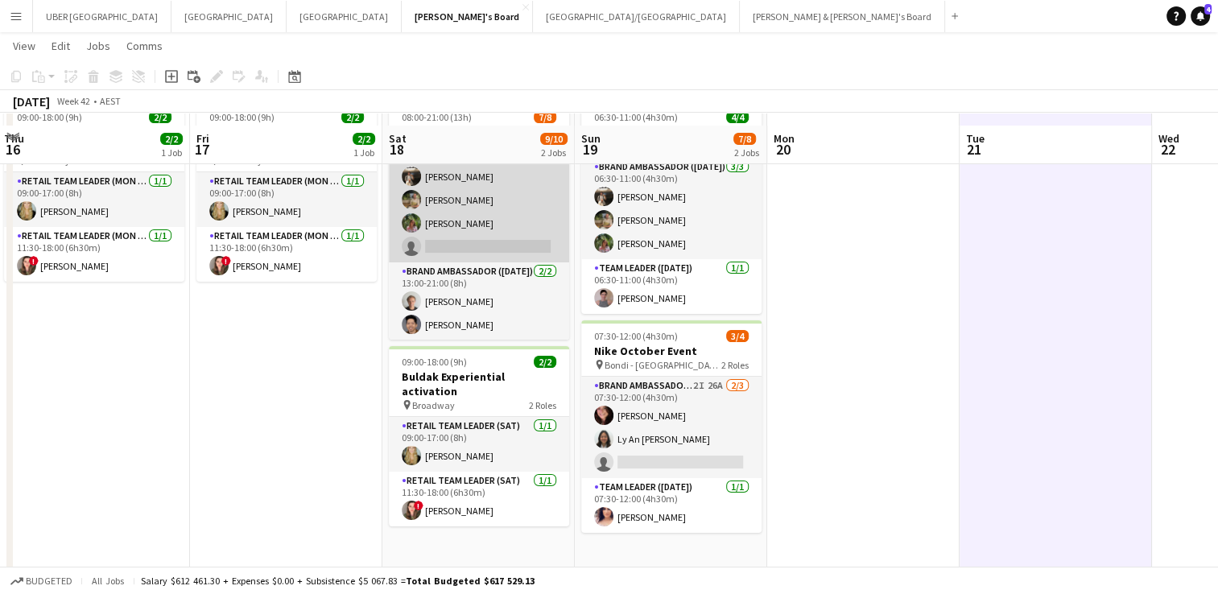
scroll to position [100, 0]
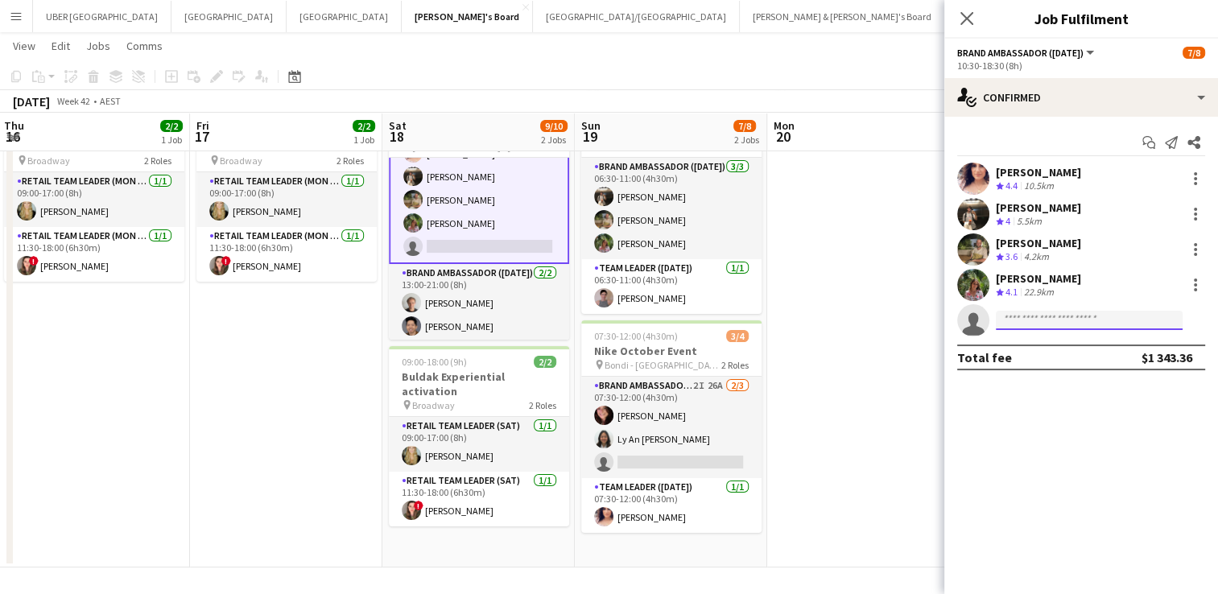
click at [1032, 314] on input at bounding box center [1089, 320] width 187 height 19
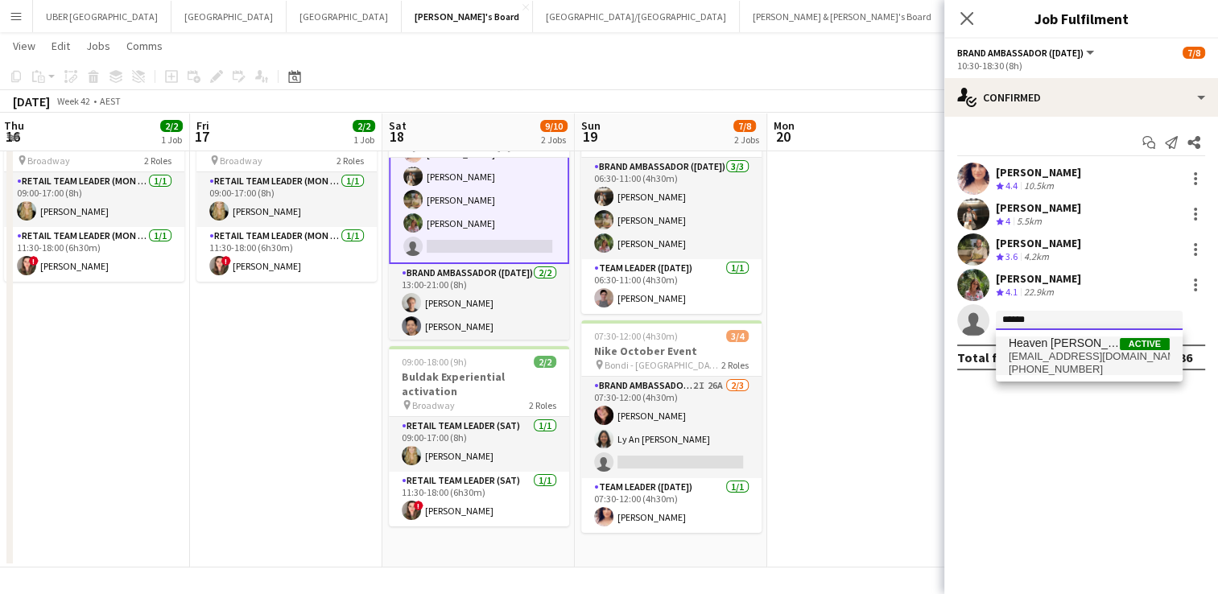
type input "******"
click at [1019, 360] on span "[EMAIL_ADDRESS][DOMAIN_NAME]" at bounding box center [1089, 356] width 161 height 13
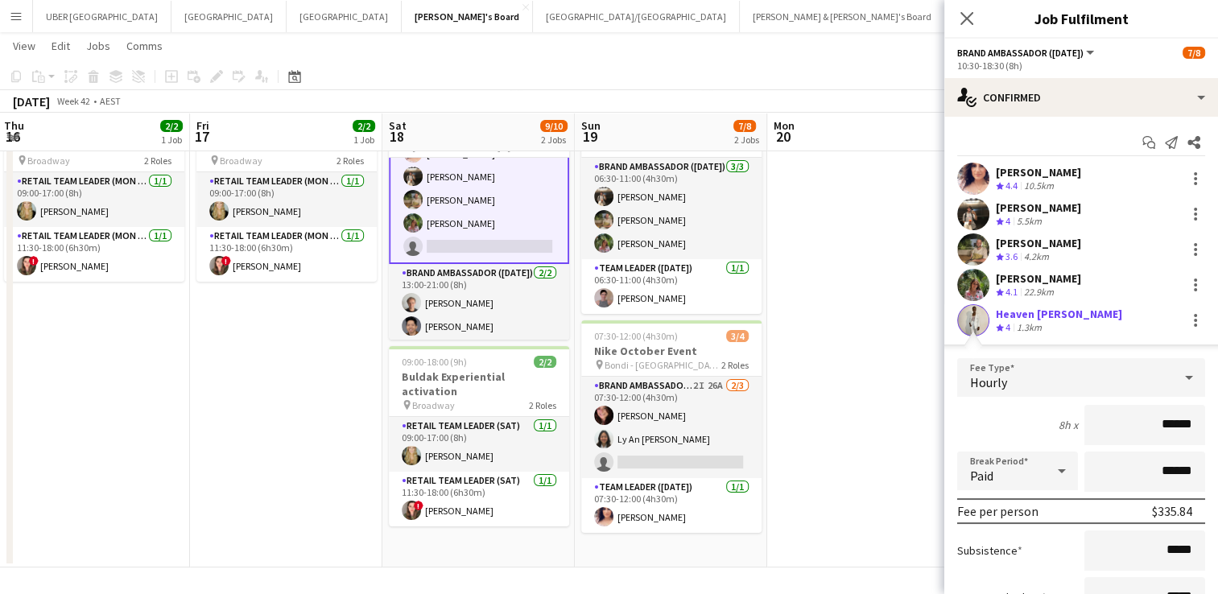
scroll to position [151, 0]
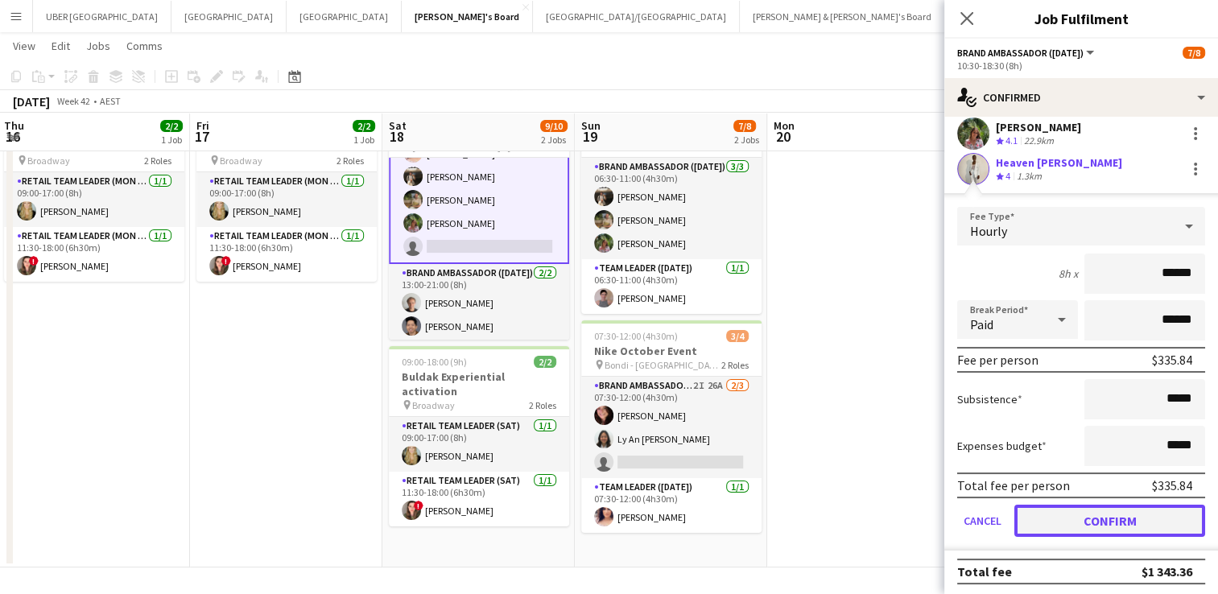
click at [1059, 517] on button "Confirm" at bounding box center [1110, 521] width 191 height 32
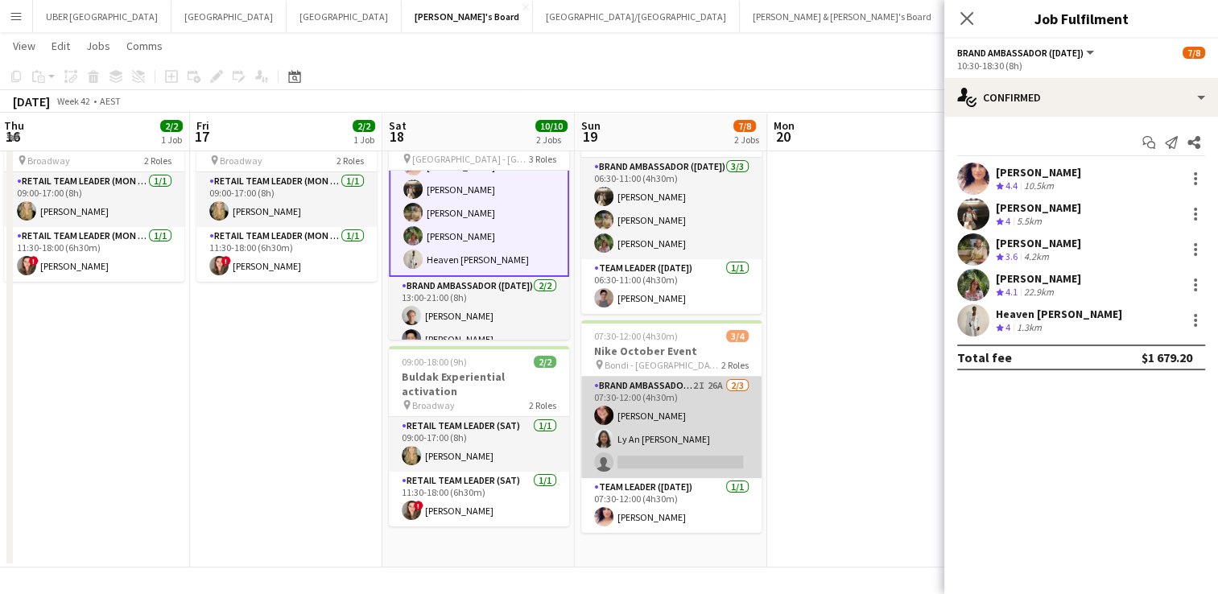
click at [662, 461] on app-card-role "Brand Ambassador ([DATE]) 2I 26A [DATE] 07:30-12:00 (4h30m) [PERSON_NAME] Ly An…" at bounding box center [671, 427] width 180 height 101
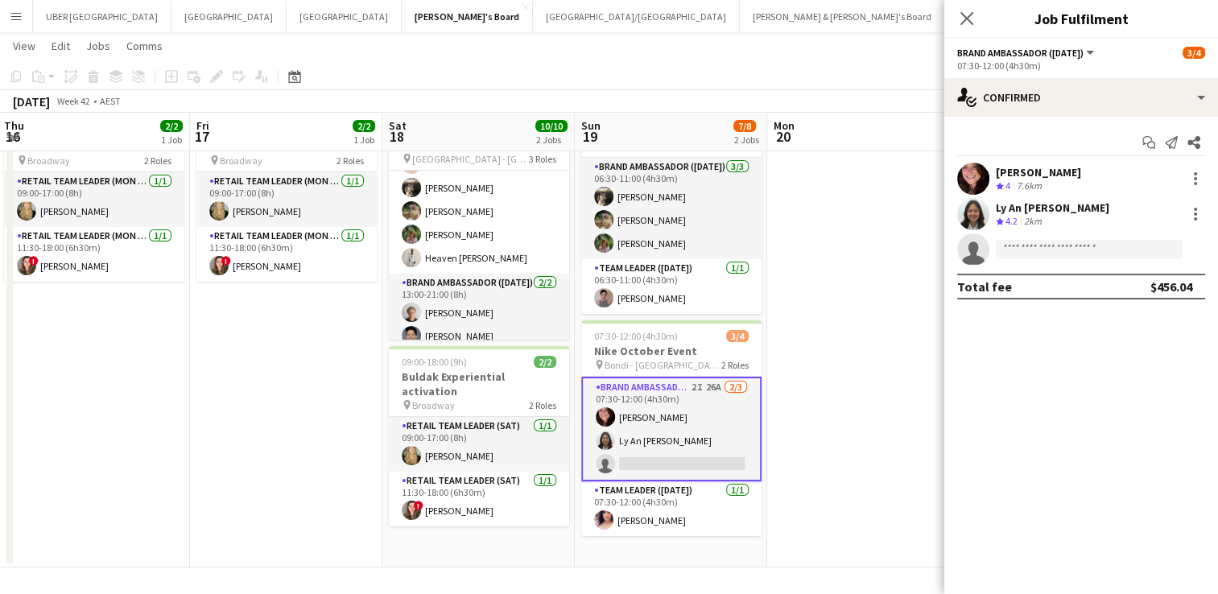
scroll to position [98, 0]
click at [1104, 250] on input at bounding box center [1089, 249] width 187 height 19
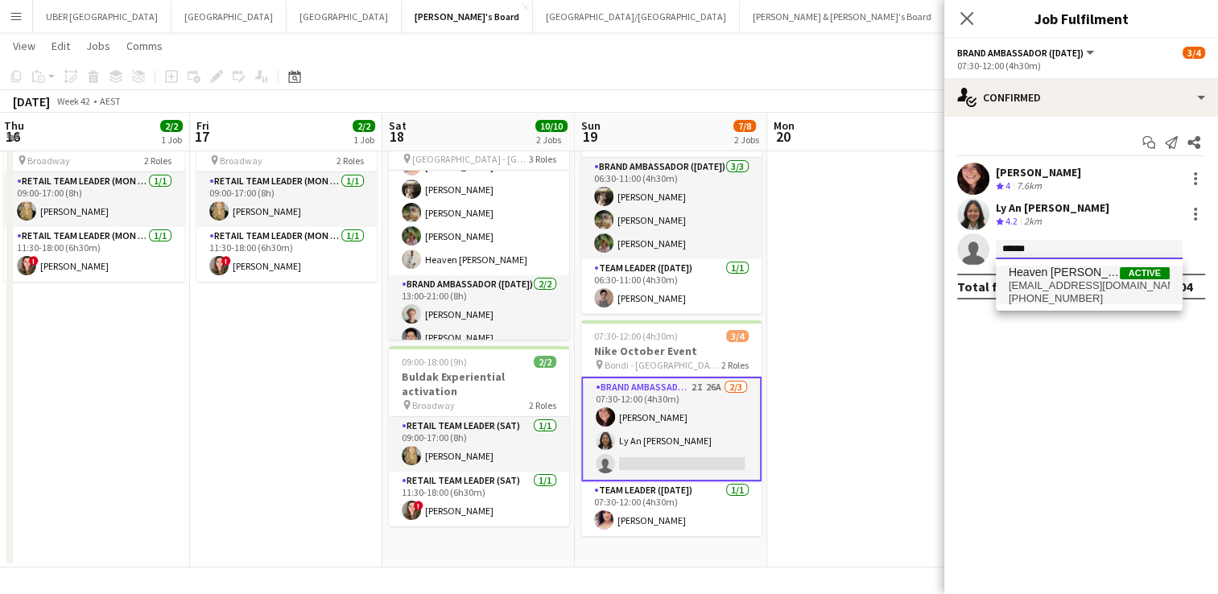
type input "******"
click at [1093, 273] on span "Heaven [PERSON_NAME]" at bounding box center [1064, 273] width 111 height 14
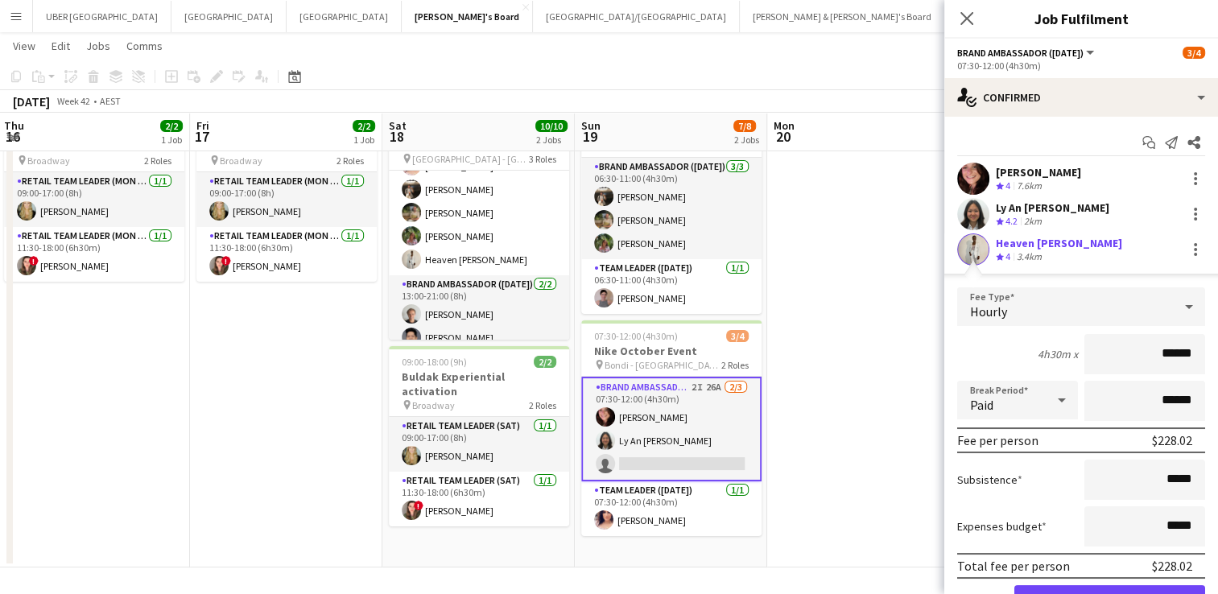
scroll to position [81, 0]
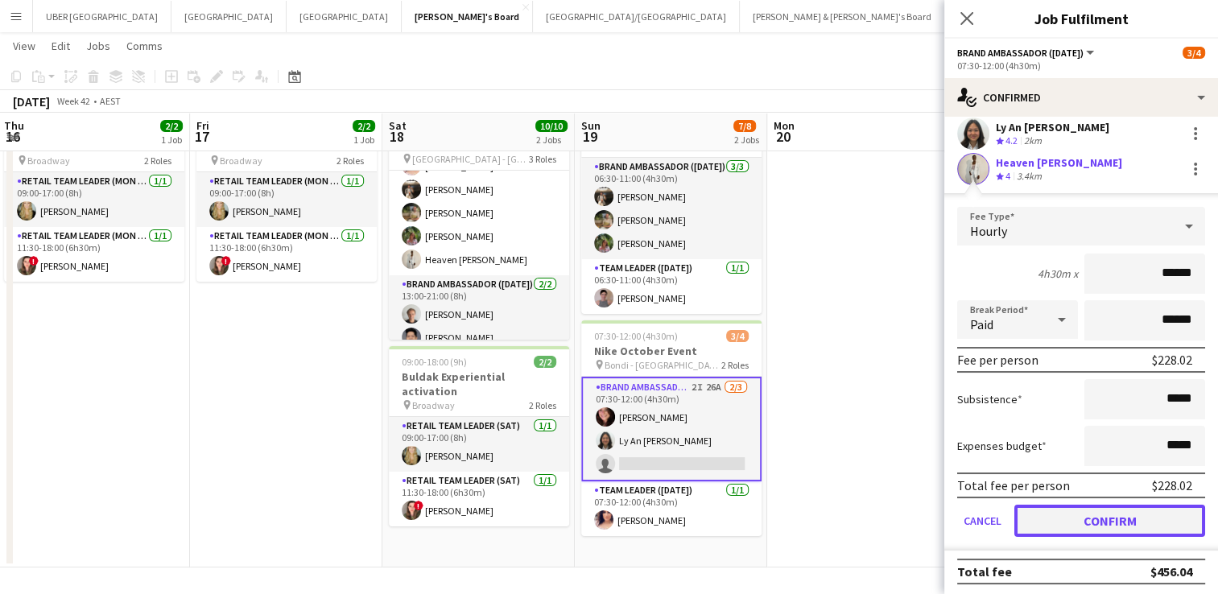
click at [1059, 507] on button "Confirm" at bounding box center [1110, 521] width 191 height 32
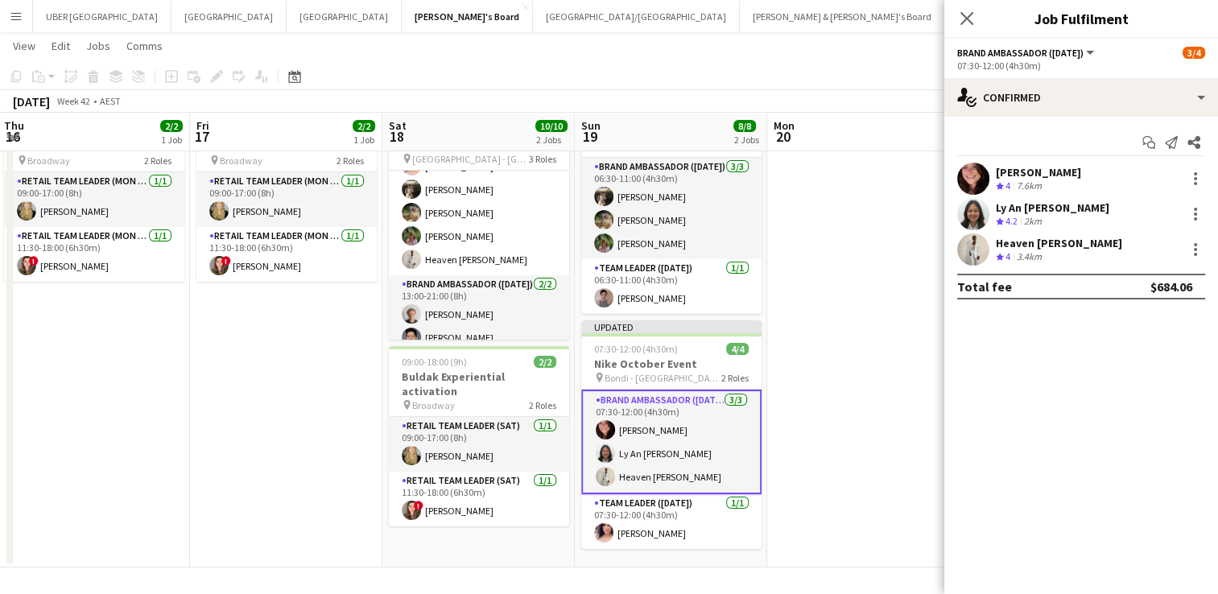
scroll to position [0, 0]
click at [966, 9] on app-icon "Close pop-in" at bounding box center [967, 18] width 23 height 23
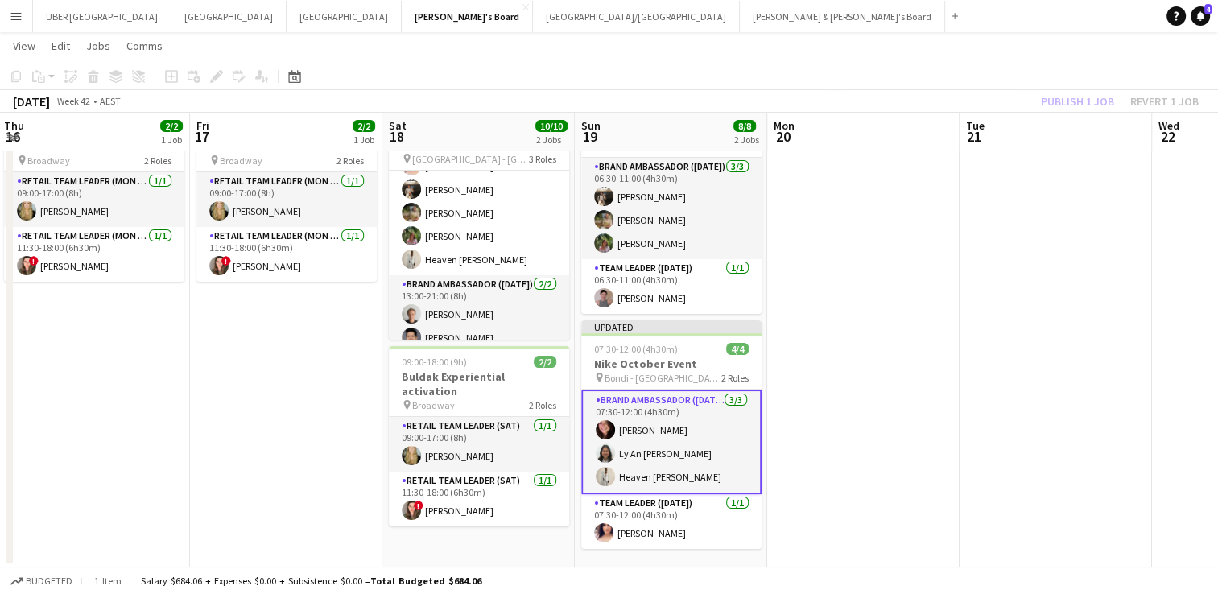
click at [937, 260] on app-date-cell at bounding box center [863, 331] width 192 height 473
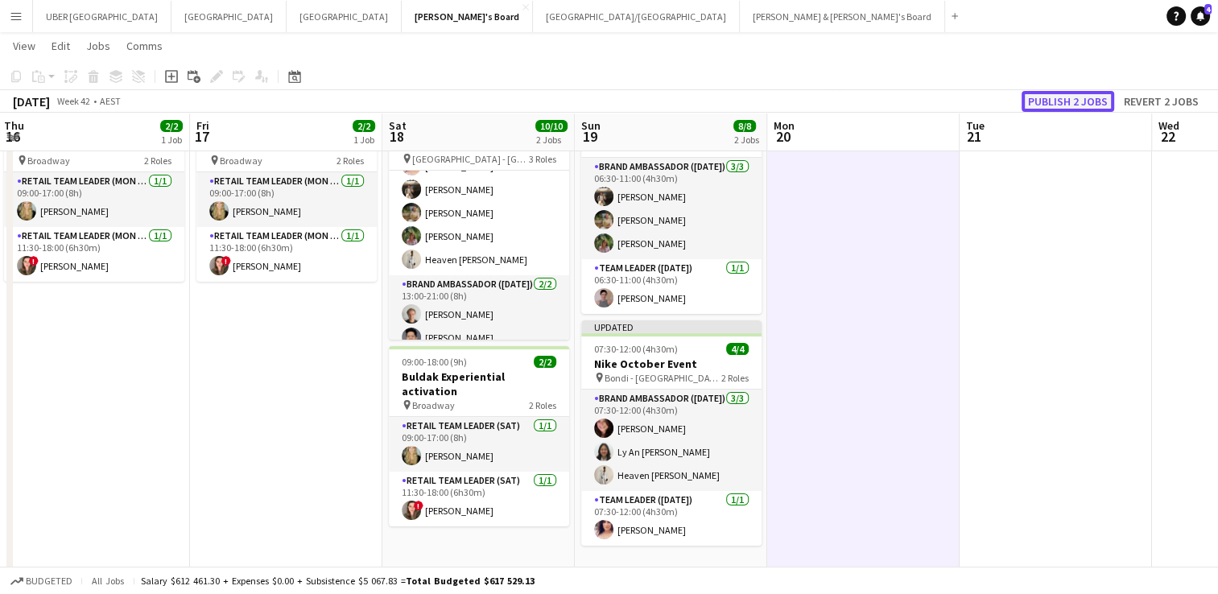
click at [1070, 99] on button "Publish 2 jobs" at bounding box center [1068, 101] width 93 height 21
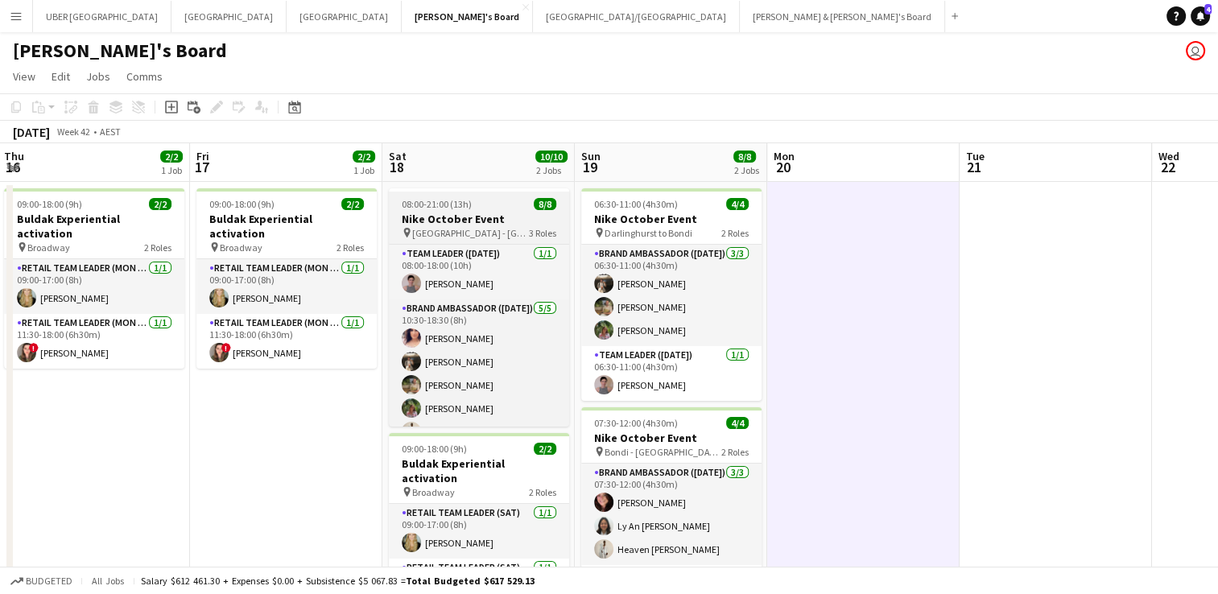
click at [495, 197] on app-job-card "08:00-21:00 (13h) 8/8 Nike October Event pin Darlinghurst - Sydney 3 Roles Team…" at bounding box center [479, 307] width 180 height 238
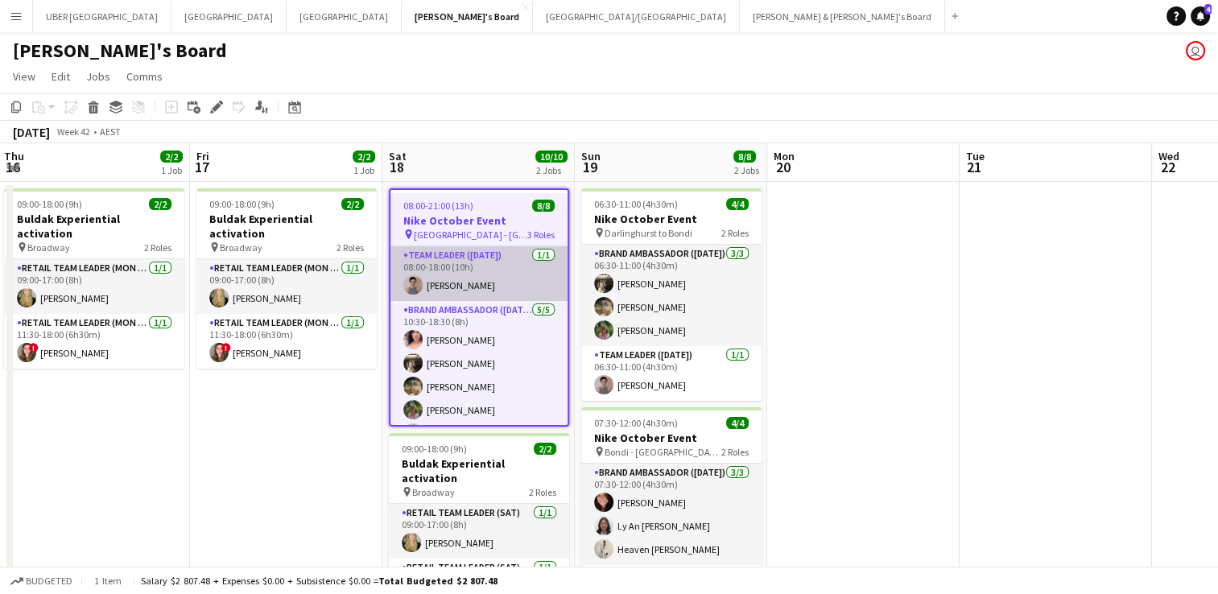
click at [511, 287] on app-card-role "Team Leader ([DATE]) [DATE] 08:00-18:00 (10h) [PERSON_NAME]" at bounding box center [479, 273] width 177 height 55
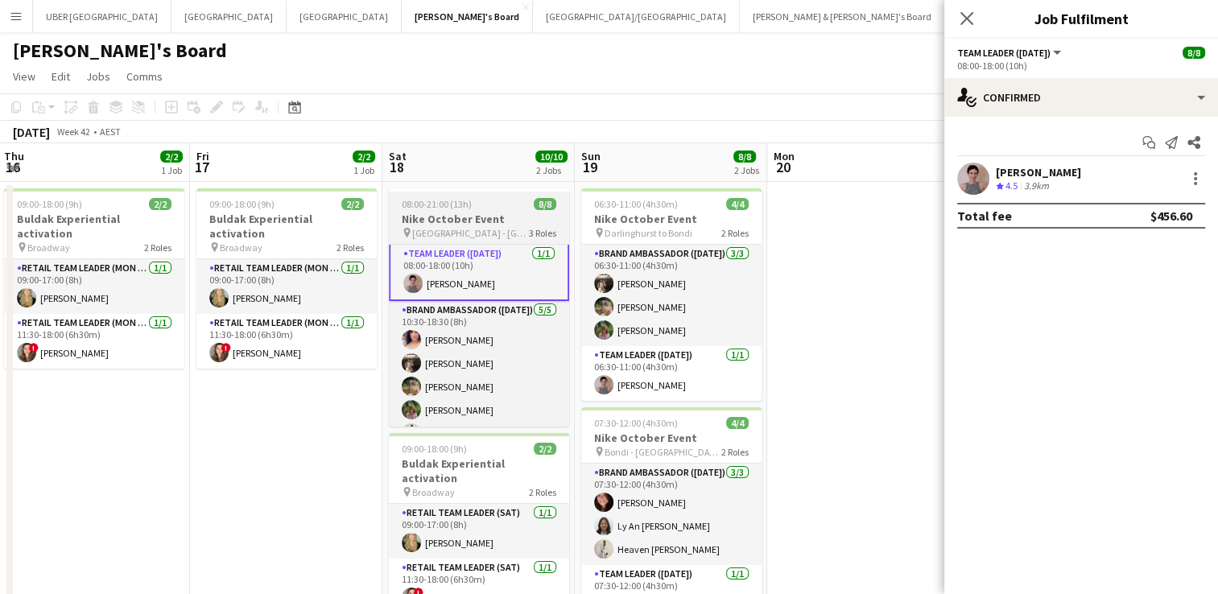
click at [509, 233] on div "pin [GEOGRAPHIC_DATA] - [GEOGRAPHIC_DATA] 3 Roles" at bounding box center [479, 232] width 180 height 13
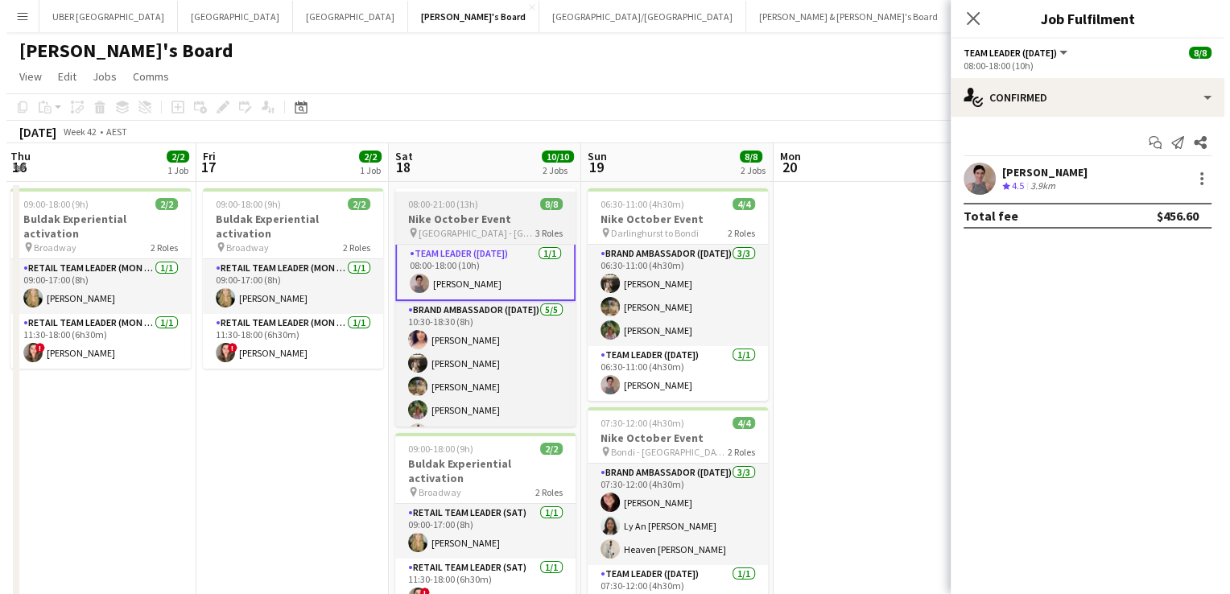
scroll to position [0, 0]
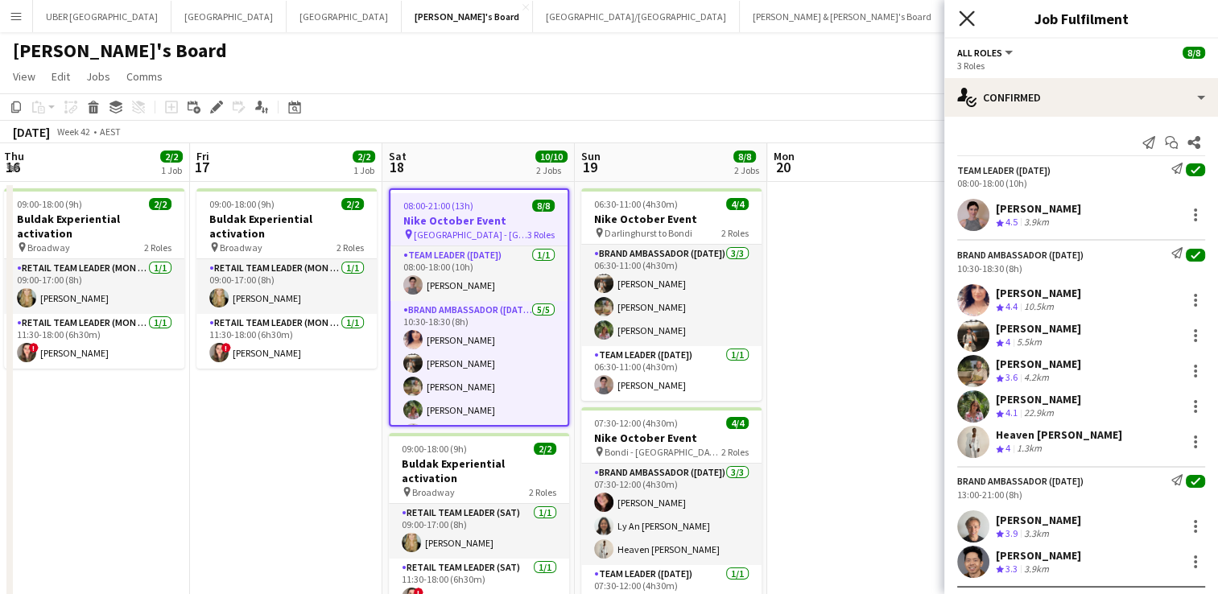
click at [960, 18] on icon "Close pop-in" at bounding box center [966, 17] width 15 height 15
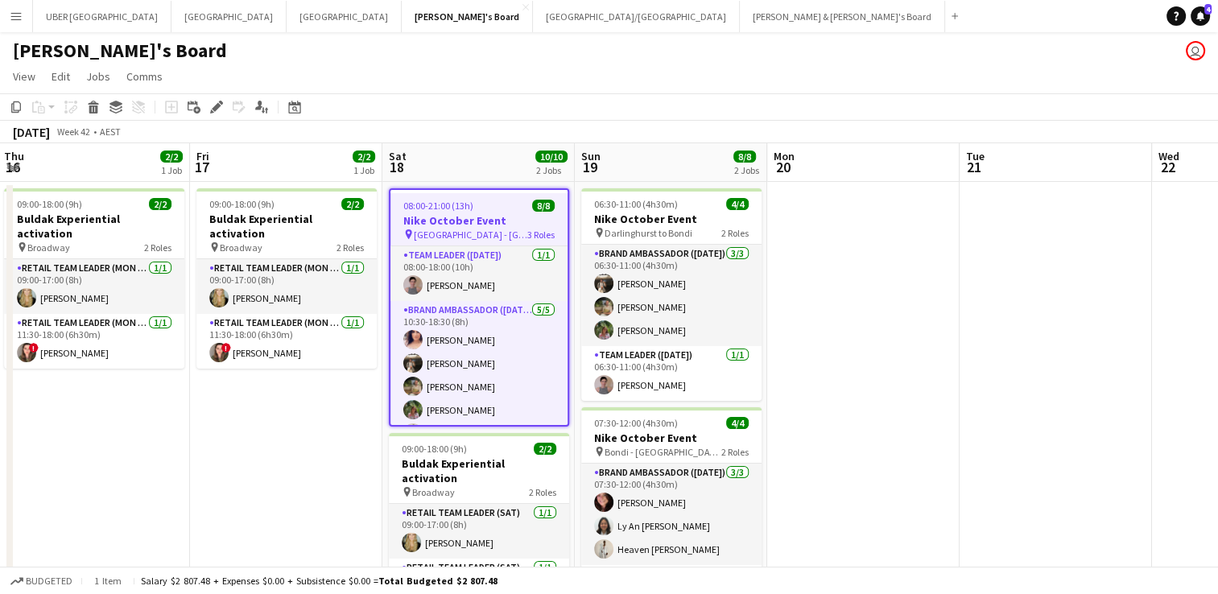
click at [6, 15] on button "Menu" at bounding box center [16, 16] width 32 height 32
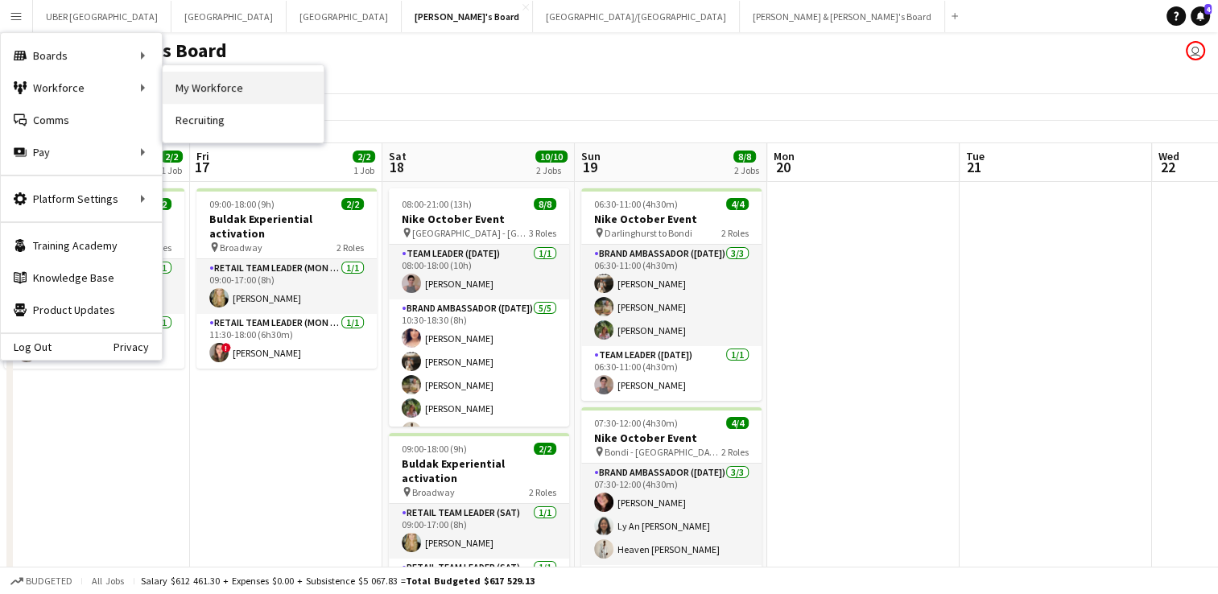
click at [209, 95] on link "My Workforce" at bounding box center [243, 88] width 161 height 32
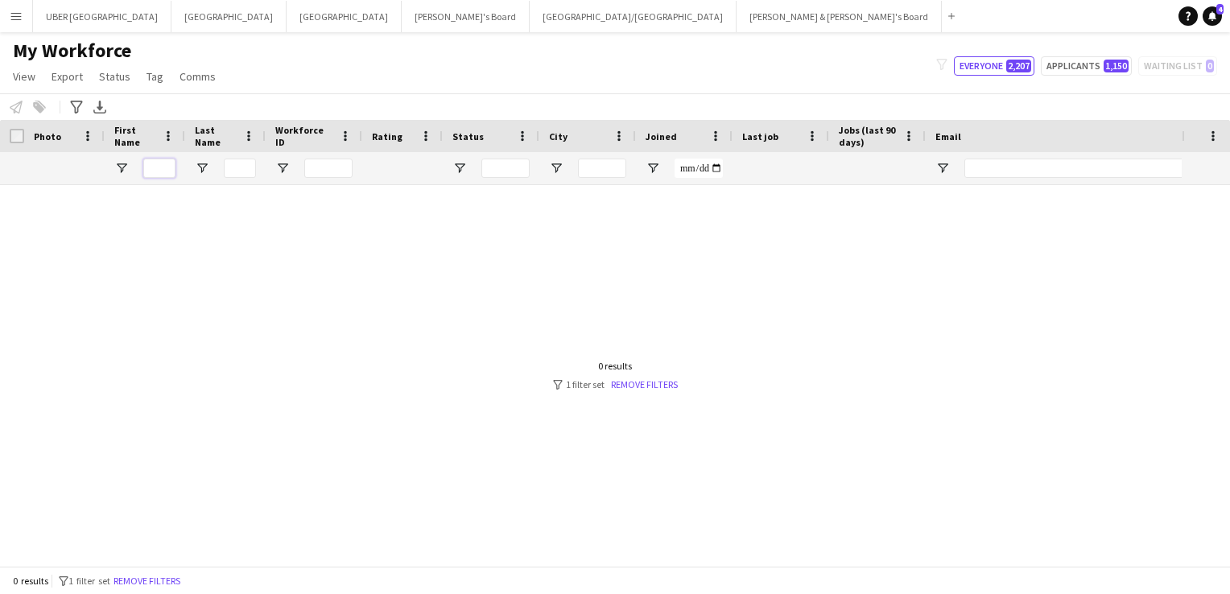
click at [162, 169] on input "First Name Filter Input" at bounding box center [159, 168] width 32 height 19
type input "*****"
click at [630, 393] on div at bounding box center [591, 369] width 1182 height 369
click at [637, 378] on link "Remove filters" at bounding box center [646, 384] width 67 height 12
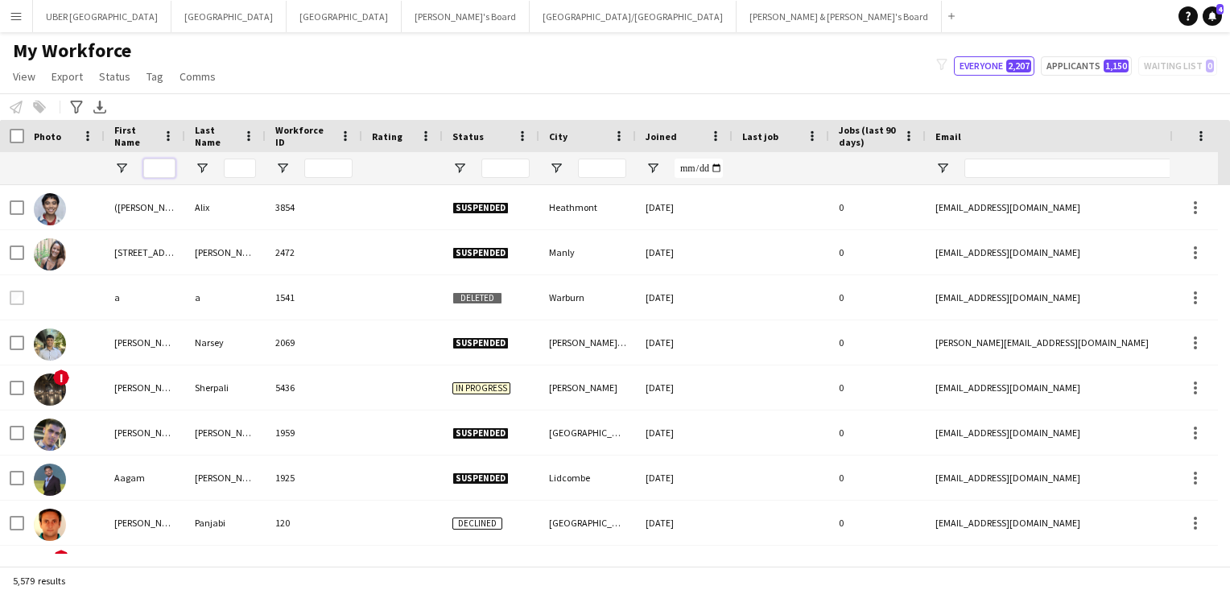
click at [161, 159] on input "First Name Filter Input" at bounding box center [159, 168] width 32 height 19
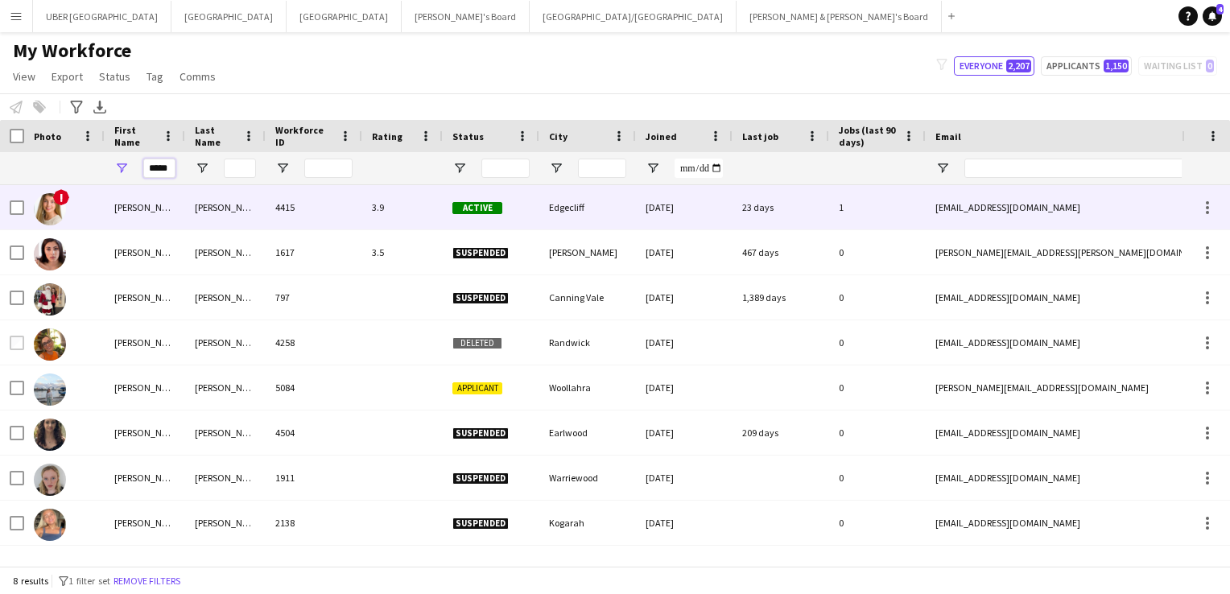
type input "*****"
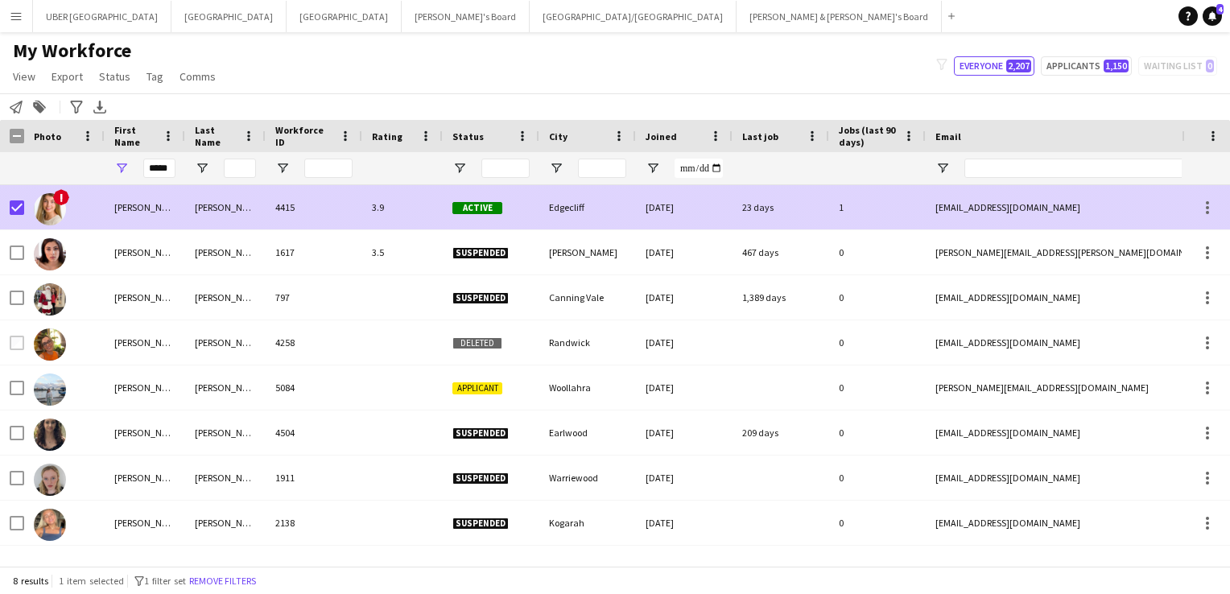
click at [130, 216] on div "[PERSON_NAME]" at bounding box center [145, 207] width 81 height 44
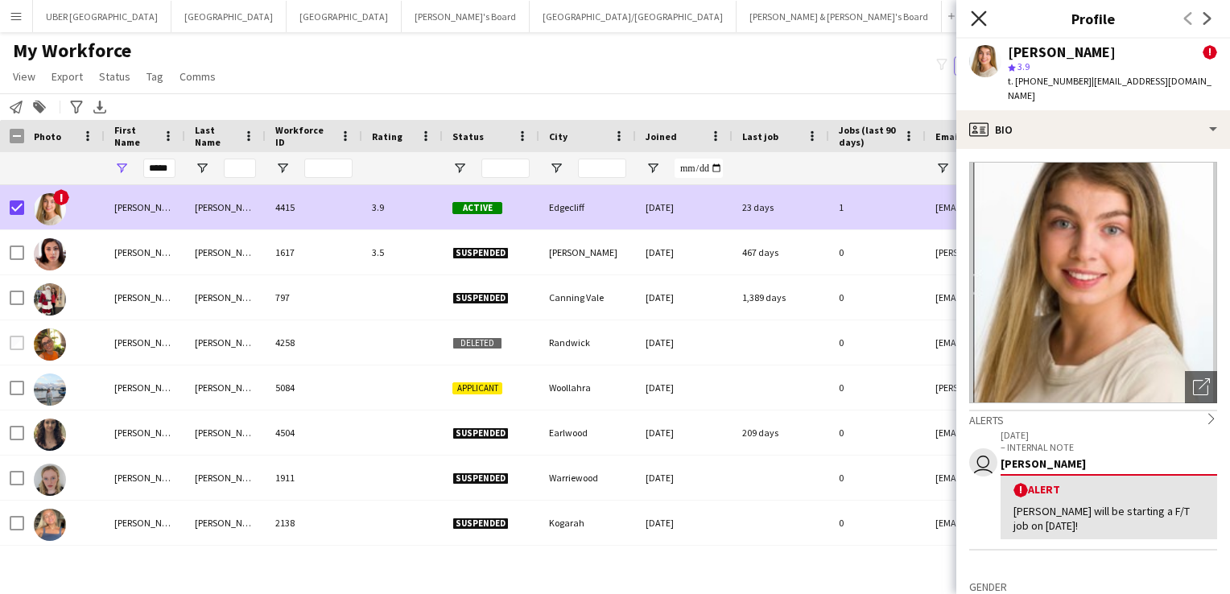
click at [978, 14] on icon "Close pop-in" at bounding box center [978, 17] width 15 height 15
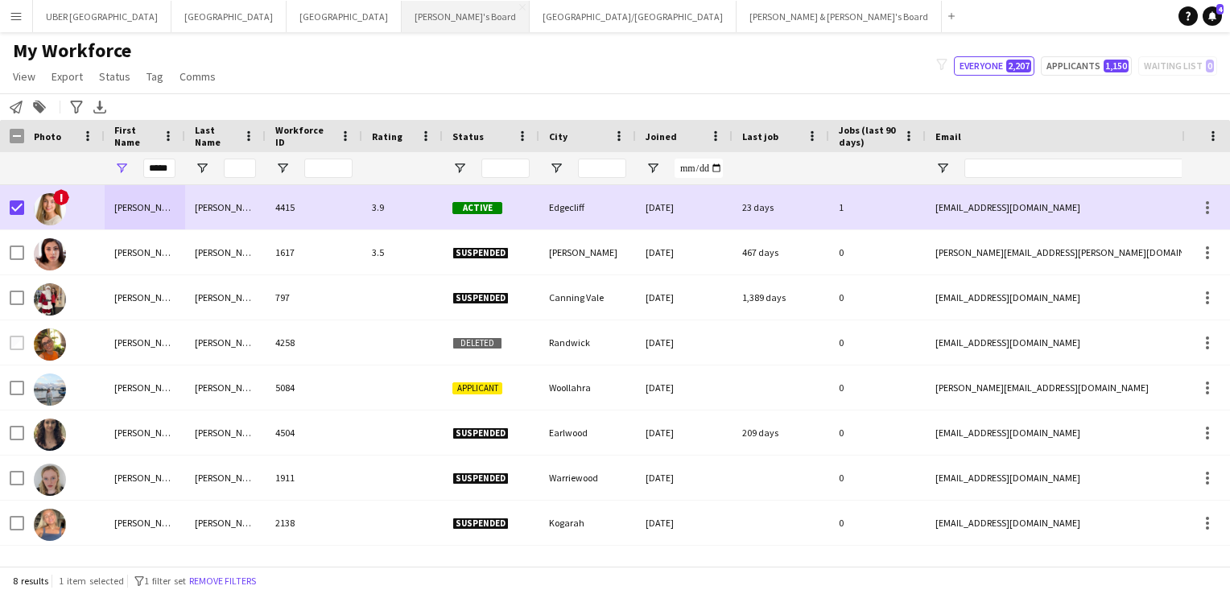
click at [402, 15] on button "Tennille's Board Close" at bounding box center [466, 16] width 128 height 31
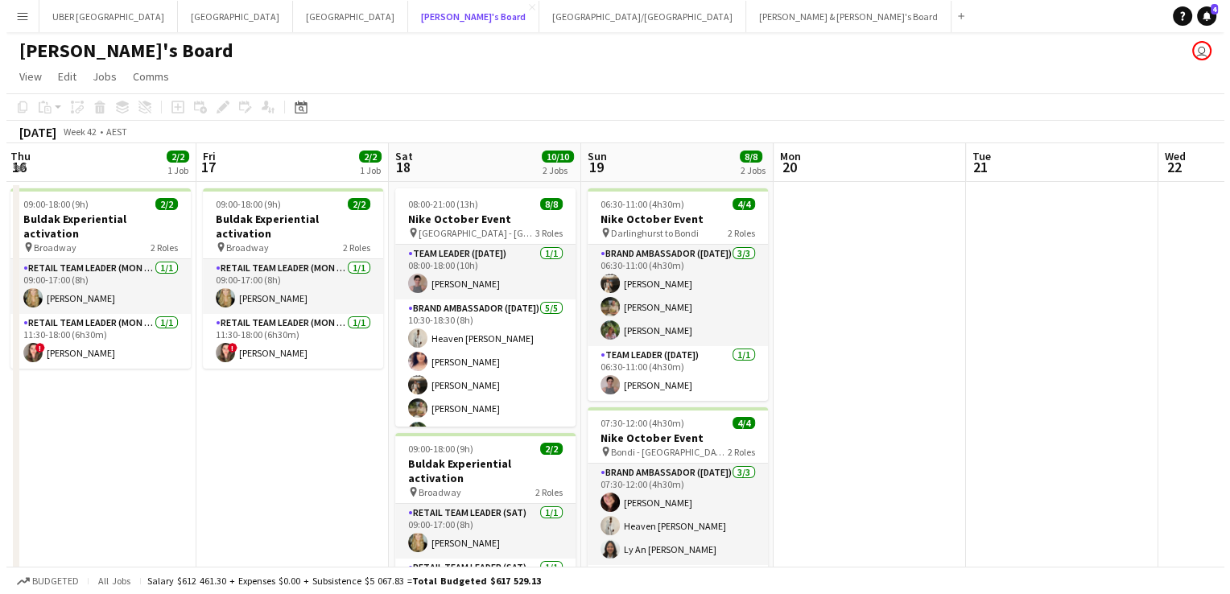
scroll to position [0, 387]
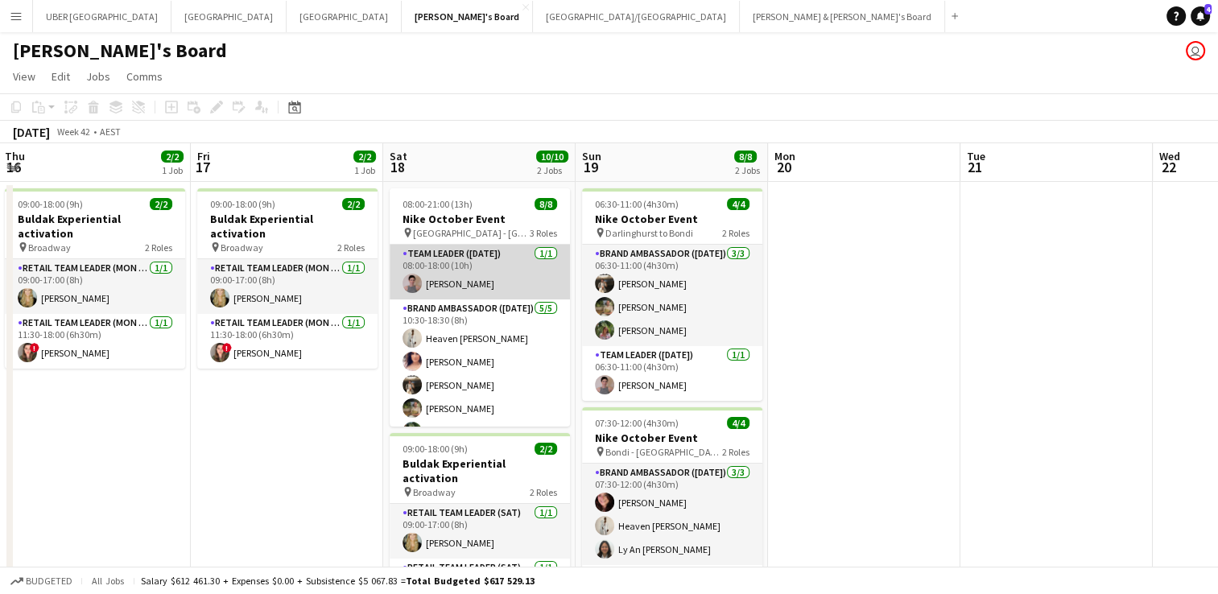
click at [488, 256] on app-card-role "Team Leader ([DATE]) [DATE] 08:00-18:00 (10h) [PERSON_NAME]" at bounding box center [480, 272] width 180 height 55
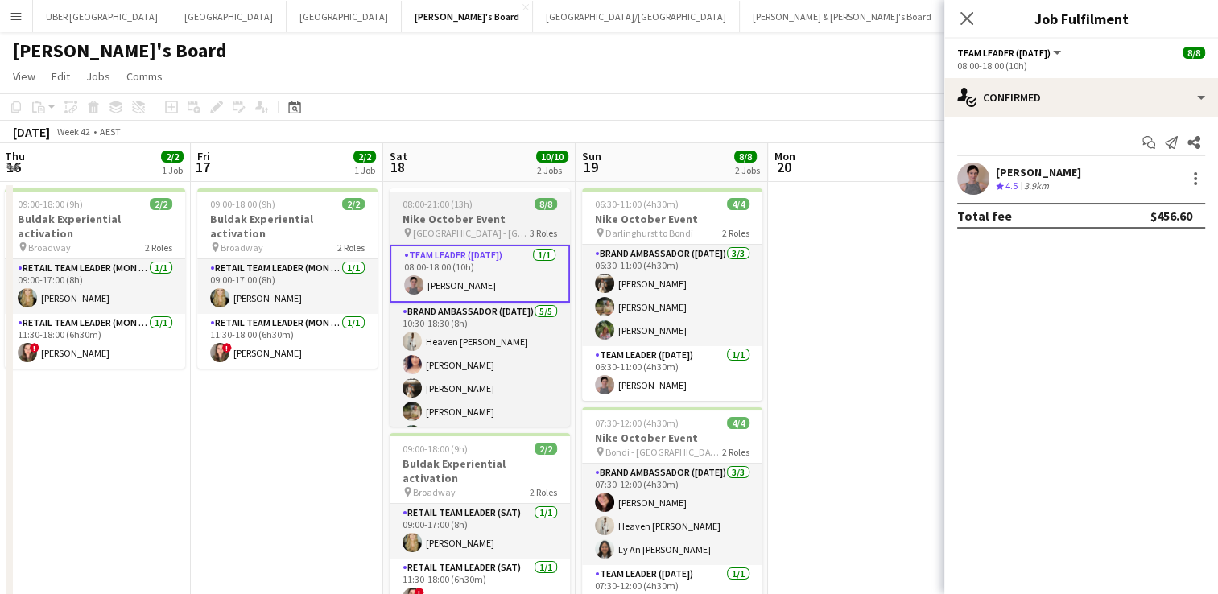
click at [492, 227] on span "[GEOGRAPHIC_DATA] - [GEOGRAPHIC_DATA]" at bounding box center [471, 233] width 117 height 12
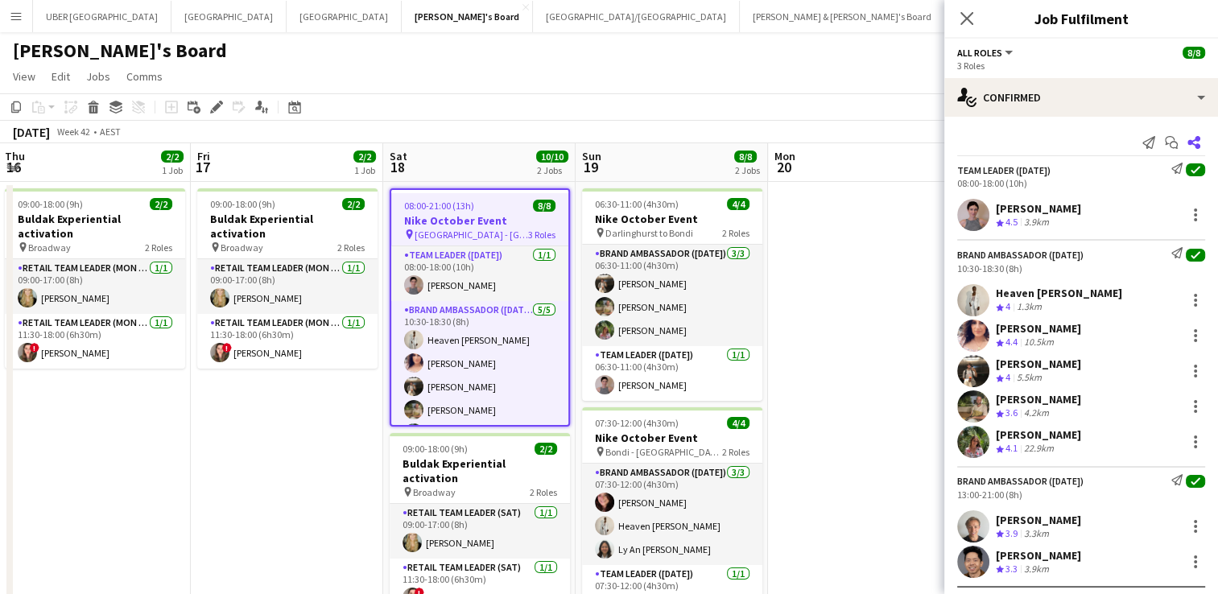
click at [1188, 138] on icon "Share" at bounding box center [1194, 142] width 13 height 13
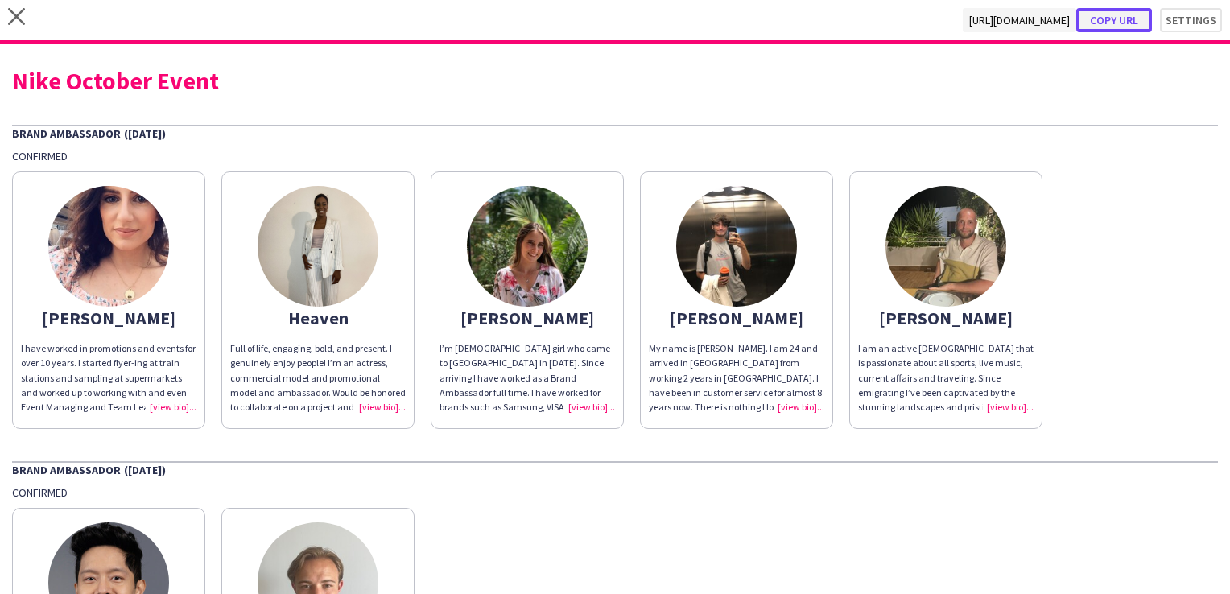
click at [1114, 21] on button "Copy url" at bounding box center [1115, 20] width 76 height 24
click at [18, 7] on div "close [URL][DOMAIN_NAME] Copy url Settings" at bounding box center [615, 22] width 1230 height 44
click at [18, 21] on icon "close" at bounding box center [16, 16] width 17 height 17
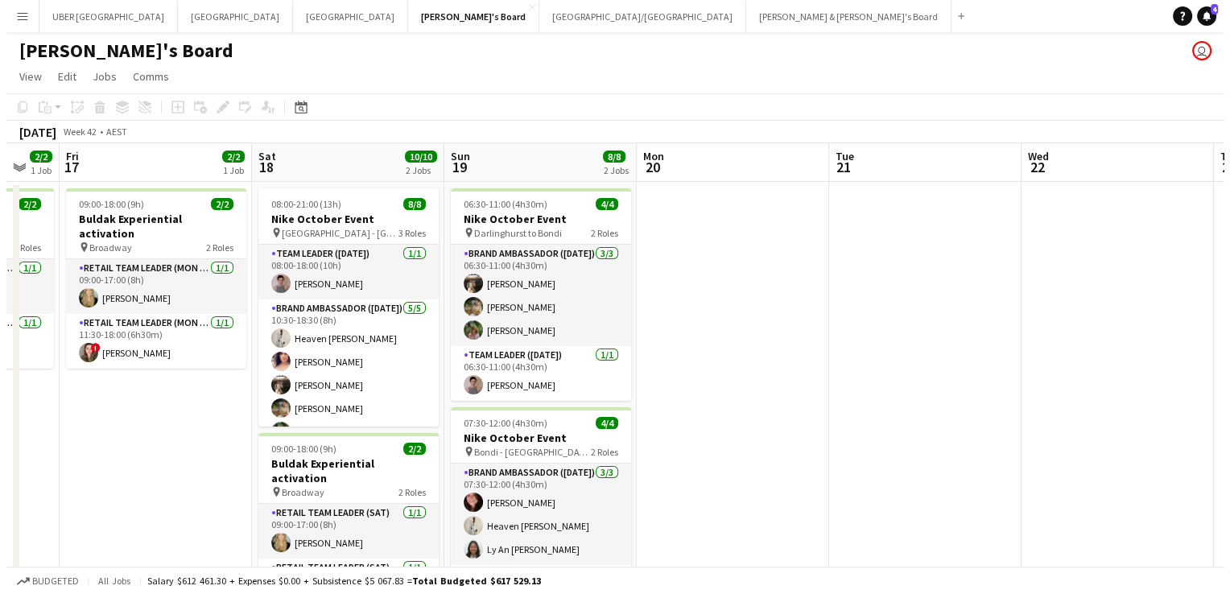
scroll to position [0, 331]
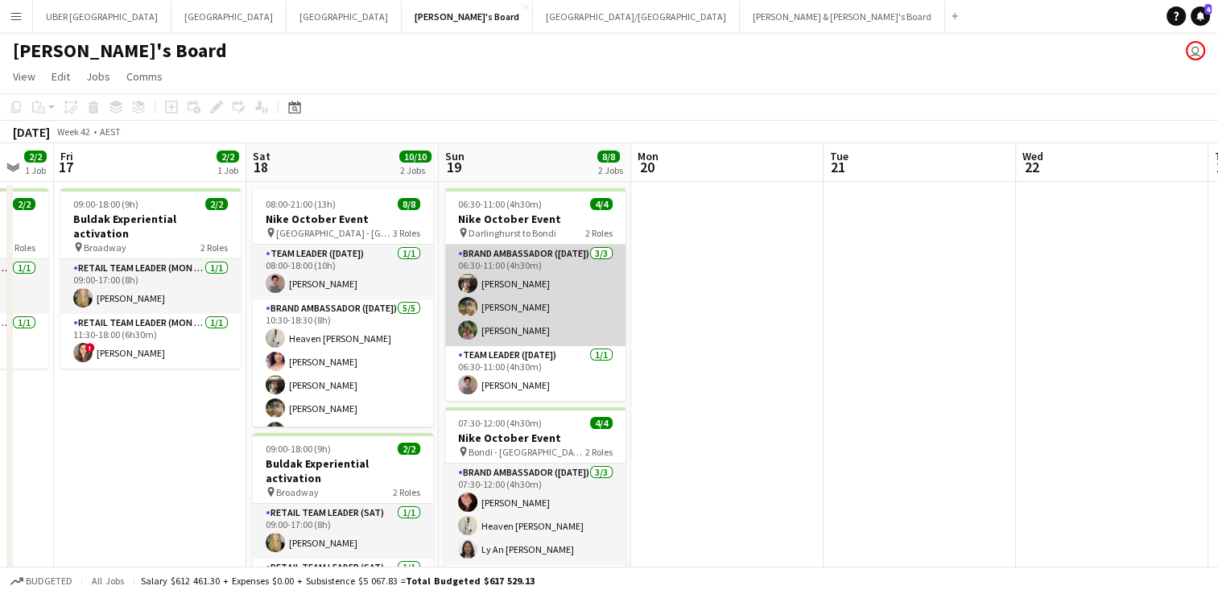
click at [548, 303] on app-card-role "Brand Ambassador ([DATE]) [DATE] 06:30-11:00 (4h30m) [PERSON_NAME] [PERSON_NAME…" at bounding box center [535, 295] width 180 height 101
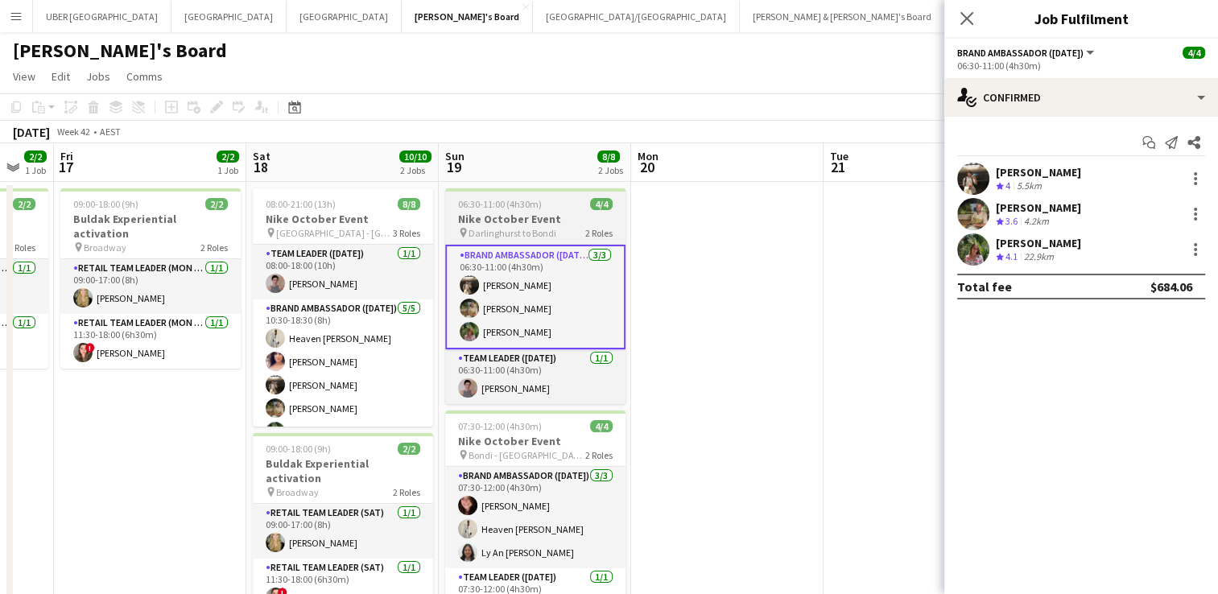
click at [569, 227] on div "pin Darlinghurst to Bondi 2 Roles" at bounding box center [535, 232] width 180 height 13
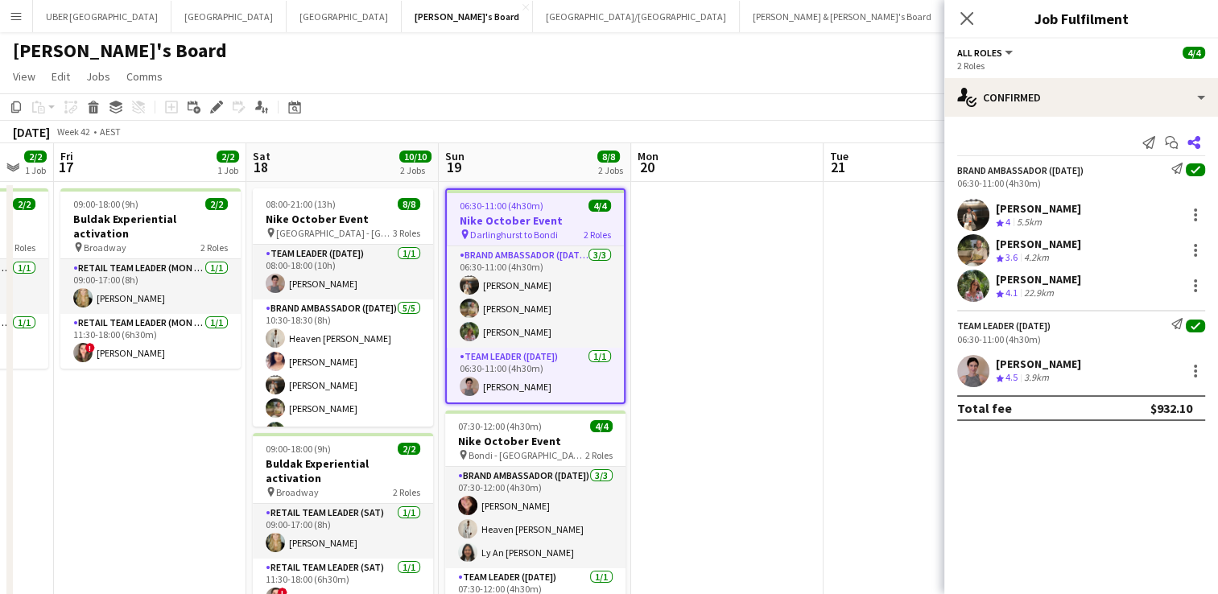
click at [1193, 142] on icon "Share" at bounding box center [1194, 142] width 13 height 13
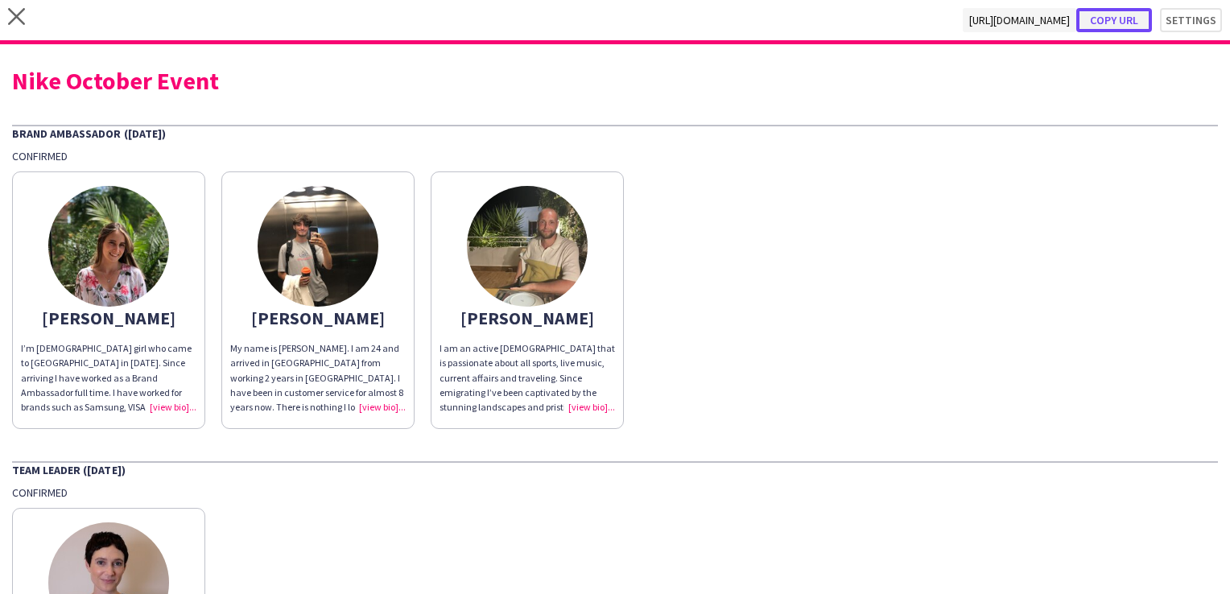
click at [1110, 19] on button "Copy url" at bounding box center [1115, 20] width 76 height 24
type textarea "**********"
click at [17, 10] on icon "close" at bounding box center [16, 16] width 17 height 17
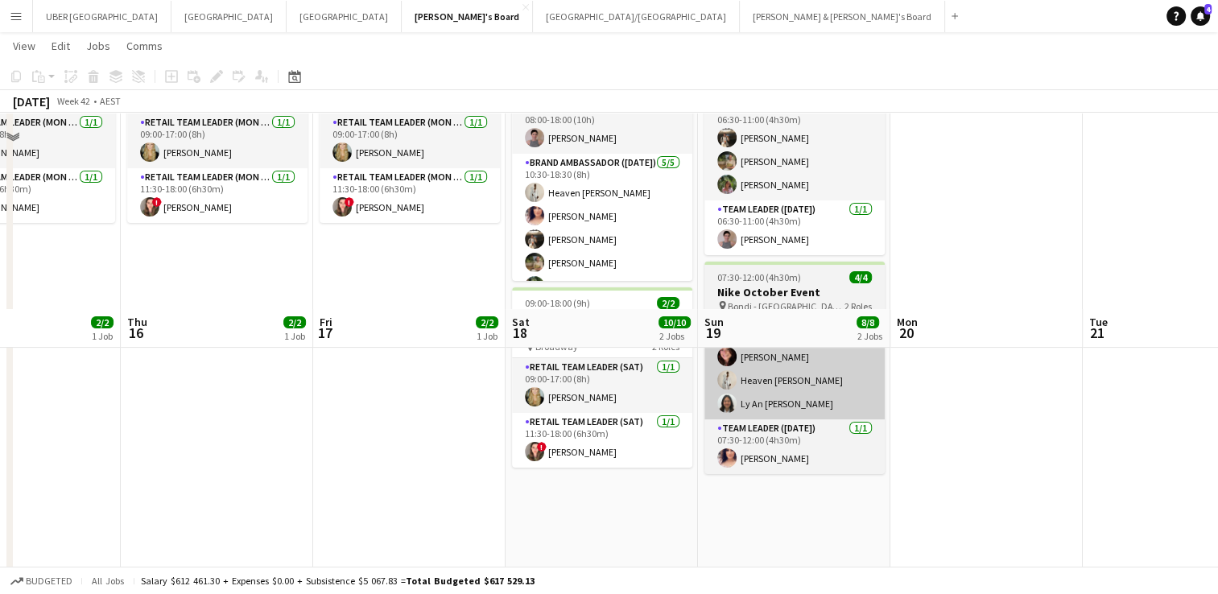
scroll to position [93, 0]
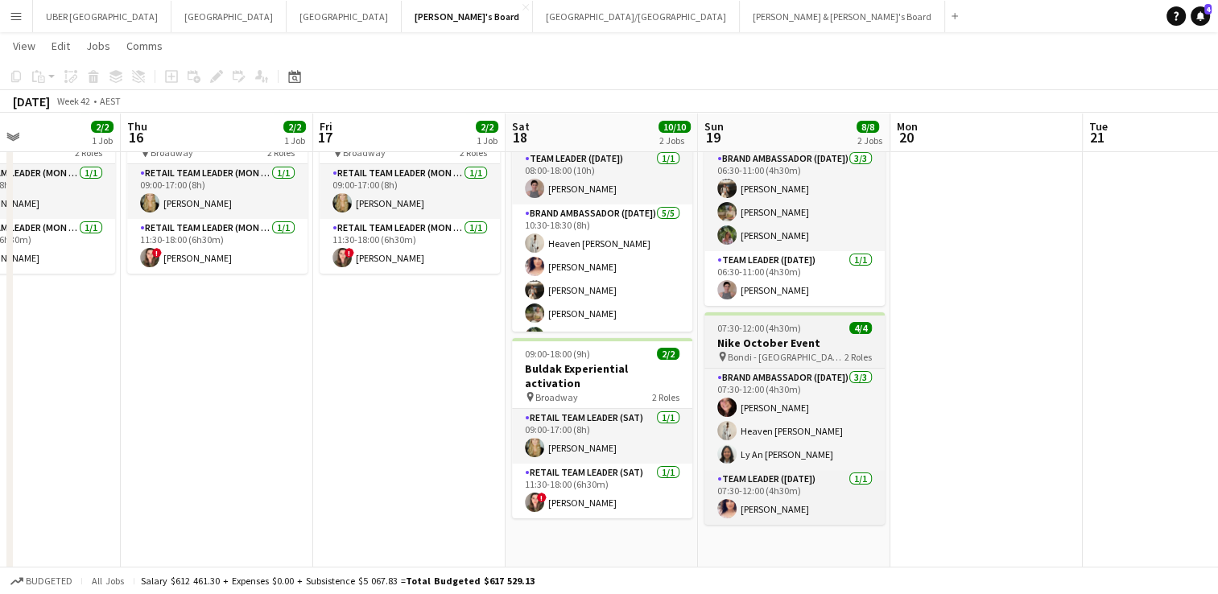
click at [828, 345] on h3 "Nike October Event" at bounding box center [795, 343] width 180 height 14
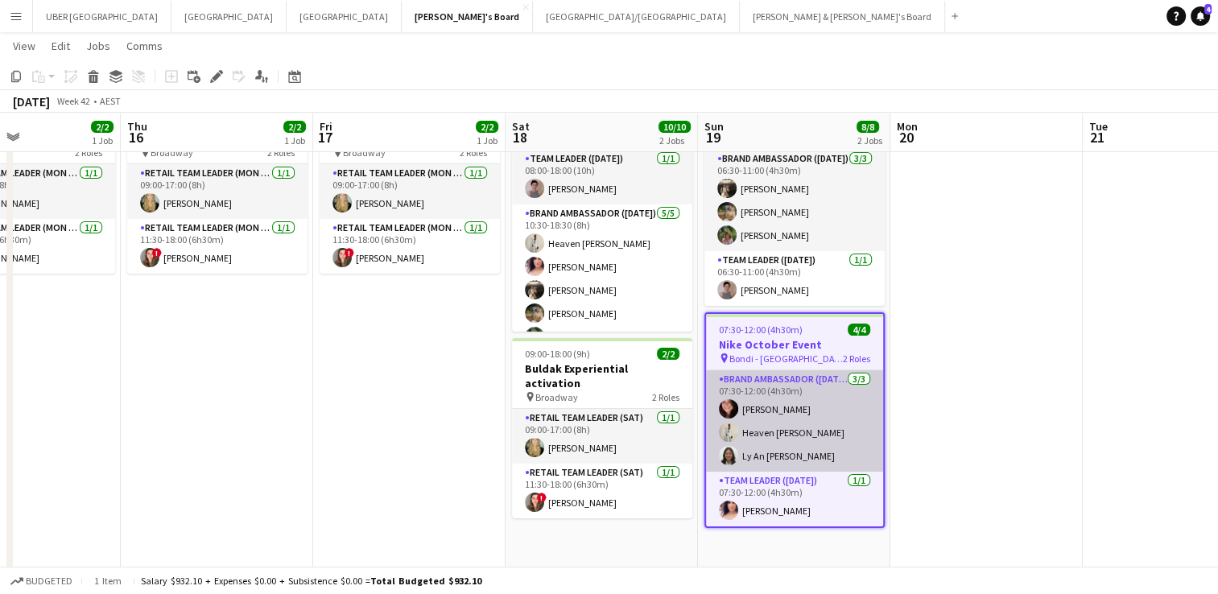
click at [812, 430] on app-card-role "Brand Ambassador ([DATE]) [DATE] 07:30-12:00 (4h30m) [PERSON_NAME] Heaven [PERS…" at bounding box center [794, 420] width 177 height 101
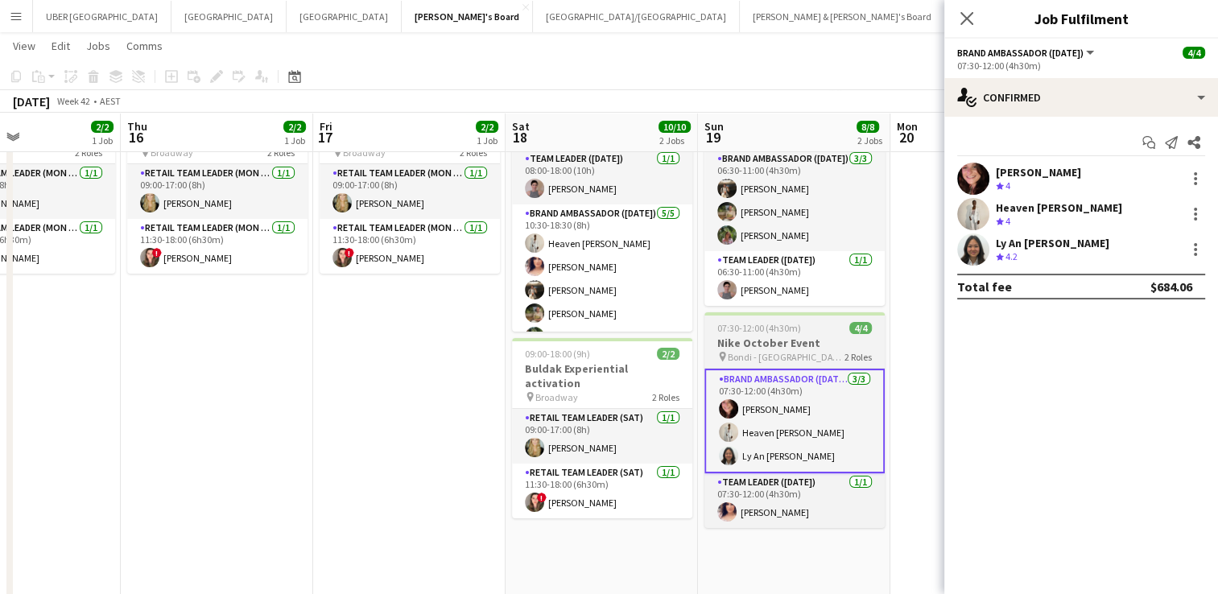
click at [825, 342] on h3 "Nike October Event" at bounding box center [795, 343] width 180 height 14
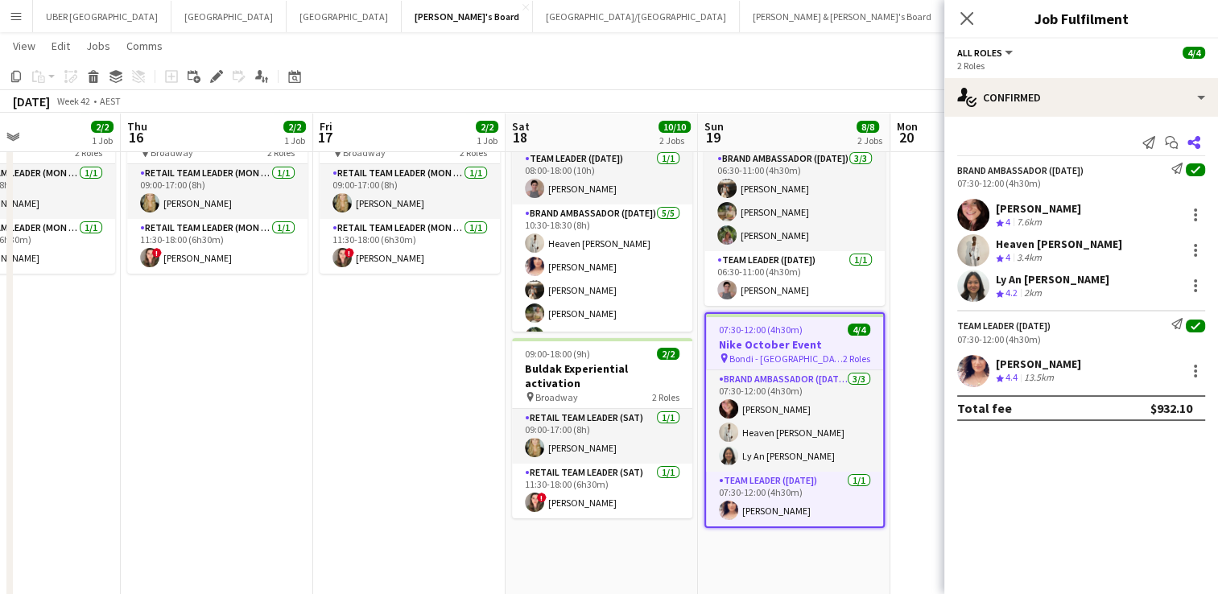
click at [1195, 140] on icon at bounding box center [1194, 142] width 13 height 13
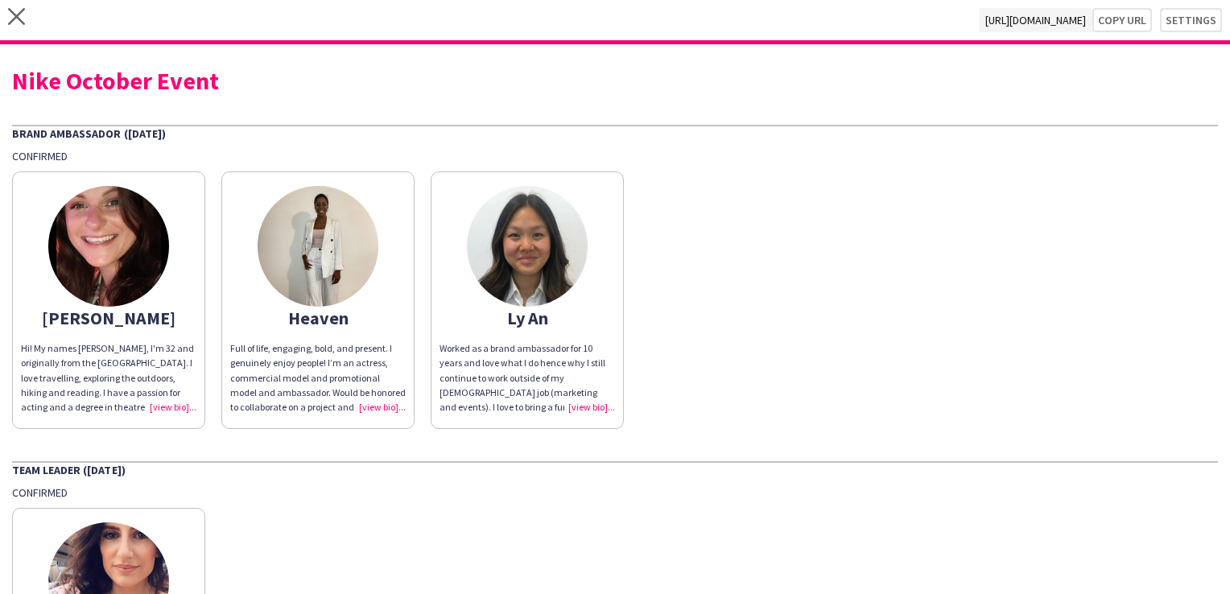
click at [20, 2] on div "close [URL][DOMAIN_NAME] Copy url Settings" at bounding box center [615, 22] width 1230 height 44
click at [17, 11] on icon "close" at bounding box center [16, 16] width 17 height 17
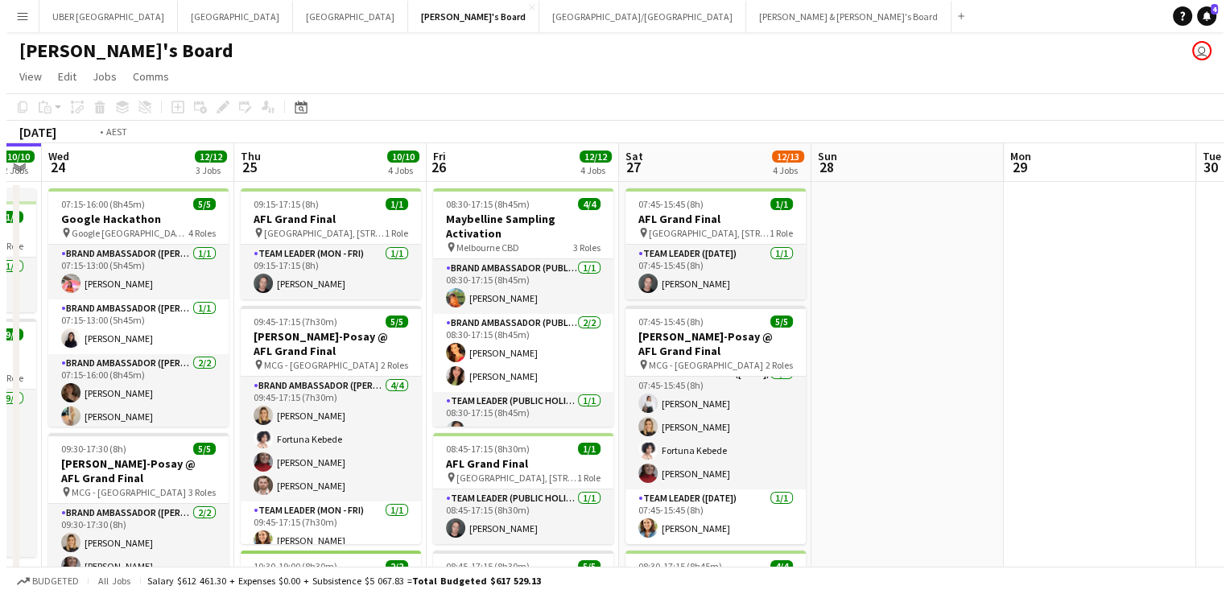
scroll to position [0, 368]
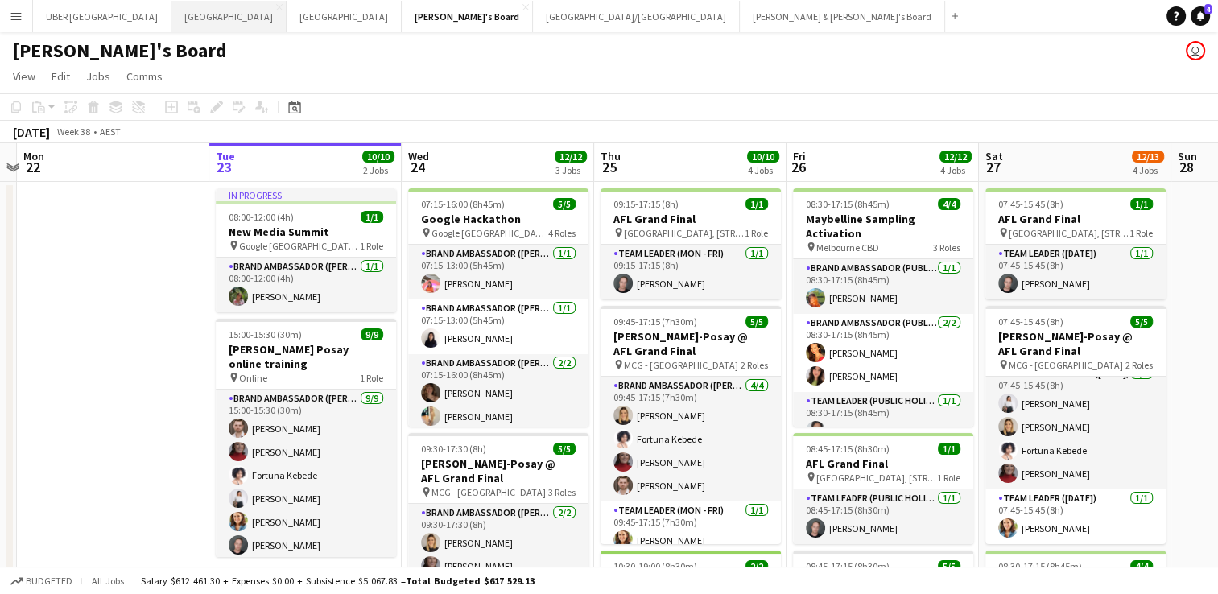
click at [172, 18] on button "Sydney Close" at bounding box center [229, 16] width 115 height 31
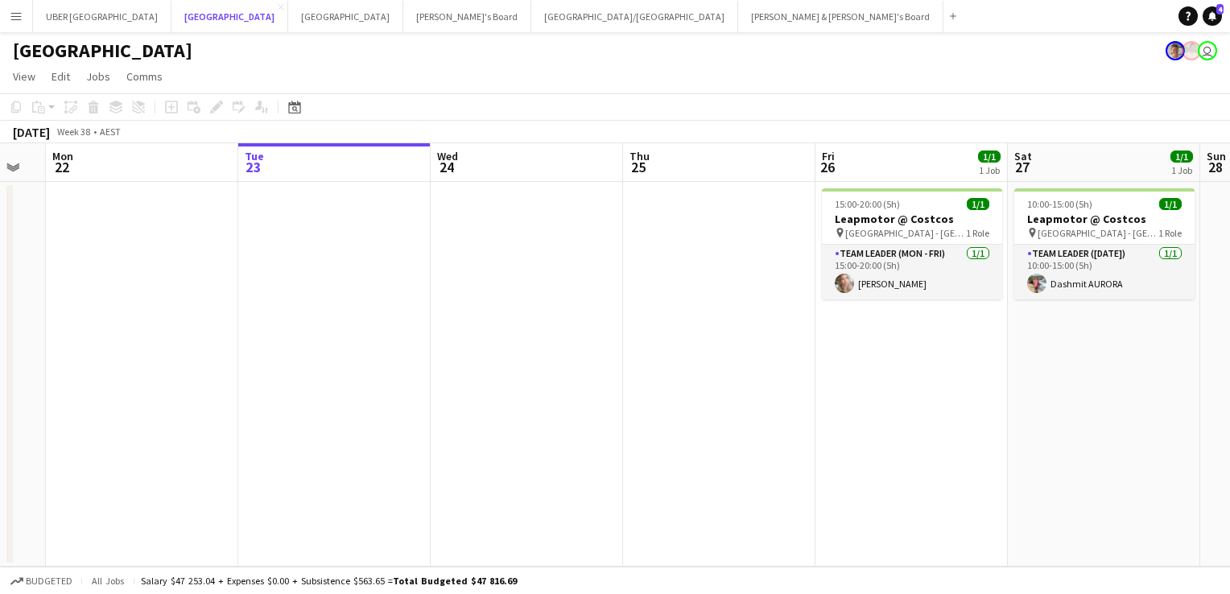
scroll to position [0, 337]
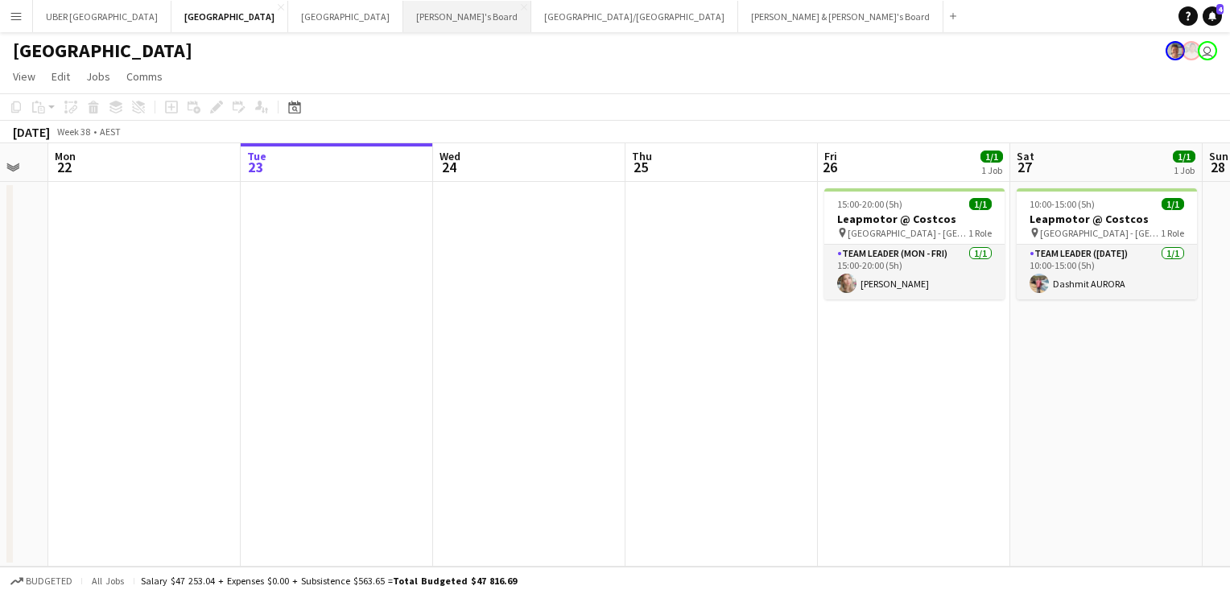
click at [403, 8] on button "Tennille's Board Close" at bounding box center [467, 16] width 128 height 31
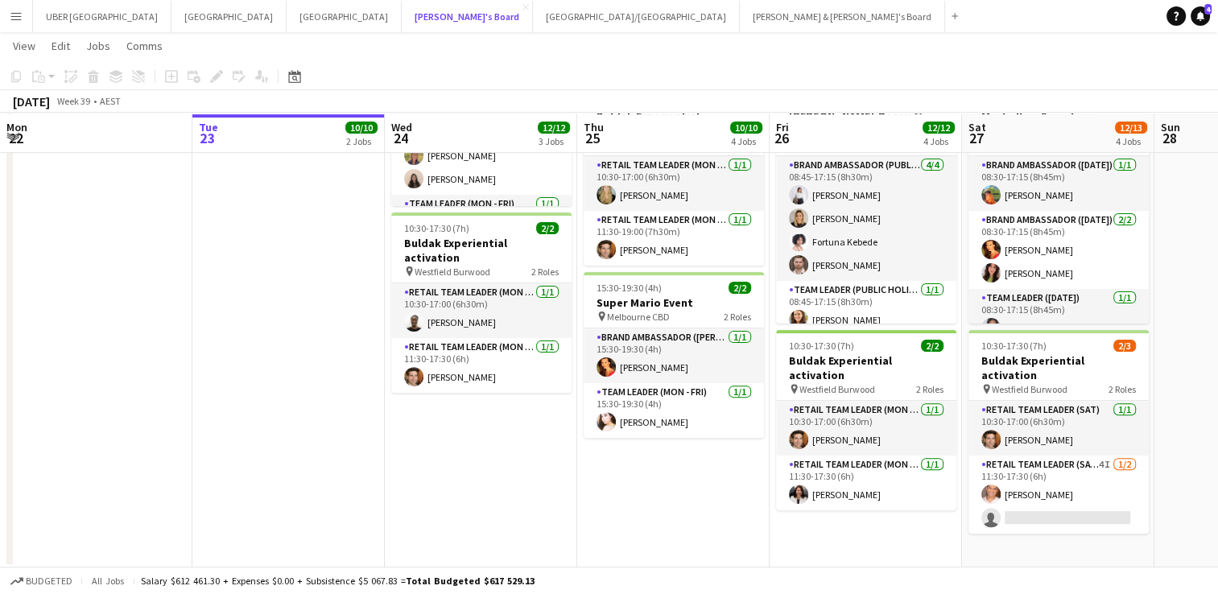
scroll to position [465, 0]
